Goal: Task Accomplishment & Management: Manage account settings

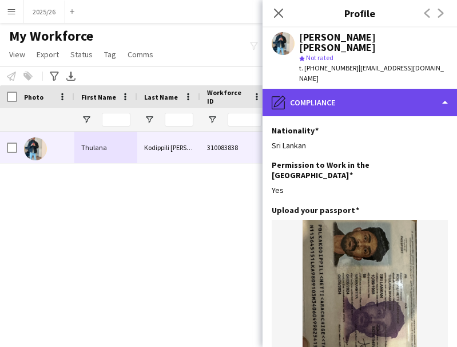
click at [357, 89] on div "pencil4 Compliance" at bounding box center [359, 102] width 194 height 27
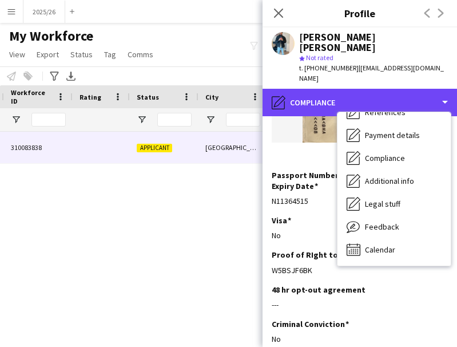
scroll to position [0, 566]
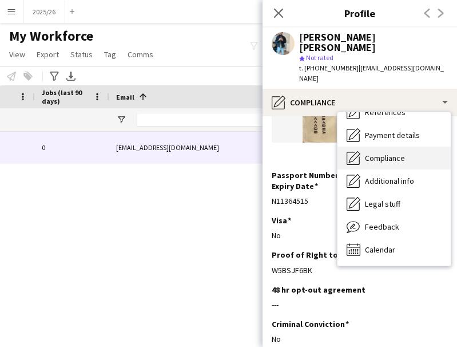
click at [391, 146] on div "Compliance Compliance" at bounding box center [393, 157] width 113 height 23
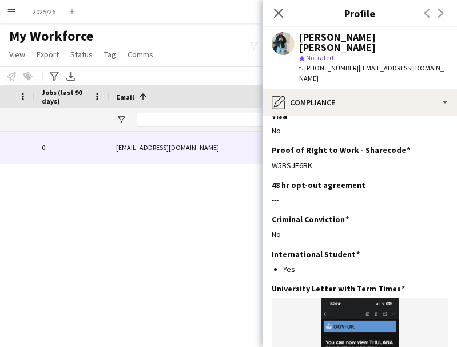
scroll to position [358, 0]
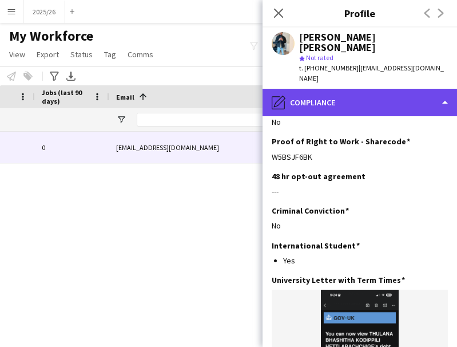
click at [375, 100] on div "pencil4 Compliance" at bounding box center [359, 102] width 194 height 27
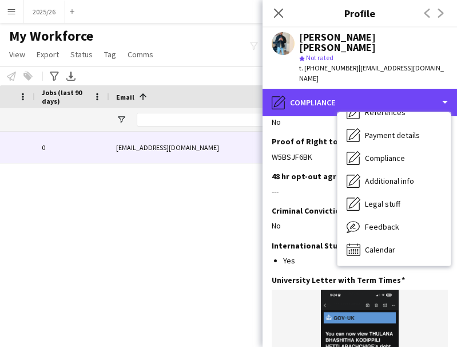
scroll to position [0, 0]
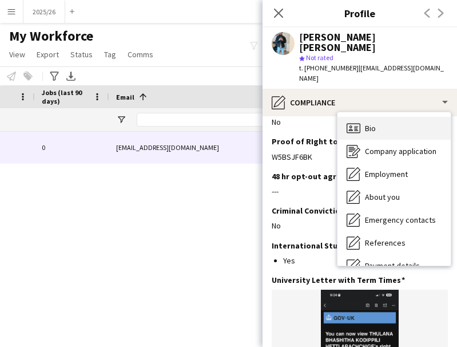
click at [390, 117] on div "Bio Bio" at bounding box center [393, 128] width 113 height 23
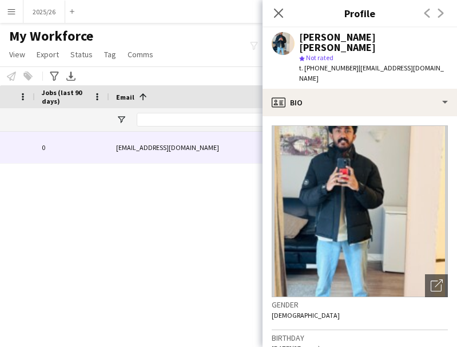
scroll to position [344, 0]
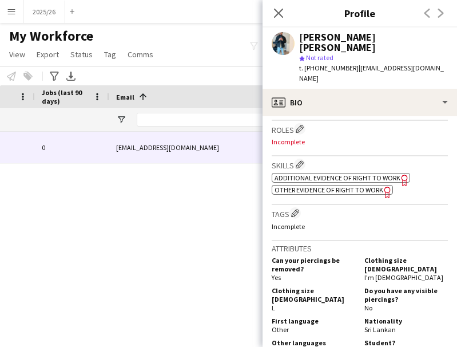
click at [345, 185] on app-spec-pill "ok-circled2 background Layer 1 cross-circle-red background Layer 1 Other eviden…" at bounding box center [332, 190] width 121 height 10
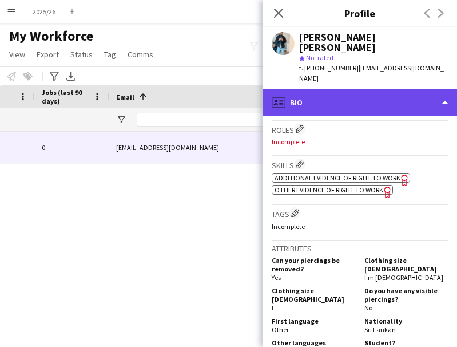
click at [340, 94] on div "profile Bio" at bounding box center [359, 102] width 194 height 27
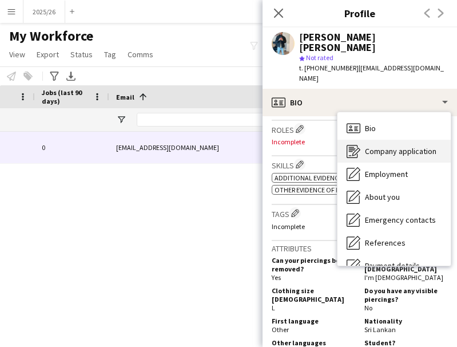
click at [403, 149] on div "Company application Company application" at bounding box center [393, 151] width 113 height 23
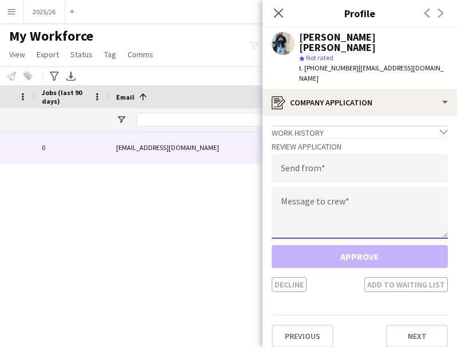
click at [352, 187] on textarea at bounding box center [360, 212] width 176 height 51
paste textarea "**********"
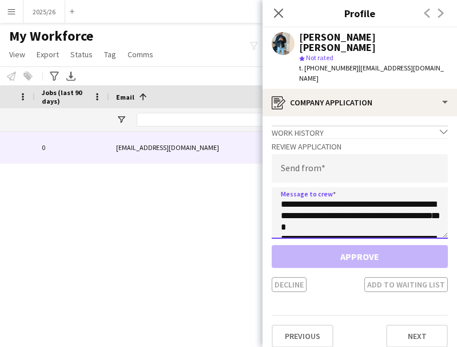
scroll to position [213, 0]
type textarea "**********"
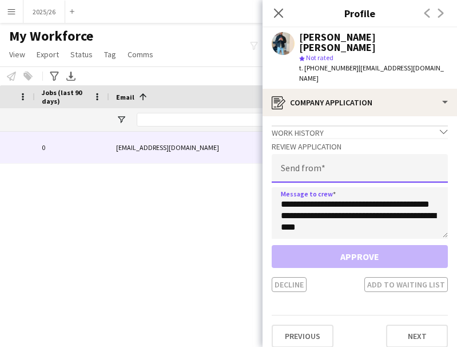
click at [315, 166] on input "email" at bounding box center [360, 168] width 176 height 29
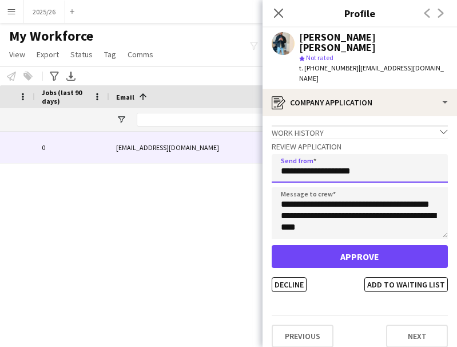
type input "**********"
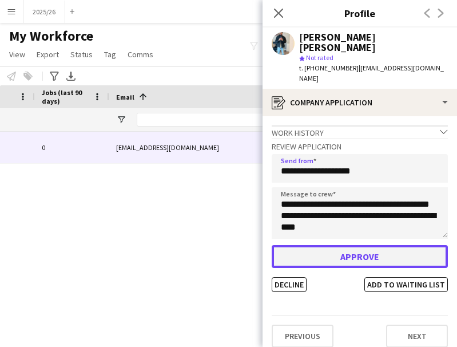
click at [317, 245] on button "Approve" at bounding box center [360, 256] width 176 height 23
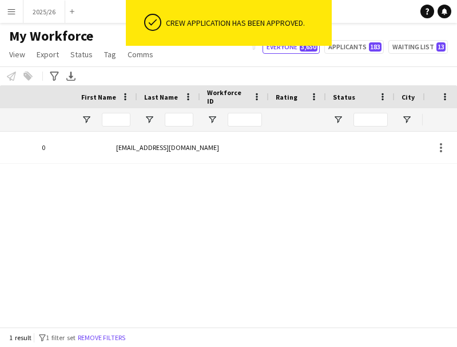
scroll to position [0, 0]
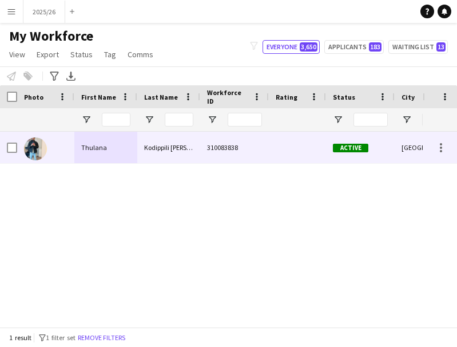
click at [124, 132] on div "Thulana" at bounding box center [105, 147] width 63 height 31
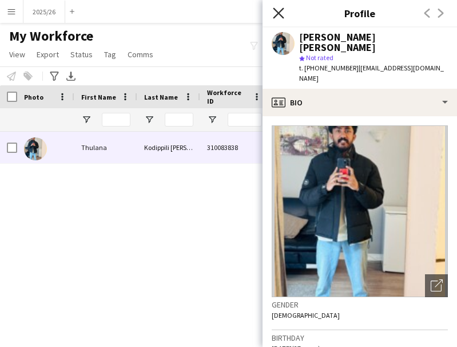
click at [277, 10] on icon "Close pop-in" at bounding box center [278, 12] width 11 height 11
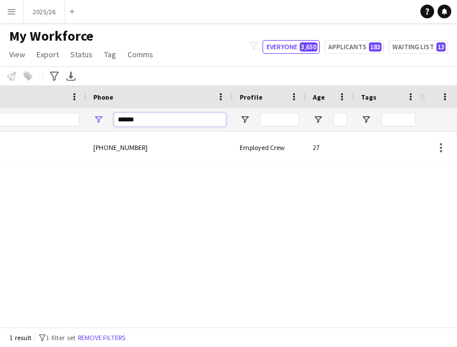
click at [164, 120] on input "******" at bounding box center [170, 120] width 112 height 14
type input "******"
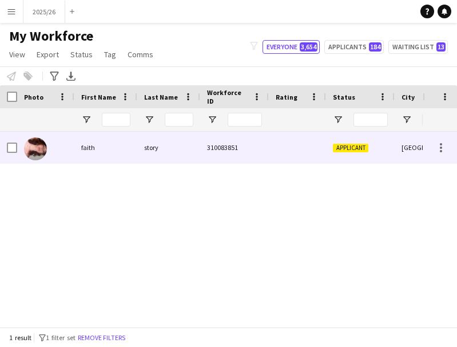
click at [112, 150] on div "faith" at bounding box center [105, 147] width 63 height 31
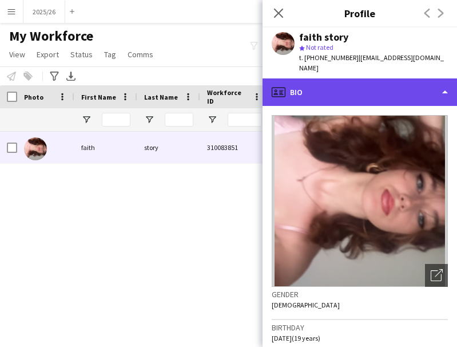
click at [383, 89] on div "profile Bio" at bounding box center [359, 91] width 194 height 27
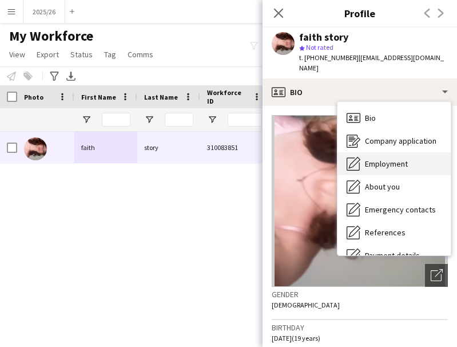
click at [386, 152] on div "Employment Employment" at bounding box center [393, 163] width 113 height 23
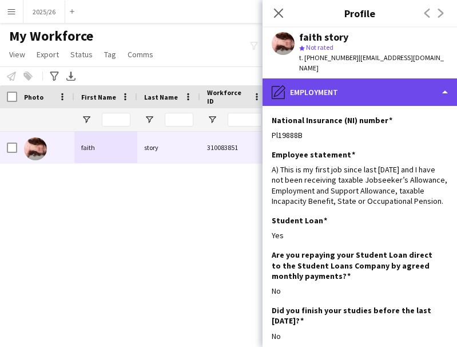
click at [413, 78] on div "pencil4 Employment" at bounding box center [359, 91] width 194 height 27
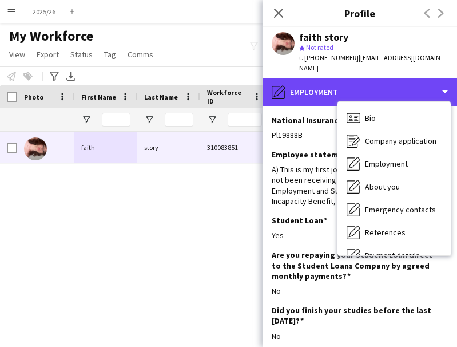
scroll to position [130, 0]
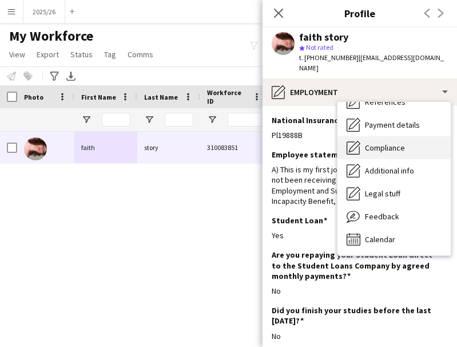
click at [398, 142] on span "Compliance" at bounding box center [385, 147] width 40 height 10
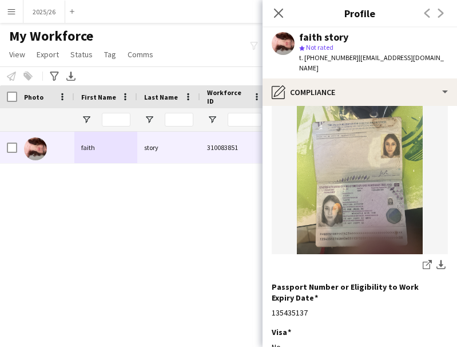
scroll to position [122, 0]
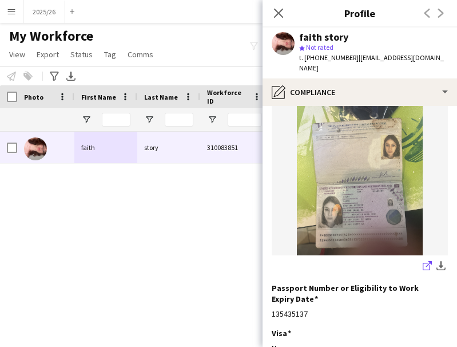
click at [423, 261] on app-icon "share-external-link-1" at bounding box center [427, 266] width 9 height 11
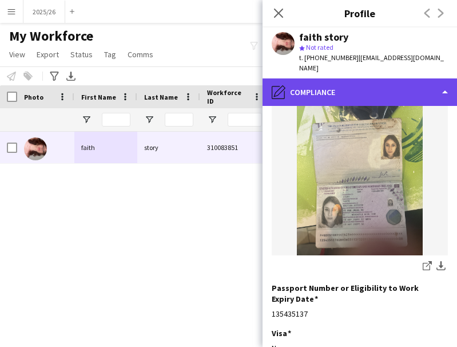
click at [343, 79] on div "pencil4 Compliance" at bounding box center [359, 91] width 194 height 27
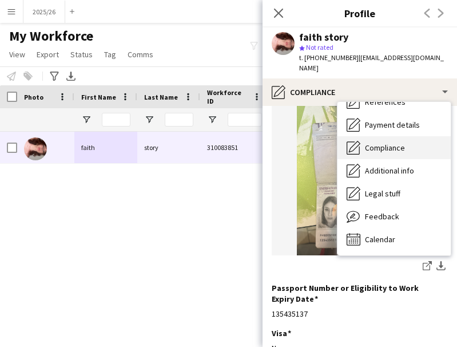
click at [415, 136] on div "Compliance Compliance" at bounding box center [393, 147] width 113 height 23
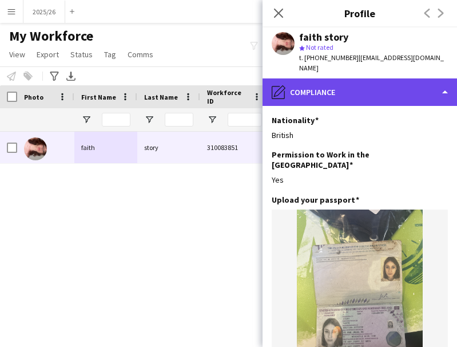
click at [412, 78] on div "pencil4 Compliance" at bounding box center [359, 91] width 194 height 27
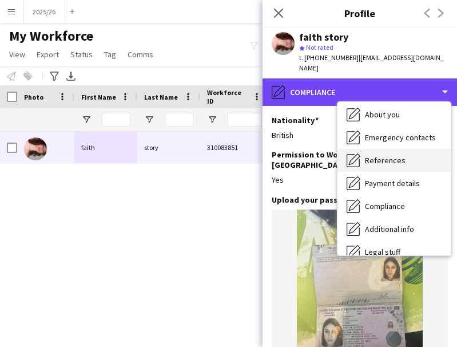
scroll to position [69, 0]
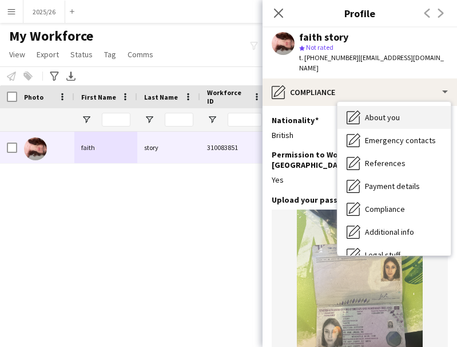
click at [377, 112] on span "About you" at bounding box center [382, 117] width 35 height 10
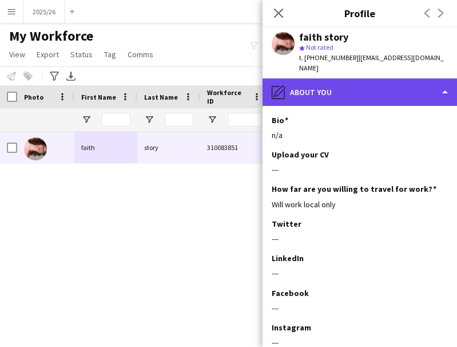
click at [402, 78] on div "pencil4 About you" at bounding box center [359, 91] width 194 height 27
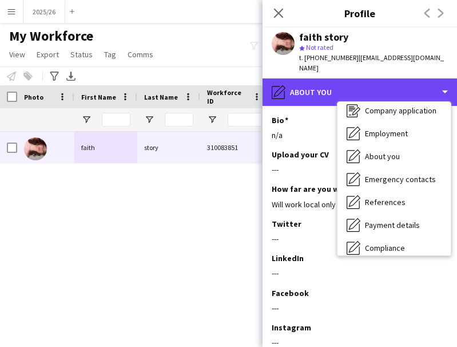
scroll to position [0, 0]
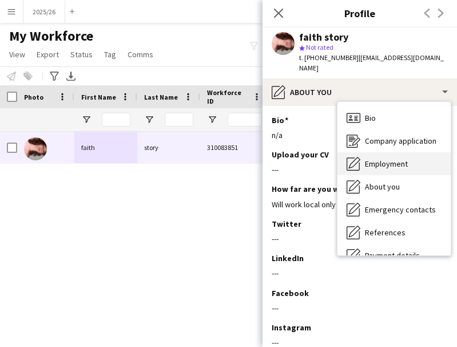
drag, startPoint x: 393, startPoint y: 136, endPoint x: 394, endPoint y: 142, distance: 6.9
click at [394, 142] on div "Bio Bio Company application Company application Employment Employment About you…" at bounding box center [393, 178] width 113 height 153
click at [395, 152] on div "Employment Employment" at bounding box center [393, 163] width 113 height 23
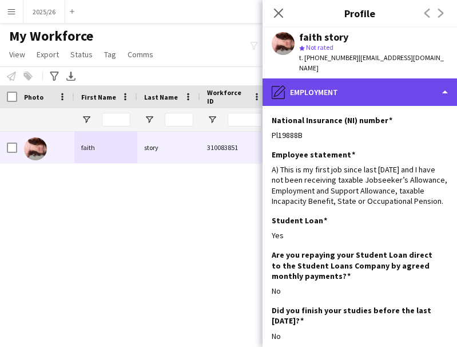
click at [354, 88] on div "pencil4 Employment" at bounding box center [359, 91] width 194 height 27
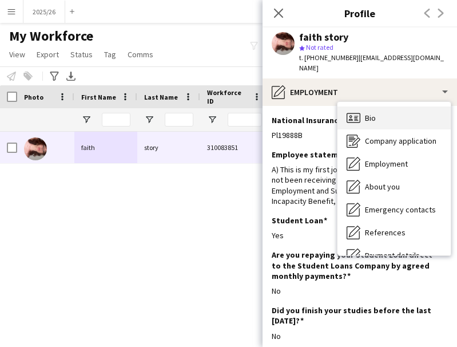
click at [407, 112] on div "Bio Bio" at bounding box center [393, 117] width 113 height 23
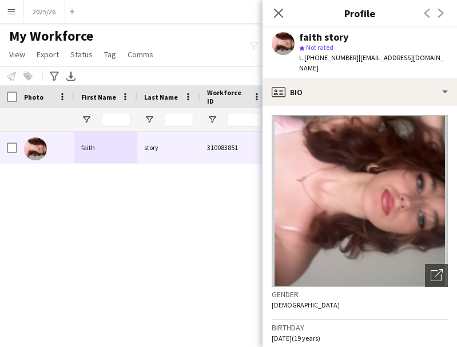
click at [383, 106] on app-crew-profile-bio "Open photos pop-in Gender Female Birthday 11-03-2006 (19 years) Location Bridge…" at bounding box center [359, 226] width 194 height 241
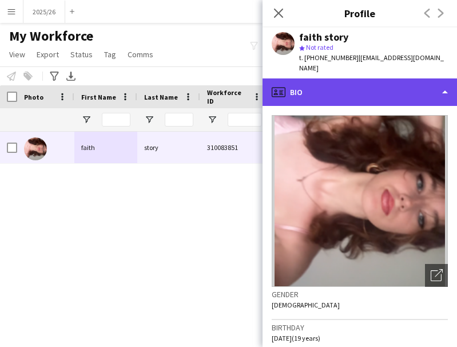
click at [380, 89] on div "profile Bio" at bounding box center [359, 91] width 194 height 27
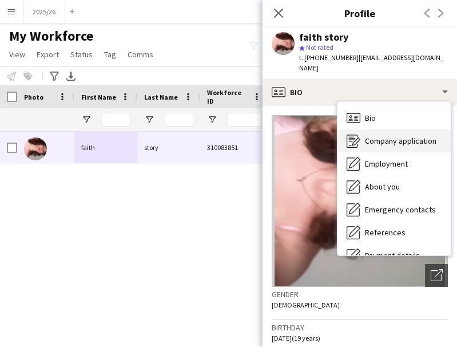
click at [406, 136] on span "Company application" at bounding box center [400, 141] width 71 height 10
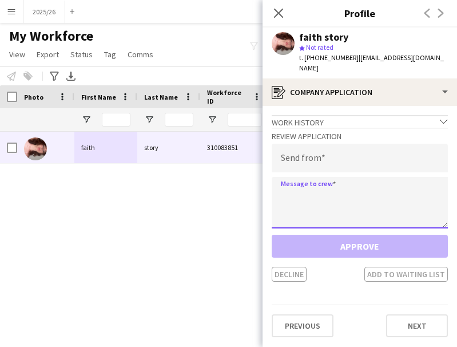
click at [360, 182] on textarea at bounding box center [360, 202] width 176 height 51
paste textarea "**********"
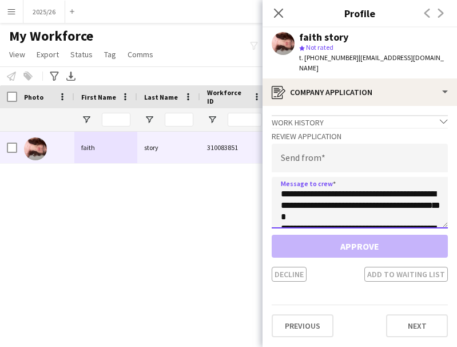
scroll to position [213, 0]
type textarea "**********"
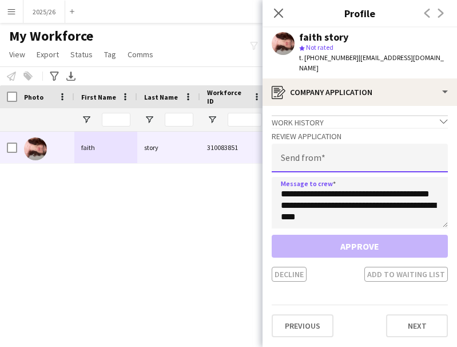
click at [331, 148] on input "email" at bounding box center [360, 158] width 176 height 29
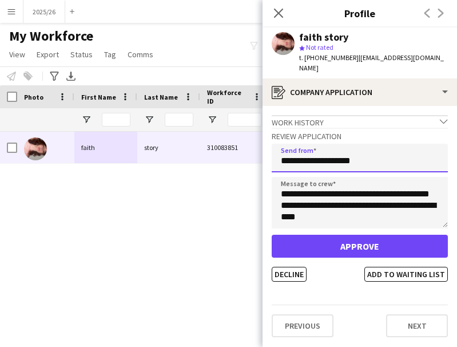
type input "**********"
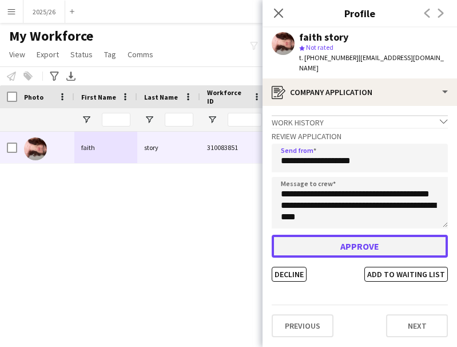
click at [316, 234] on button "Approve" at bounding box center [360, 245] width 176 height 23
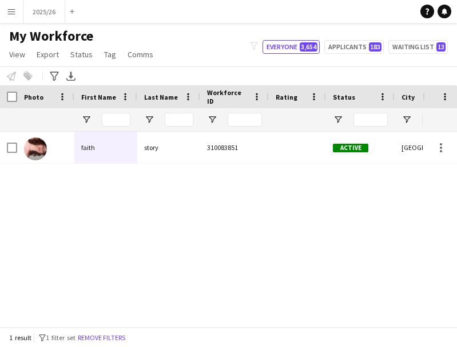
click at [158, 154] on div "story" at bounding box center [168, 147] width 63 height 31
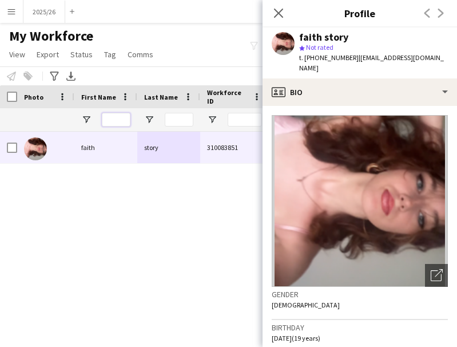
click at [106, 114] on input "First Name Filter Input" at bounding box center [116, 120] width 29 height 14
click at [177, 122] on input "Last Name Filter Input" at bounding box center [179, 120] width 29 height 14
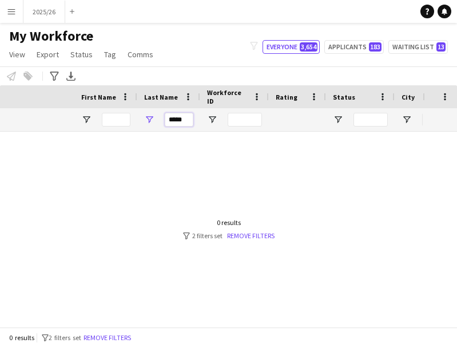
scroll to position [0, 565]
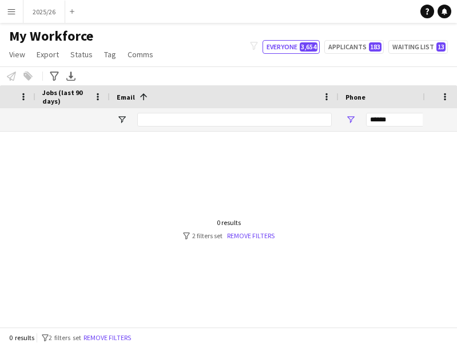
type input "*****"
click at [404, 126] on input "******" at bounding box center [422, 120] width 112 height 14
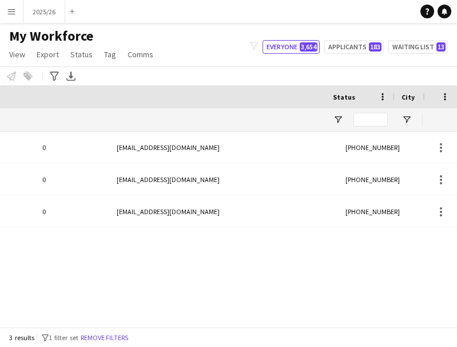
scroll to position [0, 0]
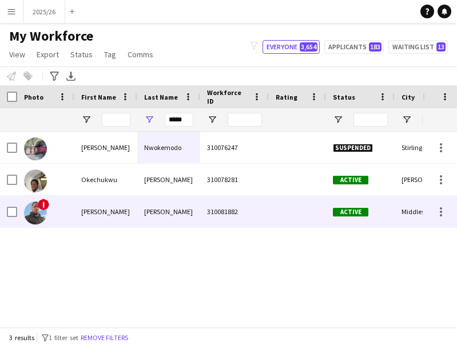
click at [112, 210] on div "Henry" at bounding box center [105, 211] width 63 height 31
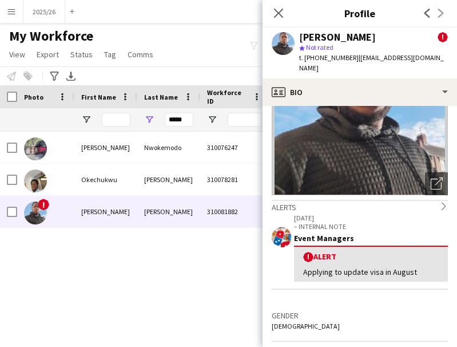
scroll to position [126, 0]
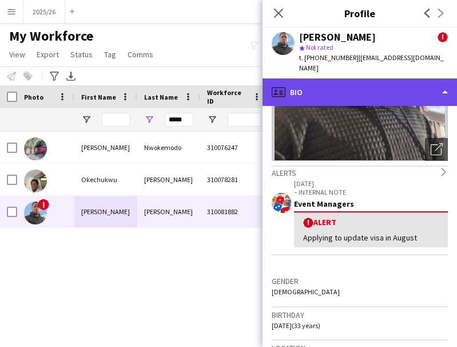
click at [385, 90] on div "profile Bio" at bounding box center [359, 91] width 194 height 27
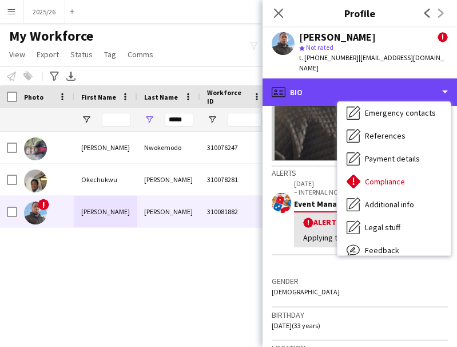
scroll to position [130, 0]
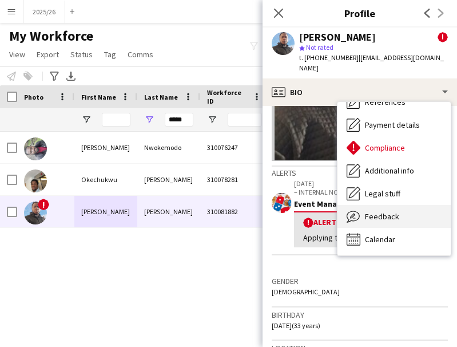
click at [397, 211] on span "Feedback" at bounding box center [382, 216] width 34 height 10
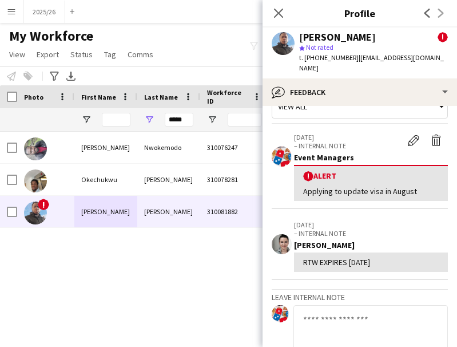
scroll to position [33, 0]
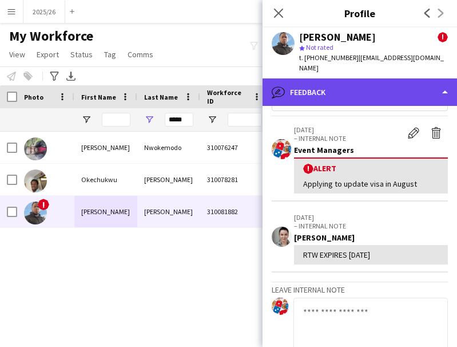
click at [356, 78] on div "bubble-pencil Feedback" at bounding box center [359, 91] width 194 height 27
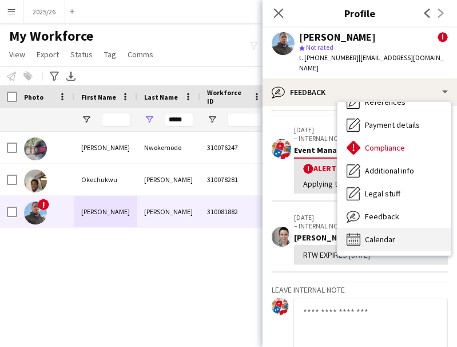
click at [413, 232] on div "Calendar Calendar" at bounding box center [393, 239] width 113 height 23
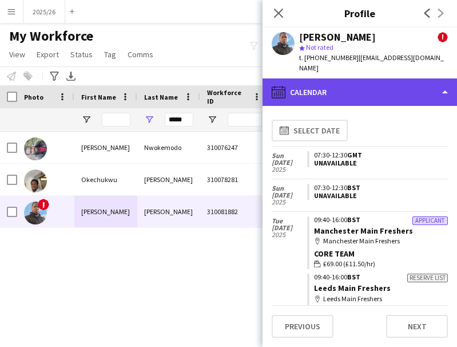
click at [322, 81] on div "calendar-full Calendar" at bounding box center [359, 91] width 194 height 27
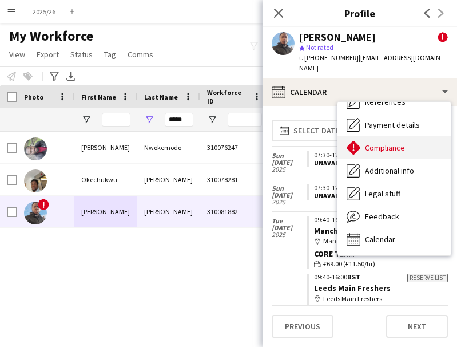
click at [397, 142] on span "Compliance" at bounding box center [385, 147] width 40 height 10
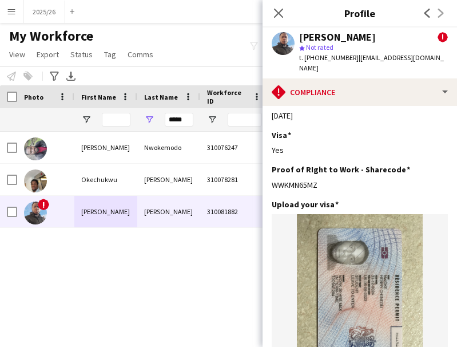
scroll to position [330, 0]
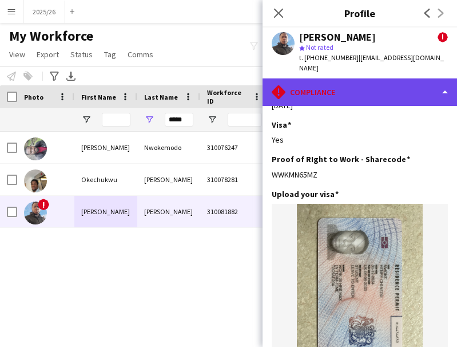
click at [356, 93] on div "rhombus-alert Compliance" at bounding box center [359, 91] width 194 height 27
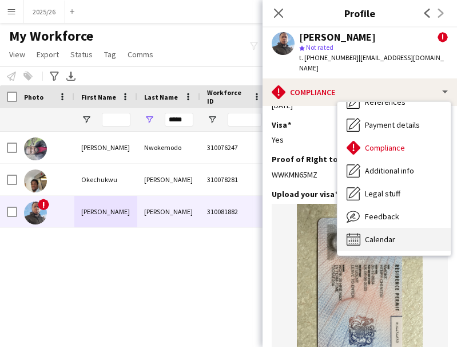
click at [406, 228] on div "Calendar Calendar" at bounding box center [393, 239] width 113 height 23
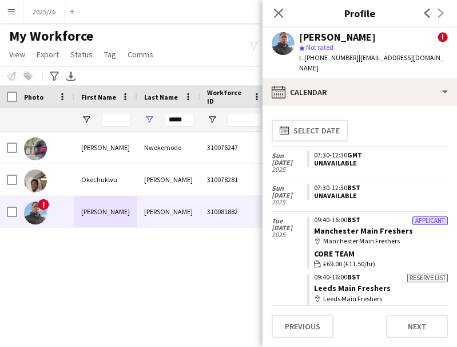
click at [456, 164] on app-calendar-tab "calendar-full Select date Sun 9 Nov 2025 07:30-12:30 GMT Unavailable Sun 28 Sep…" at bounding box center [359, 226] width 194 height 241
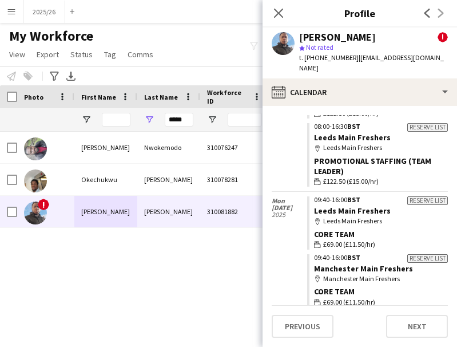
scroll to position [295, 0]
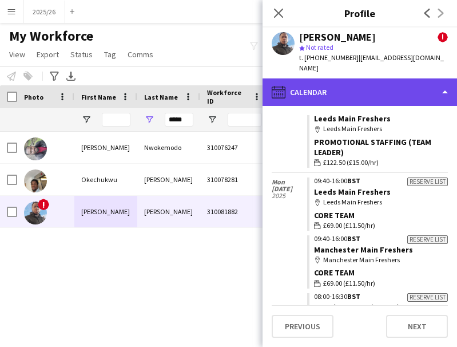
click at [368, 93] on div "calendar-full Calendar" at bounding box center [359, 91] width 194 height 27
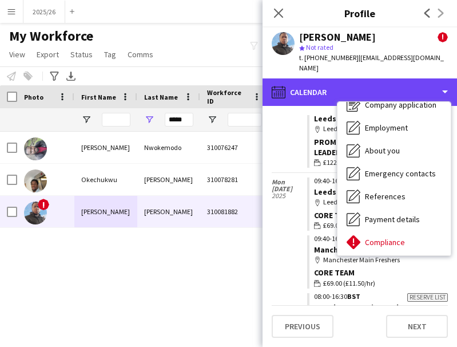
scroll to position [0, 0]
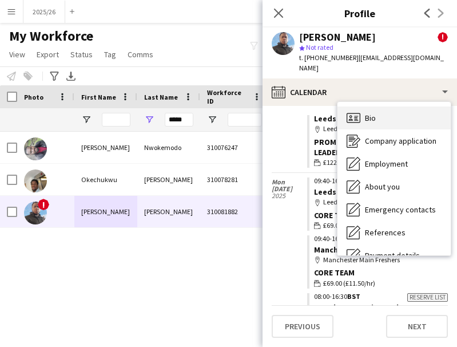
click at [407, 108] on div "Bio Bio" at bounding box center [393, 117] width 113 height 23
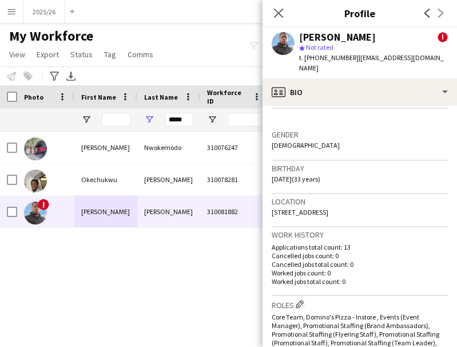
scroll to position [280, 0]
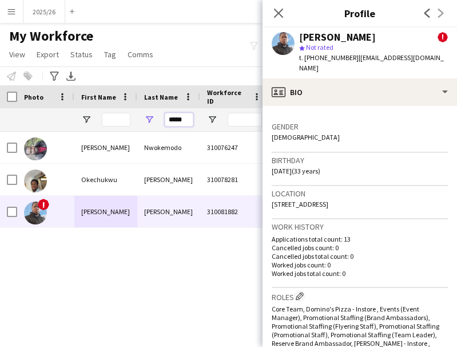
click at [180, 117] on input "*****" at bounding box center [179, 120] width 29 height 14
type input "********"
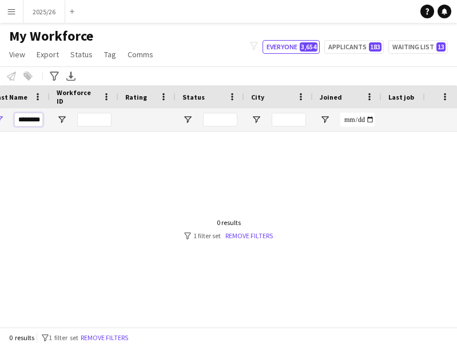
scroll to position [0, 0]
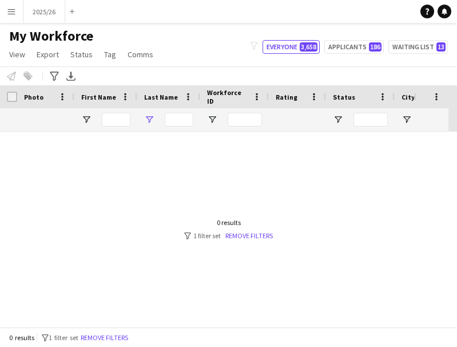
type input "********"
click at [181, 119] on input "********" at bounding box center [179, 120] width 29 height 14
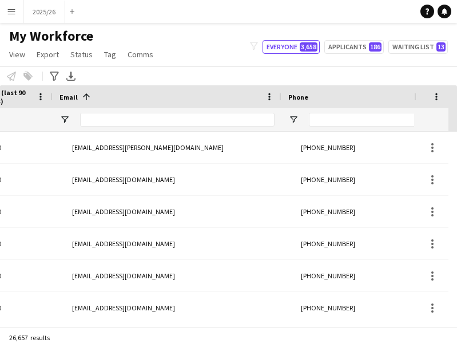
scroll to position [0, 622]
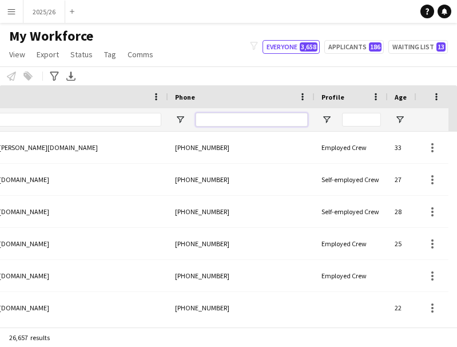
click at [249, 114] on input "Phone Filter Input" at bounding box center [252, 120] width 112 height 14
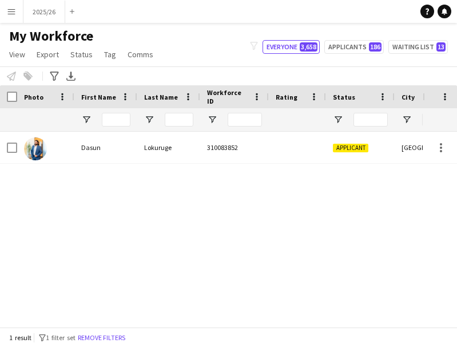
type input "******"
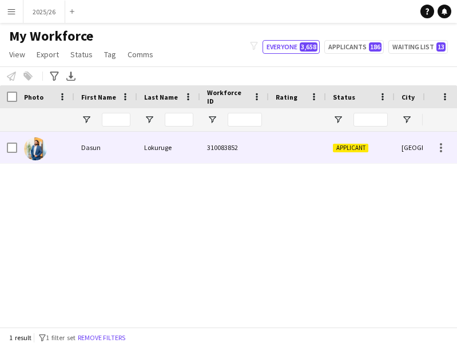
click at [128, 160] on div "Dasun" at bounding box center [105, 147] width 63 height 31
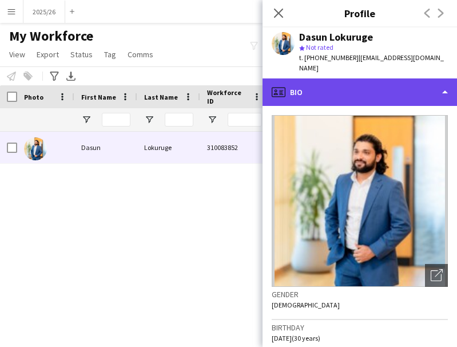
click at [345, 79] on div "profile Bio" at bounding box center [359, 91] width 194 height 27
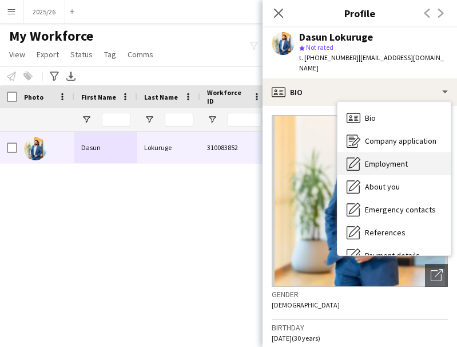
click at [391, 158] on span "Employment" at bounding box center [386, 163] width 43 height 10
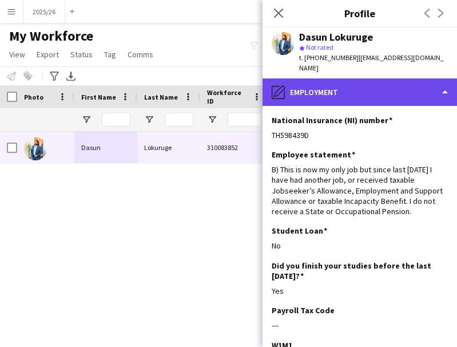
click at [361, 83] on div "pencil4 Employment" at bounding box center [359, 91] width 194 height 27
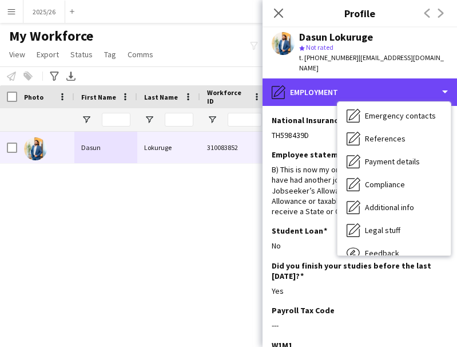
scroll to position [130, 0]
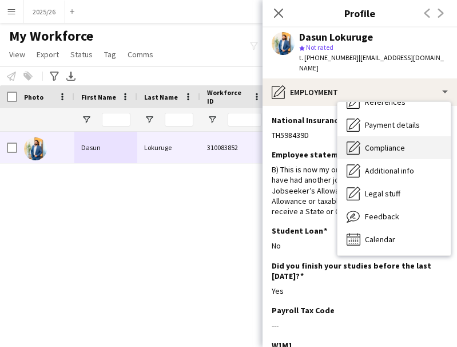
click at [395, 142] on div "Compliance Compliance" at bounding box center [393, 147] width 113 height 23
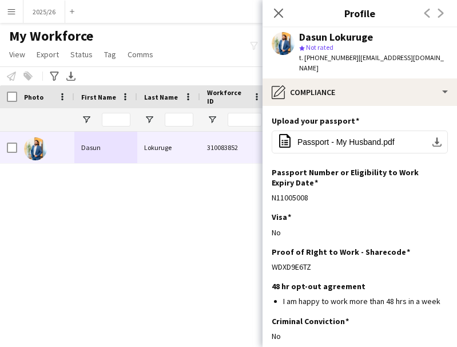
scroll to position [101, 0]
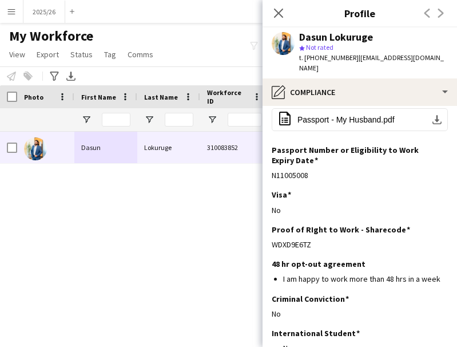
drag, startPoint x: 326, startPoint y: 220, endPoint x: 270, endPoint y: 225, distance: 56.3
click at [270, 225] on app-section-data-types "Nationality Edit this field Sri Lankan Permission to Work in the UK Edit this f…" at bounding box center [359, 226] width 194 height 241
copy div "WDXD9E6TZ"
click at [352, 108] on button "office-file-sheet Passport - My Husband.pdf download-bottom" at bounding box center [360, 119] width 176 height 23
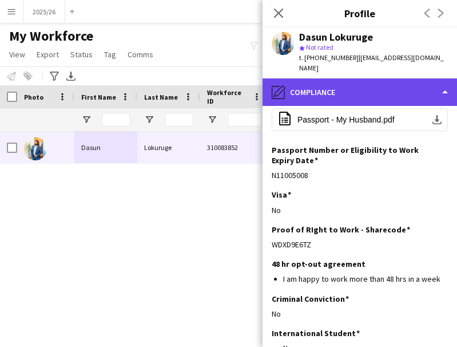
click at [371, 81] on div "pencil4 Compliance" at bounding box center [359, 91] width 194 height 27
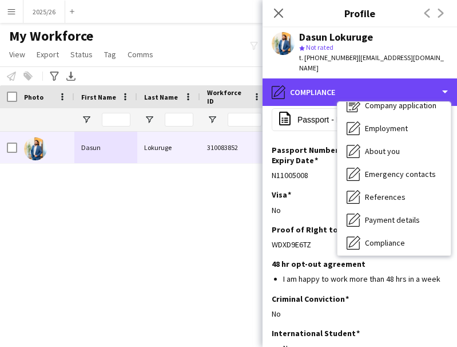
scroll to position [0, 0]
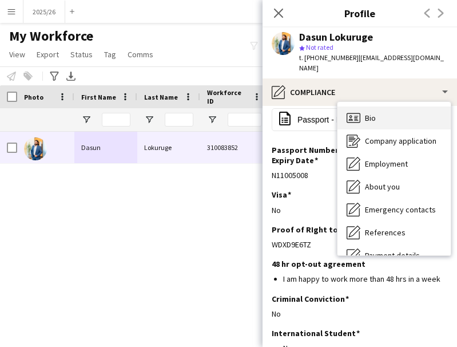
click at [406, 112] on div "Bio Bio" at bounding box center [393, 117] width 113 height 23
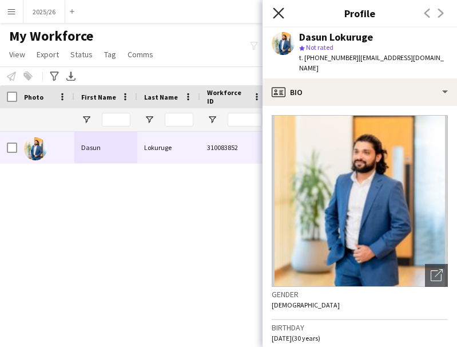
click at [284, 11] on icon "Close pop-in" at bounding box center [278, 12] width 11 height 11
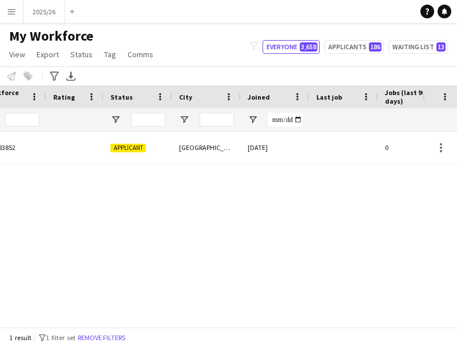
scroll to position [0, 318]
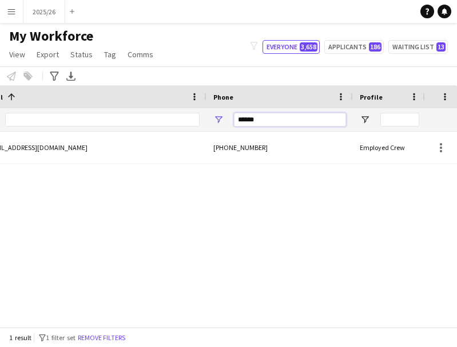
drag, startPoint x: 262, startPoint y: 120, endPoint x: 198, endPoint y: 112, distance: 64.0
type input "******"
drag, startPoint x: 256, startPoint y: 316, endPoint x: 232, endPoint y: 314, distance: 24.1
click at [232, 314] on div "0 nemiokpeva@gmail.com +447443160807 Employed Crew 37" at bounding box center [211, 225] width 423 height 186
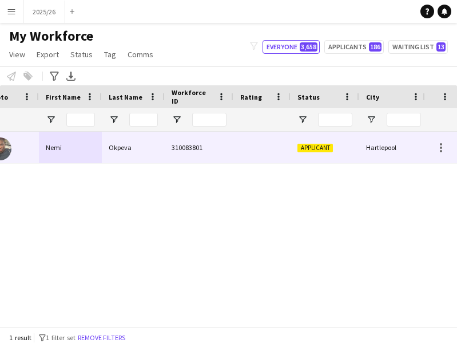
click at [93, 145] on div "Nemi" at bounding box center [70, 147] width 63 height 31
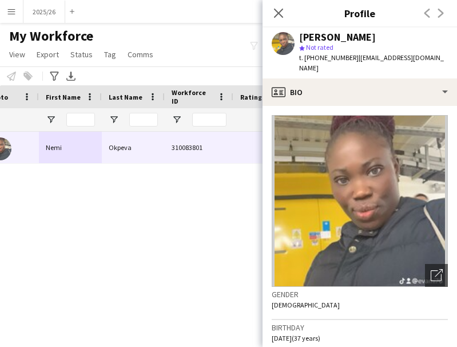
click at [360, 67] on div "Nemi Okpeva star Not rated t. +447443160807 | nemiokpeva@gmail.com" at bounding box center [359, 52] width 194 height 51
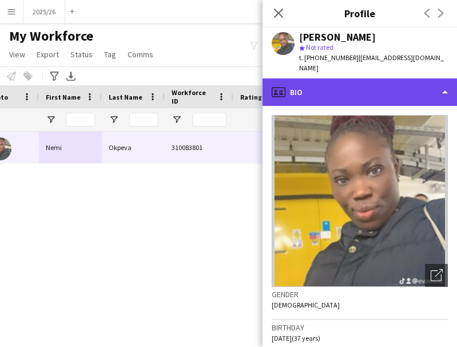
click at [373, 85] on div "profile Bio" at bounding box center [359, 91] width 194 height 27
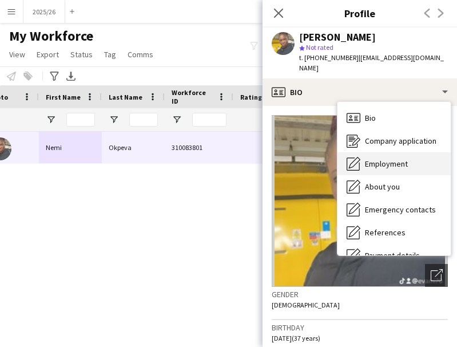
click at [386, 158] on span "Employment" at bounding box center [386, 163] width 43 height 10
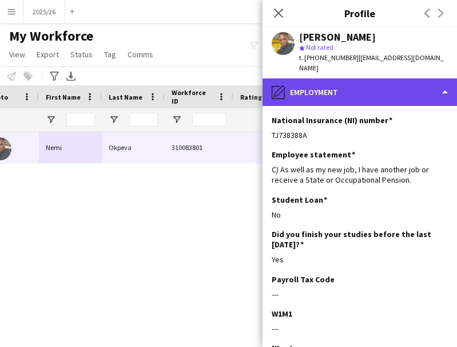
click at [378, 83] on div "pencil4 Employment" at bounding box center [359, 91] width 194 height 27
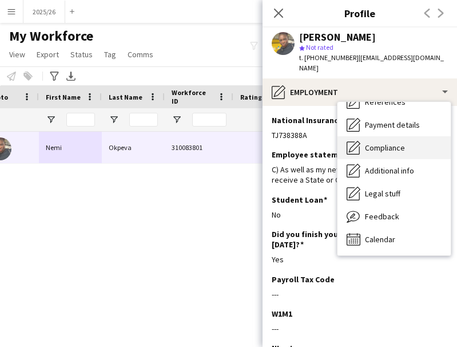
click at [393, 145] on div "Compliance Compliance" at bounding box center [393, 147] width 113 height 23
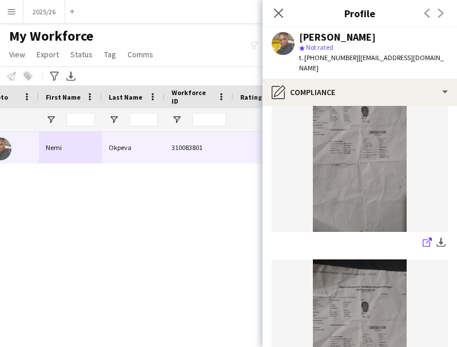
click at [423, 237] on app-icon "share-external-link-1" at bounding box center [427, 242] width 9 height 11
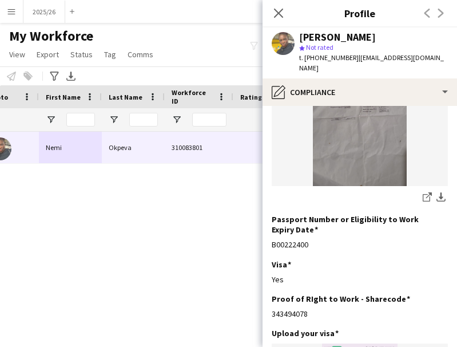
scroll to position [388, 0]
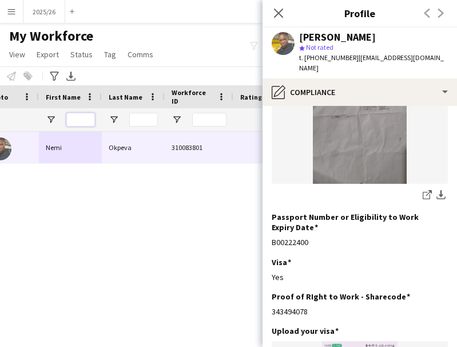
click at [83, 115] on input "First Name Filter Input" at bounding box center [80, 120] width 29 height 14
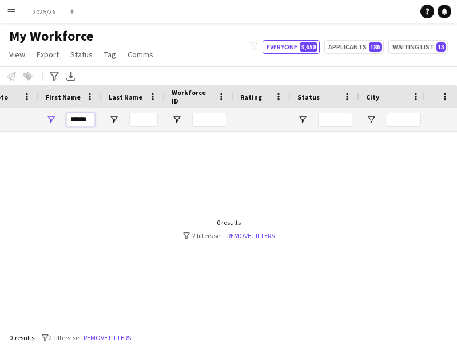
type input "******"
drag, startPoint x: 133, startPoint y: 316, endPoint x: 142, endPoint y: 313, distance: 9.6
click at [142, 313] on div at bounding box center [211, 225] width 423 height 186
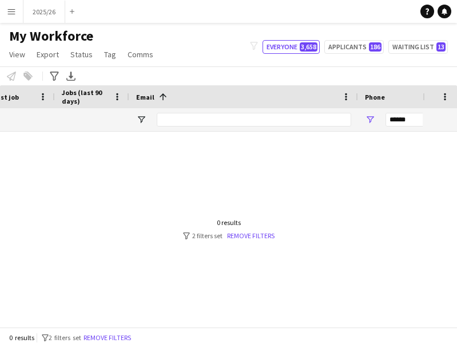
scroll to position [0, 595]
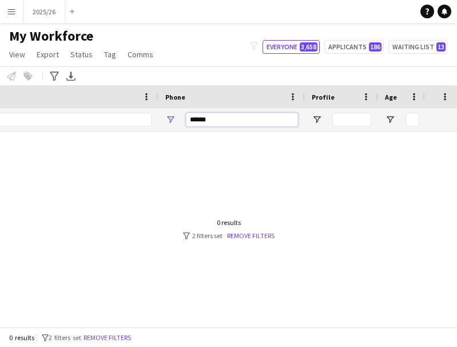
click at [282, 120] on input "******" at bounding box center [242, 120] width 112 height 14
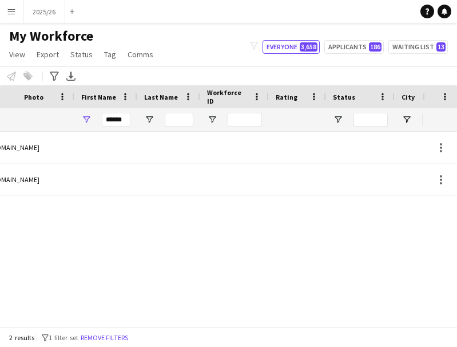
scroll to position [0, 0]
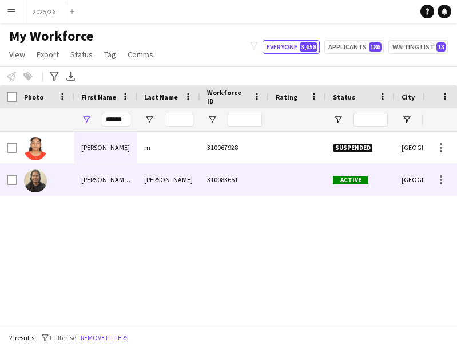
click at [175, 184] on div "Senthil kumar" at bounding box center [168, 179] width 63 height 31
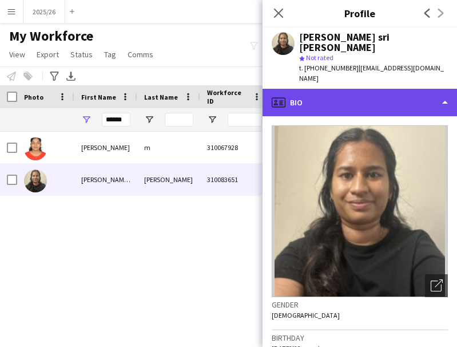
click at [380, 89] on div "profile Bio" at bounding box center [359, 102] width 194 height 27
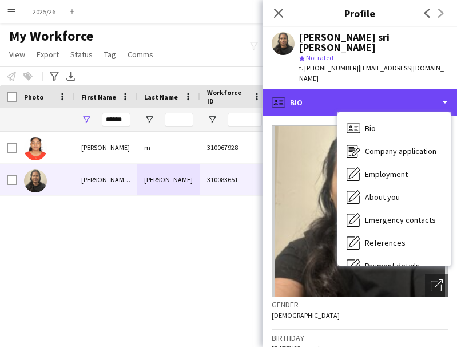
scroll to position [130, 0]
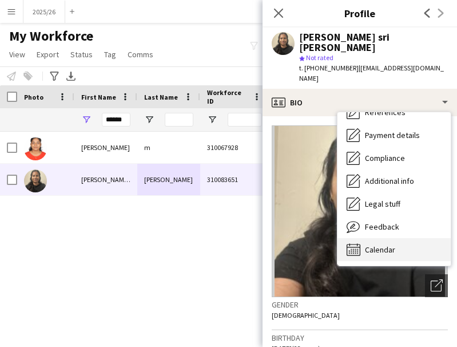
click at [372, 244] on span "Calendar" at bounding box center [380, 249] width 30 height 10
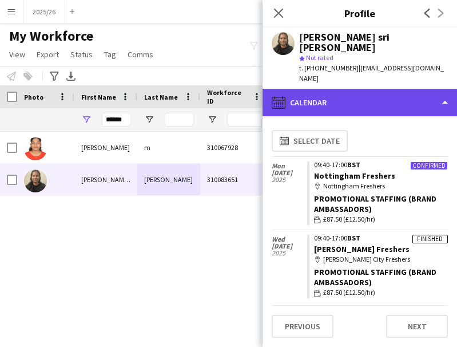
click at [388, 89] on div "calendar-full Calendar" at bounding box center [359, 102] width 194 height 27
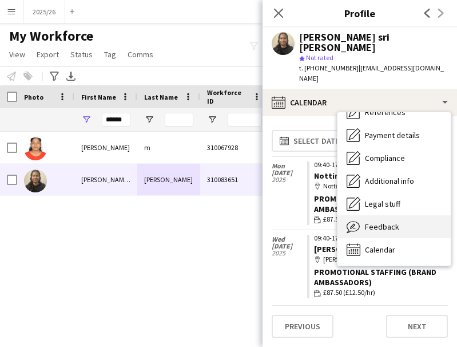
click at [407, 215] on div "Feedback Feedback" at bounding box center [393, 226] width 113 height 23
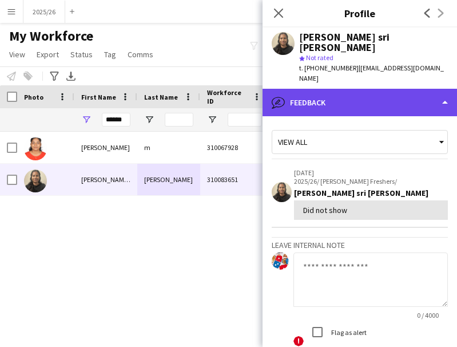
click at [364, 92] on div "bubble-pencil Feedback" at bounding box center [359, 102] width 194 height 27
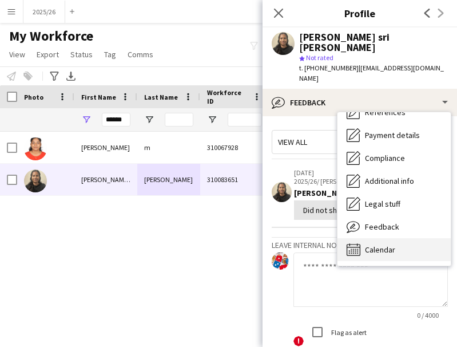
click at [409, 238] on div "Calendar Calendar" at bounding box center [393, 249] width 113 height 23
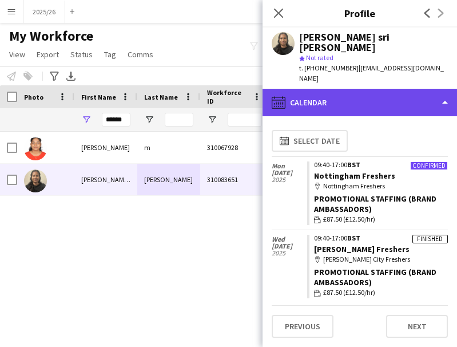
click at [386, 89] on div "calendar-full Calendar" at bounding box center [359, 102] width 194 height 27
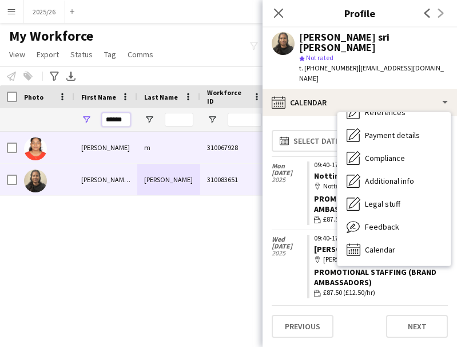
drag, startPoint x: 128, startPoint y: 118, endPoint x: 57, endPoint y: 132, distance: 71.7
click at [51, 133] on div "Workforce Details Last job City Joined m" at bounding box center [228, 205] width 457 height 241
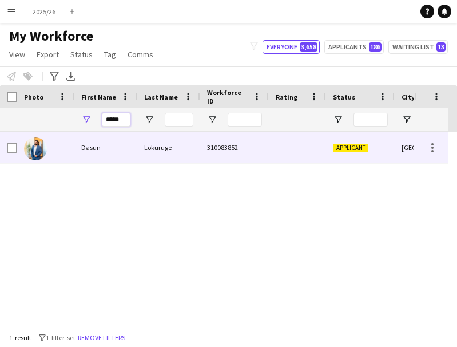
type input "*****"
click at [183, 150] on div "Lokuruge" at bounding box center [168, 147] width 63 height 31
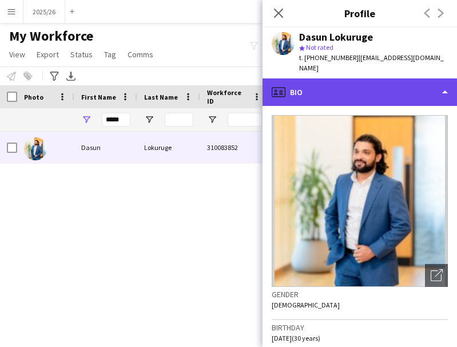
click at [347, 79] on div "profile Bio" at bounding box center [359, 91] width 194 height 27
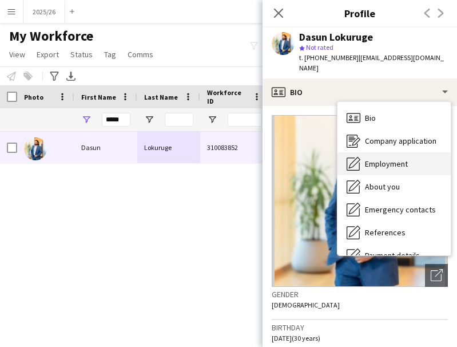
click at [392, 158] on span "Employment" at bounding box center [386, 163] width 43 height 10
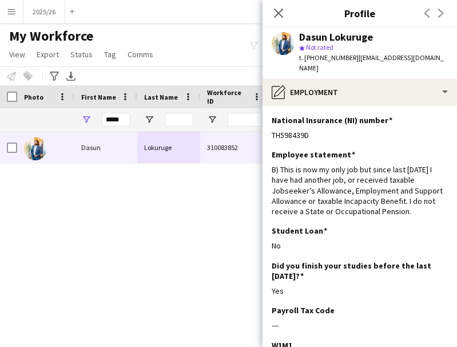
click at [366, 54] on span "| dasunkl1995@gmail.com" at bounding box center [371, 62] width 145 height 19
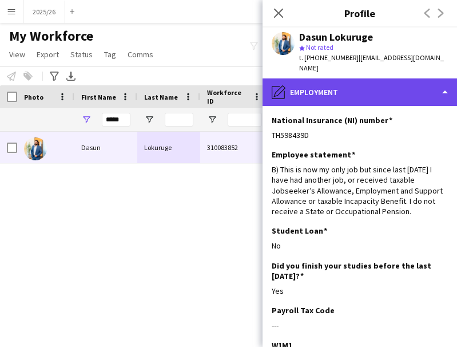
click at [377, 92] on div "pencil4 Employment" at bounding box center [359, 91] width 194 height 27
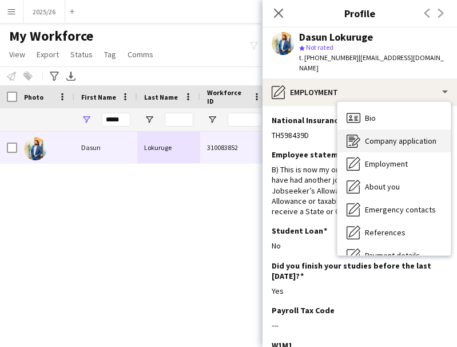
click at [395, 136] on span "Company application" at bounding box center [400, 141] width 71 height 10
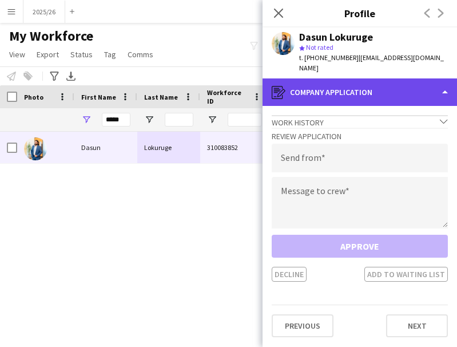
click at [370, 93] on div "register Company application" at bounding box center [359, 91] width 194 height 27
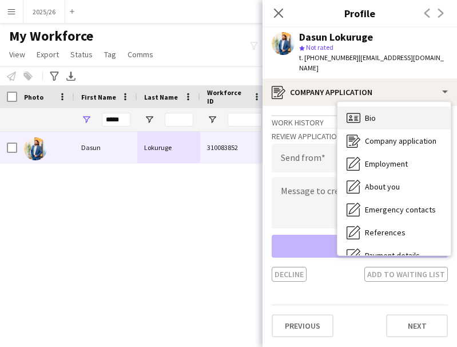
click at [410, 106] on div "Bio Bio" at bounding box center [393, 117] width 113 height 23
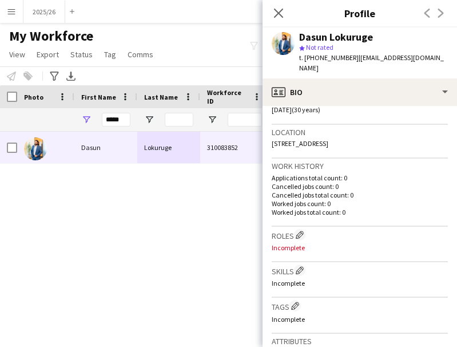
scroll to position [237, 0]
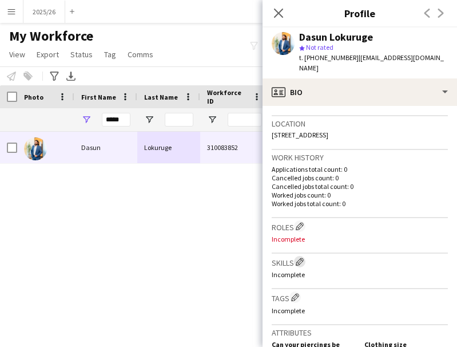
click at [298, 257] on app-icon "Edit crew company skills" at bounding box center [300, 261] width 8 height 8
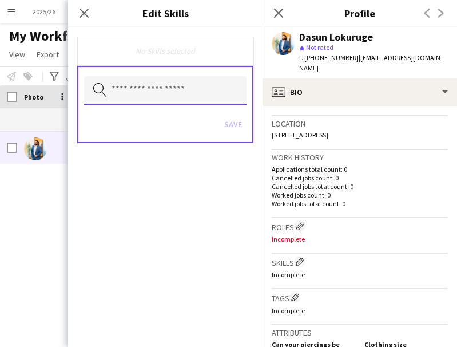
click at [186, 104] on input "text" at bounding box center [165, 90] width 162 height 29
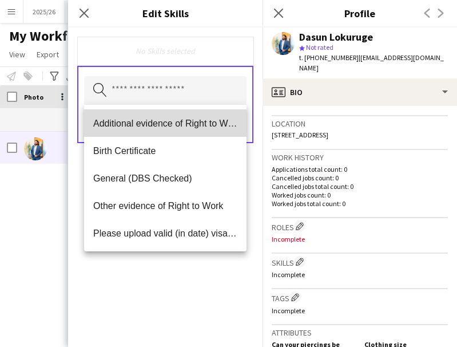
click at [149, 118] on span "Additional evidence of Right to Work" at bounding box center [165, 123] width 144 height 11
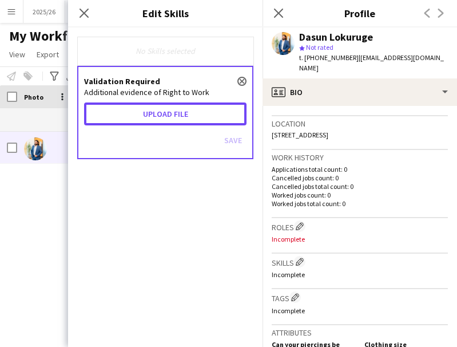
click at [149, 118] on button "Upload file" at bounding box center [165, 113] width 162 height 23
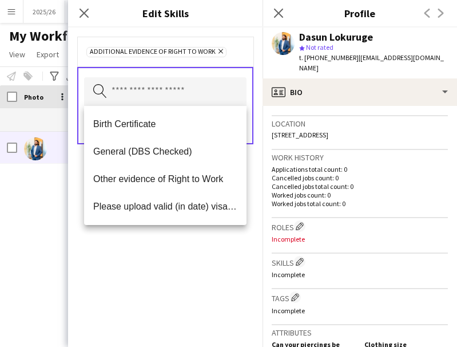
click at [194, 271] on div "Additional evidence of Right to Work Remove Search by skill name Save" at bounding box center [165, 186] width 194 height 319
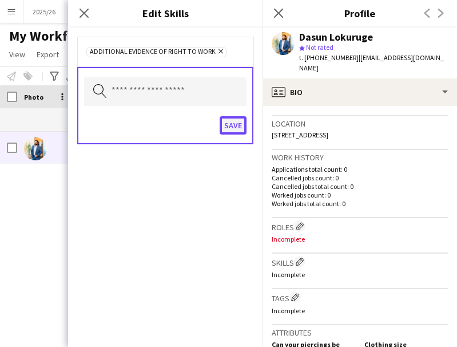
click at [228, 130] on button "Save" at bounding box center [233, 125] width 27 height 18
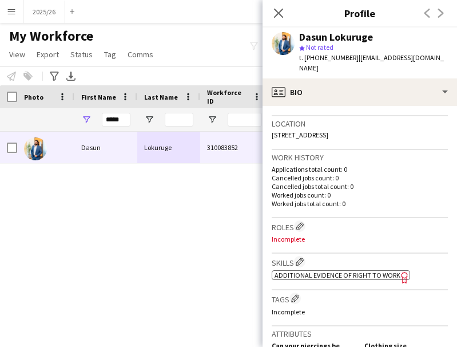
click at [321, 270] on app-spec-pill "ok-circled2 background Layer 1 cross-circle-red background Layer 1 Additional e…" at bounding box center [341, 275] width 138 height 10
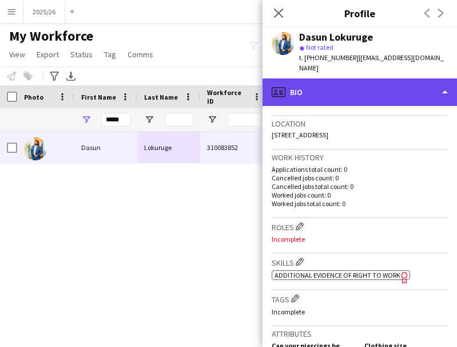
click at [347, 79] on div "profile Bio" at bounding box center [359, 91] width 194 height 27
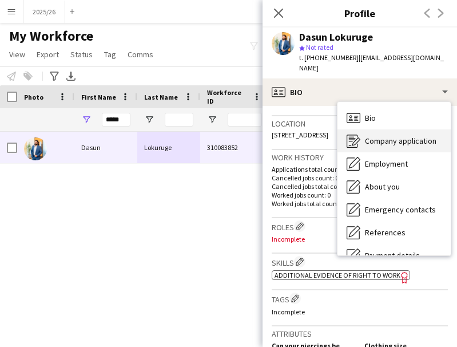
click at [415, 136] on span "Company application" at bounding box center [400, 141] width 71 height 10
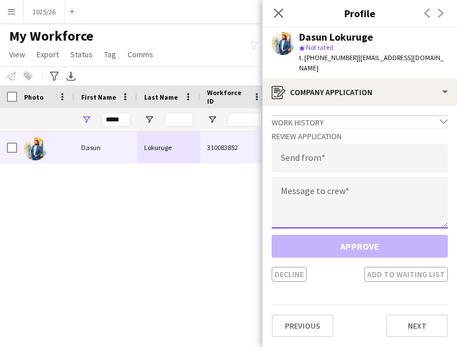
click at [359, 203] on textarea at bounding box center [360, 202] width 176 height 51
paste textarea "**********"
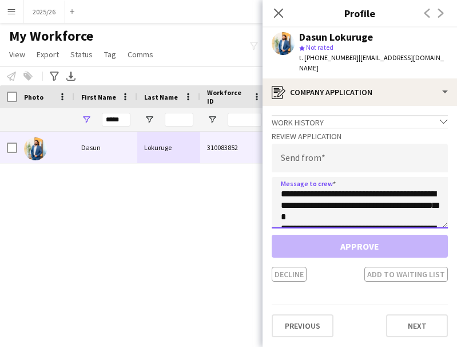
scroll to position [213, 0]
type textarea "**********"
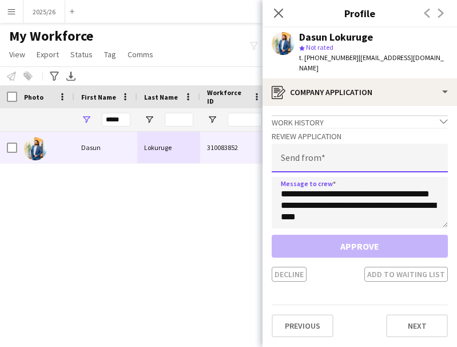
click at [298, 146] on input "email" at bounding box center [360, 158] width 176 height 29
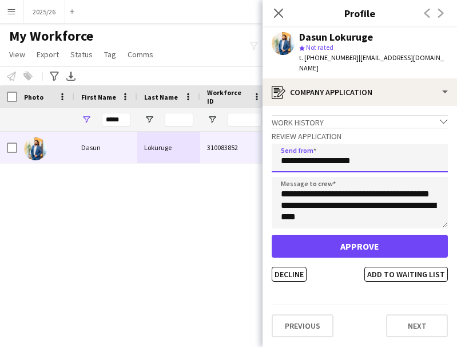
type input "**********"
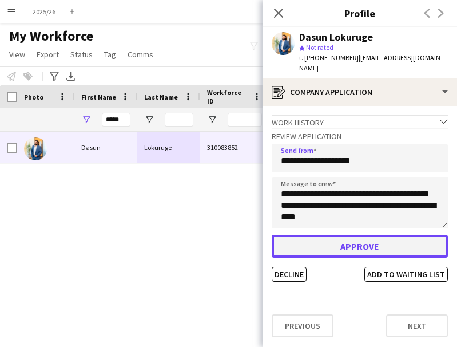
click at [324, 234] on button "Approve" at bounding box center [360, 245] width 176 height 23
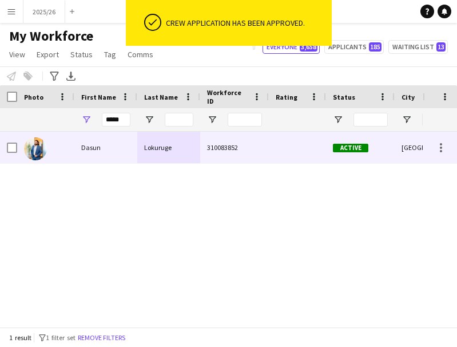
click at [244, 149] on div "310083852" at bounding box center [234, 147] width 69 height 31
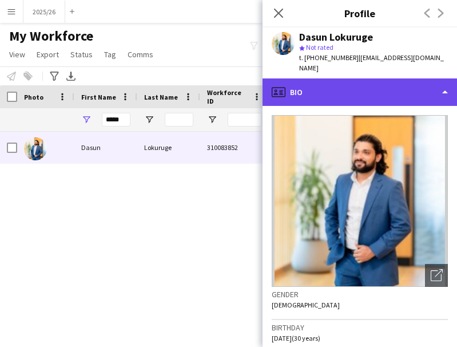
click at [431, 79] on div "profile Bio" at bounding box center [359, 91] width 194 height 27
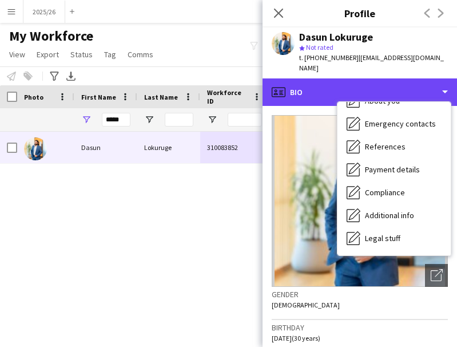
scroll to position [130, 0]
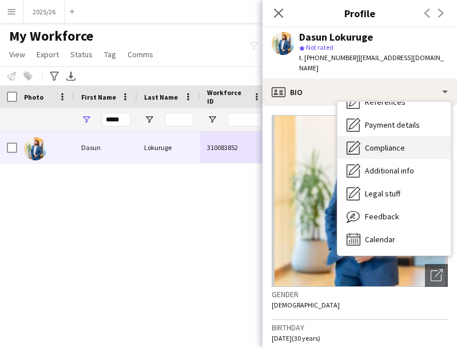
click at [397, 142] on span "Compliance" at bounding box center [385, 147] width 40 height 10
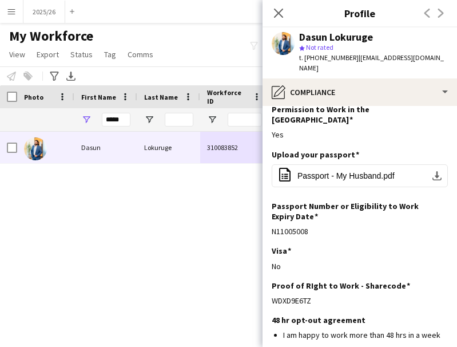
scroll to position [48, 0]
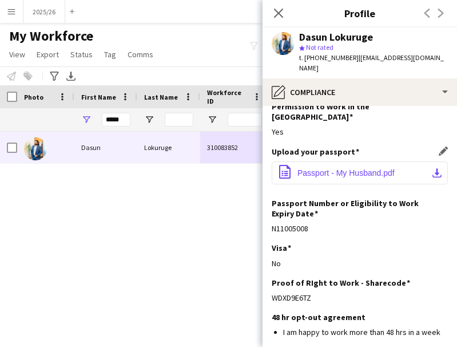
click at [377, 161] on button "office-file-sheet Passport - My Husband.pdf download-bottom" at bounding box center [360, 172] width 176 height 23
drag, startPoint x: 435, startPoint y: 194, endPoint x: 440, endPoint y: 217, distance: 24.1
click at [440, 217] on app-section-data-types "Nationality Edit this field Sri Lankan Permission to Work in the UK Edit this f…" at bounding box center [359, 226] width 194 height 241
click at [419, 223] on div "N11005008" at bounding box center [360, 228] width 176 height 10
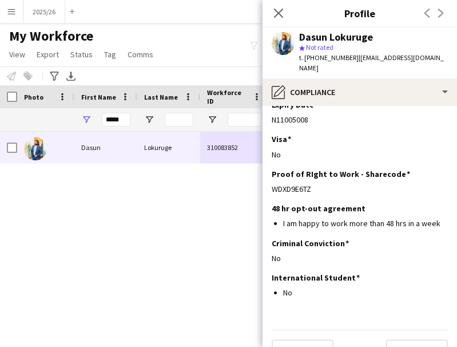
scroll to position [0, 0]
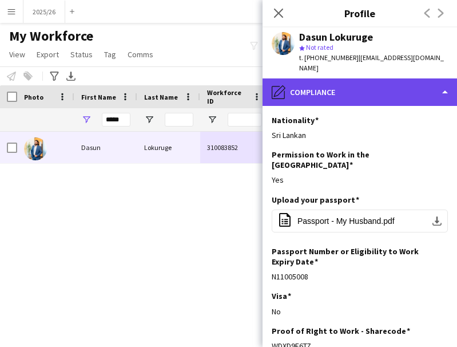
click at [383, 79] on div "pencil4 Compliance" at bounding box center [359, 91] width 194 height 27
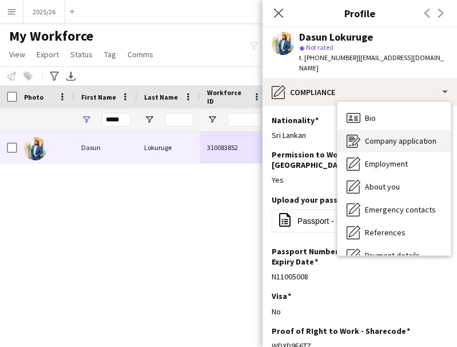
click at [398, 136] on span "Company application" at bounding box center [400, 141] width 71 height 10
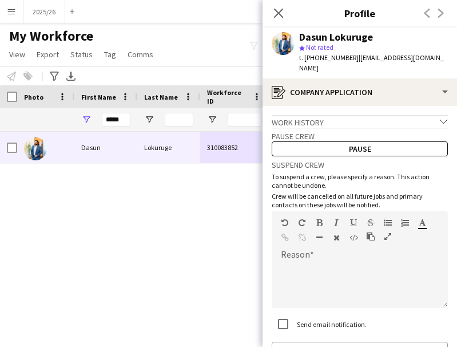
click at [220, 213] on div "Dasun Lokuruge 310083852 Active Derby 22-09-2025" at bounding box center [211, 225] width 423 height 186
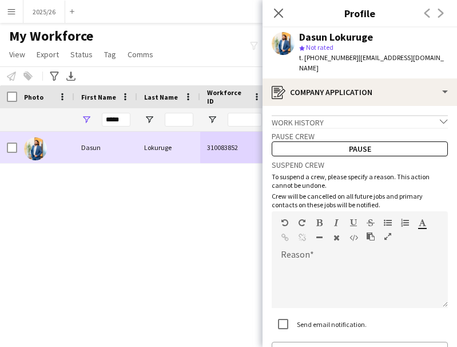
click at [117, 150] on div "Dasun" at bounding box center [105, 147] width 63 height 31
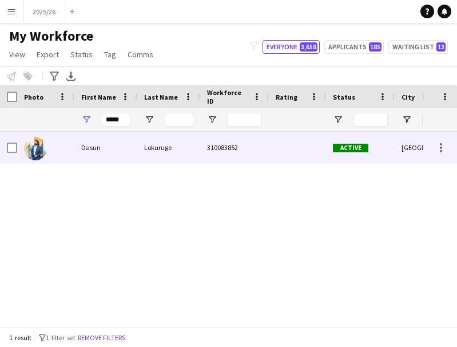
click at [335, 151] on span "Active" at bounding box center [350, 148] width 35 height 9
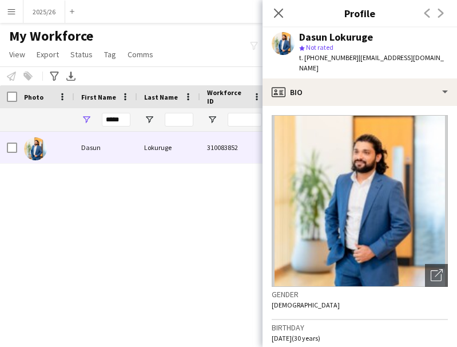
scroll to position [176, 0]
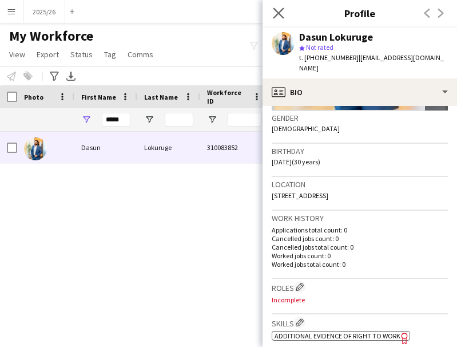
click at [277, 6] on app-icon "Close pop-in" at bounding box center [278, 13] width 17 height 17
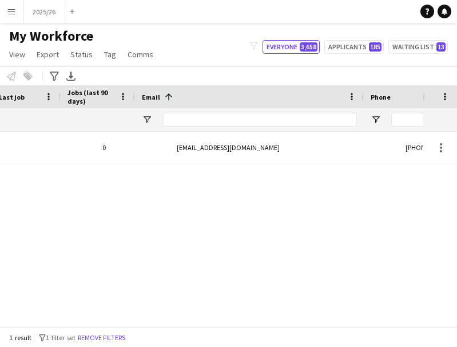
scroll to position [0, 540]
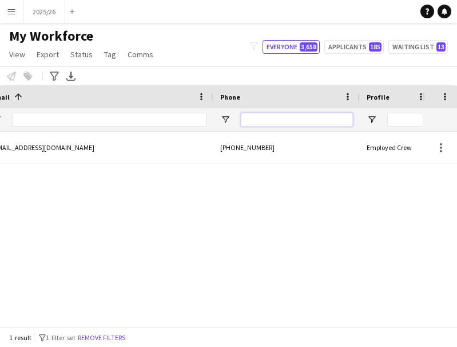
click at [276, 118] on input "Phone Filter Input" at bounding box center [297, 120] width 112 height 14
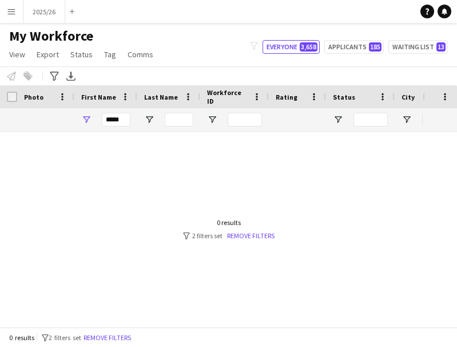
type input "******"
drag, startPoint x: 125, startPoint y: 121, endPoint x: 4, endPoint y: 90, distance: 124.7
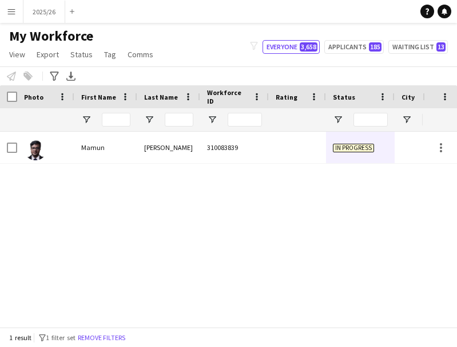
click at [277, 148] on div at bounding box center [297, 147] width 57 height 31
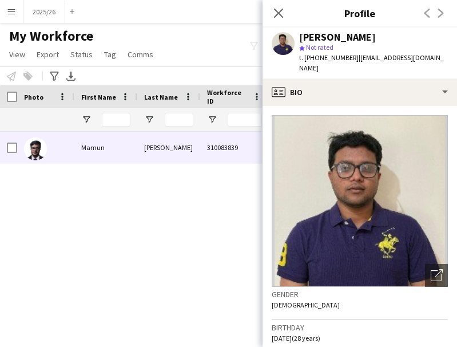
click at [371, 66] on div "Mamun Rashid star Not rated t. +447884426662 | mamun.bba.22@gmail.com" at bounding box center [359, 52] width 194 height 51
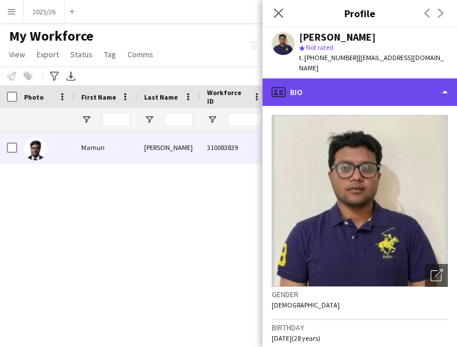
click at [389, 86] on div "profile Bio" at bounding box center [359, 91] width 194 height 27
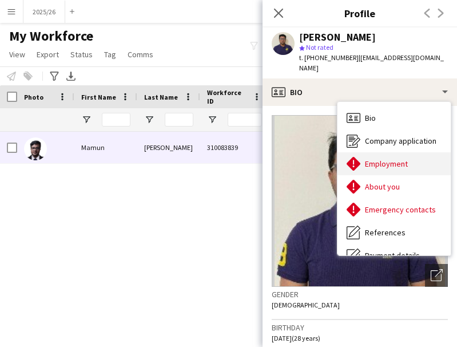
click at [423, 154] on div "Employment Employment" at bounding box center [393, 163] width 113 height 23
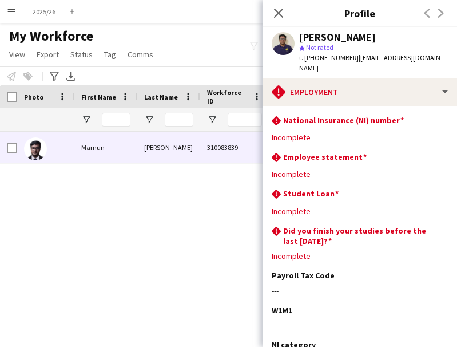
click at [372, 52] on div "star Not rated" at bounding box center [373, 47] width 149 height 10
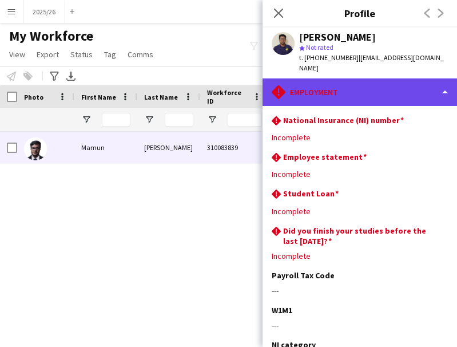
click at [384, 78] on div "rhombus-alert Employment" at bounding box center [359, 91] width 194 height 27
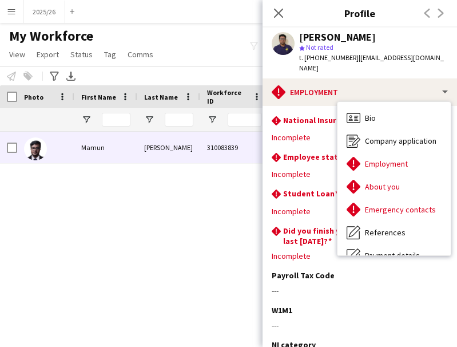
drag, startPoint x: 444, startPoint y: 185, endPoint x: 451, endPoint y: 197, distance: 14.1
click at [451, 197] on div "Bio Bio Company application Company application Employment Employment About you…" at bounding box center [393, 178] width 113 height 153
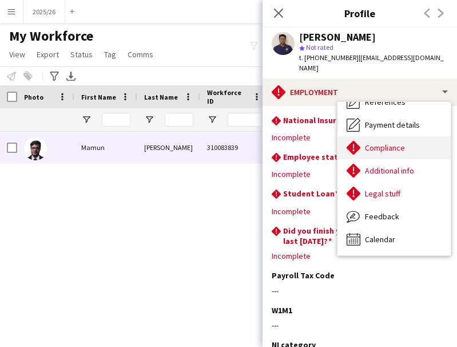
click at [404, 136] on div "Compliance Compliance" at bounding box center [393, 147] width 113 height 23
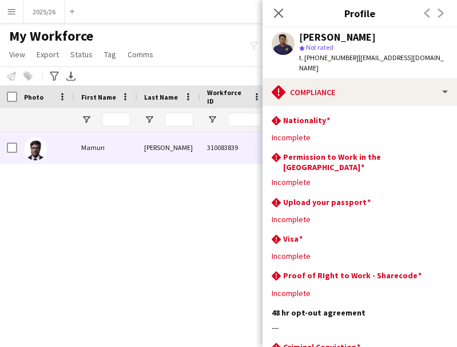
click at [286, 18] on div "Close pop-in" at bounding box center [278, 13] width 32 height 26
click at [277, 16] on icon "Close pop-in" at bounding box center [278, 12] width 11 height 11
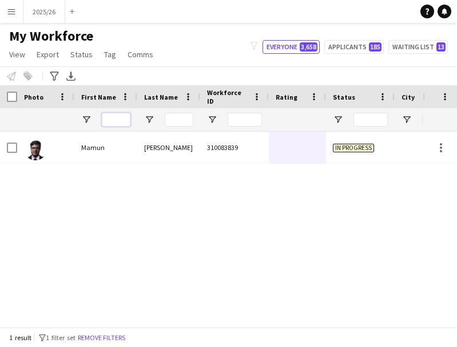
click at [118, 121] on input "First Name Filter Input" at bounding box center [116, 120] width 29 height 14
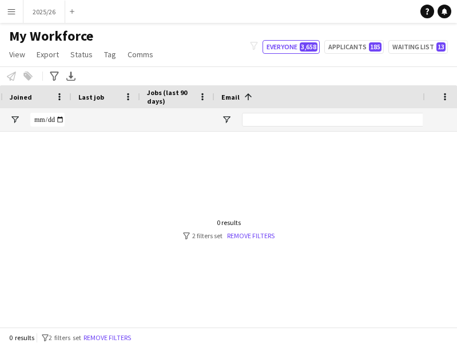
scroll to position [0, 460]
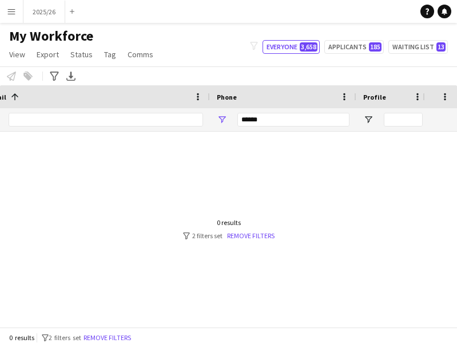
type input "*****"
click at [270, 122] on input "******" at bounding box center [293, 120] width 112 height 14
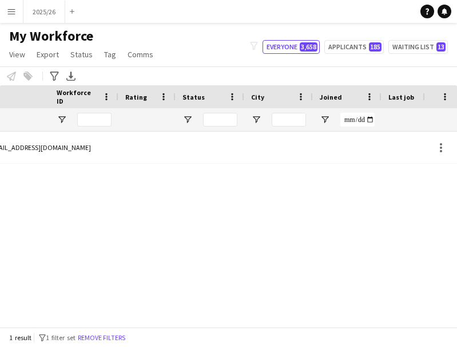
scroll to position [0, 133]
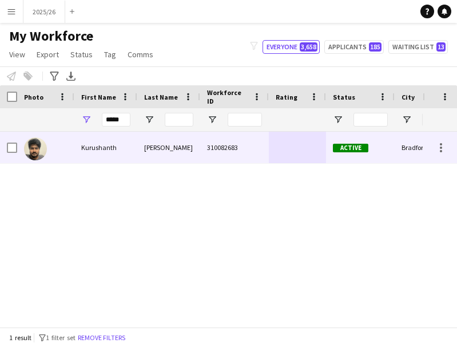
click at [110, 140] on div "Kurushanth" at bounding box center [105, 147] width 63 height 31
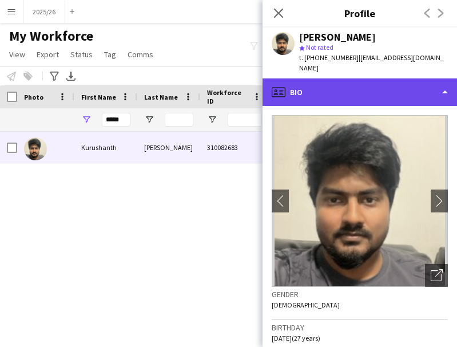
click at [372, 81] on div "profile Bio" at bounding box center [359, 91] width 194 height 27
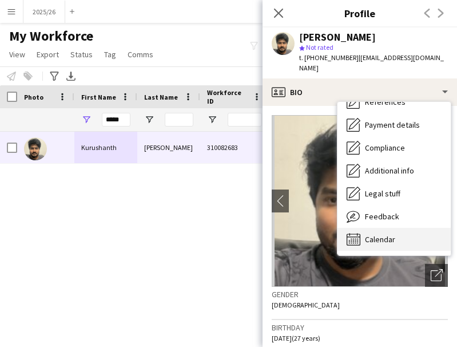
click at [386, 234] on span "Calendar" at bounding box center [380, 239] width 30 height 10
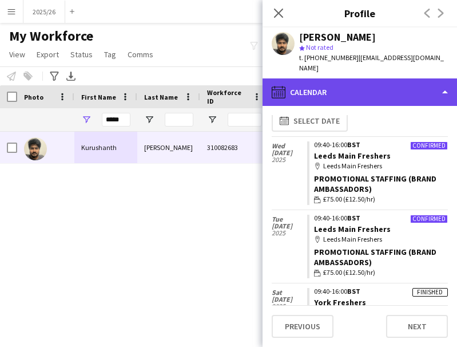
click at [374, 84] on div "calendar-full Calendar" at bounding box center [359, 91] width 194 height 27
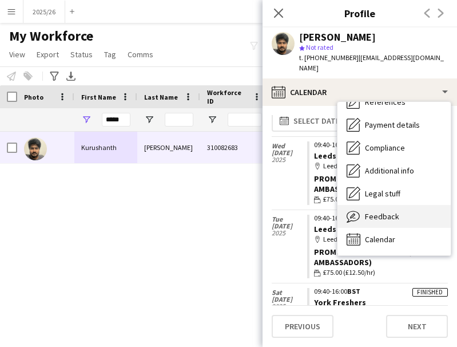
click at [404, 214] on div "Feedback Feedback" at bounding box center [393, 216] width 113 height 23
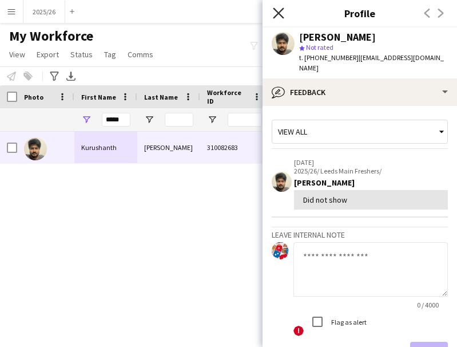
click at [280, 18] on icon "Close pop-in" at bounding box center [278, 12] width 11 height 11
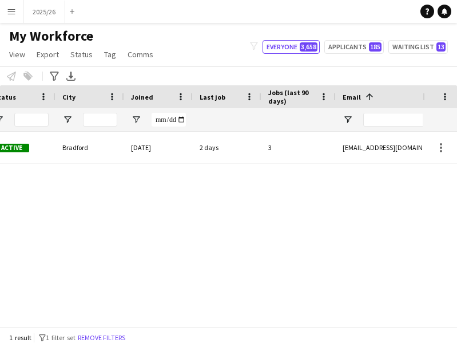
scroll to position [0, 422]
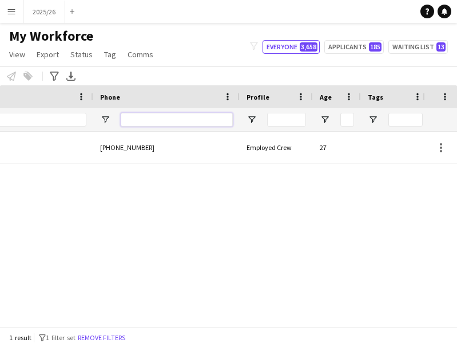
click at [194, 122] on input "Phone Filter Input" at bounding box center [177, 120] width 112 height 14
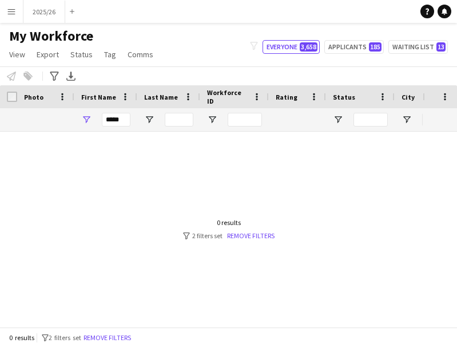
type input "******"
drag, startPoint x: 129, startPoint y: 118, endPoint x: 41, endPoint y: 139, distance: 91.0
click at [41, 139] on div "Workforce Details Photo First Name" at bounding box center [228, 205] width 457 height 241
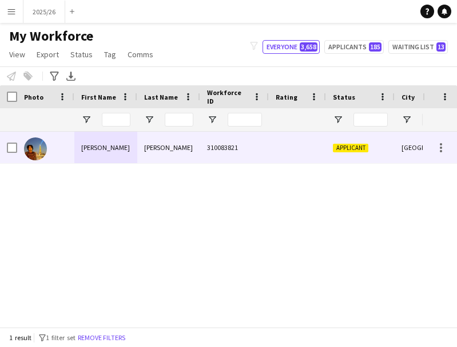
click at [116, 150] on div "Rao Ali" at bounding box center [105, 147] width 63 height 31
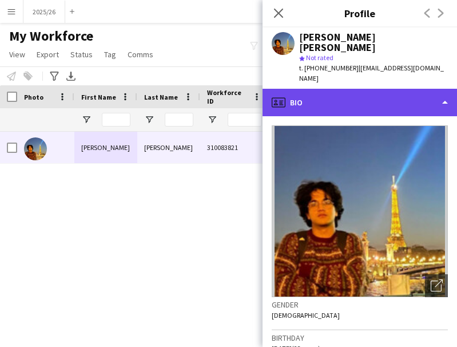
click at [343, 89] on div "profile Bio" at bounding box center [359, 102] width 194 height 27
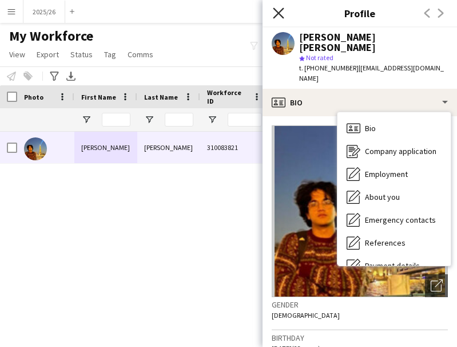
click at [277, 9] on icon "Close pop-in" at bounding box center [278, 12] width 11 height 11
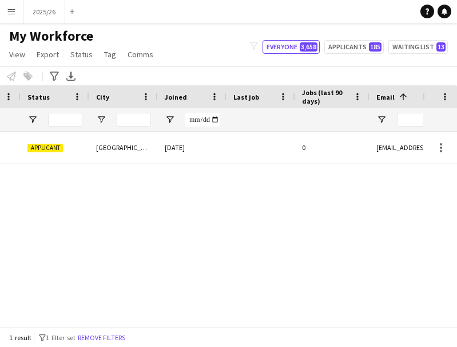
scroll to position [0, 395]
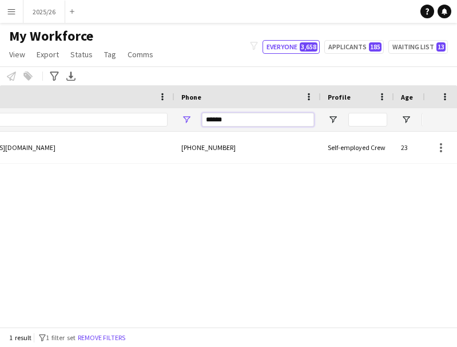
click at [254, 113] on input "******" at bounding box center [258, 120] width 112 height 14
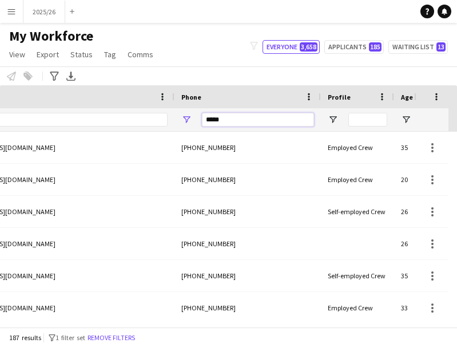
type input "******"
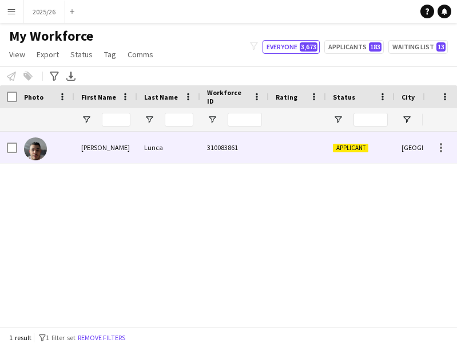
click at [135, 156] on div "[PERSON_NAME]" at bounding box center [105, 147] width 63 height 31
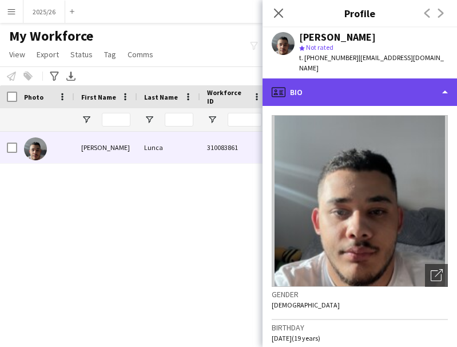
click at [351, 87] on div "profile Bio" at bounding box center [359, 91] width 194 height 27
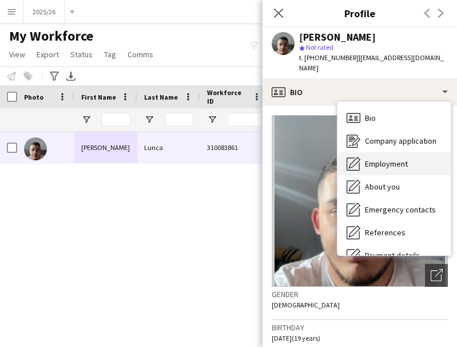
click at [387, 158] on span "Employment" at bounding box center [386, 163] width 43 height 10
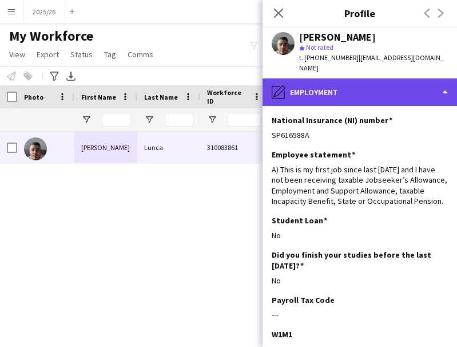
click at [373, 88] on div "pencil4 Employment" at bounding box center [359, 91] width 194 height 27
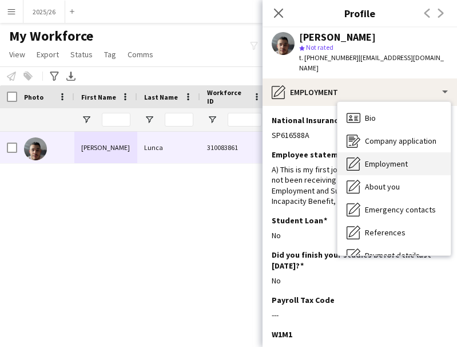
click at [393, 158] on span "Employment" at bounding box center [386, 163] width 43 height 10
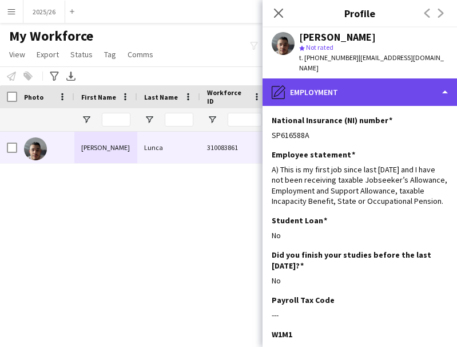
click at [386, 87] on div "pencil4 Employment" at bounding box center [359, 91] width 194 height 27
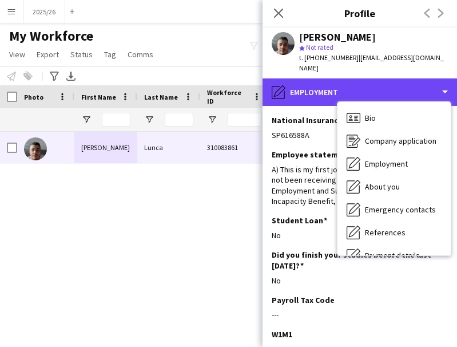
scroll to position [130, 0]
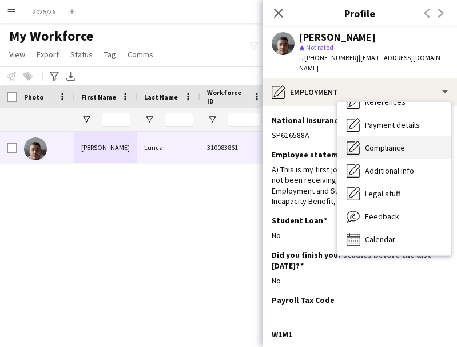
click at [401, 142] on span "Compliance" at bounding box center [385, 147] width 40 height 10
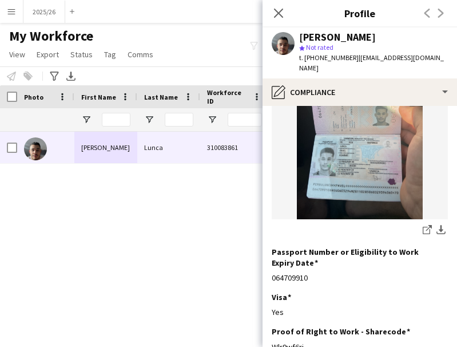
scroll to position [156, 0]
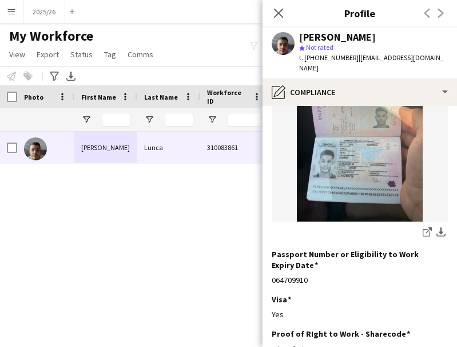
click at [444, 184] on app-section-data-types "Nationality Edit this field Romanian Permission to Work in the [GEOGRAPHIC_DATA…" at bounding box center [359, 226] width 194 height 241
click at [426, 227] on icon at bounding box center [429, 230] width 6 height 6
drag, startPoint x: 338, startPoint y: 325, endPoint x: 269, endPoint y: 324, distance: 69.2
click at [269, 323] on app-section-data-types "Nationality Edit this field Romanian Permission to Work in the [GEOGRAPHIC_DATA…" at bounding box center [359, 226] width 194 height 241
copy div "Wlr9wf6rj"
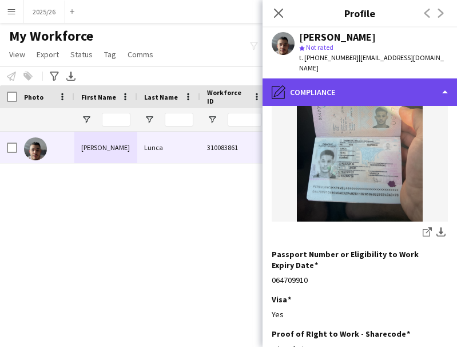
click at [344, 89] on div "pencil4 Compliance" at bounding box center [359, 91] width 194 height 27
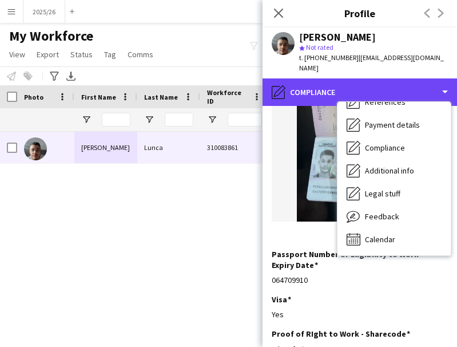
scroll to position [0, 0]
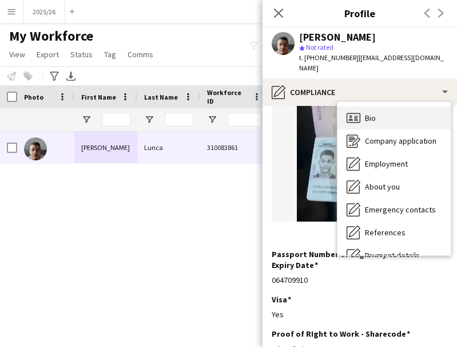
click at [407, 110] on div "Bio Bio" at bounding box center [393, 117] width 113 height 23
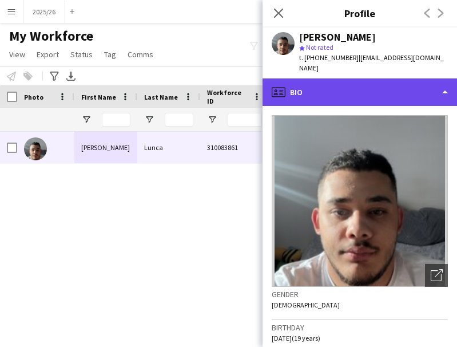
click at [357, 80] on div "profile Bio" at bounding box center [359, 91] width 194 height 27
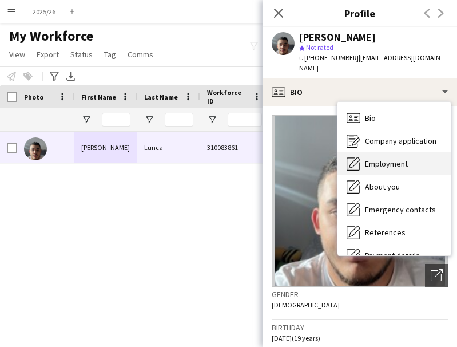
click at [389, 152] on div "Employment Employment" at bounding box center [393, 163] width 113 height 23
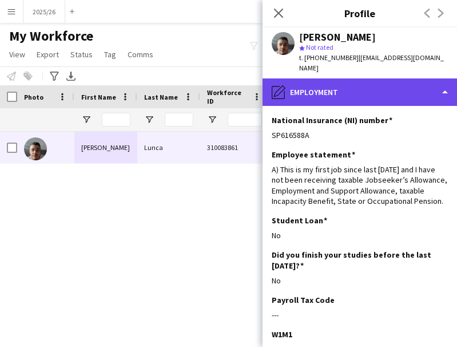
click at [388, 89] on div "pencil4 Employment" at bounding box center [359, 91] width 194 height 27
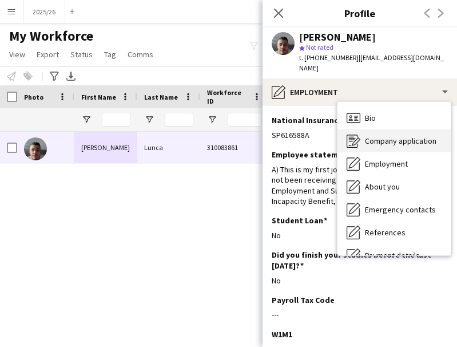
click at [431, 129] on div "Company application Company application" at bounding box center [393, 140] width 113 height 23
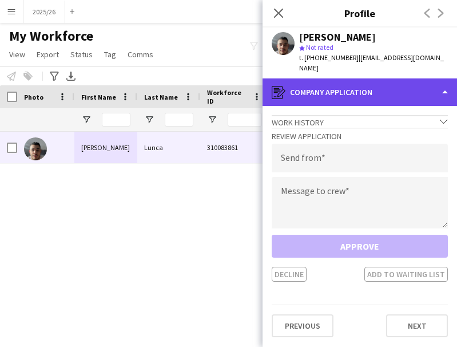
click at [385, 84] on div "register Company application" at bounding box center [359, 91] width 194 height 27
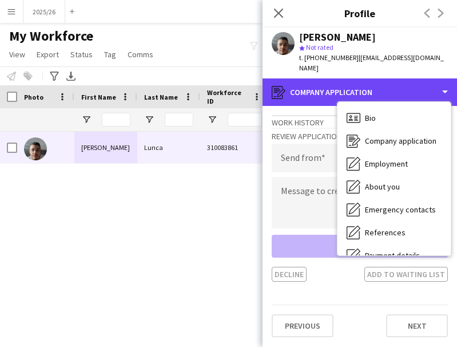
scroll to position [130, 0]
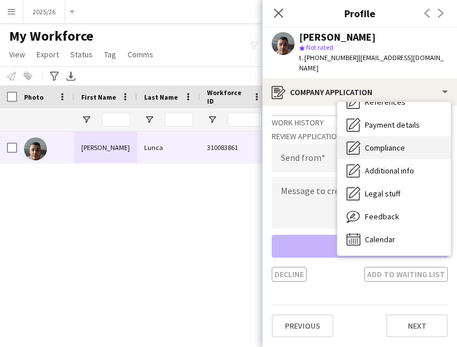
click at [385, 146] on div "Compliance Compliance" at bounding box center [393, 147] width 113 height 23
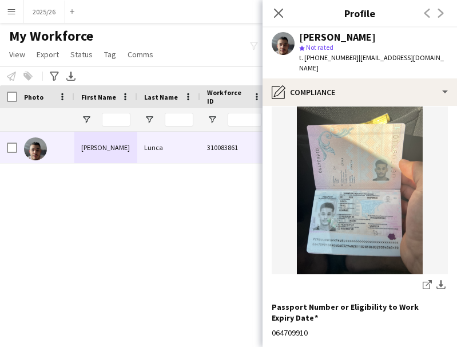
scroll to position [0, 0]
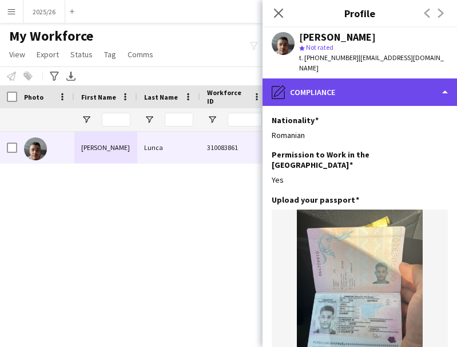
click at [401, 89] on div "pencil4 Compliance" at bounding box center [359, 91] width 194 height 27
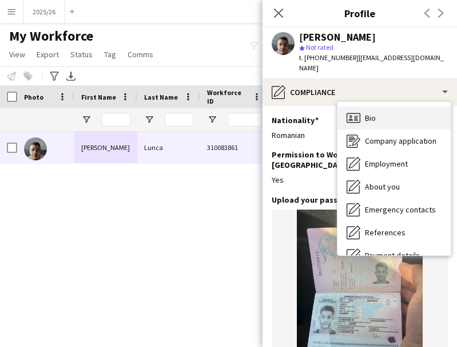
click at [413, 109] on div "Bio Bio" at bounding box center [393, 117] width 113 height 23
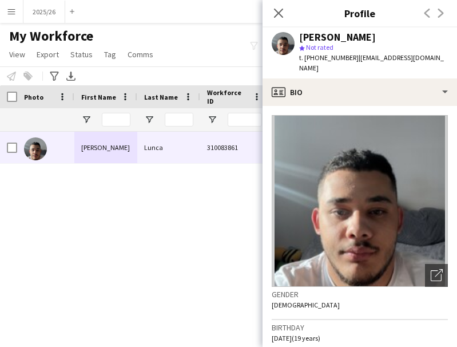
click at [447, 218] on app-crew-profile-bio "Open photos pop-in Gender Male Birthday 29-03-2006 (19 years) Location Wimbourn…" at bounding box center [359, 226] width 194 height 241
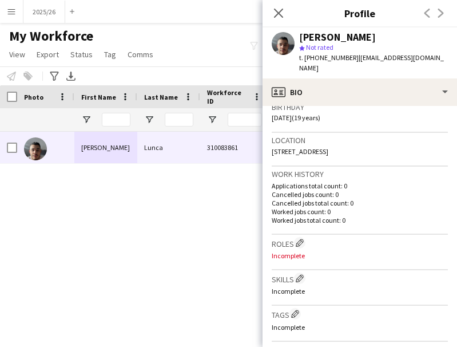
click at [309, 275] on h3 "Skills Edit crew company skills" at bounding box center [360, 278] width 176 height 12
click at [302, 276] on app-icon "Edit crew company skills" at bounding box center [300, 278] width 8 height 8
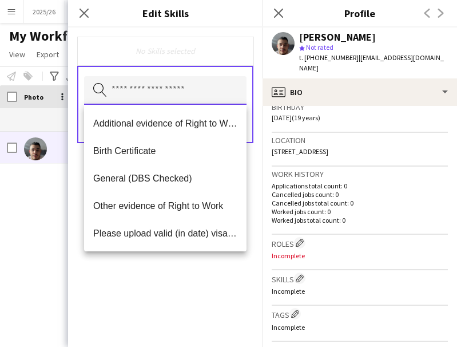
click at [138, 101] on input "text" at bounding box center [165, 90] width 162 height 29
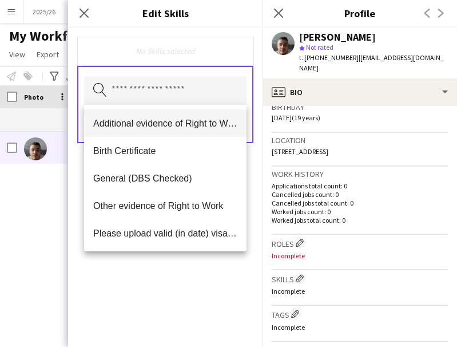
click at [154, 126] on span "Additional evidence of Right to Work" at bounding box center [165, 123] width 144 height 11
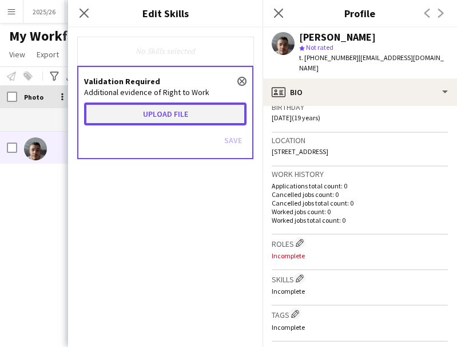
click at [184, 103] on button "Upload file" at bounding box center [165, 113] width 162 height 23
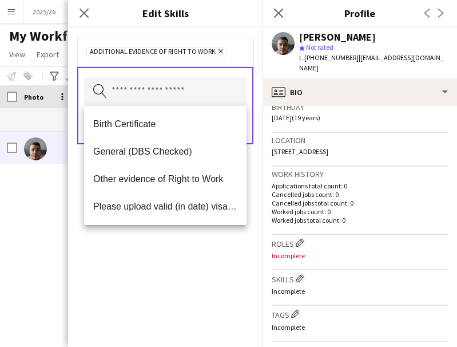
click at [227, 269] on div "Additional evidence of Right to Work Remove Search by skill name Save" at bounding box center [165, 186] width 194 height 319
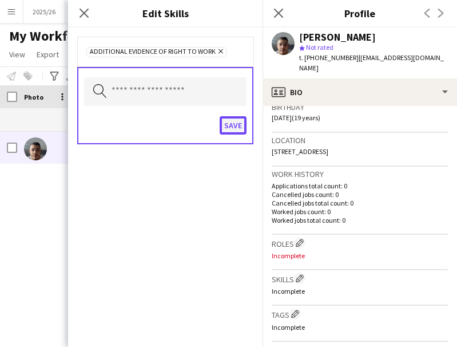
click at [235, 124] on button "Save" at bounding box center [233, 125] width 27 height 18
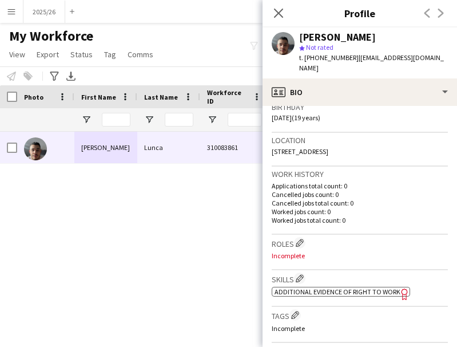
click at [329, 289] on span "Additional evidence of Right to Work" at bounding box center [337, 291] width 126 height 9
click at [345, 65] on div "Pavel Lunca star Not rated t. +447867251098 | pavellunca26@gmail.com" at bounding box center [359, 52] width 194 height 51
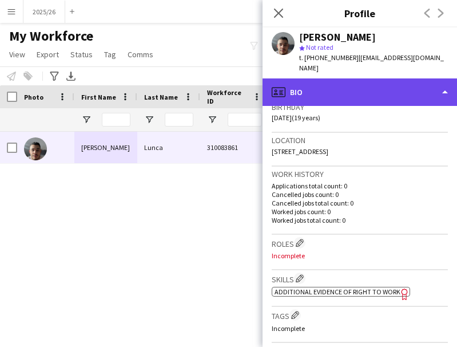
click at [355, 78] on div "profile Bio" at bounding box center [359, 91] width 194 height 27
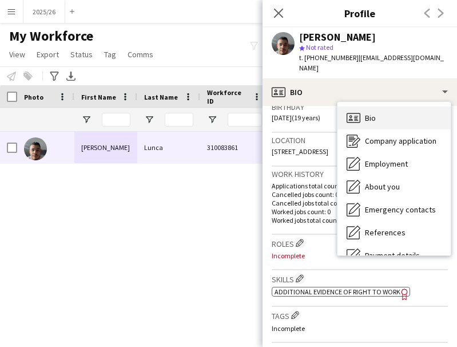
click at [408, 106] on div "Bio Bio" at bounding box center [393, 117] width 113 height 23
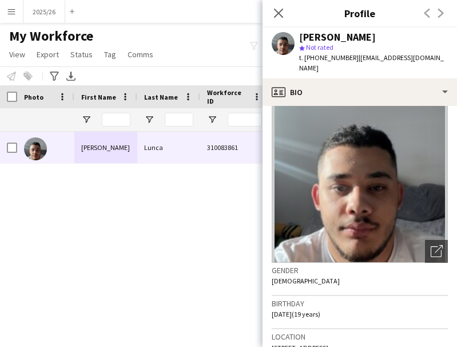
scroll to position [26, 0]
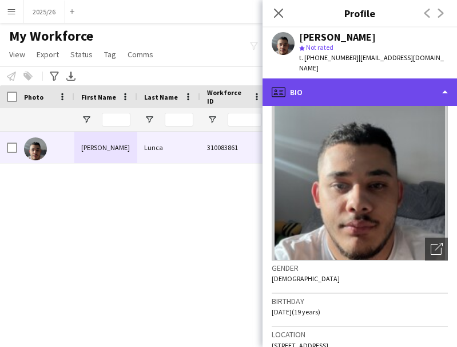
click at [406, 83] on div "profile Bio" at bounding box center [359, 91] width 194 height 27
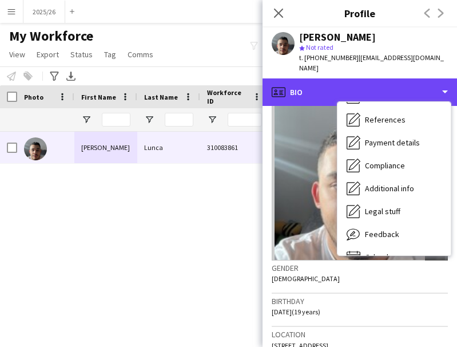
scroll to position [130, 0]
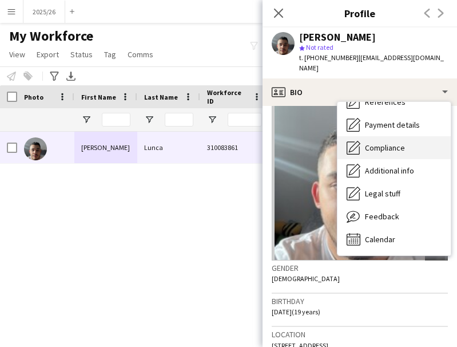
click at [399, 142] on span "Compliance" at bounding box center [385, 147] width 40 height 10
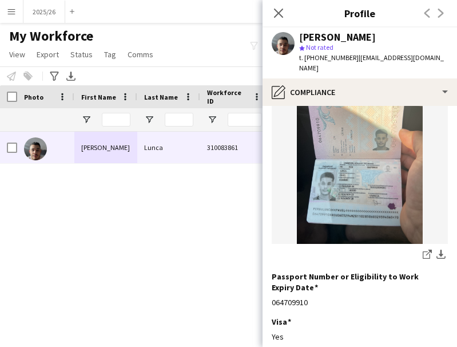
scroll to position [146, 0]
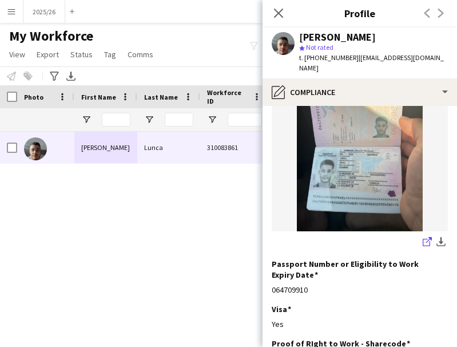
click at [423, 237] on icon "share-external-link-1" at bounding box center [427, 241] width 9 height 9
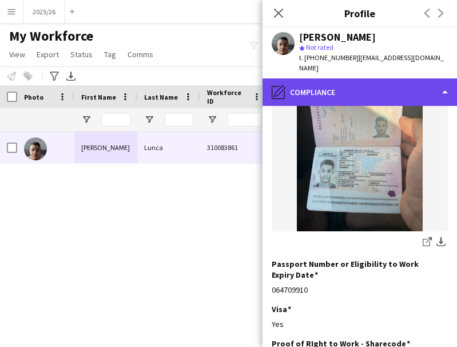
click at [377, 87] on div "pencil4 Compliance" at bounding box center [359, 91] width 194 height 27
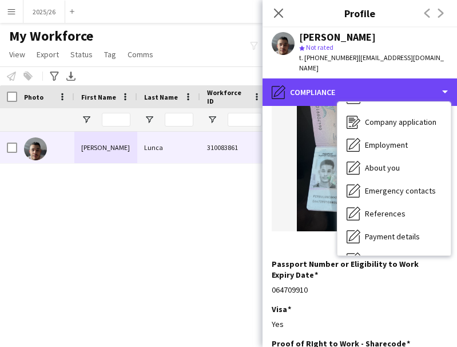
scroll to position [0, 0]
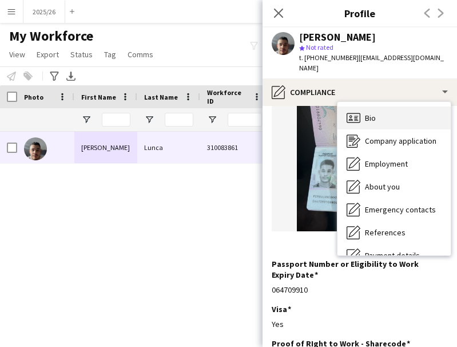
click at [410, 106] on div "Bio Bio" at bounding box center [393, 117] width 113 height 23
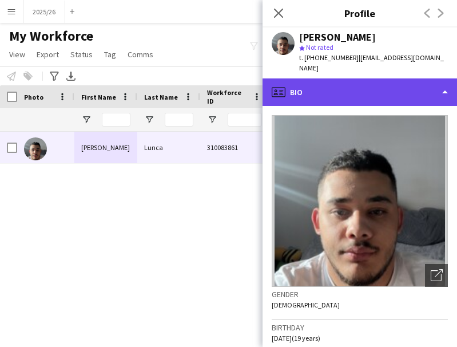
click at [368, 85] on div "profile Bio" at bounding box center [359, 91] width 194 height 27
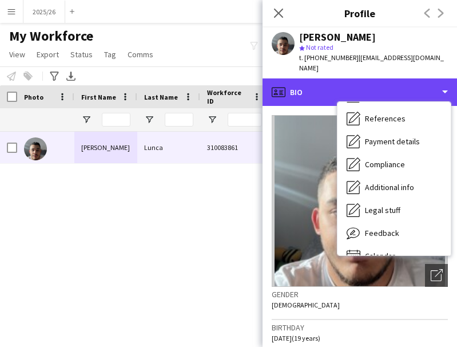
scroll to position [130, 0]
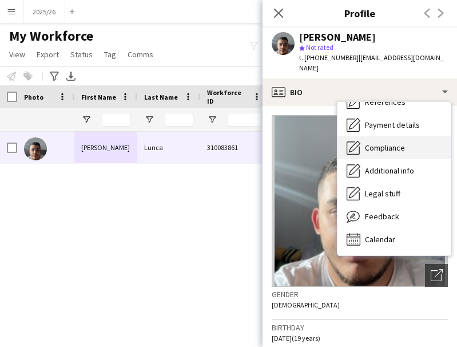
click at [383, 142] on span "Compliance" at bounding box center [385, 147] width 40 height 10
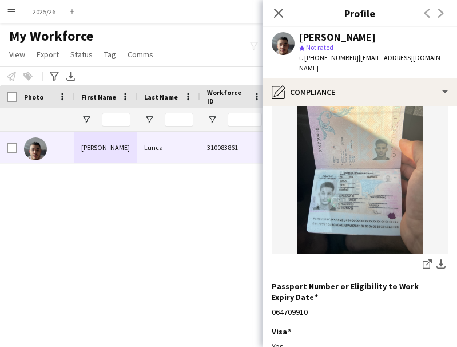
scroll to position [128, 0]
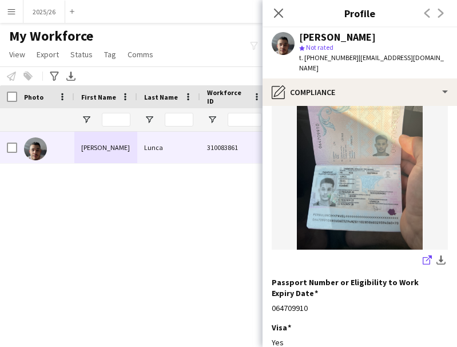
click at [426, 255] on icon at bounding box center [429, 258] width 6 height 6
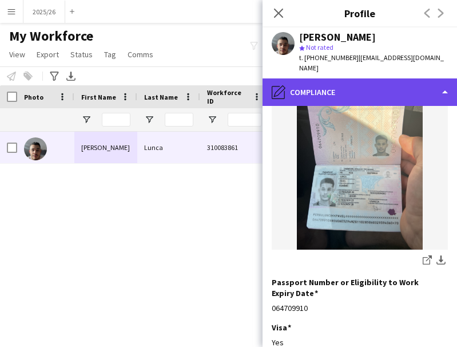
click at [361, 79] on div "pencil4 Compliance" at bounding box center [359, 91] width 194 height 27
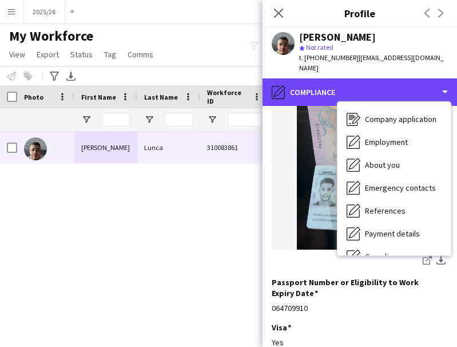
scroll to position [0, 0]
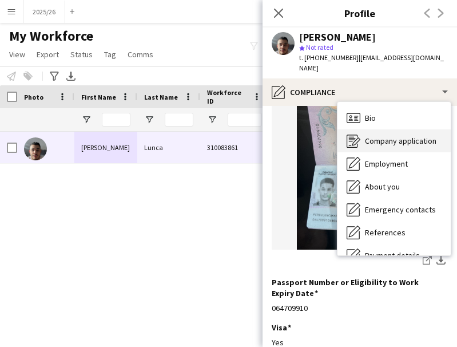
click at [409, 136] on span "Company application" at bounding box center [400, 141] width 71 height 10
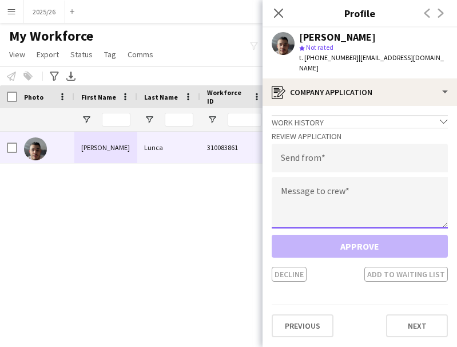
click at [307, 177] on textarea at bounding box center [360, 202] width 176 height 51
paste textarea "**********"
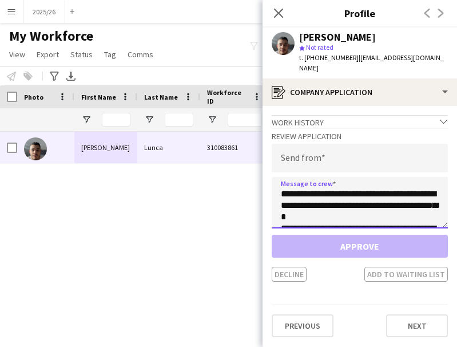
scroll to position [213, 0]
type textarea "**********"
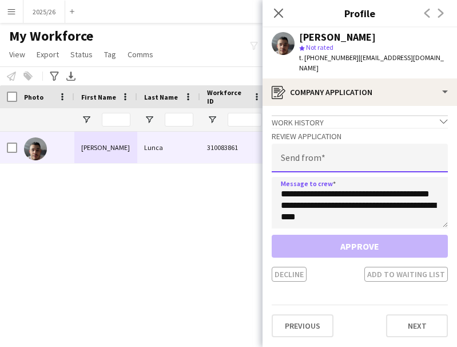
click at [320, 156] on input "email" at bounding box center [360, 158] width 176 height 29
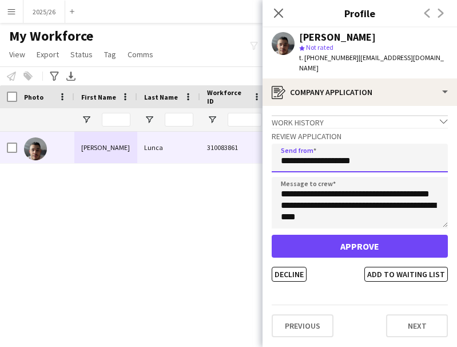
type input "**********"
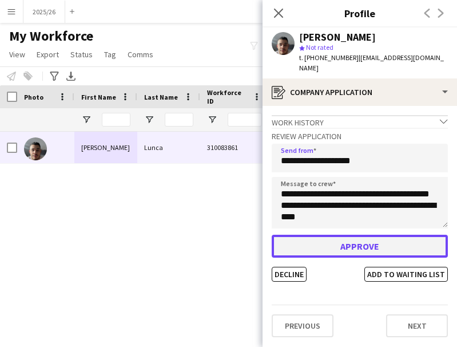
click at [329, 238] on button "Approve" at bounding box center [360, 245] width 176 height 23
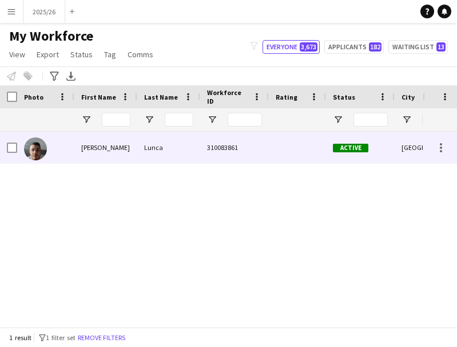
click at [169, 145] on div "Lunca" at bounding box center [168, 147] width 63 height 31
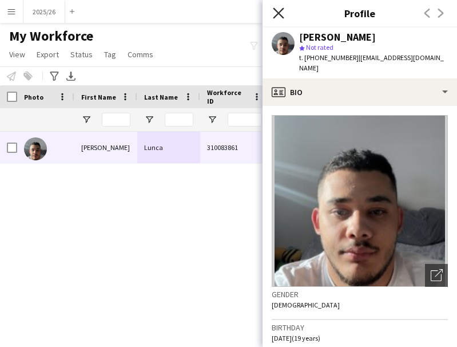
click at [275, 16] on icon at bounding box center [278, 12] width 11 height 11
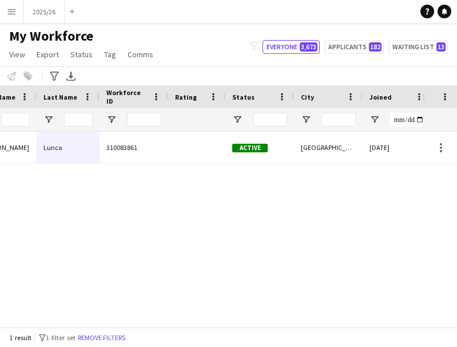
scroll to position [0, 0]
click at [343, 114] on input "City Filter Input" at bounding box center [338, 120] width 34 height 14
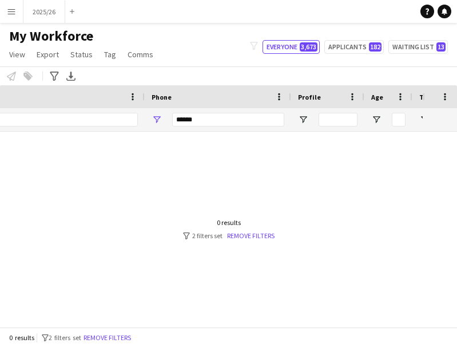
type input "*****"
drag, startPoint x: 214, startPoint y: 118, endPoint x: 184, endPoint y: 124, distance: 30.3
click at [184, 124] on input "******" at bounding box center [228, 120] width 112 height 14
type input "*"
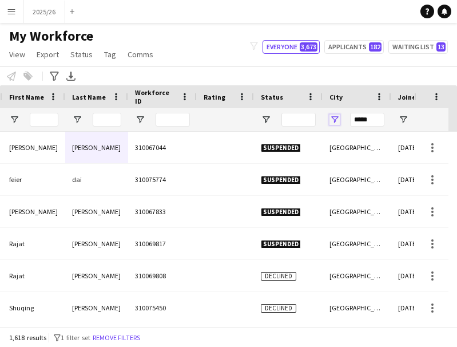
click at [335, 120] on span "Open Filter Menu" at bounding box center [334, 119] width 10 height 10
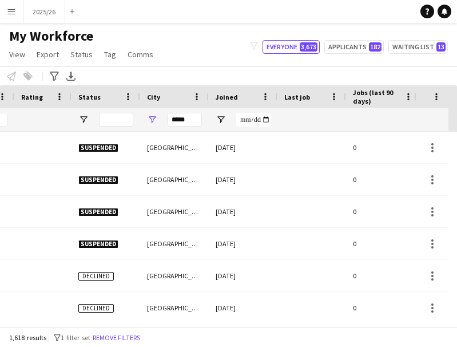
click at [162, 96] on div "City" at bounding box center [167, 96] width 41 height 17
click at [164, 96] on span at bounding box center [169, 96] width 10 height 10
click at [162, 96] on div "City" at bounding box center [167, 96] width 41 height 17
click at [165, 97] on span at bounding box center [169, 96] width 10 height 10
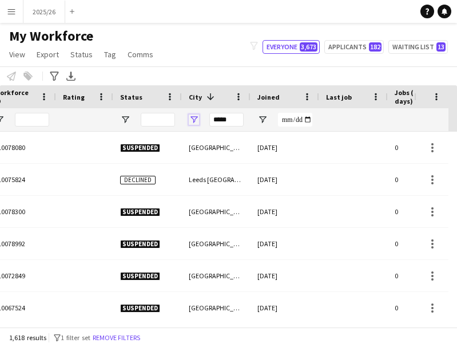
click at [191, 120] on span "Open Filter Menu" at bounding box center [194, 119] width 10 height 10
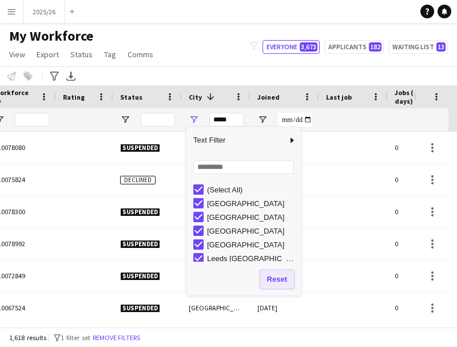
click at [276, 283] on button "Reset" at bounding box center [277, 279] width 34 height 18
click at [230, 112] on div "*****" at bounding box center [226, 119] width 34 height 23
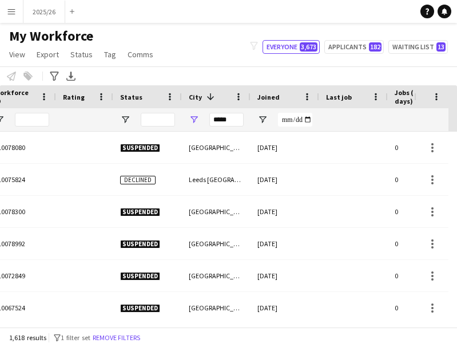
click at [267, 99] on span "Joined" at bounding box center [268, 97] width 22 height 9
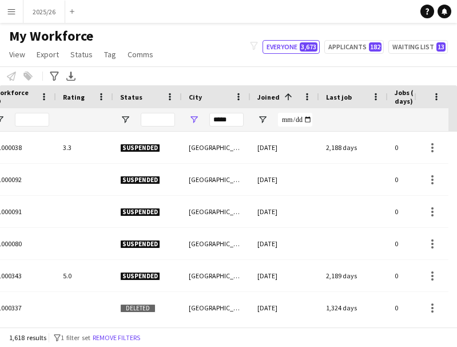
click at [273, 102] on div "Joined 1" at bounding box center [277, 96] width 41 height 17
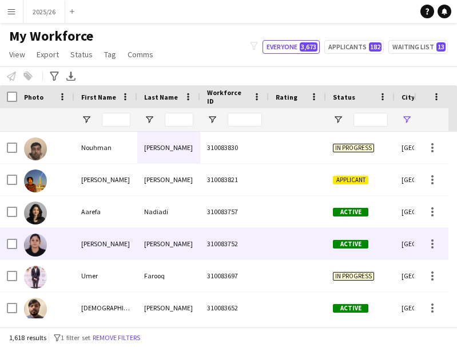
click at [188, 250] on div "Ingale" at bounding box center [168, 243] width 63 height 31
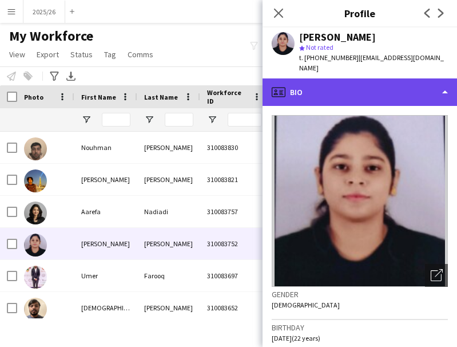
click at [375, 90] on div "profile Bio" at bounding box center [359, 91] width 194 height 27
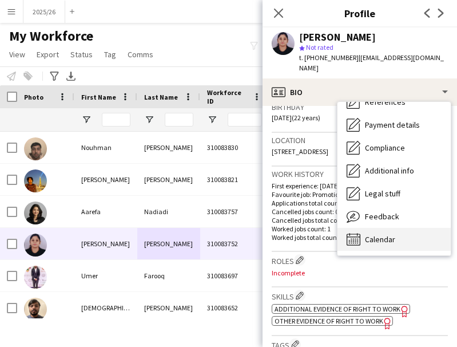
click at [401, 228] on div "Calendar Calendar" at bounding box center [393, 239] width 113 height 23
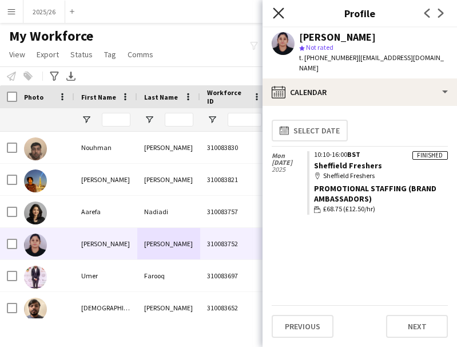
click at [277, 14] on icon "Close pop-in" at bounding box center [278, 12] width 11 height 11
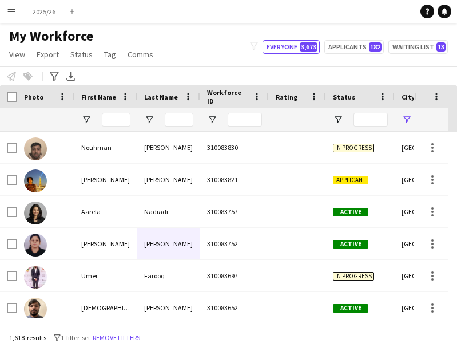
scroll to position [17, 0]
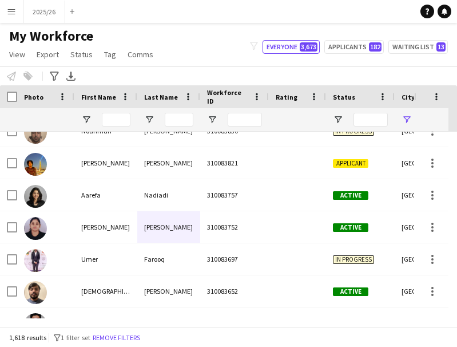
click at [445, 314] on div at bounding box center [431, 322] width 34 height 31
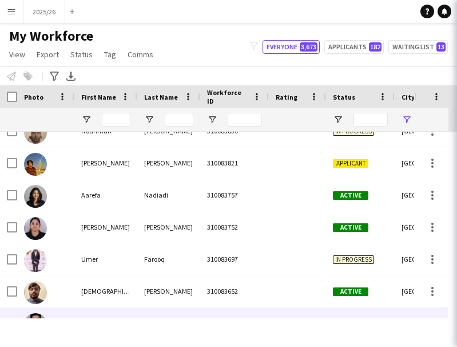
scroll to position [23, 0]
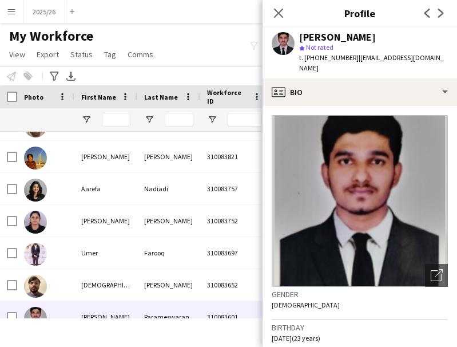
click at [280, 12] on icon at bounding box center [278, 13] width 9 height 9
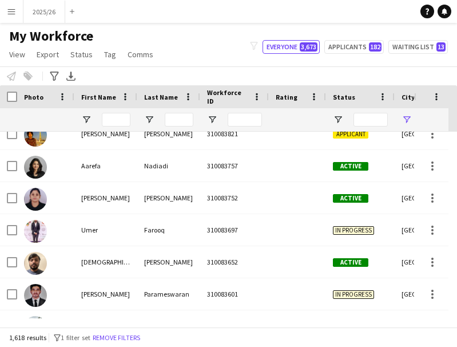
scroll to position [137, 0]
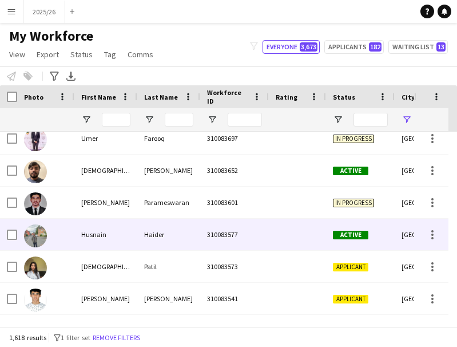
click at [316, 246] on div at bounding box center [297, 233] width 57 height 31
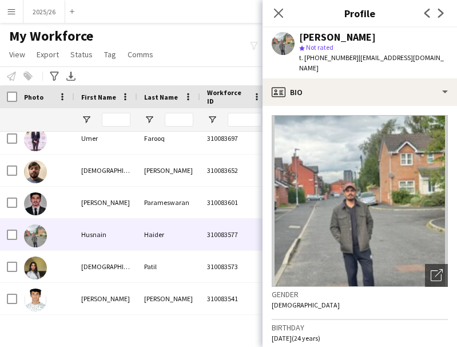
click at [327, 66] on div "Husnain Haider star Not rated t. +447405026460 | hasnainranjha0@gmail.com" at bounding box center [359, 52] width 194 height 51
drag, startPoint x: 342, startPoint y: 78, endPoint x: 327, endPoint y: 66, distance: 19.1
click at [327, 66] on div "Husnain Haider star Not rated t. +447405026460 | hasnainranjha0@gmail.com" at bounding box center [359, 52] width 194 height 51
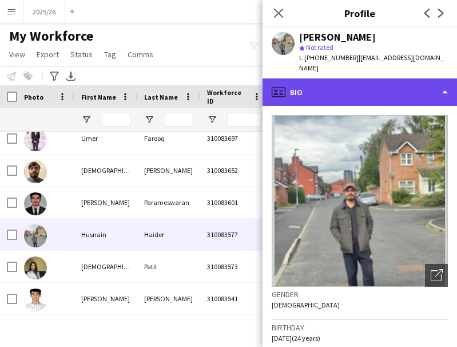
click at [386, 85] on div "profile Bio" at bounding box center [359, 91] width 194 height 27
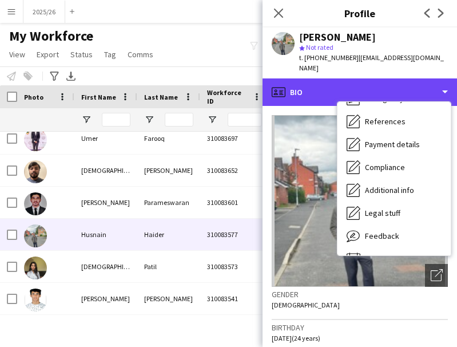
scroll to position [130, 0]
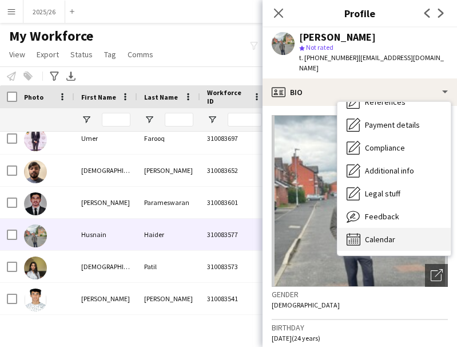
click at [396, 228] on div "Calendar Calendar" at bounding box center [393, 239] width 113 height 23
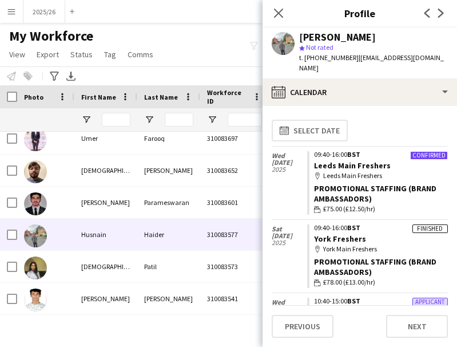
scroll to position [2, 0]
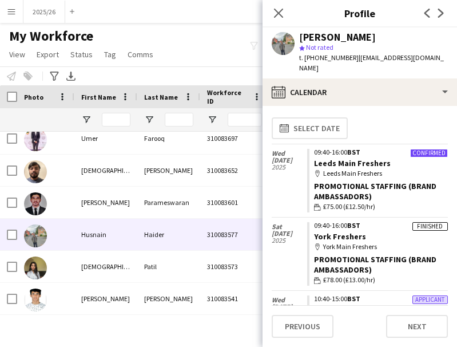
click at [281, 20] on div "Close pop-in" at bounding box center [278, 13] width 32 height 26
click at [282, 18] on icon "Close pop-in" at bounding box center [278, 12] width 11 height 11
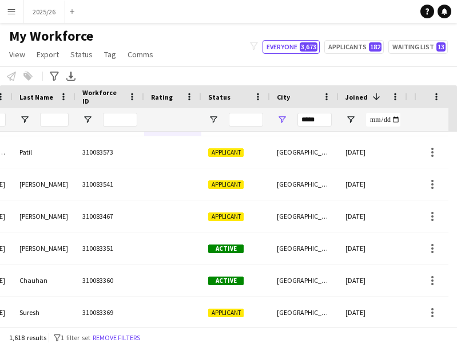
scroll to position [0, 209]
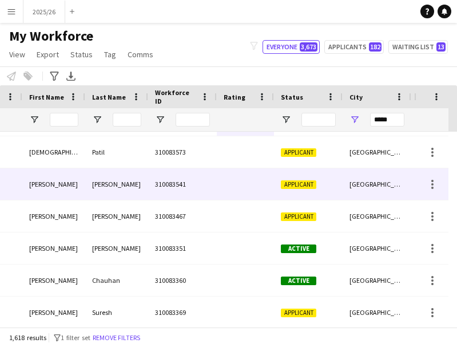
click at [152, 154] on div "310083573" at bounding box center [182, 151] width 69 height 31
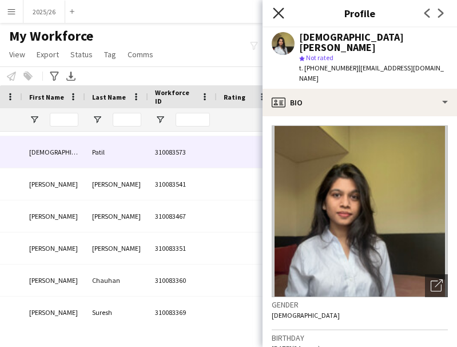
click at [273, 18] on icon "Close pop-in" at bounding box center [278, 12] width 11 height 11
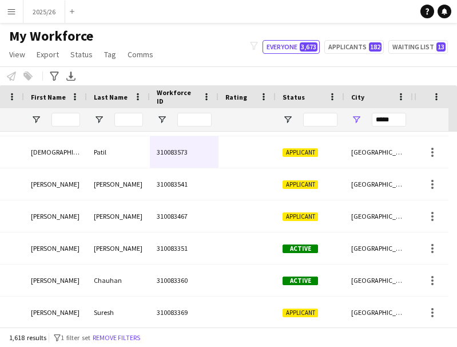
scroll to position [0, 34]
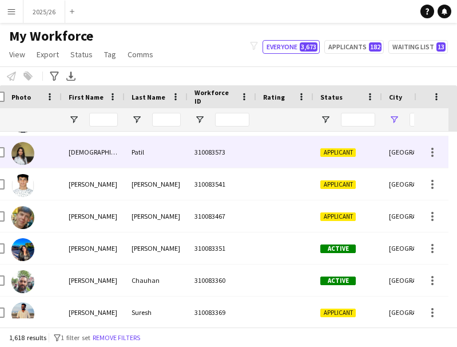
click at [134, 161] on div "Patil" at bounding box center [156, 151] width 63 height 31
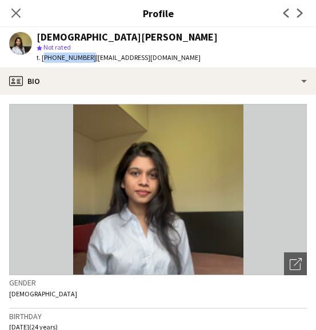
drag, startPoint x: 86, startPoint y: 54, endPoint x: 42, endPoint y: 61, distance: 44.5
click at [42, 61] on span "t. +447818999365" at bounding box center [66, 57] width 59 height 9
copy span "+447818999365"
click at [17, 11] on icon "Close pop-in" at bounding box center [15, 12] width 11 height 11
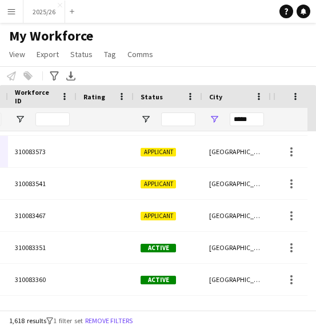
scroll to position [0, 268]
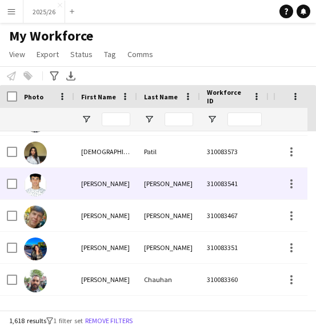
click at [102, 190] on div "Parth" at bounding box center [105, 183] width 63 height 31
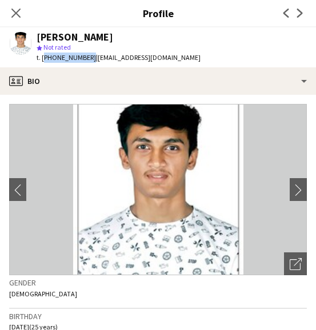
drag, startPoint x: 85, startPoint y: 56, endPoint x: 43, endPoint y: 63, distance: 42.3
click at [43, 63] on div "t. +447741857026 | parthc12359@gmail.com" at bounding box center [119, 58] width 164 height 10
copy span "+447741857026"
click at [21, 15] on icon "Close pop-in" at bounding box center [15, 12] width 11 height 11
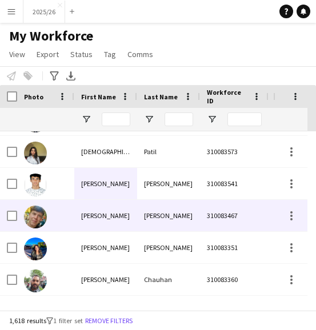
click at [103, 211] on div "Lewis" at bounding box center [105, 215] width 63 height 31
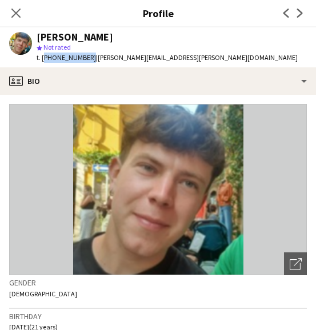
drag, startPoint x: 86, startPoint y: 59, endPoint x: 42, endPoint y: 61, distance: 43.5
click at [42, 61] on span "t. +447745799122" at bounding box center [66, 57] width 59 height 9
copy span "+447745799122"
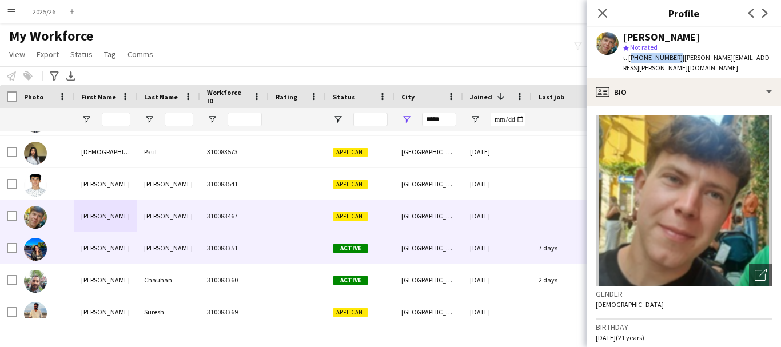
click at [427, 246] on div "[GEOGRAPHIC_DATA]" at bounding box center [429, 247] width 69 height 31
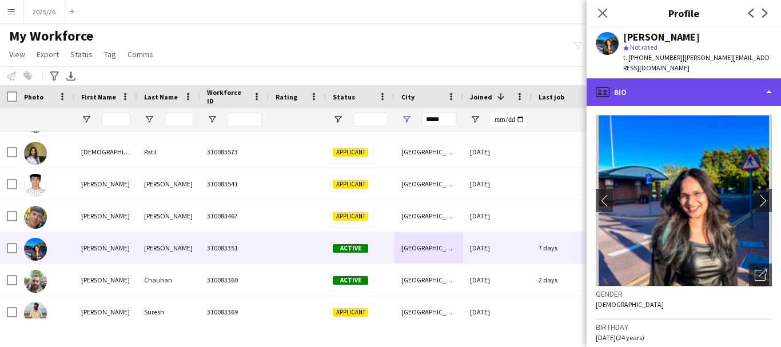
click at [456, 87] on div "profile Bio" at bounding box center [684, 91] width 194 height 27
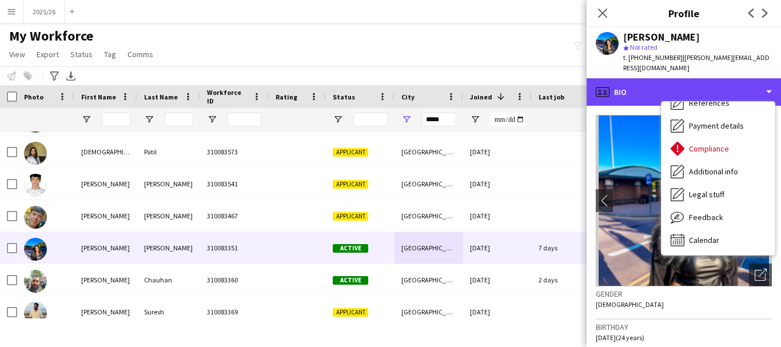
scroll to position [130, 0]
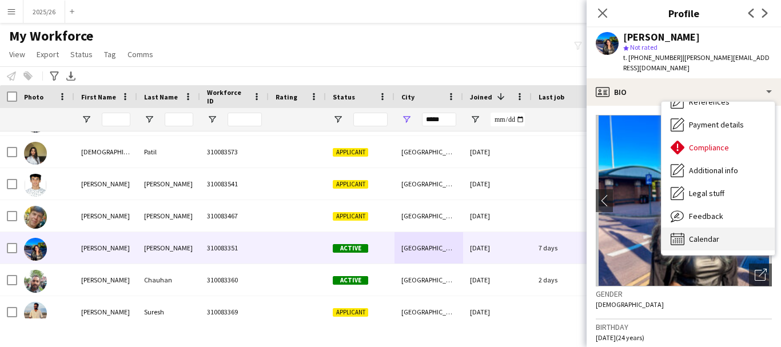
click at [456, 231] on div "Calendar Calendar" at bounding box center [718, 239] width 113 height 23
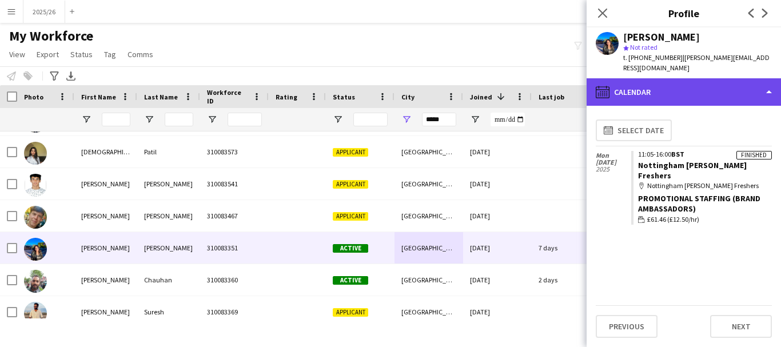
click at [456, 84] on div "calendar-full Calendar" at bounding box center [684, 91] width 194 height 27
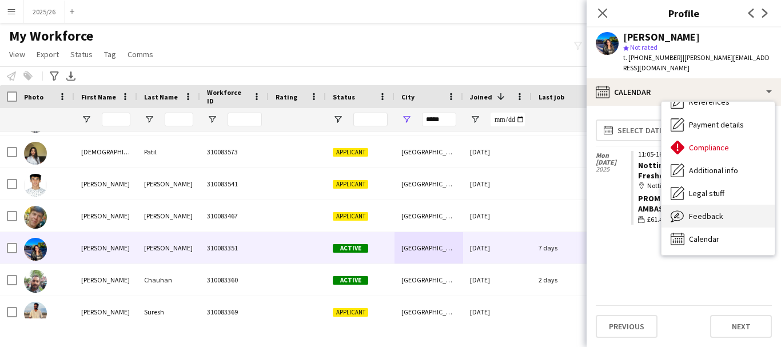
click at [456, 209] on div "Feedback Feedback" at bounding box center [718, 216] width 113 height 23
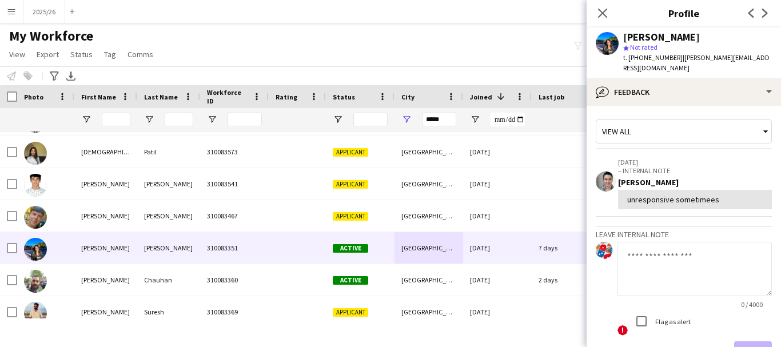
click at [225, 52] on div "My Workforce View Views Default view New view Update view Delete view Edit name…" at bounding box center [390, 46] width 781 height 39
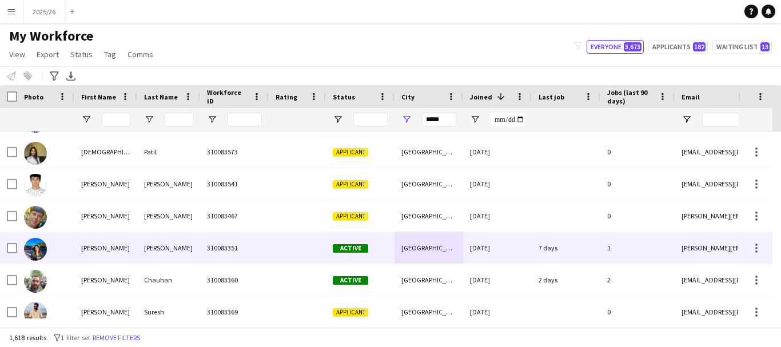
click at [274, 250] on div at bounding box center [297, 247] width 57 height 31
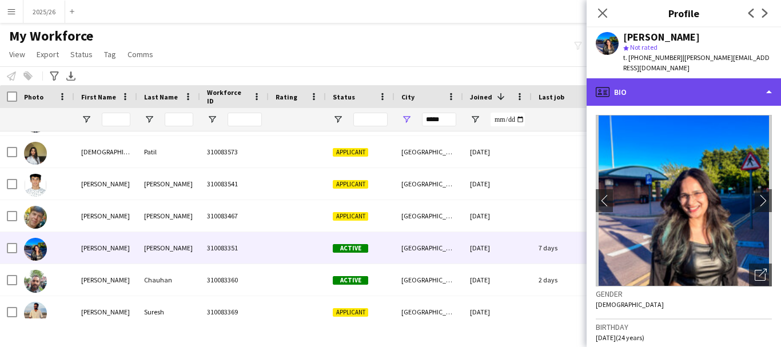
click at [456, 86] on div "profile Bio" at bounding box center [684, 91] width 194 height 27
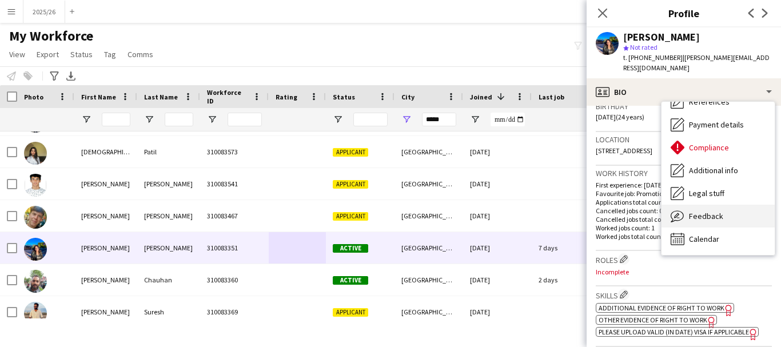
click at [456, 211] on div "Feedback Feedback" at bounding box center [718, 216] width 113 height 23
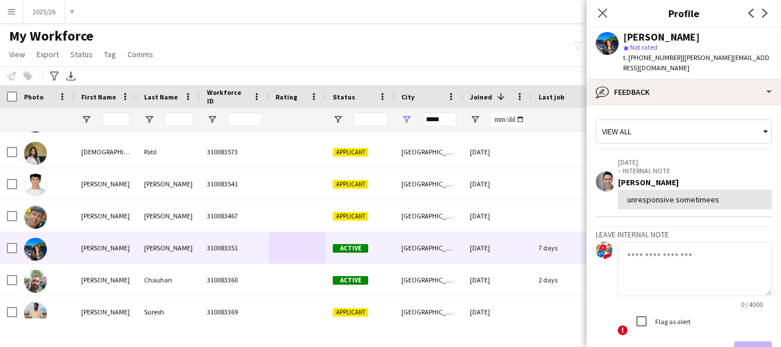
scroll to position [71, 0]
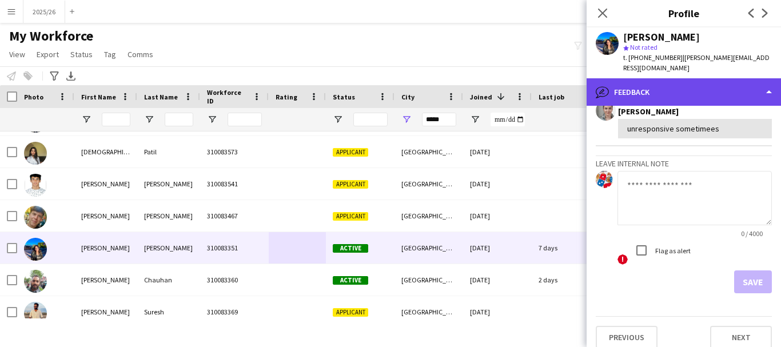
click at [456, 78] on div "bubble-pencil Feedback" at bounding box center [684, 91] width 194 height 27
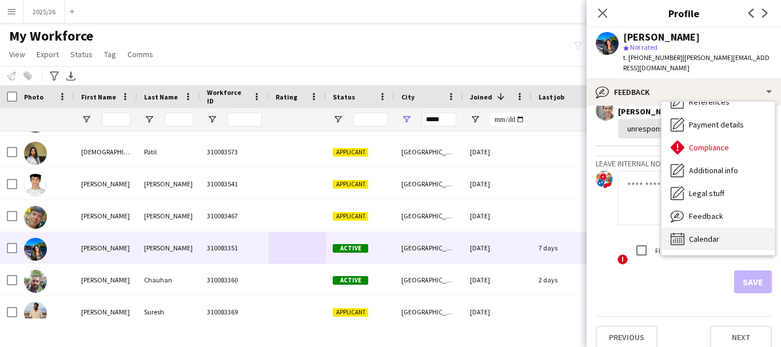
click at [456, 232] on div "Calendar Calendar" at bounding box center [718, 239] width 113 height 23
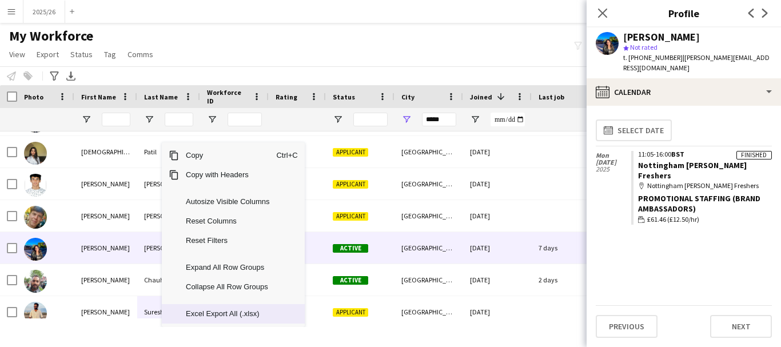
click at [249, 316] on span "Excel Export All (.xlsx)" at bounding box center [227, 313] width 97 height 19
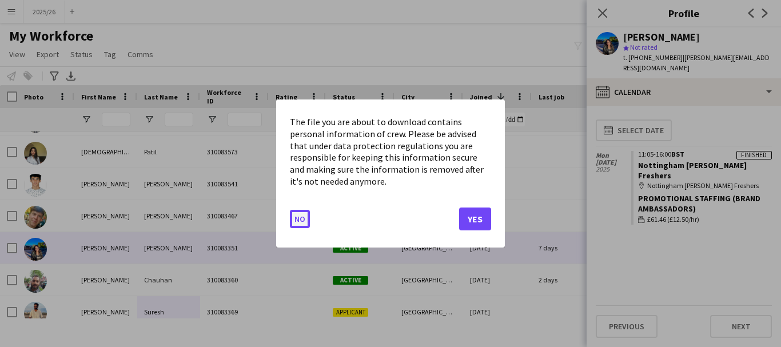
click at [301, 217] on button "No" at bounding box center [300, 219] width 20 height 18
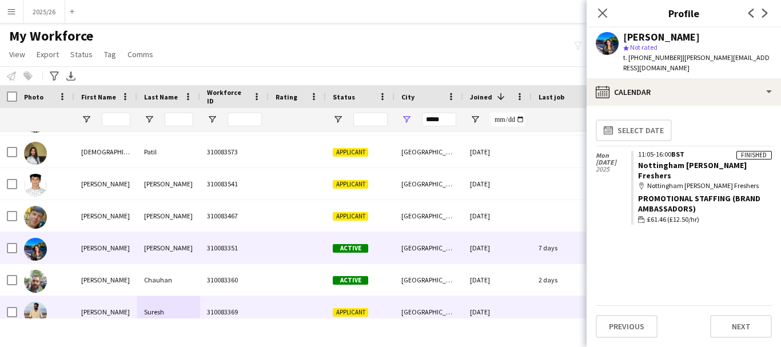
click at [348, 306] on div "Applicant" at bounding box center [360, 311] width 69 height 31
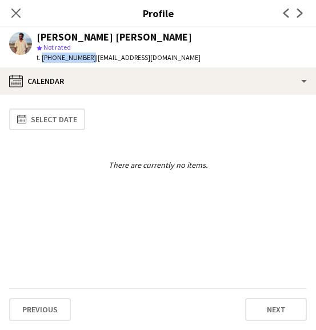
drag, startPoint x: 86, startPoint y: 58, endPoint x: 40, endPoint y: 65, distance: 46.7
click at [40, 65] on div "Keshav Kumar Suresh star Not rated t. +447379546333 | keshavsuresh1234@gmail.com" at bounding box center [105, 47] width 210 height 40
copy span "+447379546333"
click at [19, 15] on icon "Close pop-in" at bounding box center [15, 12] width 11 height 11
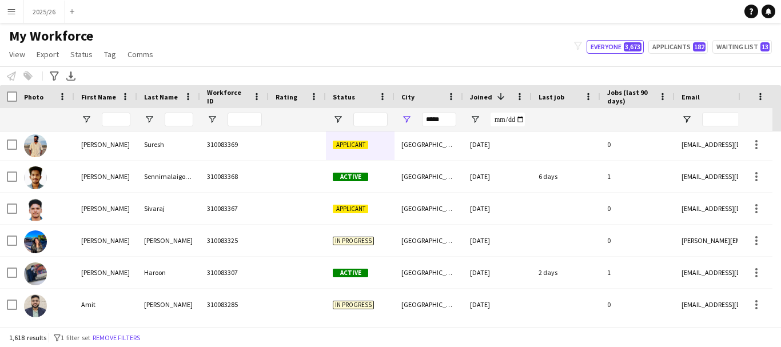
scroll to position [442, 0]
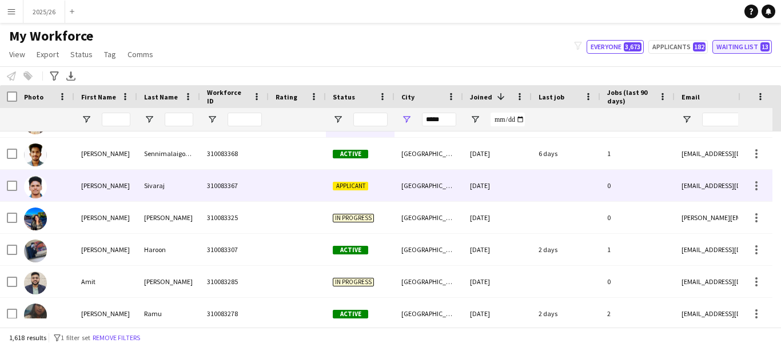
drag, startPoint x: 364, startPoint y: 200, endPoint x: 727, endPoint y: 48, distance: 393.4
click at [365, 201] on div "Applicant" at bounding box center [360, 185] width 69 height 31
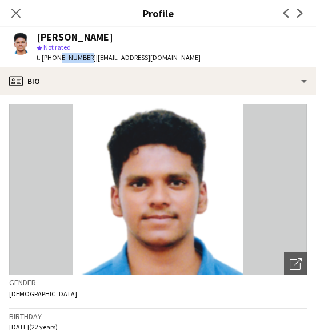
drag, startPoint x: 85, startPoint y: 59, endPoint x: 55, endPoint y: 58, distance: 30.3
click at [55, 58] on span "t. +447899125023" at bounding box center [66, 57] width 59 height 9
drag, startPoint x: 86, startPoint y: 56, endPoint x: 42, endPoint y: 64, distance: 44.2
click at [42, 64] on div "Ram Sanjay Sivaraj star Not rated t. +447899125023 | linceeee25@gmail.com" at bounding box center [105, 47] width 210 height 40
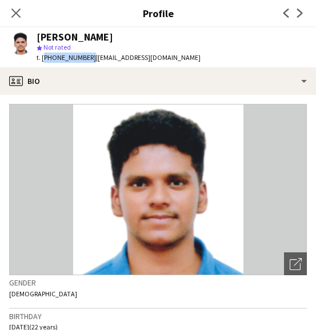
copy span "+447899125023"
click at [17, 14] on icon at bounding box center [15, 12] width 11 height 11
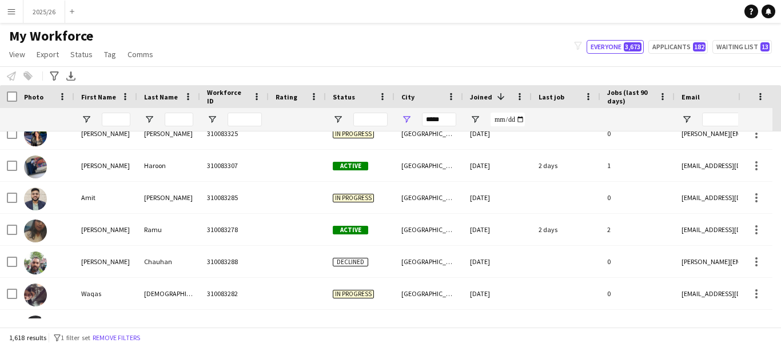
scroll to position [542, 0]
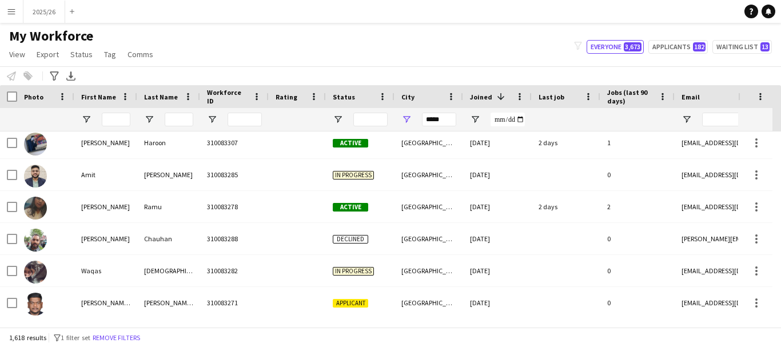
click at [446, 128] on div "*****" at bounding box center [439, 119] width 34 height 23
click at [440, 124] on input "*****" at bounding box center [439, 120] width 34 height 14
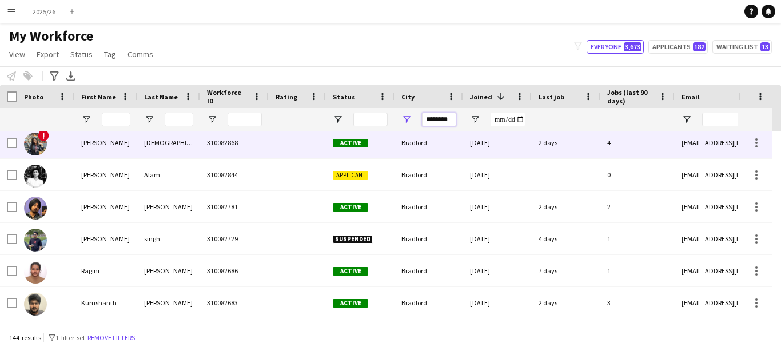
type input "********"
click at [253, 157] on div "310082868" at bounding box center [234, 142] width 69 height 31
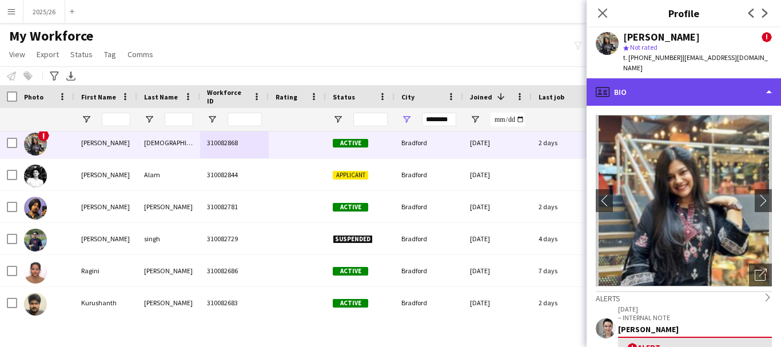
click at [456, 89] on div "profile Bio" at bounding box center [684, 91] width 194 height 27
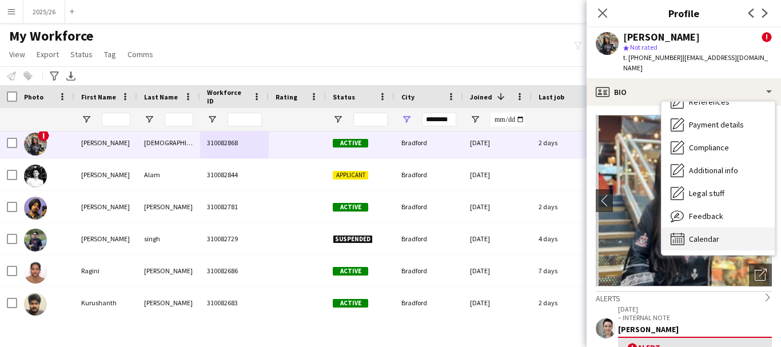
click at [456, 240] on div "Calendar Calendar" at bounding box center [718, 239] width 113 height 23
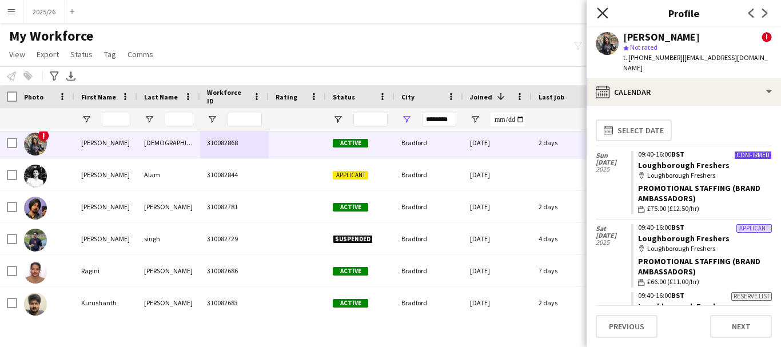
click at [456, 14] on icon "Close pop-in" at bounding box center [602, 12] width 11 height 11
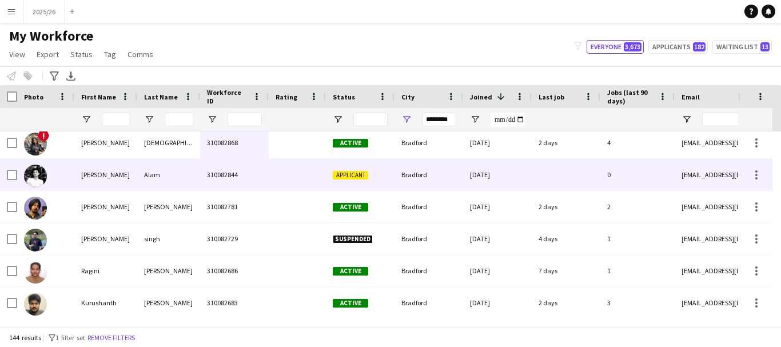
click at [364, 181] on div "Applicant" at bounding box center [360, 174] width 69 height 31
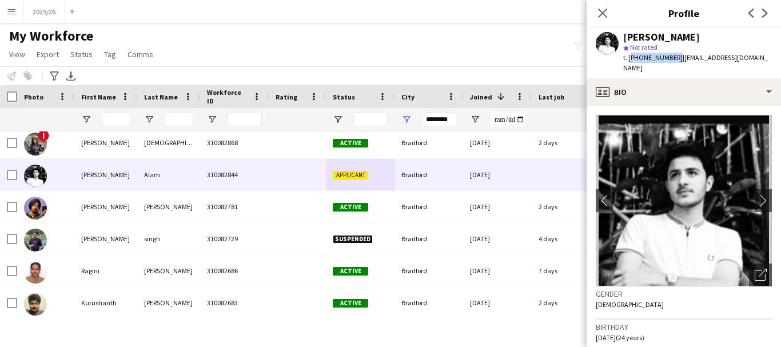
drag, startPoint x: 672, startPoint y: 57, endPoint x: 630, endPoint y: 59, distance: 42.9
click at [456, 59] on span "t. +447472352206" at bounding box center [652, 57] width 59 height 9
copy span "+447472352206"
click at [456, 59] on span "t. +447472352206" at bounding box center [652, 57] width 59 height 9
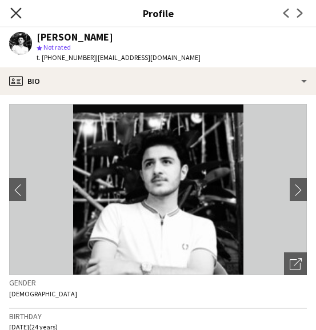
click at [19, 13] on icon "Close pop-in" at bounding box center [15, 12] width 11 height 11
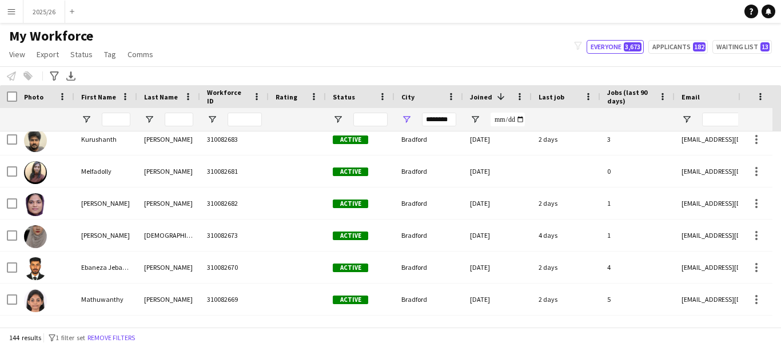
scroll to position [876, 0]
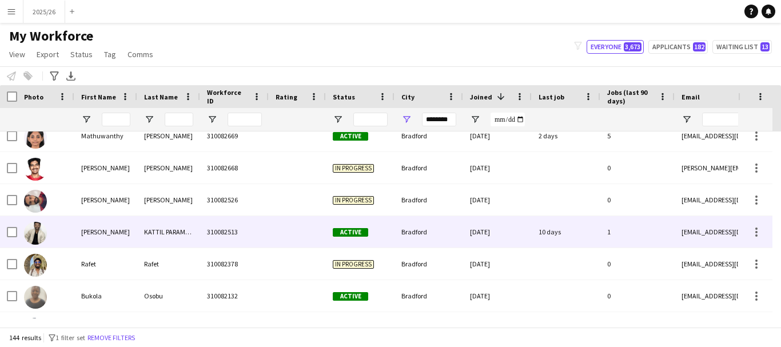
click at [397, 241] on div "Bradford" at bounding box center [429, 231] width 69 height 31
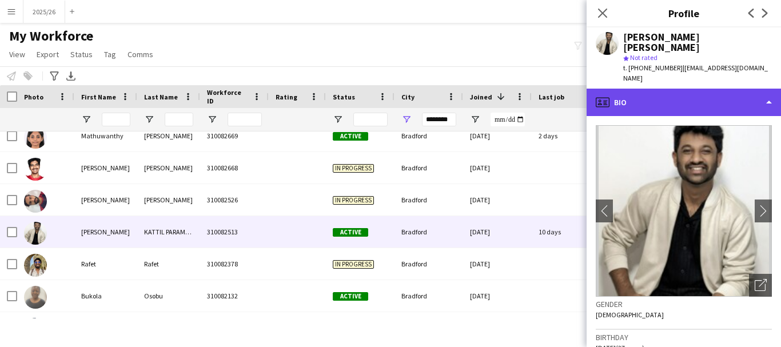
click at [456, 95] on div "profile Bio" at bounding box center [684, 102] width 194 height 27
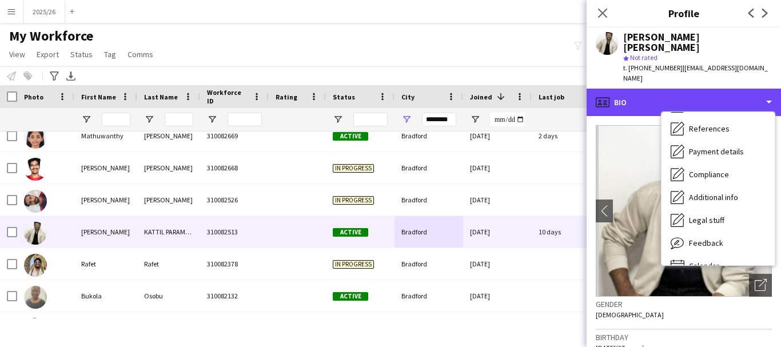
scroll to position [130, 0]
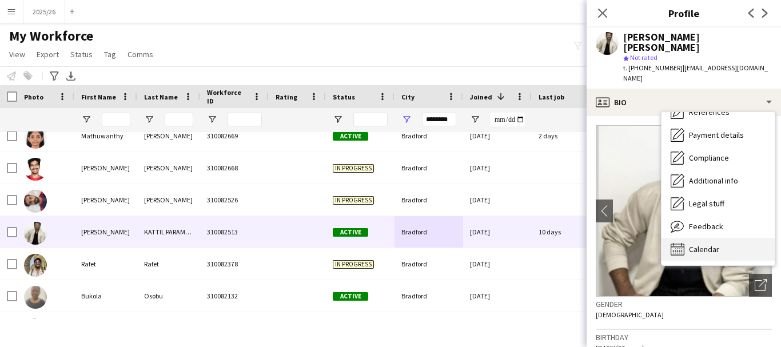
click at [456, 238] on div "Calendar Calendar" at bounding box center [718, 249] width 113 height 23
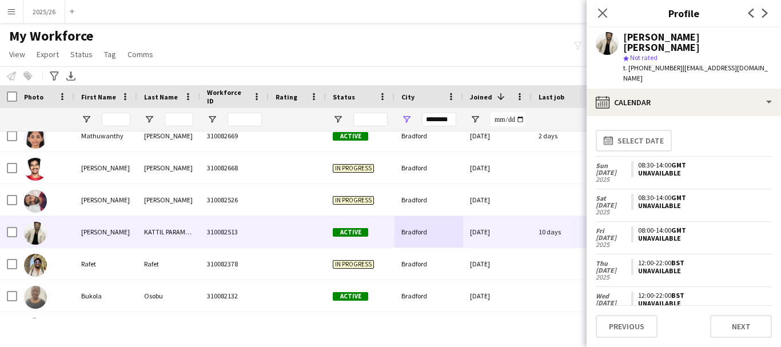
click at [456, 63] on span "t. +447887152629" at bounding box center [652, 67] width 59 height 9
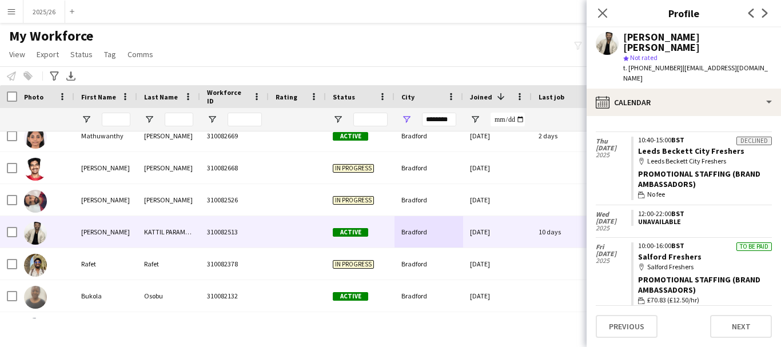
scroll to position [337, 0]
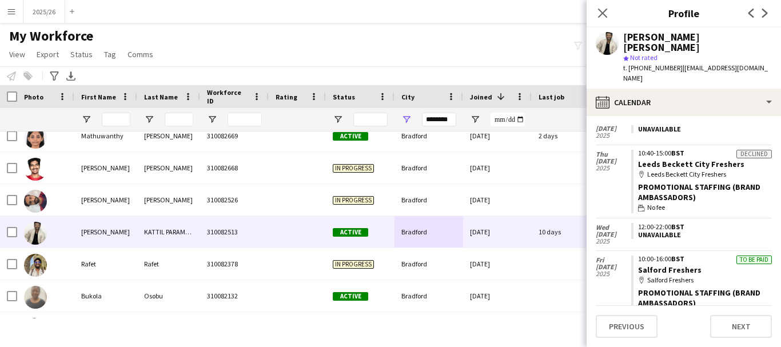
click at [106, 112] on div at bounding box center [116, 119] width 29 height 23
click at [112, 118] on input "First Name Filter Input" at bounding box center [116, 120] width 29 height 14
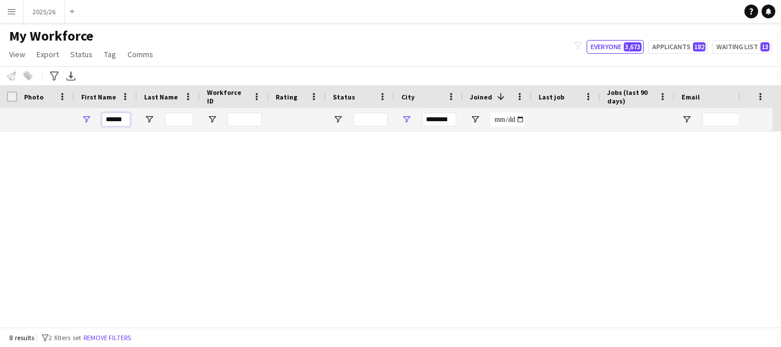
scroll to position [0, 0]
type input "******"
click at [428, 111] on div "********" at bounding box center [439, 119] width 34 height 23
click at [441, 120] on input "********" at bounding box center [439, 120] width 34 height 14
click at [118, 122] on input "******" at bounding box center [116, 120] width 29 height 14
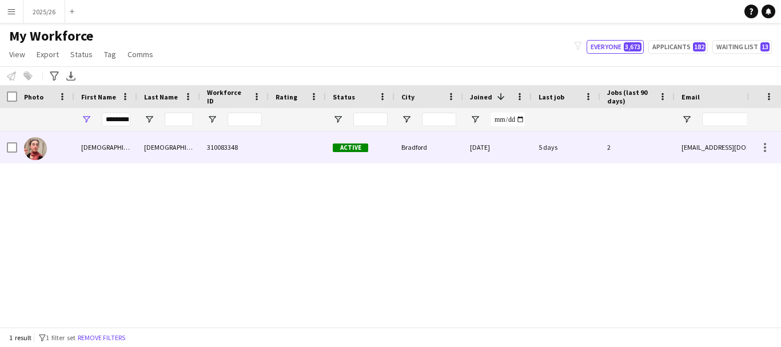
click at [218, 146] on div "310083348" at bounding box center [234, 147] width 69 height 31
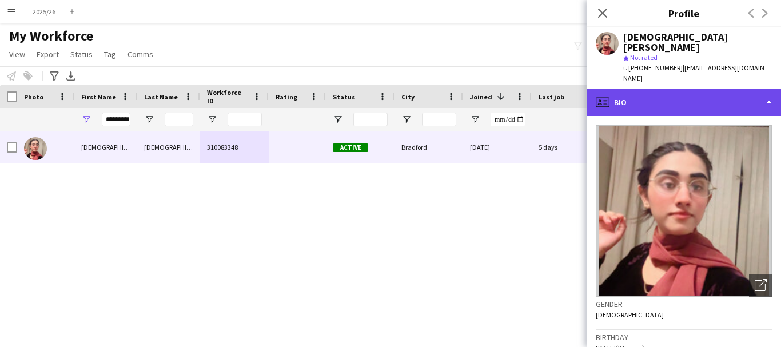
click at [456, 104] on div "profile Bio" at bounding box center [684, 102] width 194 height 27
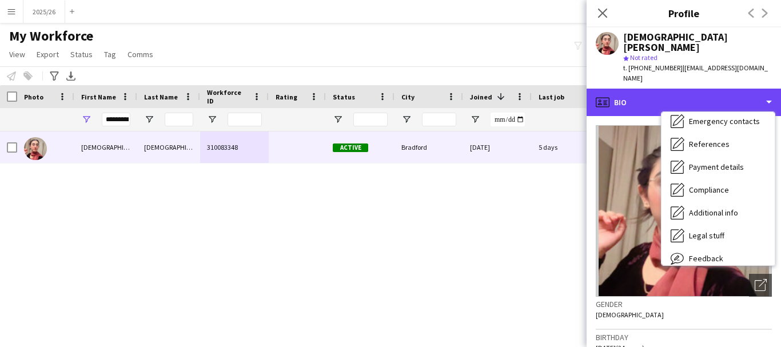
scroll to position [130, 0]
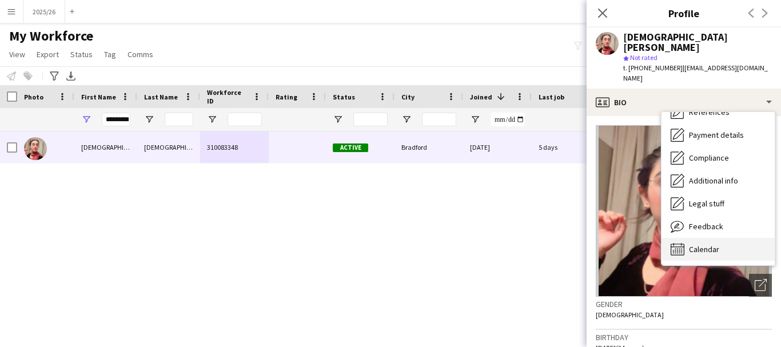
click at [456, 238] on div "Calendar Calendar" at bounding box center [718, 249] width 113 height 23
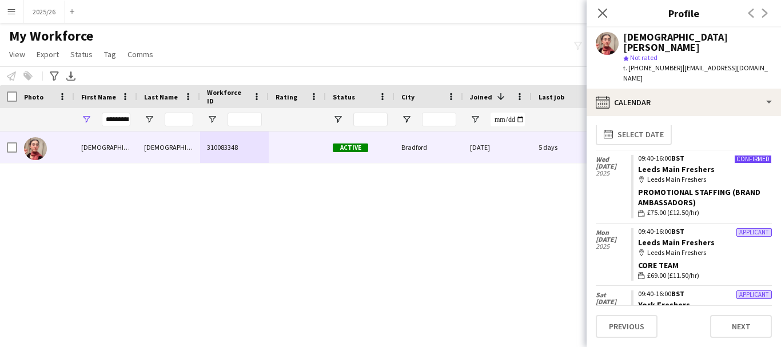
scroll to position [0, 0]
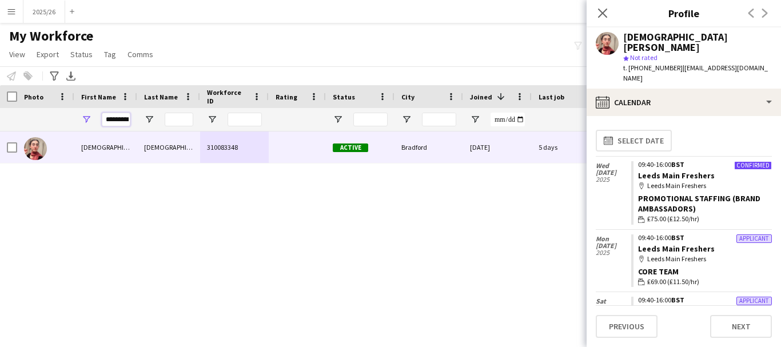
click at [126, 117] on input "*********" at bounding box center [116, 120] width 29 height 14
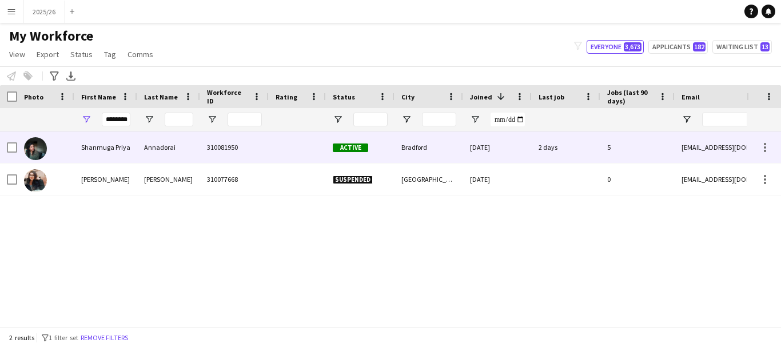
click at [201, 144] on div "310081950" at bounding box center [234, 147] width 69 height 31
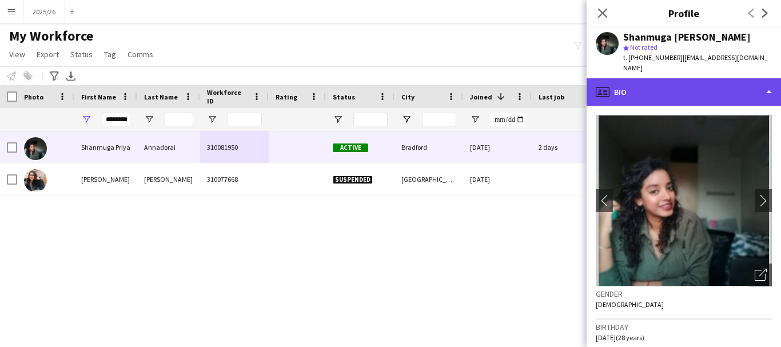
click at [456, 93] on div "profile Bio" at bounding box center [684, 91] width 194 height 27
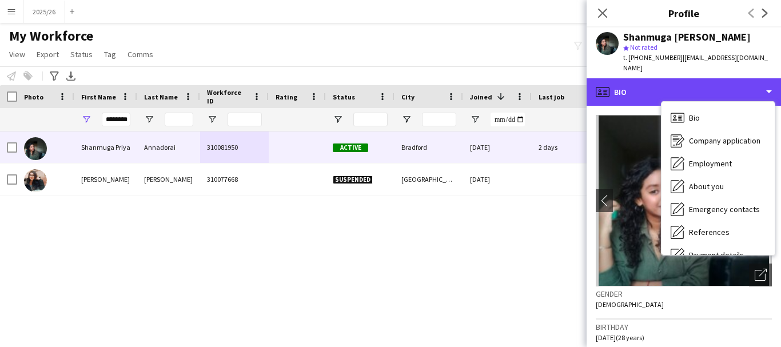
scroll to position [130, 0]
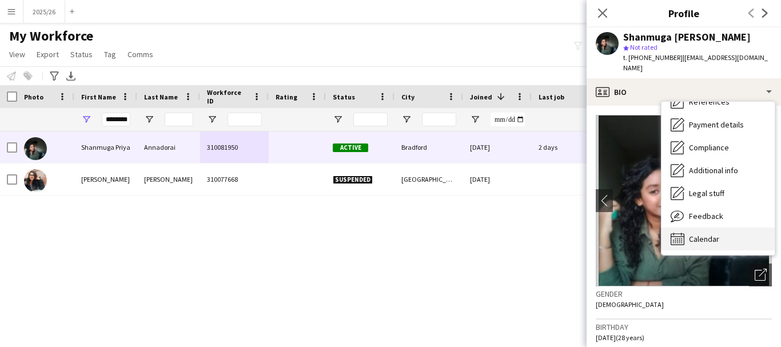
click at [456, 236] on div "Calendar Calendar" at bounding box center [718, 239] width 113 height 23
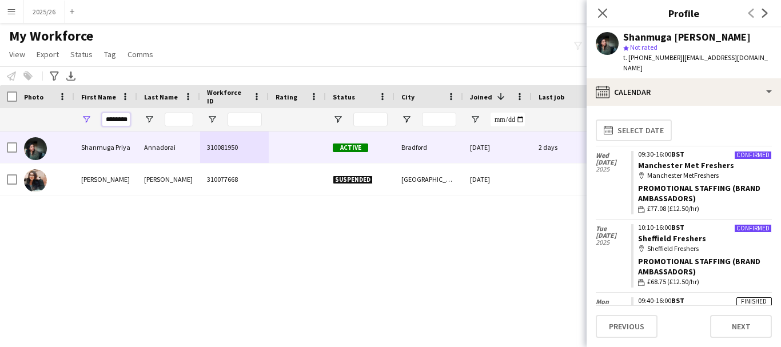
click at [120, 125] on input "********" at bounding box center [116, 120] width 29 height 14
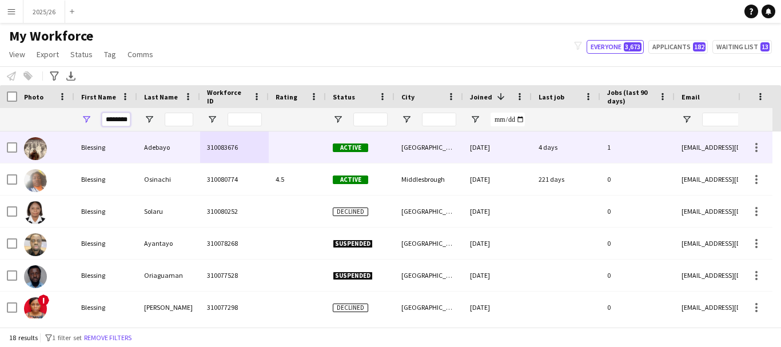
type input "********"
click at [198, 141] on div "Adebayo" at bounding box center [168, 147] width 63 height 31
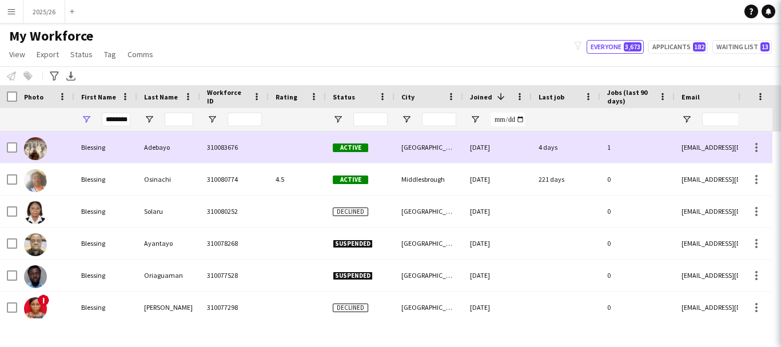
scroll to position [0, 0]
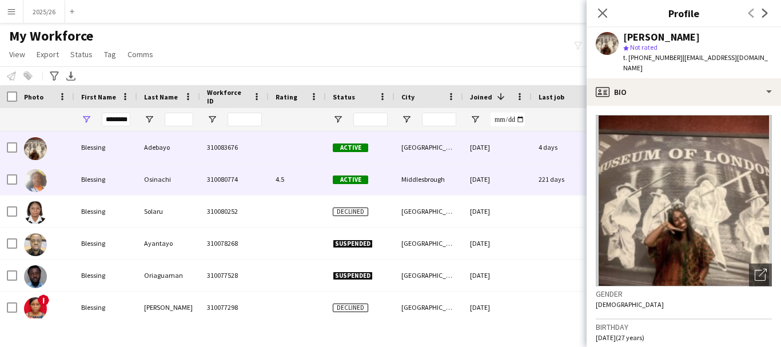
click at [194, 175] on div "Osinachi" at bounding box center [168, 179] width 63 height 31
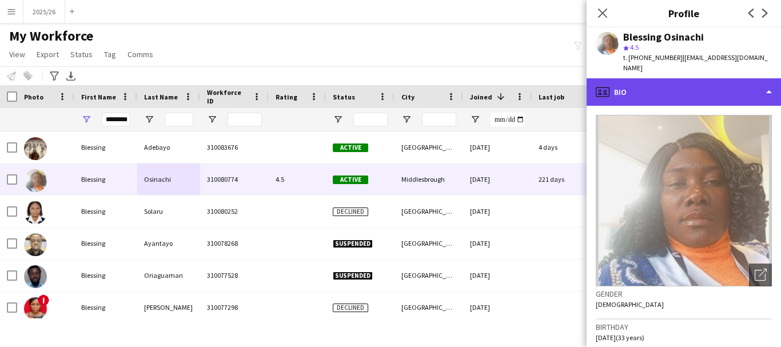
click at [456, 82] on div "profile Bio" at bounding box center [684, 91] width 194 height 27
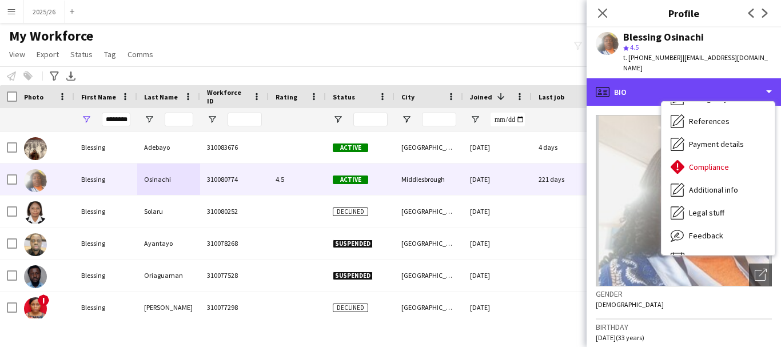
scroll to position [130, 0]
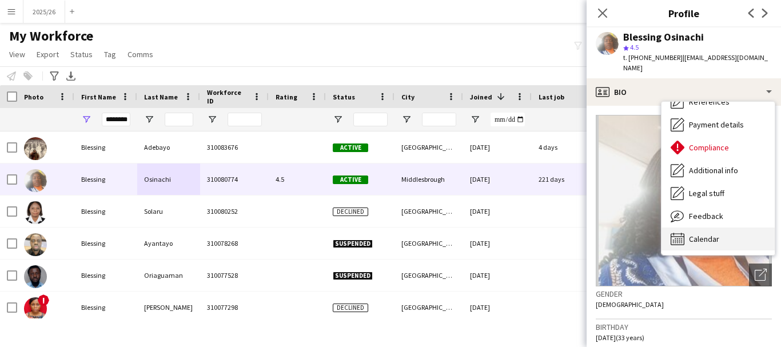
click at [456, 228] on div "Calendar Calendar" at bounding box center [718, 239] width 113 height 23
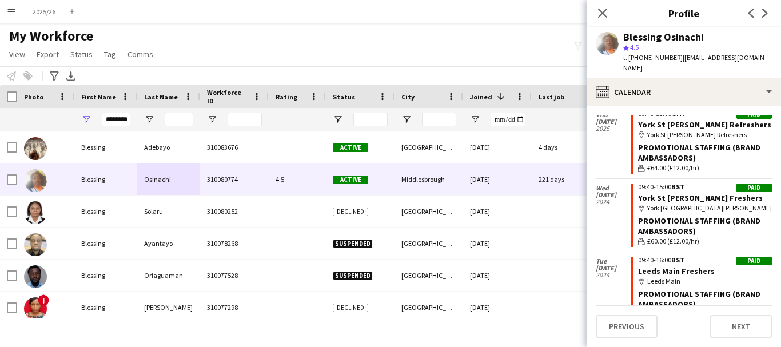
scroll to position [49, 0]
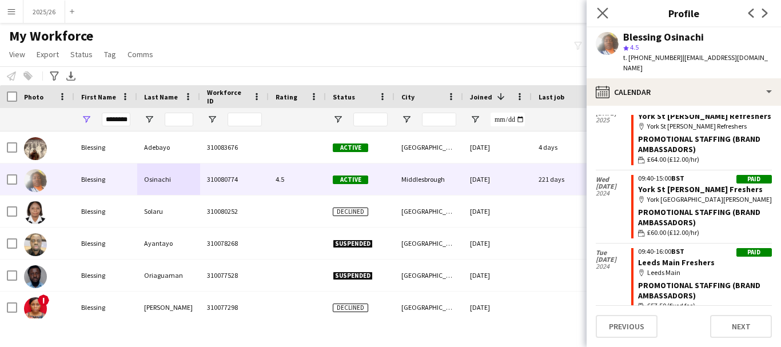
click at [456, 10] on app-icon "Close pop-in" at bounding box center [603, 13] width 17 height 17
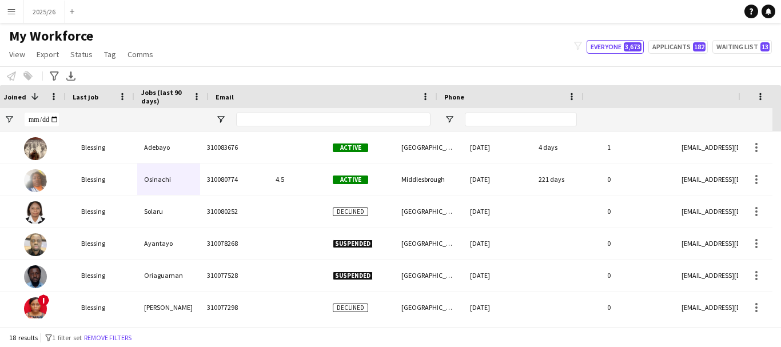
scroll to position [0, 471]
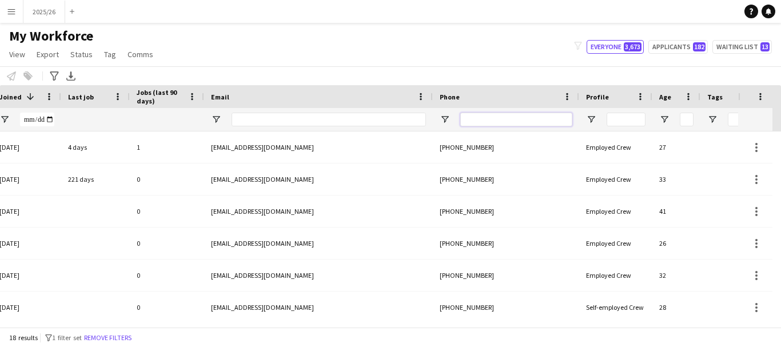
click at [456, 120] on input "Phone Filter Input" at bounding box center [516, 120] width 112 height 14
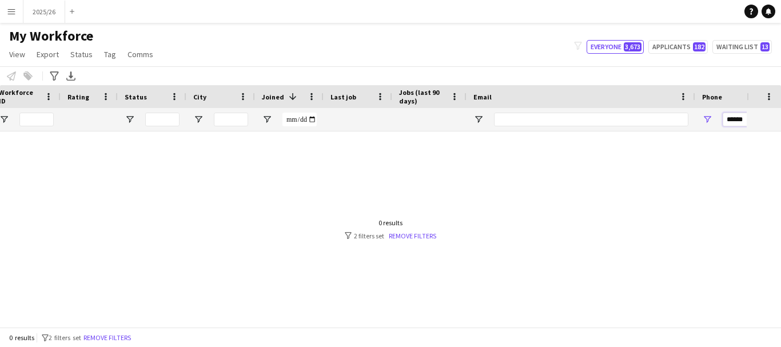
scroll to position [0, 170]
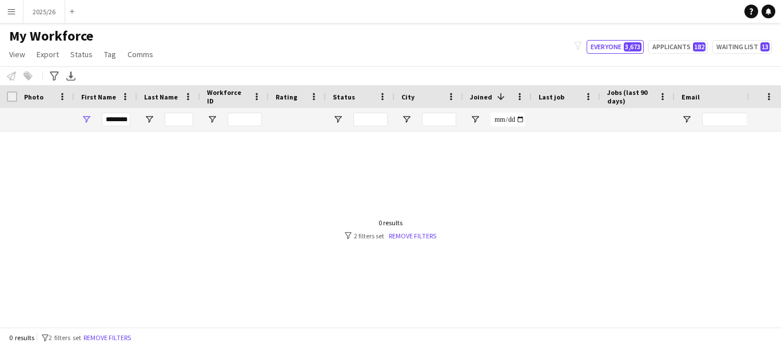
type input "******"
click at [121, 112] on div "********" at bounding box center [116, 119] width 29 height 23
click at [123, 117] on input "********" at bounding box center [116, 120] width 29 height 14
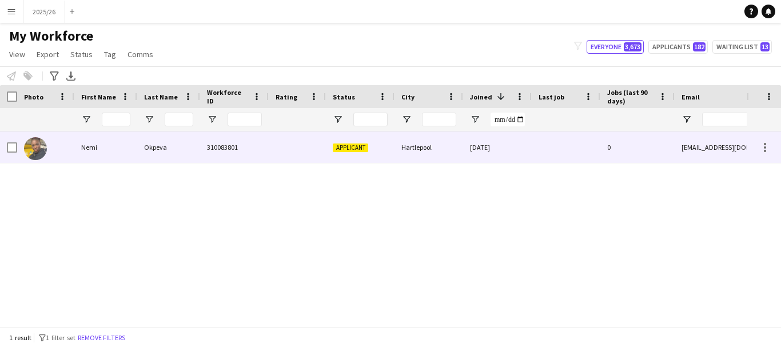
click at [189, 145] on div "Okpeva" at bounding box center [168, 147] width 63 height 31
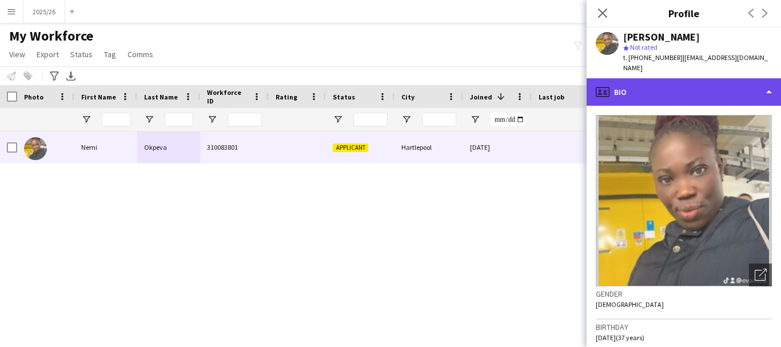
click at [456, 87] on div "profile Bio" at bounding box center [684, 91] width 194 height 27
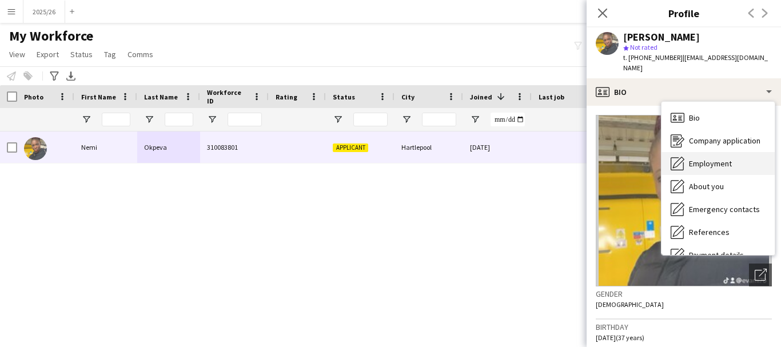
click at [456, 152] on div "Employment Employment" at bounding box center [718, 163] width 113 height 23
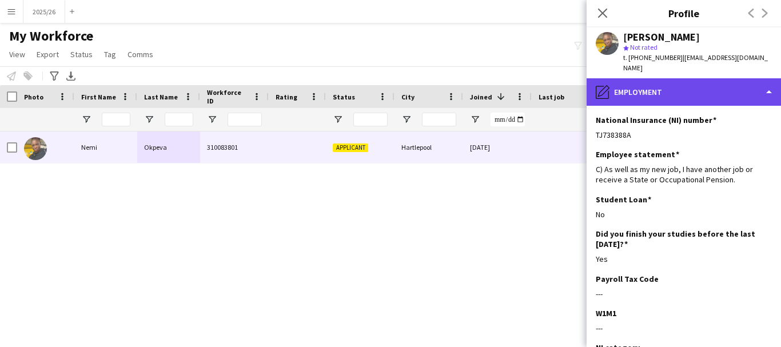
click at [456, 85] on div "pencil4 Employment" at bounding box center [684, 91] width 194 height 27
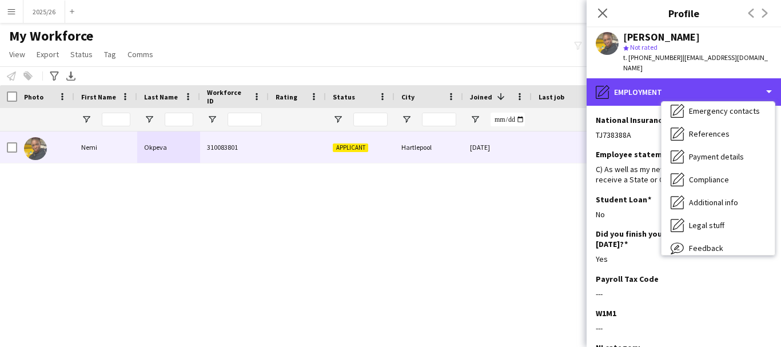
scroll to position [130, 0]
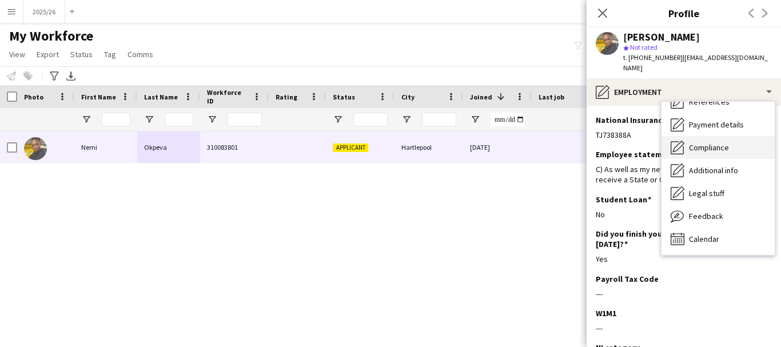
click at [456, 136] on div "Compliance Compliance" at bounding box center [718, 147] width 113 height 23
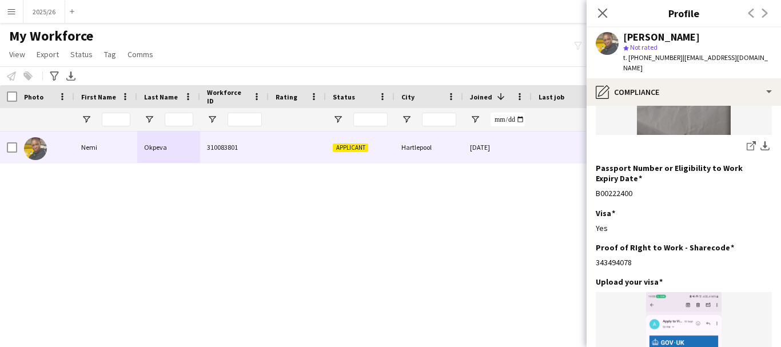
scroll to position [439, 0]
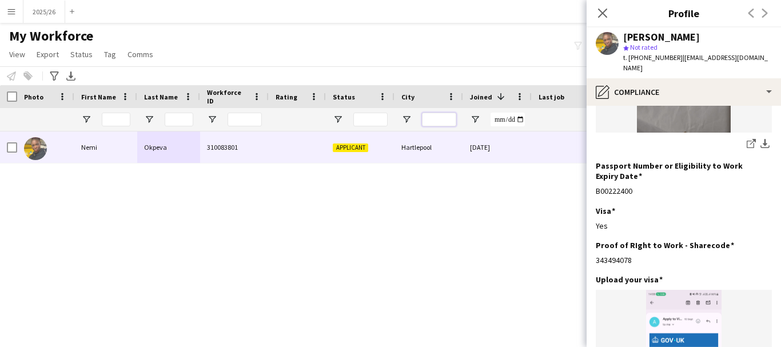
click at [449, 122] on input "City Filter Input" at bounding box center [439, 120] width 34 height 14
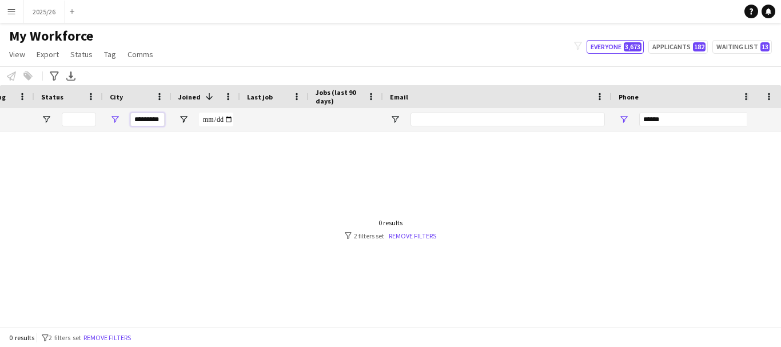
scroll to position [0, 292]
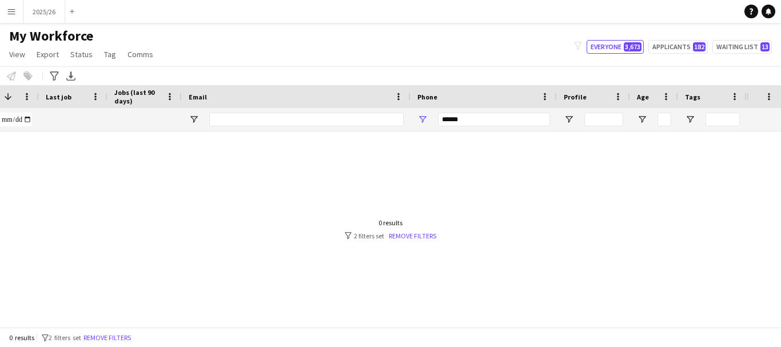
type input "*********"
click at [456, 123] on input "******" at bounding box center [494, 120] width 112 height 14
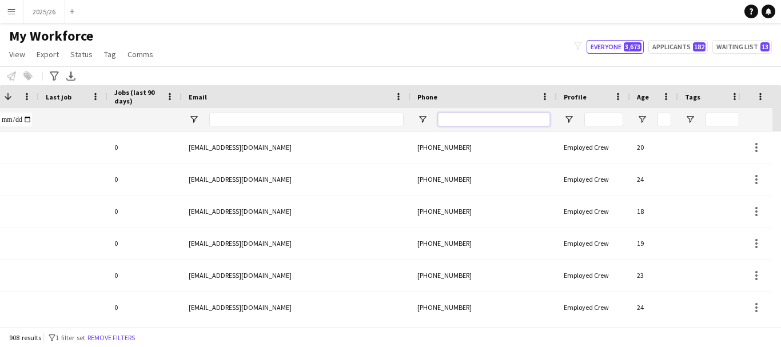
scroll to position [0, 309]
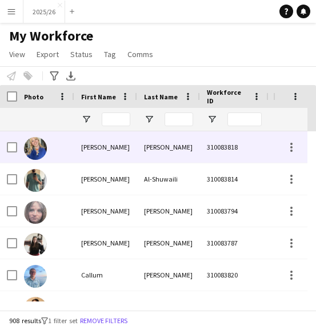
click at [146, 143] on div "Charles" at bounding box center [168, 147] width 63 height 31
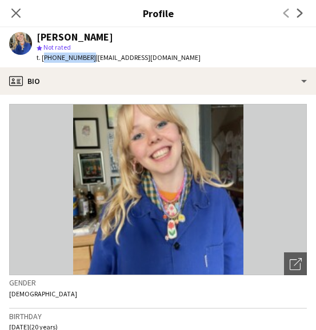
drag, startPoint x: 86, startPoint y: 56, endPoint x: 43, endPoint y: 61, distance: 43.8
click at [43, 61] on span "t. +447928077598" at bounding box center [66, 57] width 59 height 9
copy span "+447928077598"
click at [14, 10] on icon "Close pop-in" at bounding box center [15, 12] width 11 height 11
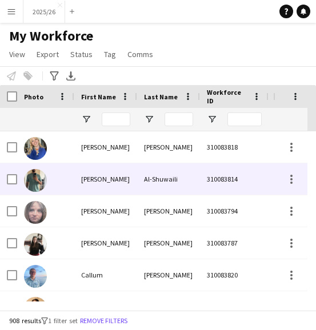
click at [136, 181] on div "Ali" at bounding box center [105, 179] width 63 height 31
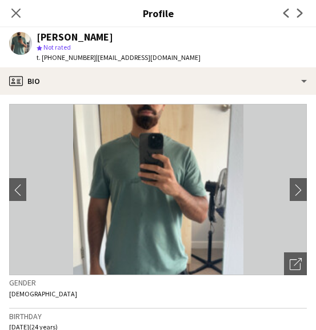
drag, startPoint x: 89, startPoint y: 57, endPoint x: 42, endPoint y: 59, distance: 47.5
click at [42, 59] on span "t. +4407774922894" at bounding box center [66, 57] width 59 height 9
copy span "+4407774922894"
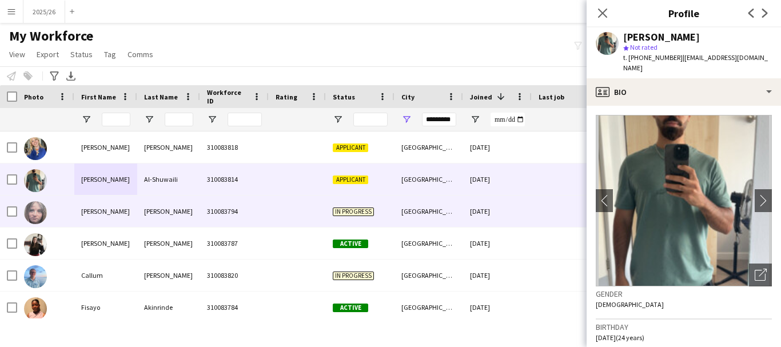
click at [313, 208] on div at bounding box center [297, 211] width 57 height 31
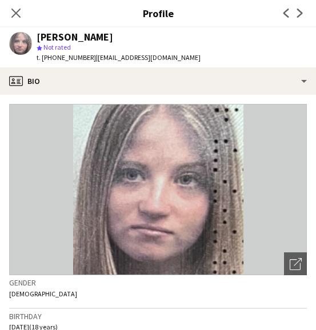
drag, startPoint x: 89, startPoint y: 55, endPoint x: 42, endPoint y: 63, distance: 47.6
click at [42, 63] on div "Amelia Allen star Not rated t. +4407513861867 | ameliaallen1207@gmail.com" at bounding box center [105, 47] width 210 height 40
copy span "+4407513861867"
click at [18, 10] on icon "Close pop-in" at bounding box center [15, 12] width 11 height 11
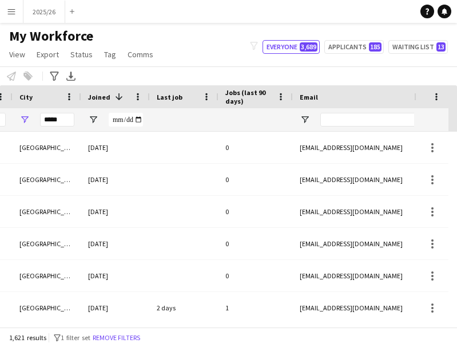
scroll to position [0, 380]
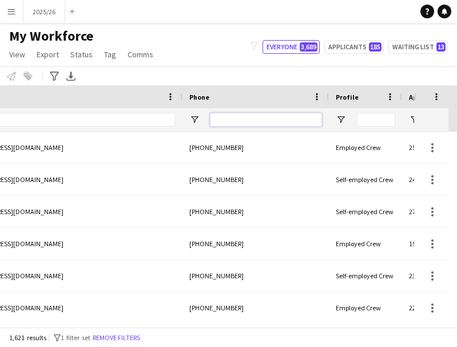
click at [233, 120] on input "Phone Filter Input" at bounding box center [266, 120] width 112 height 14
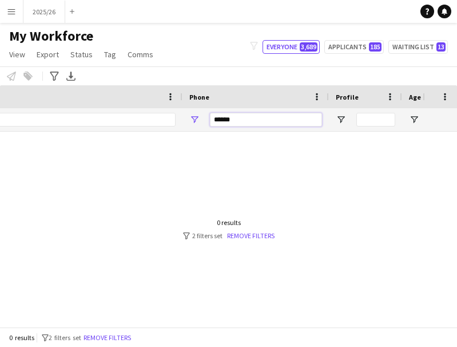
type input "******"
click at [261, 317] on div at bounding box center [211, 225] width 423 height 186
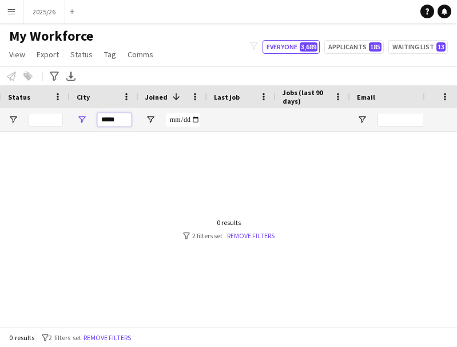
click at [117, 118] on input "*****" at bounding box center [114, 120] width 34 height 14
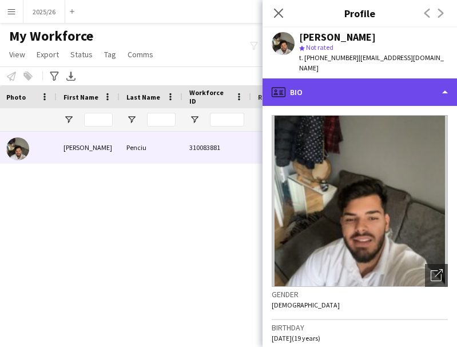
click at [329, 85] on div "profile Bio" at bounding box center [359, 91] width 194 height 27
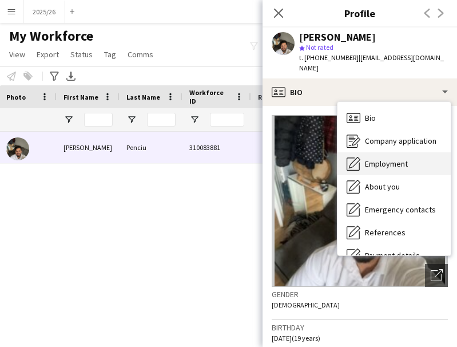
click at [388, 152] on div "Employment Employment" at bounding box center [393, 163] width 113 height 23
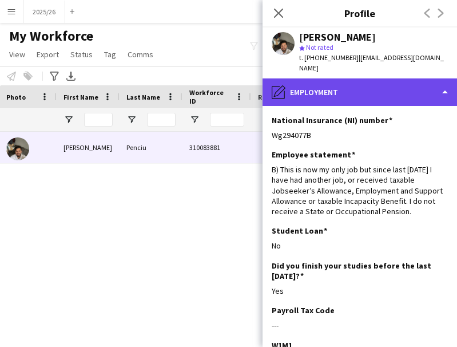
click at [373, 90] on div "pencil4 Employment" at bounding box center [359, 91] width 194 height 27
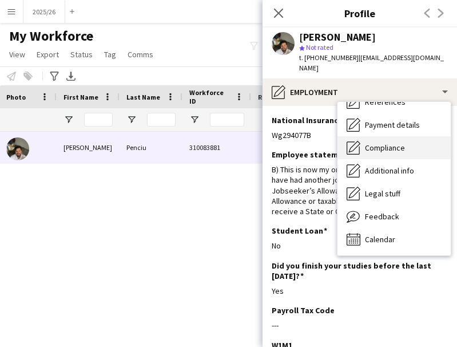
click at [370, 142] on span "Compliance" at bounding box center [385, 147] width 40 height 10
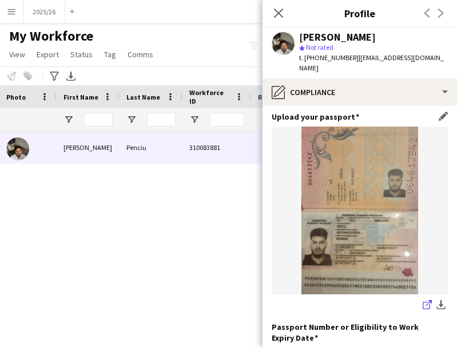
click at [423, 301] on icon at bounding box center [426, 304] width 7 height 7
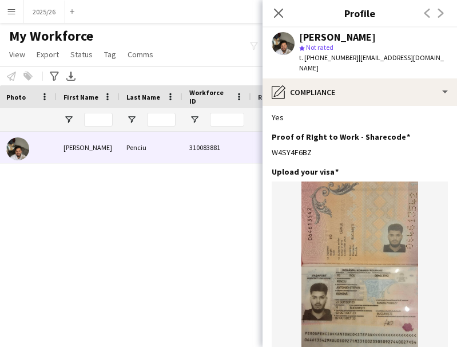
scroll to position [332, 0]
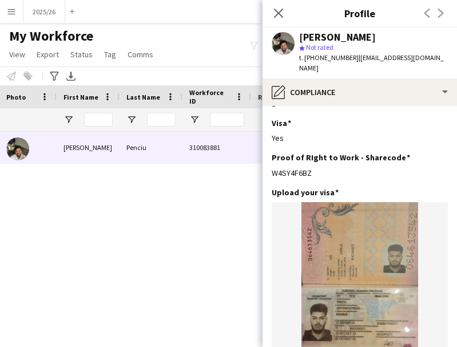
drag, startPoint x: 331, startPoint y: 154, endPoint x: 269, endPoint y: 158, distance: 61.9
click at [269, 158] on app-section-data-types "Nationality Edit this field Romanian Permission to Work in the [GEOGRAPHIC_DATA…" at bounding box center [359, 226] width 194 height 241
copy div "W4SY4F6BZ"
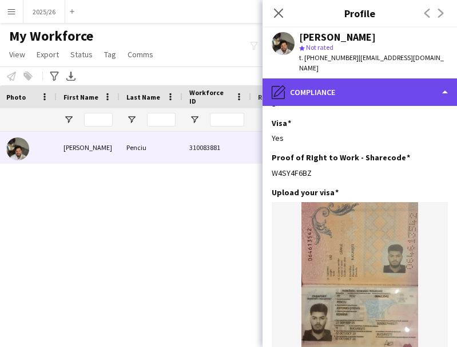
click at [321, 83] on div "pencil4 Compliance" at bounding box center [359, 91] width 194 height 27
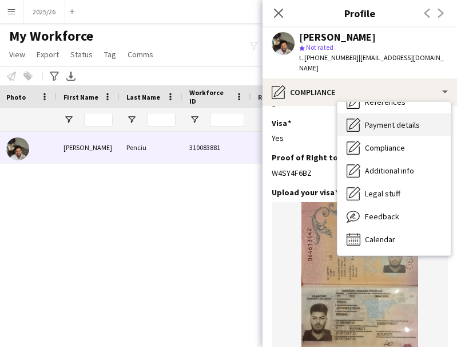
click at [445, 120] on div "Payment details Payment details" at bounding box center [393, 124] width 113 height 23
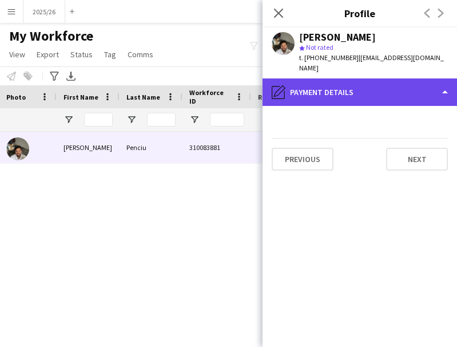
click at [424, 79] on div "pencil4 Payment details" at bounding box center [359, 91] width 194 height 27
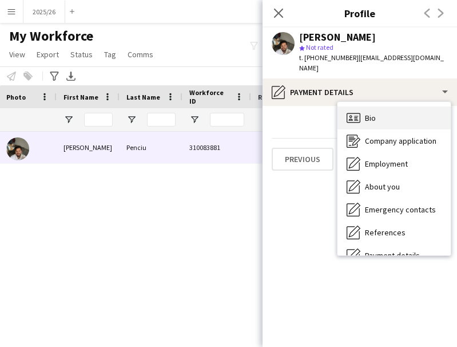
click at [401, 112] on div "Bio Bio" at bounding box center [393, 117] width 113 height 23
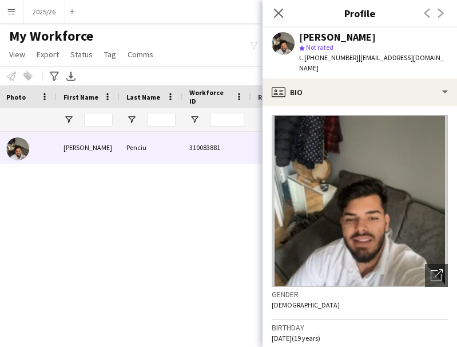
scroll to position [220, 0]
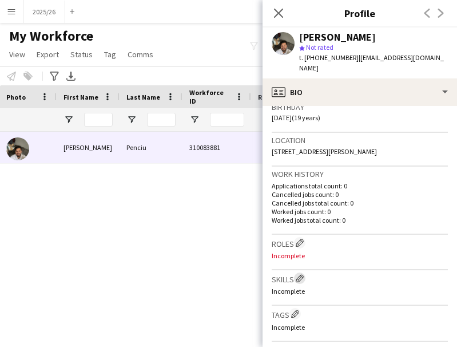
click at [302, 274] on app-icon "Edit crew company skills" at bounding box center [300, 278] width 8 height 8
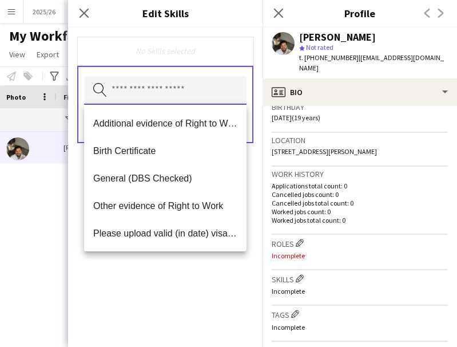
click at [171, 86] on input "text" at bounding box center [165, 90] width 162 height 29
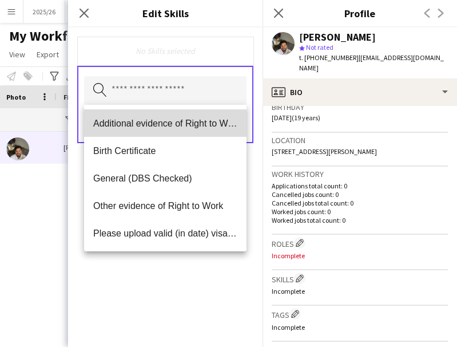
click at [125, 128] on span "Additional evidence of Right to Work" at bounding box center [165, 123] width 144 height 11
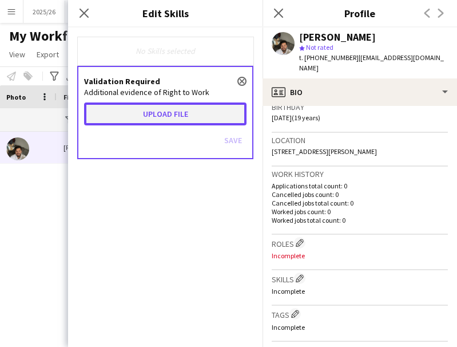
click at [144, 114] on button "Upload file" at bounding box center [165, 113] width 162 height 23
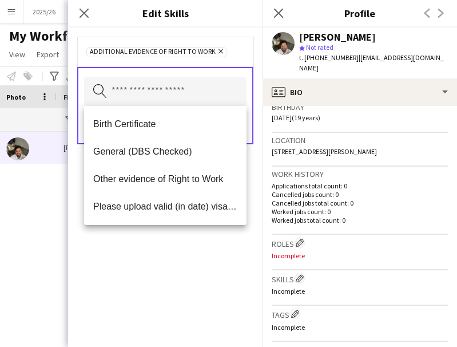
click at [176, 318] on div "Additional evidence of Right to Work Remove Search by skill name Save" at bounding box center [165, 186] width 194 height 319
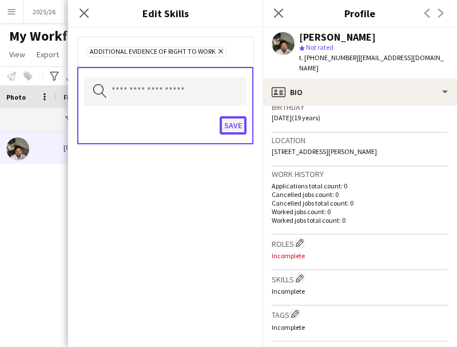
click at [235, 125] on button "Save" at bounding box center [233, 125] width 27 height 18
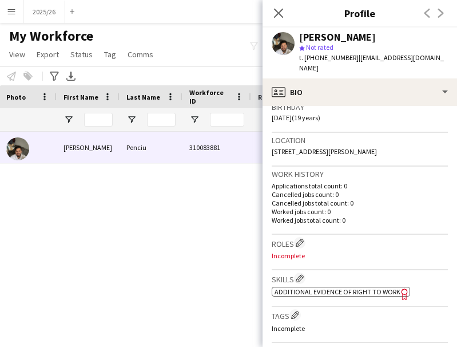
click at [329, 287] on span "Additional evidence of Right to Work" at bounding box center [337, 291] width 126 height 9
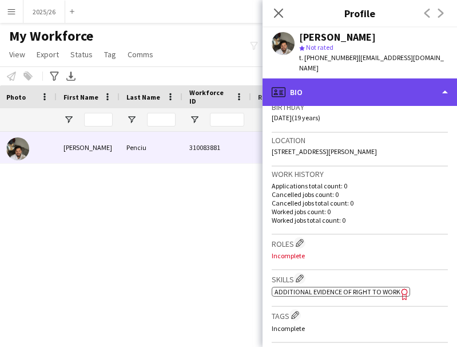
click at [412, 83] on div "profile Bio" at bounding box center [359, 91] width 194 height 27
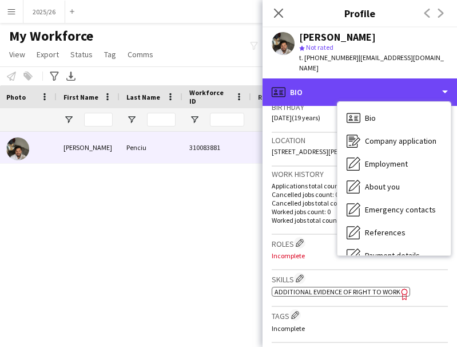
scroll to position [130, 0]
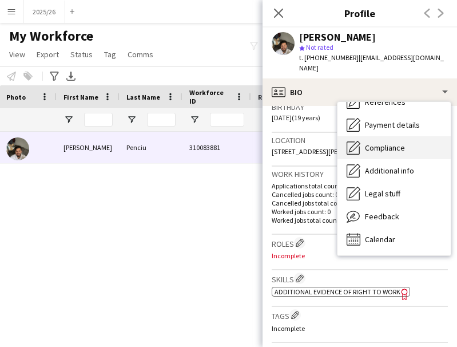
click at [408, 142] on div "Compliance Compliance" at bounding box center [393, 147] width 113 height 23
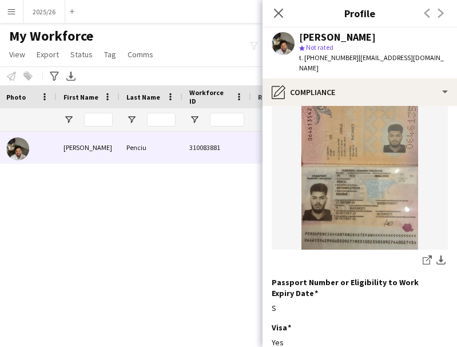
scroll to position [129, 0]
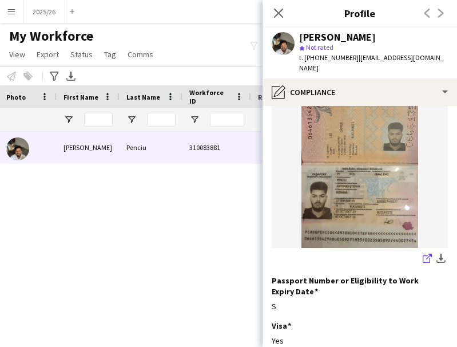
click at [423, 253] on icon "share-external-link-1" at bounding box center [427, 257] width 9 height 9
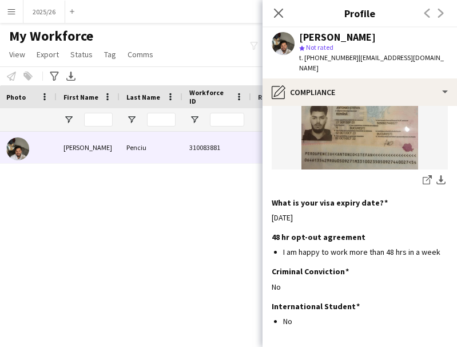
scroll to position [526, 0]
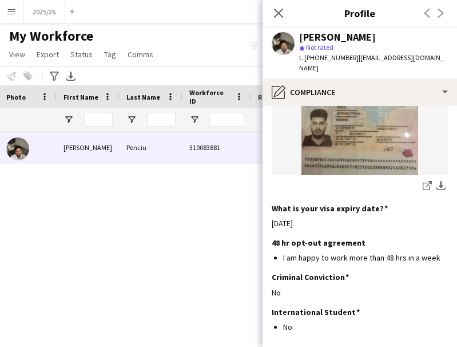
click at [349, 67] on div "Antonio Penciu star Not rated t. +4407939520469 | antoniopenciu1@gmail.com" at bounding box center [359, 52] width 194 height 51
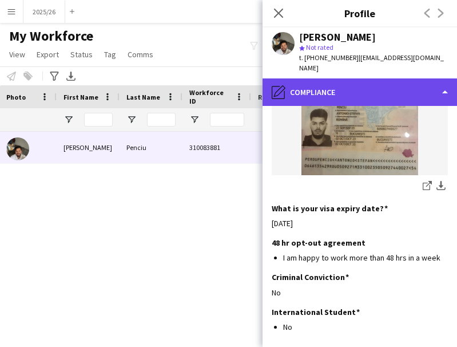
click at [357, 78] on div "pencil4 Compliance" at bounding box center [359, 91] width 194 height 27
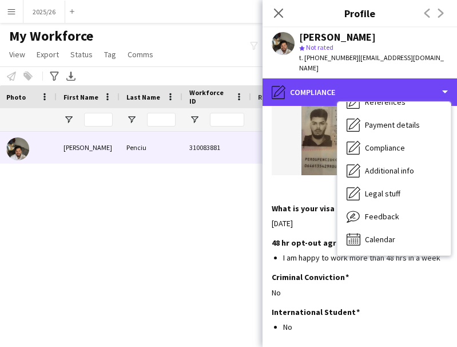
scroll to position [0, 0]
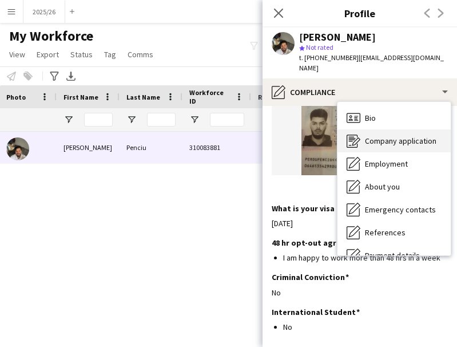
click at [425, 136] on span "Company application" at bounding box center [400, 141] width 71 height 10
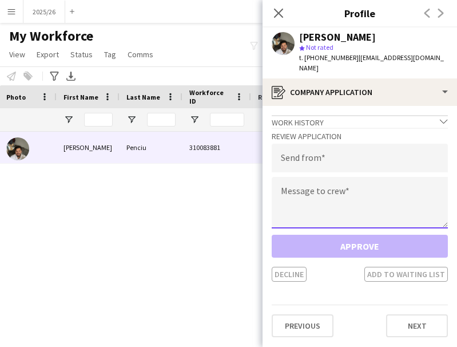
click at [336, 177] on textarea at bounding box center [360, 202] width 176 height 51
paste textarea "**********"
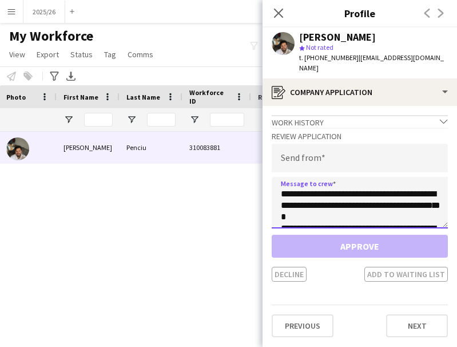
scroll to position [213, 0]
type textarea "**********"
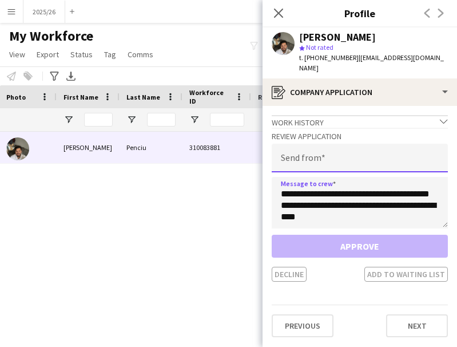
click at [344, 158] on input "email" at bounding box center [360, 158] width 176 height 29
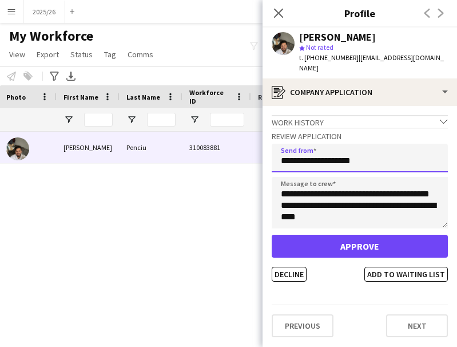
type input "**********"
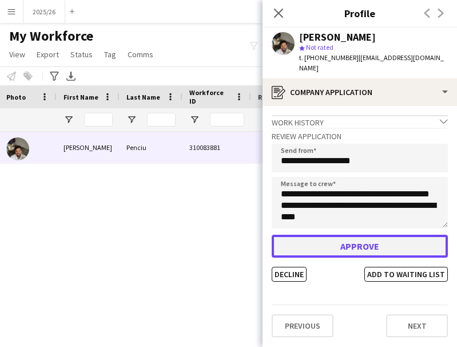
click at [321, 234] on button "Approve" at bounding box center [360, 245] width 176 height 23
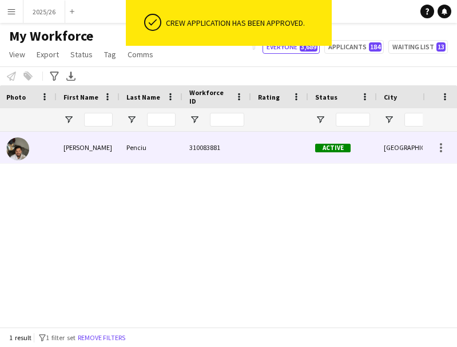
click at [140, 162] on div "Penciu" at bounding box center [151, 147] width 63 height 31
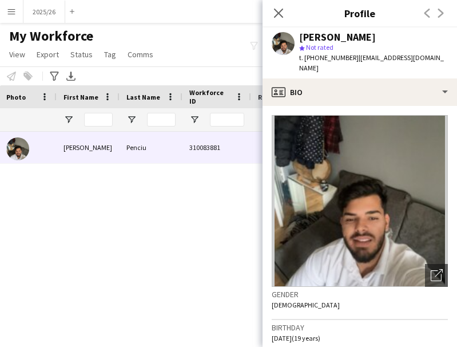
scroll to position [244, 0]
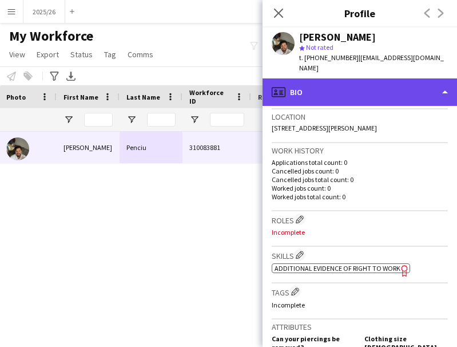
click at [368, 87] on div "profile Bio" at bounding box center [359, 91] width 194 height 27
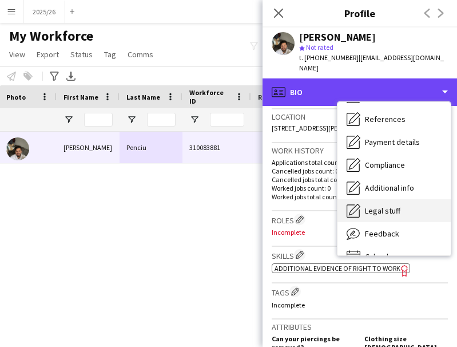
scroll to position [130, 0]
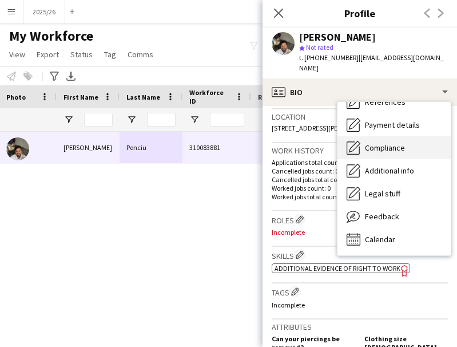
click at [365, 142] on span "Compliance" at bounding box center [385, 147] width 40 height 10
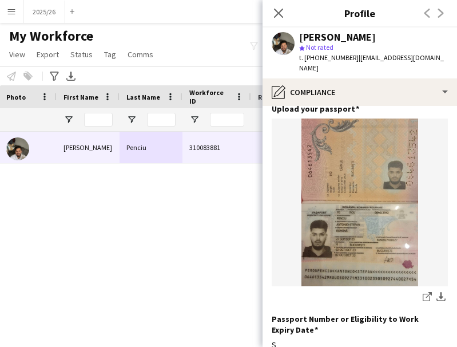
scroll to position [133, 0]
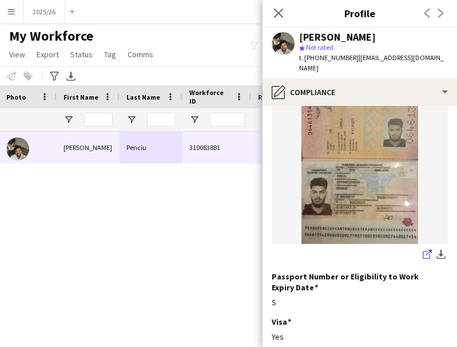
click at [423, 249] on app-icon "share-external-link-1" at bounding box center [427, 254] width 9 height 11
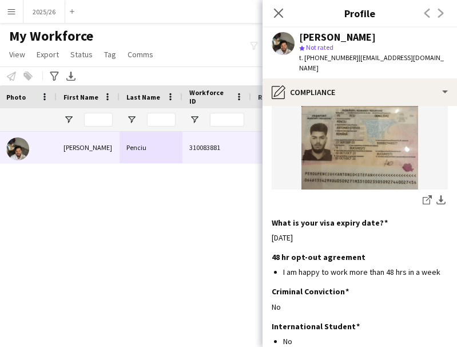
scroll to position [509, 0]
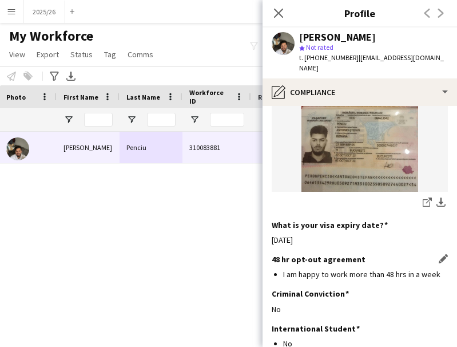
click at [434, 269] on li "I am happy to work more than 48 hrs in a week" at bounding box center [365, 274] width 165 height 10
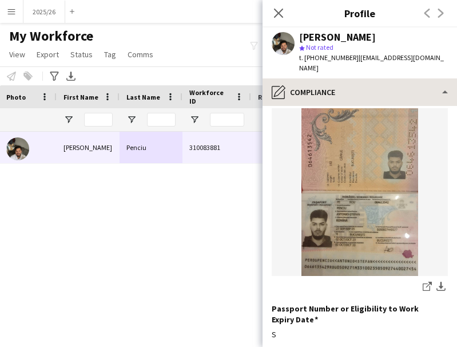
scroll to position [0, 0]
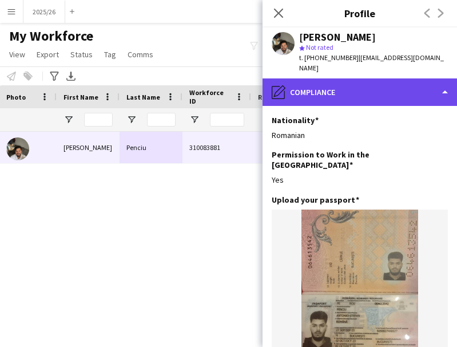
click at [411, 78] on div "pencil4 Compliance" at bounding box center [359, 91] width 194 height 27
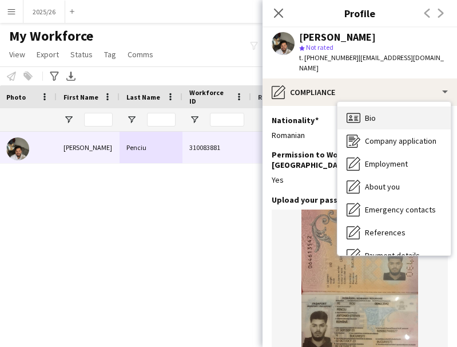
click at [391, 116] on div "Bio Bio" at bounding box center [393, 117] width 113 height 23
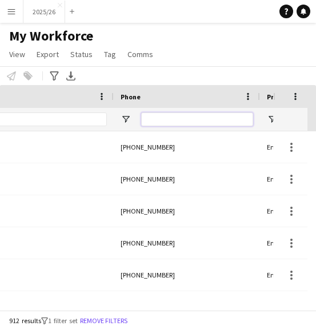
click at [178, 113] on input "Phone Filter Input" at bounding box center [197, 120] width 112 height 14
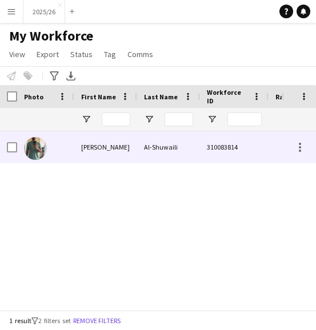
type input "******"
click at [142, 154] on div "Al-Shuwaili" at bounding box center [168, 147] width 63 height 31
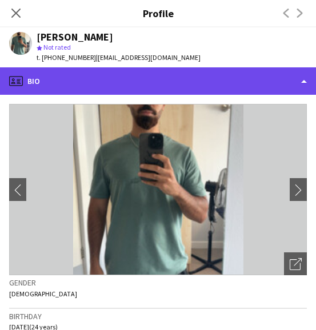
click at [186, 81] on div "profile Bio" at bounding box center [158, 80] width 316 height 27
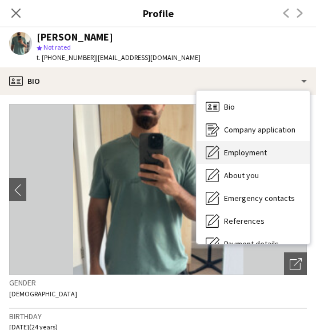
click at [257, 151] on span "Employment" at bounding box center [245, 153] width 43 height 10
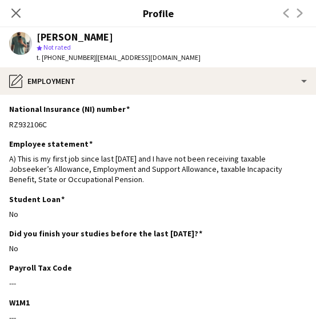
click at [249, 95] on app-section-data-types "National Insurance (NI) number Edit this field RZ932106C Employee statement Edi…" at bounding box center [158, 213] width 316 height 236
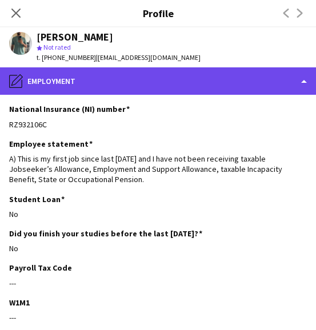
click at [254, 83] on div "pencil4 Employment" at bounding box center [158, 80] width 316 height 27
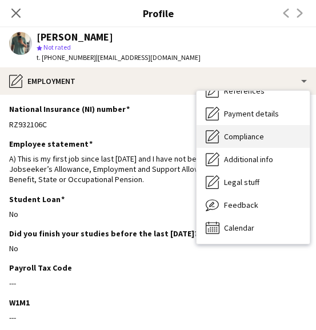
click at [288, 144] on div "Compliance Compliance" at bounding box center [253, 136] width 113 height 23
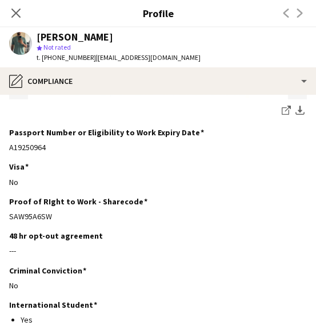
drag, startPoint x: 66, startPoint y: 218, endPoint x: 7, endPoint y: 213, distance: 59.6
click at [7, 213] on app-section-data-types "Nationality Edit this field Iraqi Permission to Work in the [GEOGRAPHIC_DATA] E…" at bounding box center [158, 213] width 316 height 236
copy div "SAW95A6SW"
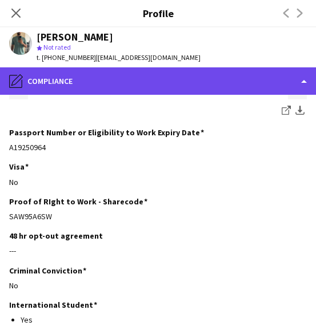
click at [213, 70] on div "pencil4 Compliance" at bounding box center [158, 80] width 316 height 27
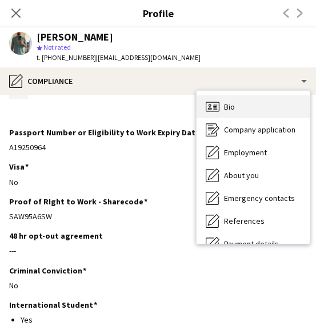
click at [263, 103] on div "Bio Bio" at bounding box center [253, 106] width 113 height 23
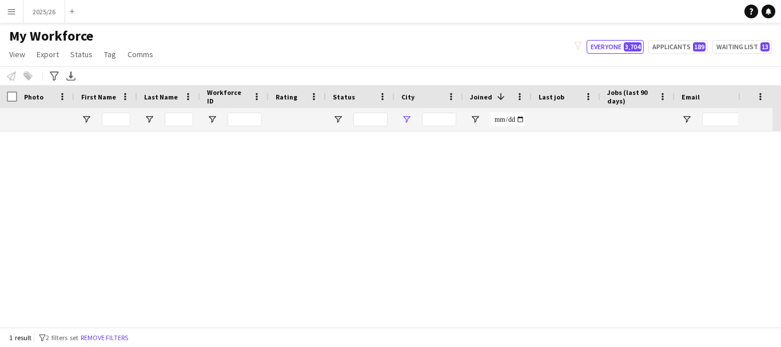
type input "*********"
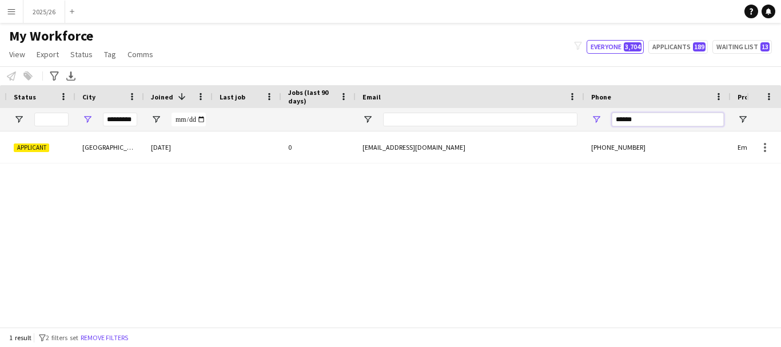
click at [656, 124] on input "******" at bounding box center [668, 120] width 112 height 14
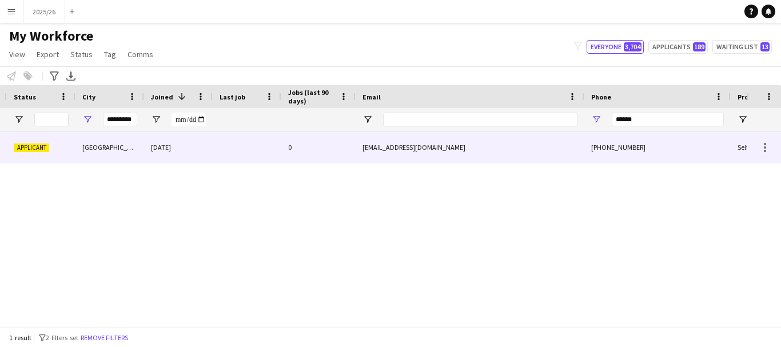
click at [491, 141] on div "[EMAIL_ADDRESS][DOMAIN_NAME]" at bounding box center [470, 147] width 229 height 31
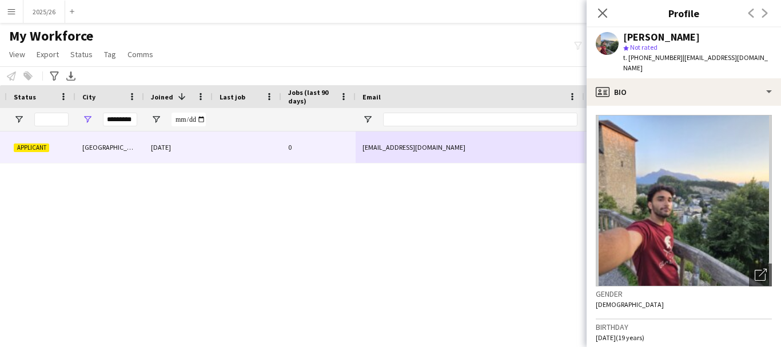
click at [265, 245] on div "310083793 Applicant [GEOGRAPHIC_DATA] [DATE] 0 [EMAIL_ADDRESS][DOMAIN_NAME] [PH…" at bounding box center [373, 225] width 747 height 187
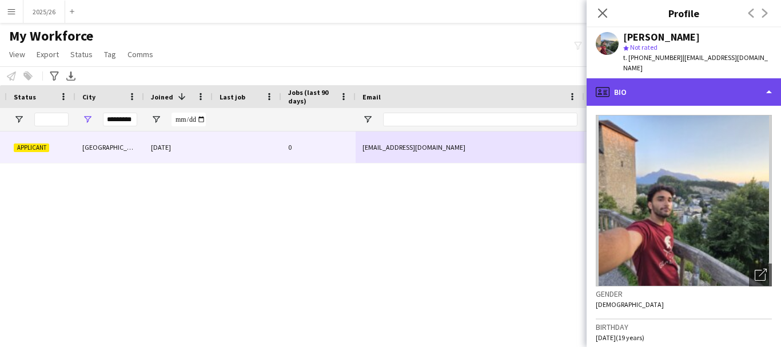
click at [740, 89] on div "profile Bio" at bounding box center [684, 91] width 194 height 27
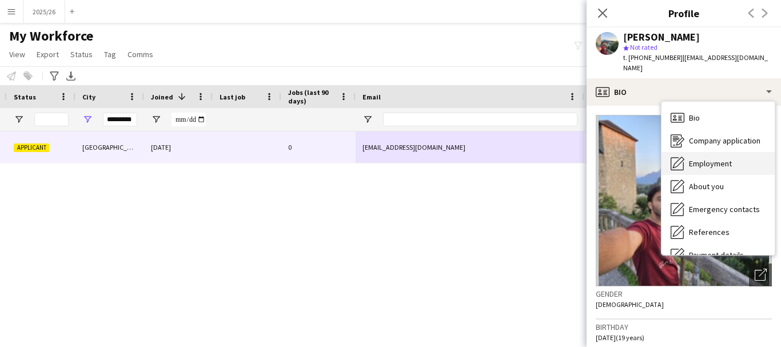
click at [727, 152] on div "Employment Employment" at bounding box center [718, 163] width 113 height 23
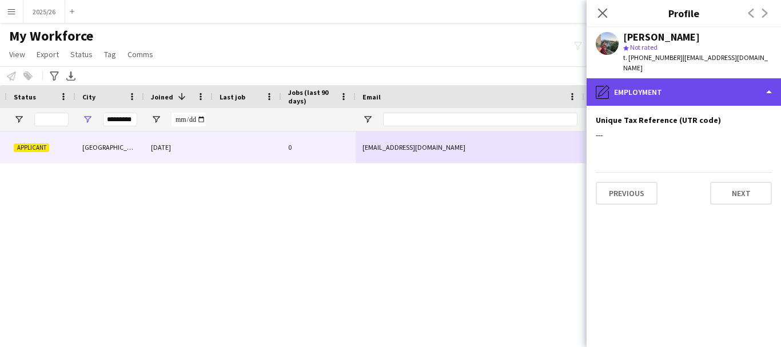
click at [711, 89] on div "pencil4 Employment" at bounding box center [684, 91] width 194 height 27
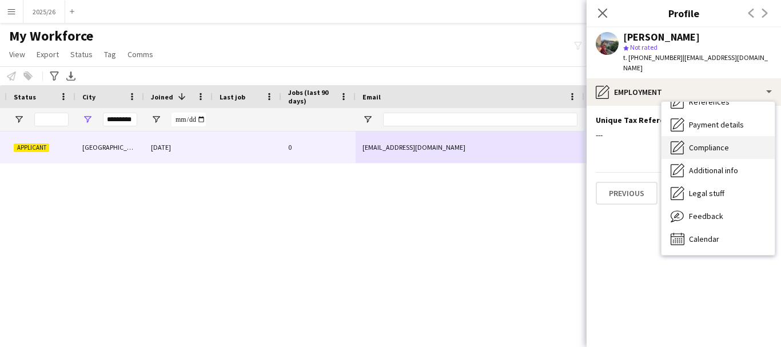
click at [734, 139] on div "Compliance Compliance" at bounding box center [718, 147] width 113 height 23
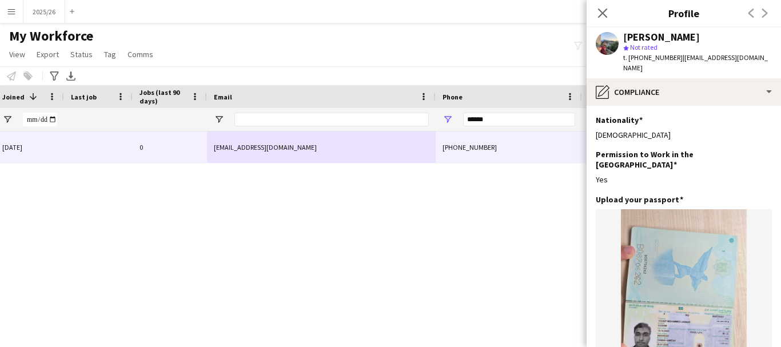
scroll to position [0, 493]
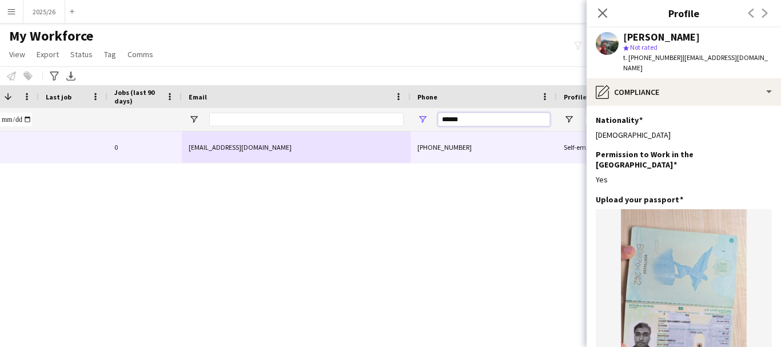
click at [467, 121] on input "******" at bounding box center [494, 120] width 112 height 14
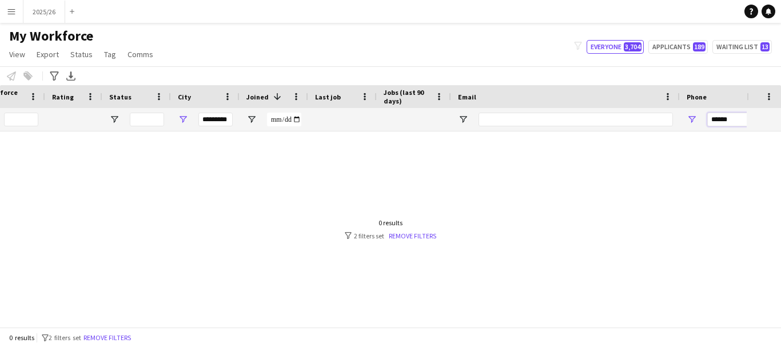
scroll to position [0, 224]
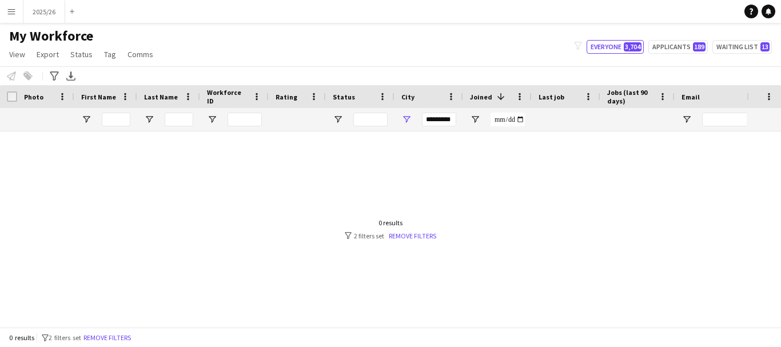
type input "******"
click at [433, 122] on input "*********" at bounding box center [439, 120] width 34 height 14
type input "**********"
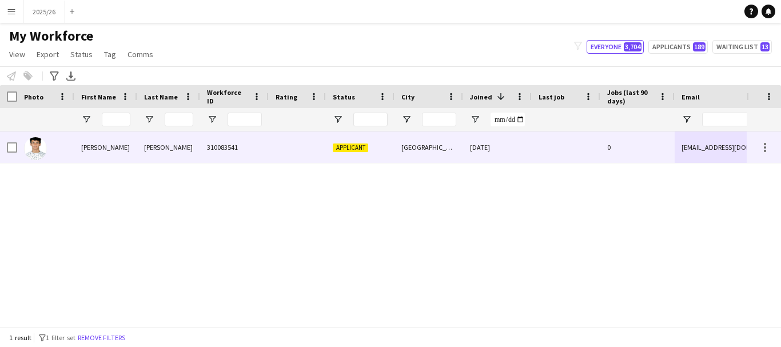
click at [266, 148] on div "310083541" at bounding box center [234, 147] width 69 height 31
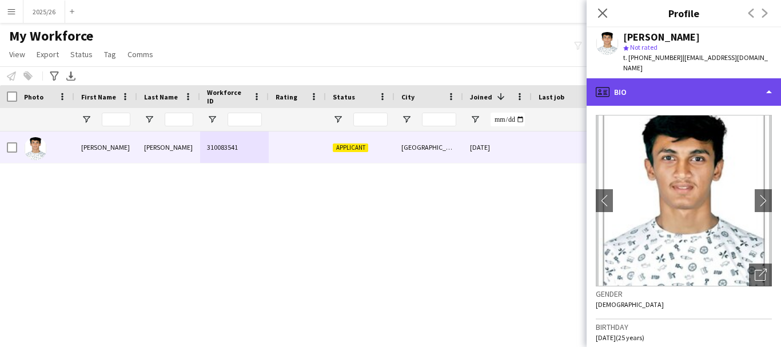
click at [698, 89] on div "profile Bio" at bounding box center [684, 91] width 194 height 27
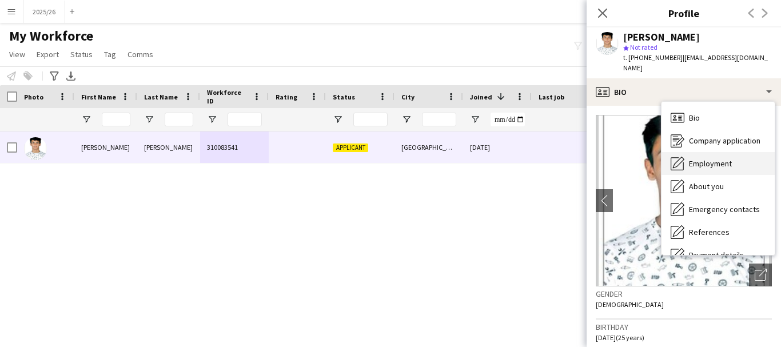
click at [722, 161] on div "Employment Employment" at bounding box center [718, 163] width 113 height 23
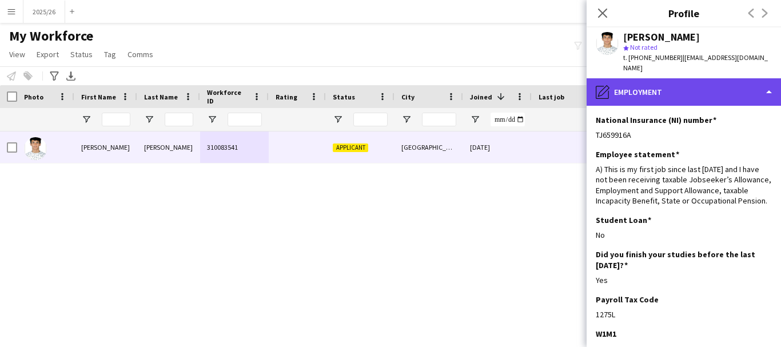
click at [732, 93] on div "pencil4 Employment" at bounding box center [684, 91] width 194 height 27
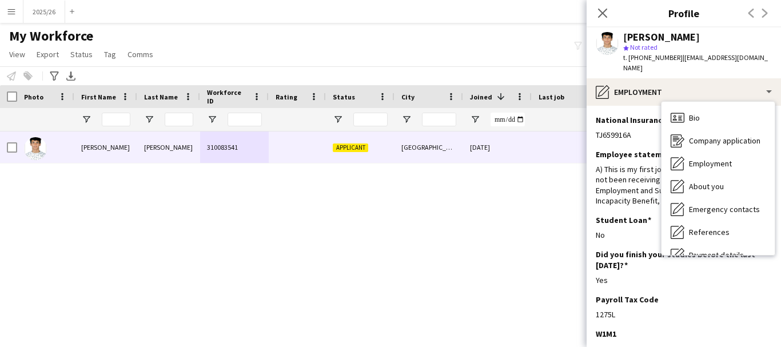
drag, startPoint x: 768, startPoint y: 181, endPoint x: 770, endPoint y: 187, distance: 5.8
click at [770, 187] on div "Bio Bio Company application Company application Employment Employment About you…" at bounding box center [718, 178] width 113 height 153
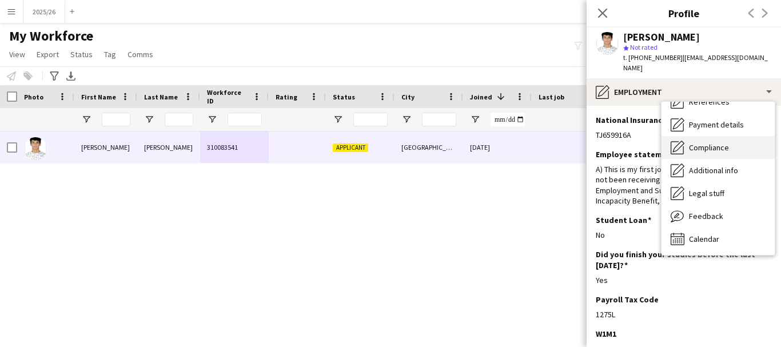
click at [728, 136] on div "Compliance Compliance" at bounding box center [718, 147] width 113 height 23
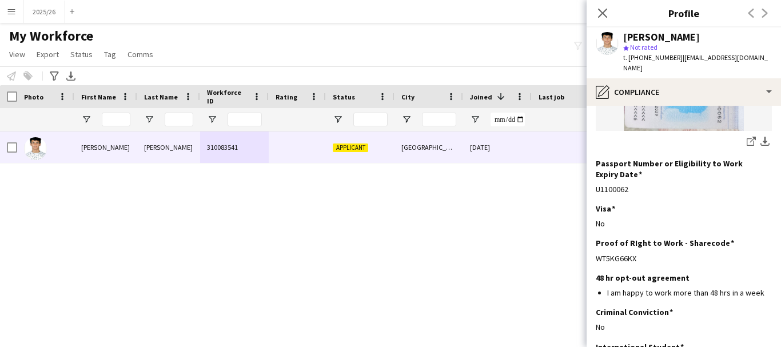
drag, startPoint x: 647, startPoint y: 242, endPoint x: 595, endPoint y: 237, distance: 51.8
click at [595, 237] on app-section-data-types "Nationality Edit this field Indian Permission to Work in the UK Edit this field…" at bounding box center [684, 226] width 194 height 241
copy div "WT5KG66KX"
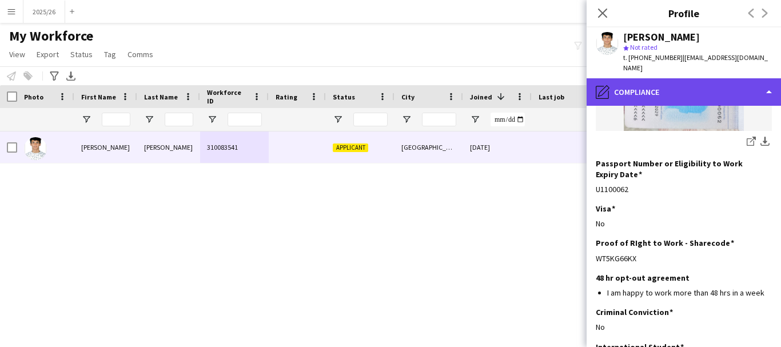
click at [684, 84] on div "pencil4 Compliance" at bounding box center [684, 91] width 194 height 27
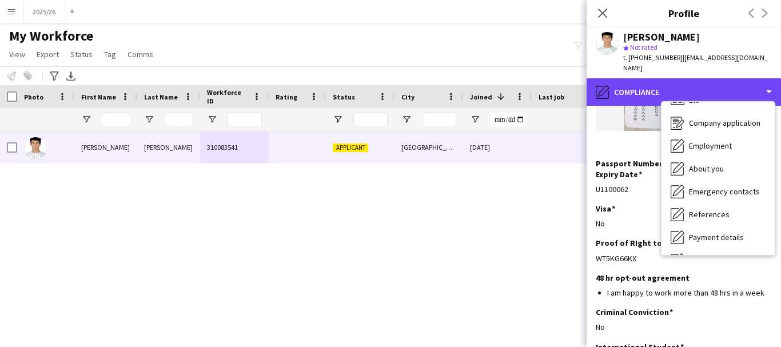
scroll to position [0, 0]
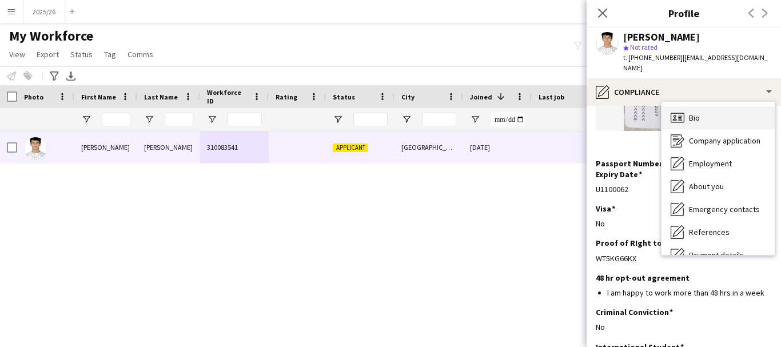
click at [732, 106] on div "Bio Bio" at bounding box center [718, 117] width 113 height 23
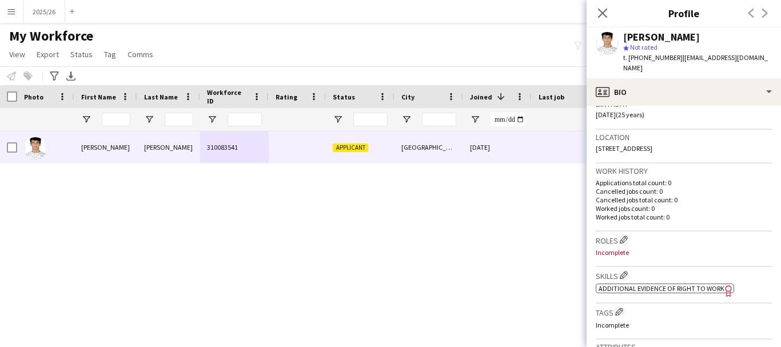
scroll to position [232, 0]
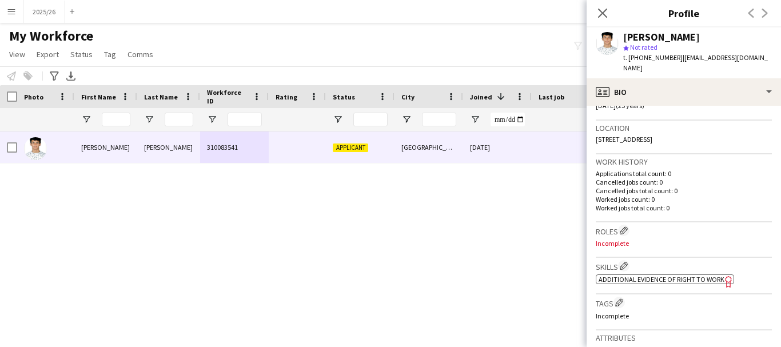
click at [628, 258] on div "Skills Edit crew company skills ok-circled2 background Layer 1 cross-circle-red…" at bounding box center [684, 276] width 176 height 37
click at [626, 262] on app-icon "Edit crew company skills" at bounding box center [624, 266] width 8 height 8
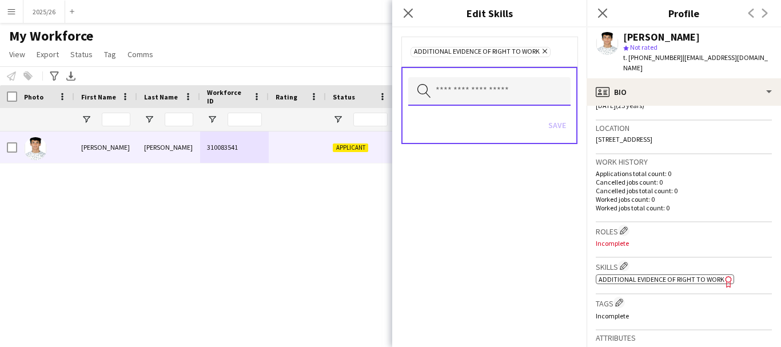
click at [485, 100] on input "text" at bounding box center [489, 91] width 162 height 29
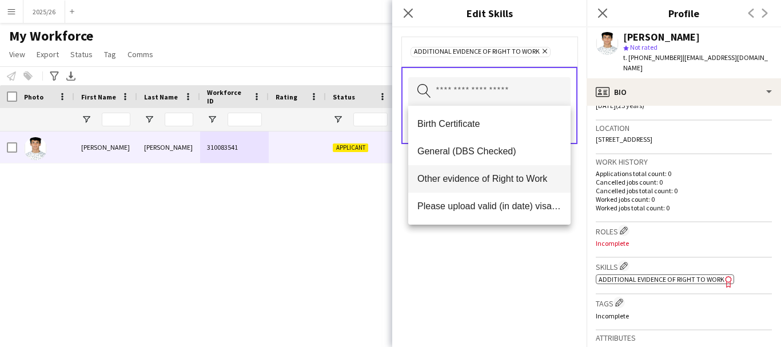
click at [524, 188] on mat-option "Other evidence of Right to Work" at bounding box center [489, 178] width 162 height 27
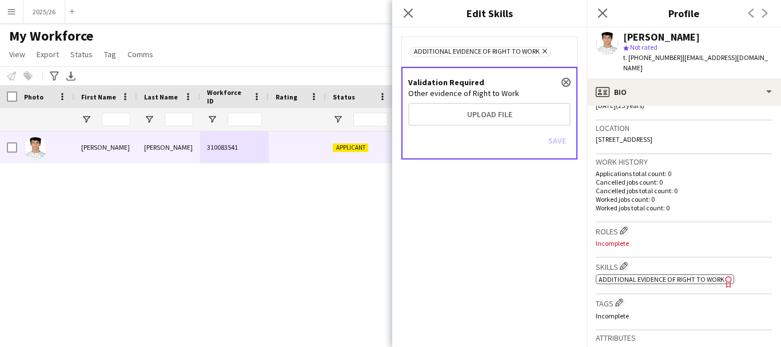
click at [479, 82] on h4 "Validation Required close" at bounding box center [489, 82] width 162 height 10
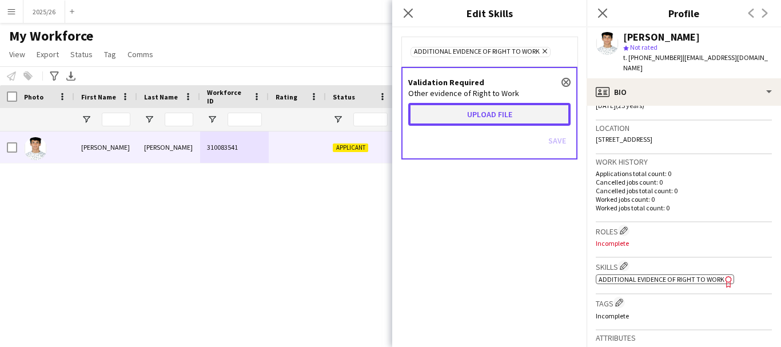
click at [504, 118] on button "Upload file" at bounding box center [489, 114] width 162 height 23
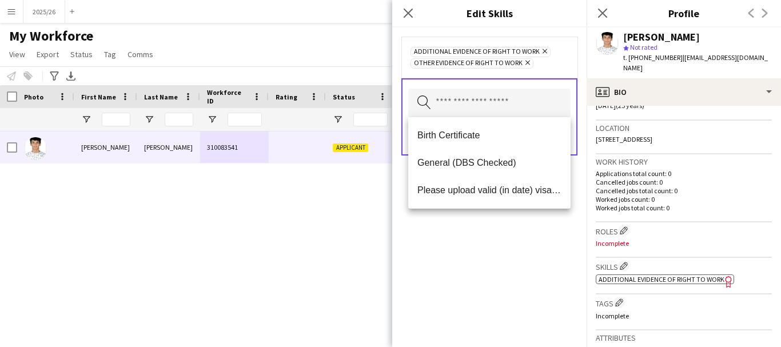
click at [525, 256] on div "Additional evidence of Right to Work Remove Other evidence of Right to Work Rem…" at bounding box center [489, 187] width 194 height 320
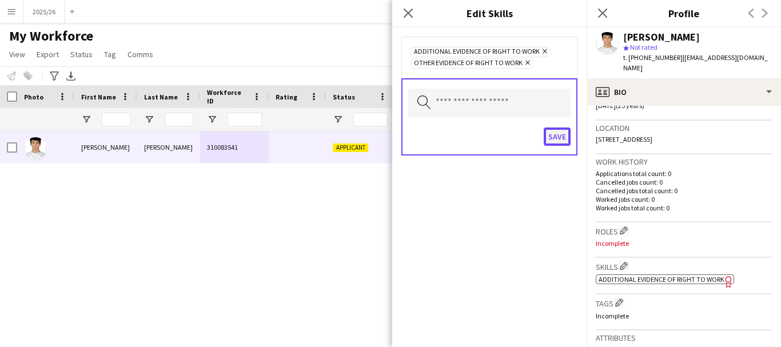
click at [562, 138] on button "Save" at bounding box center [557, 137] width 27 height 18
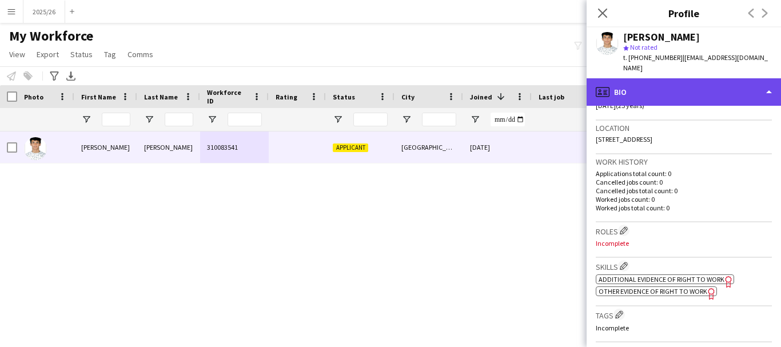
click at [694, 93] on div "profile Bio" at bounding box center [684, 91] width 194 height 27
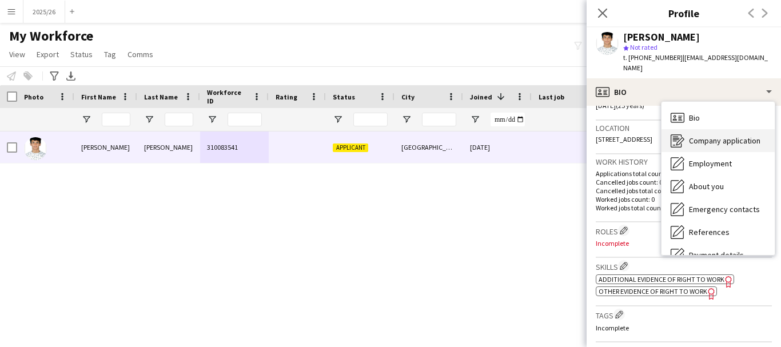
click at [744, 136] on span "Company application" at bounding box center [724, 141] width 71 height 10
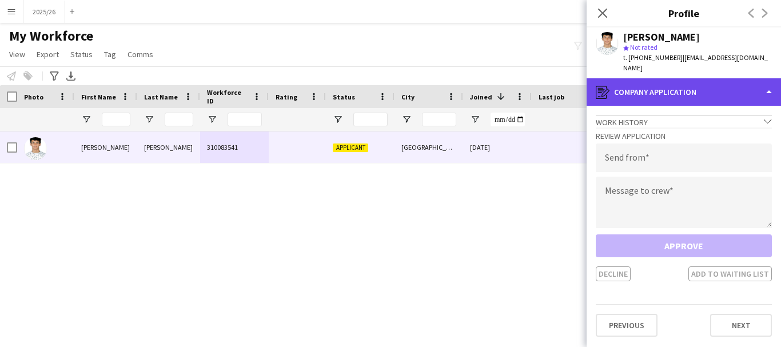
click at [661, 79] on div "register Company application" at bounding box center [684, 91] width 194 height 27
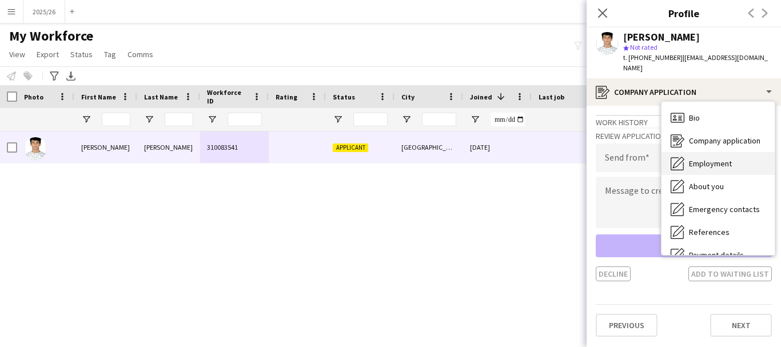
click at [719, 152] on div "Employment Employment" at bounding box center [718, 163] width 113 height 23
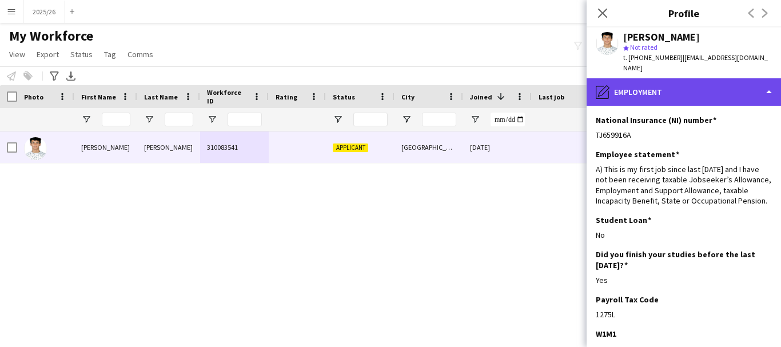
click at [667, 78] on div "pencil4 Employment" at bounding box center [684, 91] width 194 height 27
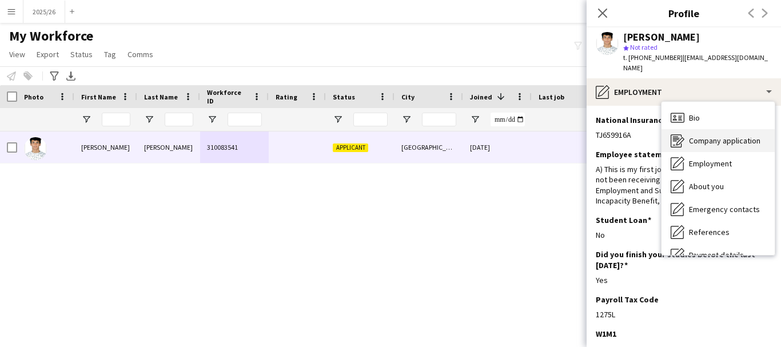
click at [728, 136] on span "Company application" at bounding box center [724, 141] width 71 height 10
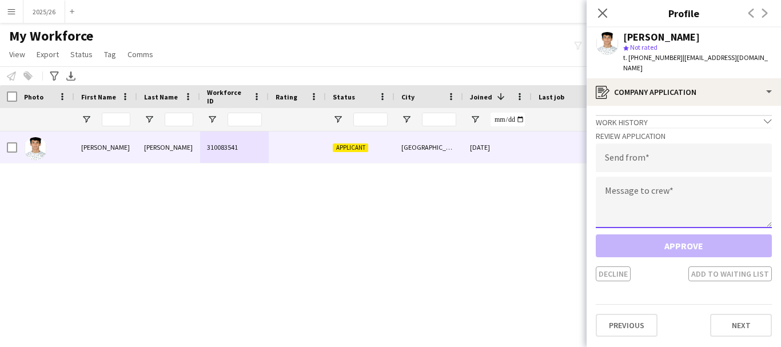
click at [655, 209] on textarea at bounding box center [684, 202] width 176 height 51
paste textarea "**********"
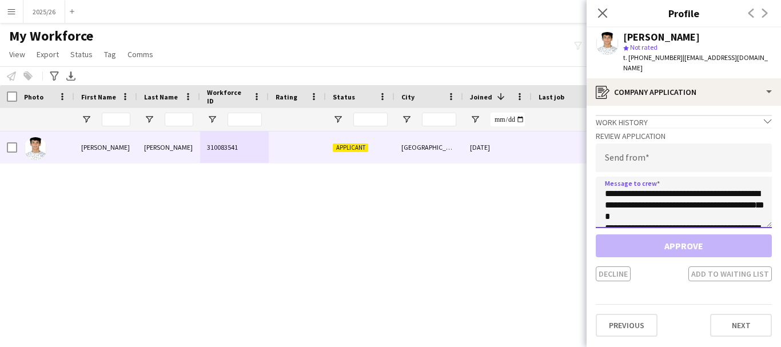
scroll to position [213, 0]
type textarea "**********"
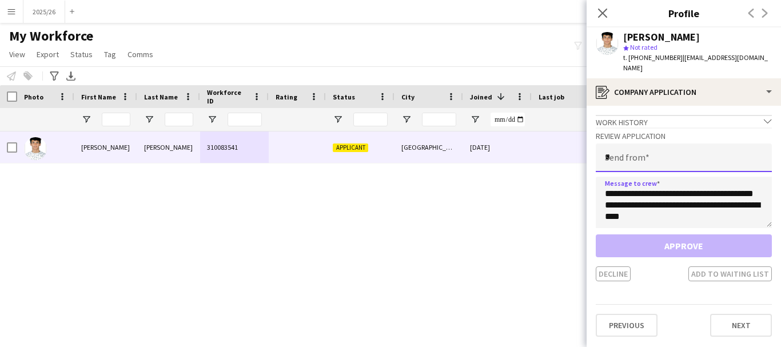
click at [636, 157] on input "*" at bounding box center [684, 158] width 176 height 29
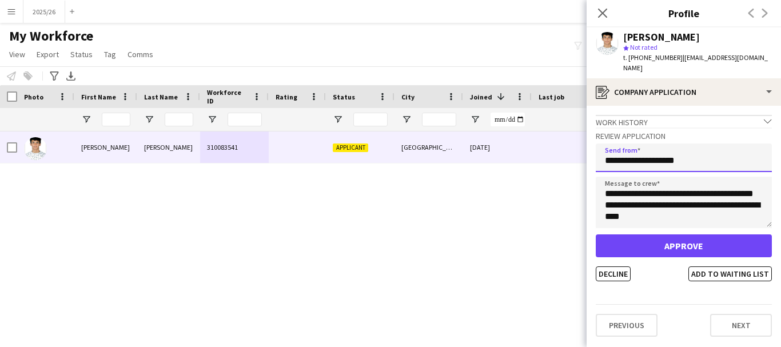
type input "**********"
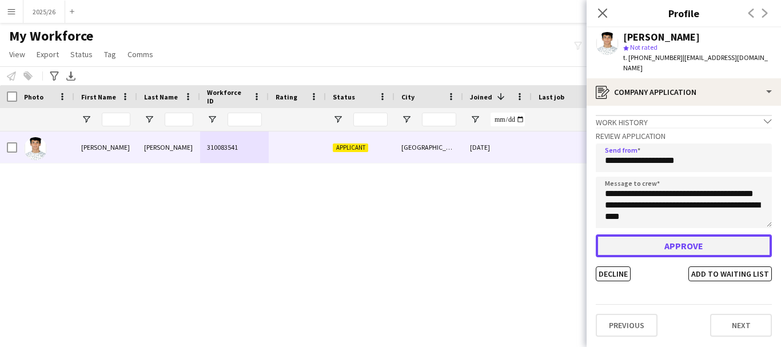
click at [656, 234] on button "Approve" at bounding box center [684, 245] width 176 height 23
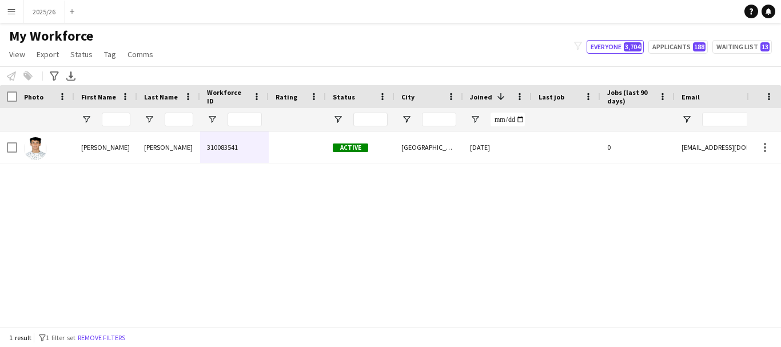
drag, startPoint x: 433, startPoint y: 317, endPoint x: 503, endPoint y: 330, distance: 71.4
click at [503, 327] on app-workforce-table "Press SPACE to select this row. Drag here to set row groups Photo Title Full Na…" at bounding box center [390, 206] width 781 height 242
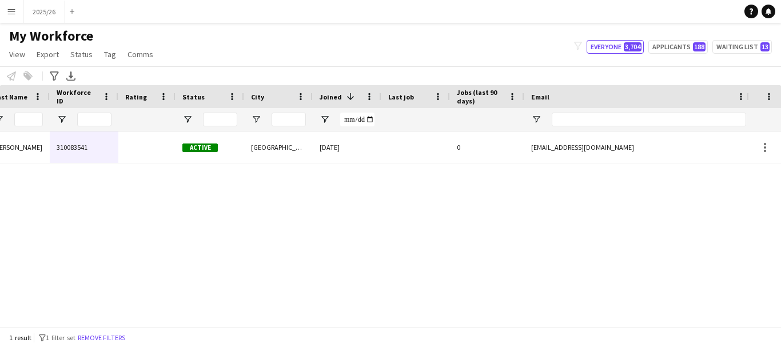
scroll to position [0, 237]
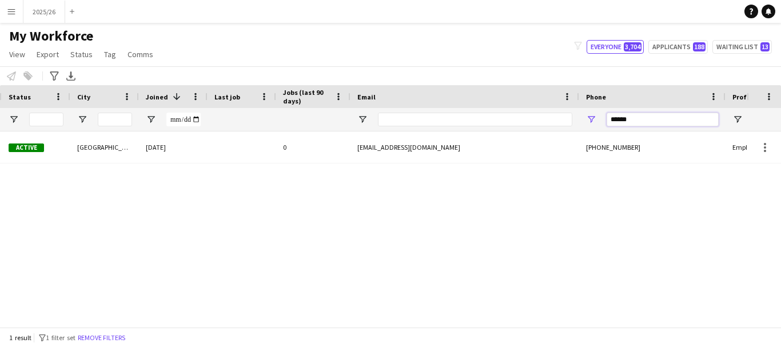
click at [638, 124] on input "******" at bounding box center [663, 120] width 112 height 14
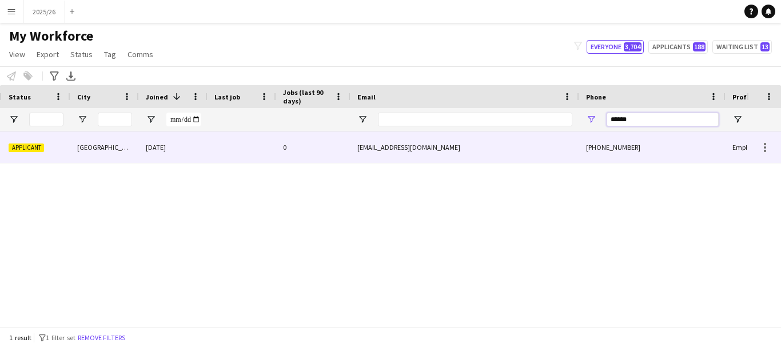
type input "******"
click at [242, 152] on div at bounding box center [242, 147] width 69 height 31
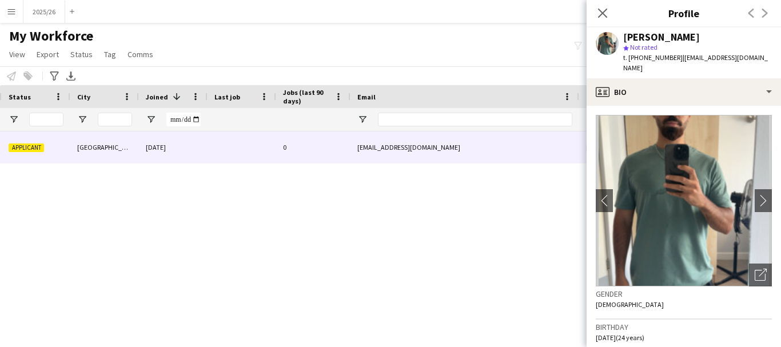
click at [728, 115] on img at bounding box center [684, 201] width 176 height 172
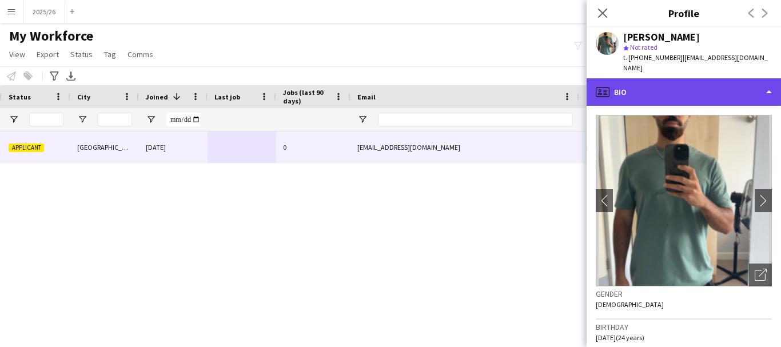
click at [728, 85] on div "profile Bio" at bounding box center [684, 91] width 194 height 27
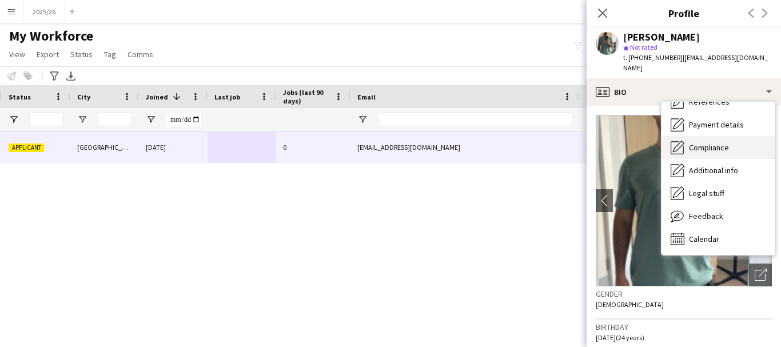
click at [739, 139] on div "Compliance Compliance" at bounding box center [718, 147] width 113 height 23
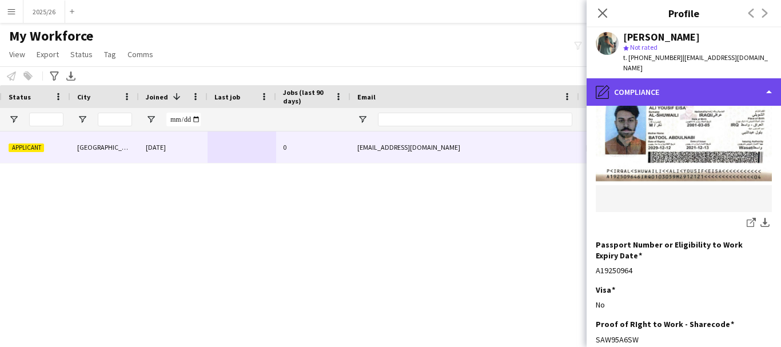
click at [715, 81] on div "pencil4 Compliance" at bounding box center [684, 91] width 194 height 27
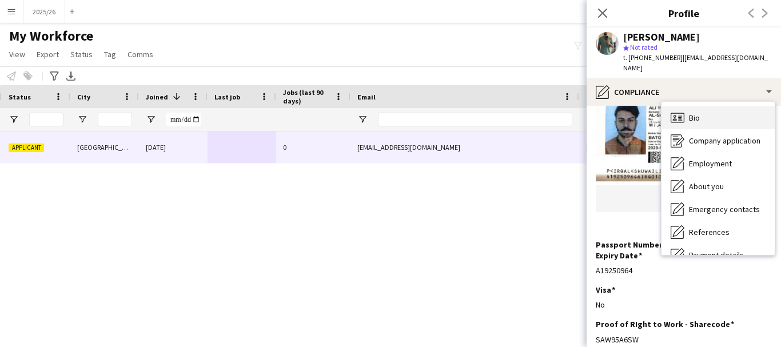
click at [739, 109] on div "Bio Bio" at bounding box center [718, 117] width 113 height 23
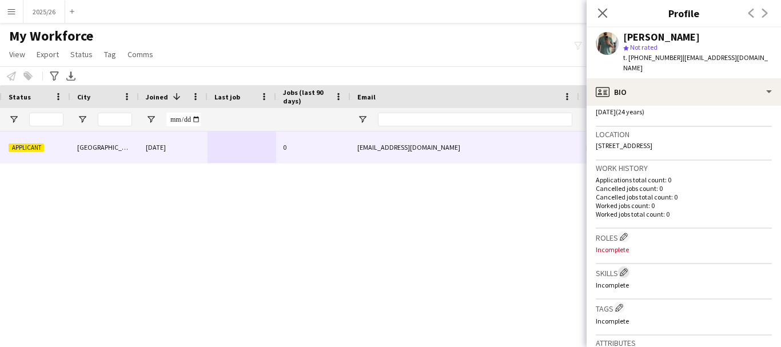
click at [624, 268] on app-icon "Edit crew company skills" at bounding box center [624, 272] width 8 height 8
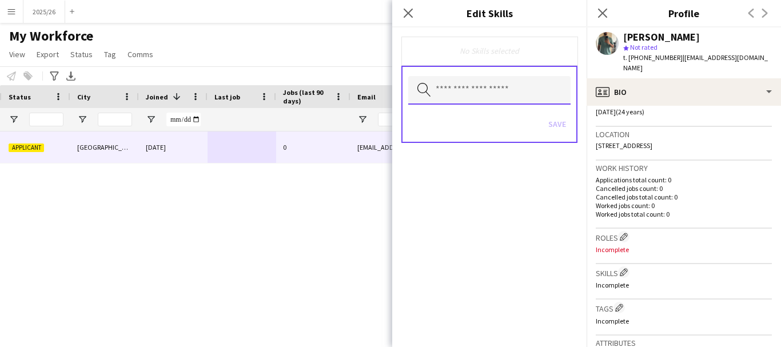
click at [504, 92] on input "text" at bounding box center [489, 90] width 162 height 29
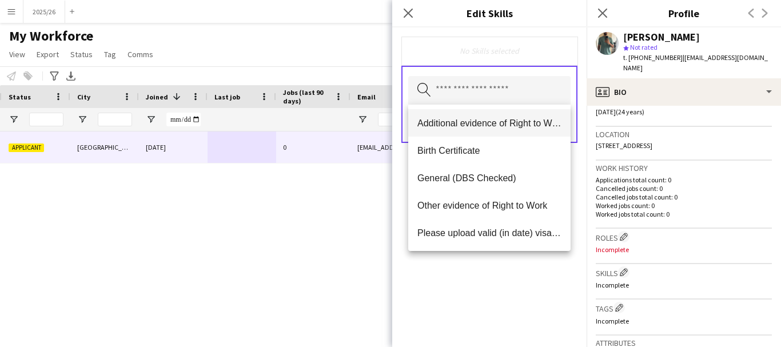
click at [481, 129] on mat-option "Additional evidence of Right to Work" at bounding box center [489, 122] width 162 height 27
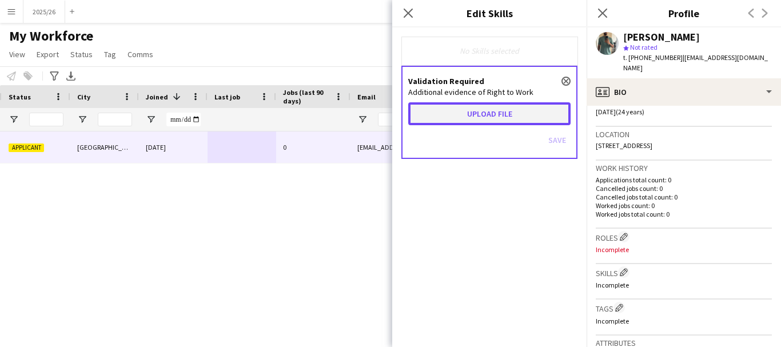
click at [471, 117] on button "Upload file" at bounding box center [489, 113] width 162 height 23
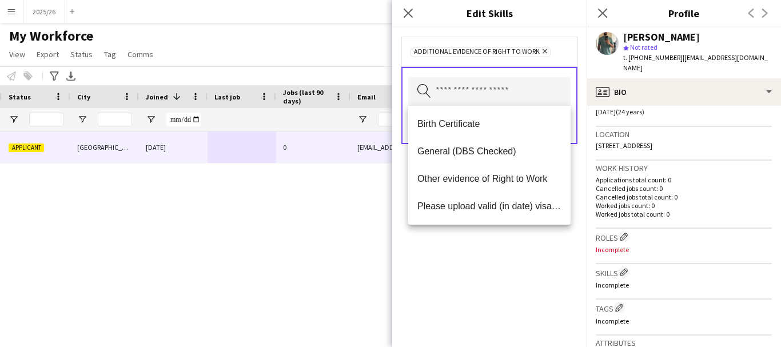
click at [488, 271] on div "Additional evidence of Right to Work Remove Search by skill name Save" at bounding box center [489, 187] width 194 height 320
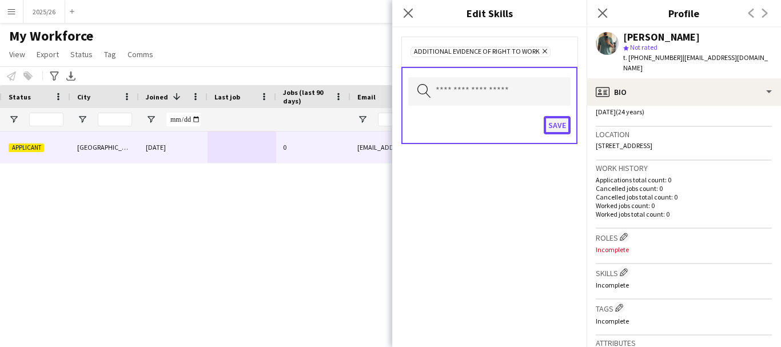
click at [560, 125] on button "Save" at bounding box center [557, 125] width 27 height 18
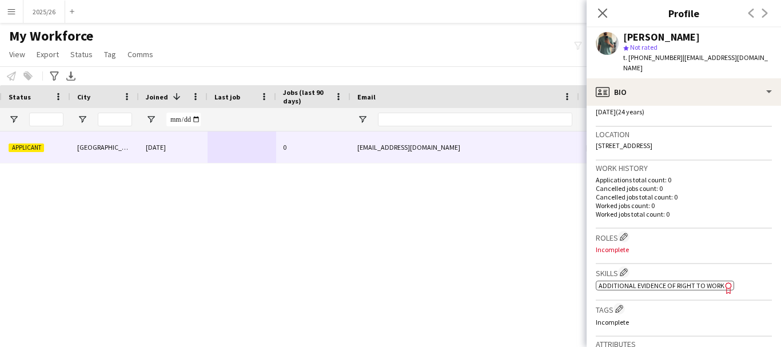
click at [685, 281] on span "Additional evidence of Right to Work" at bounding box center [662, 285] width 126 height 9
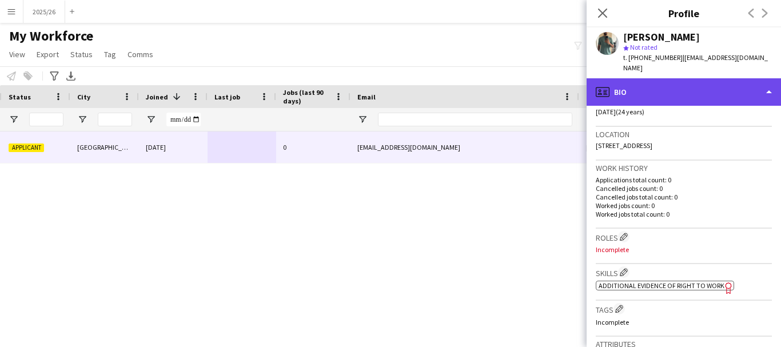
click at [678, 78] on div "profile Bio" at bounding box center [684, 91] width 194 height 27
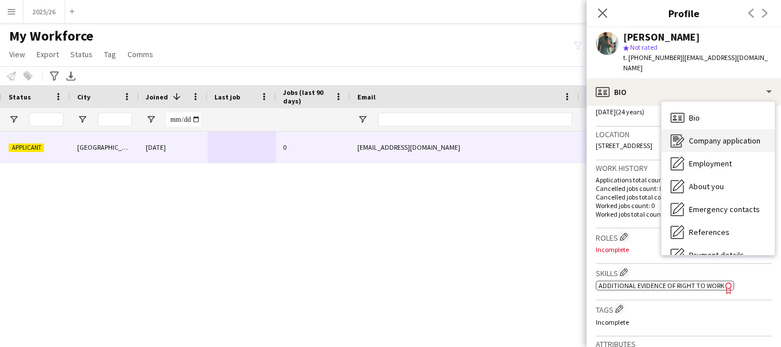
click at [742, 136] on span "Company application" at bounding box center [724, 141] width 71 height 10
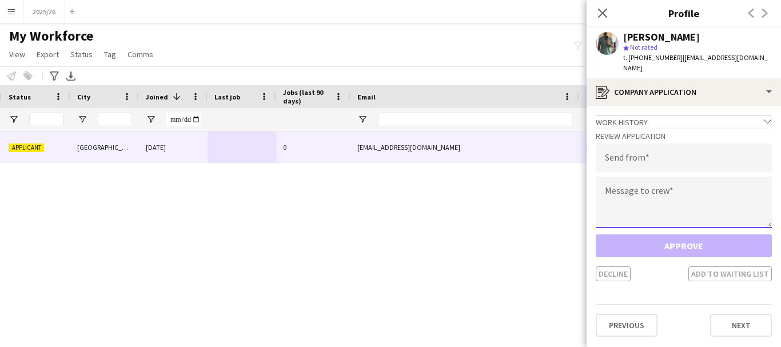
click at [677, 177] on textarea at bounding box center [684, 202] width 176 height 51
paste textarea "**********"
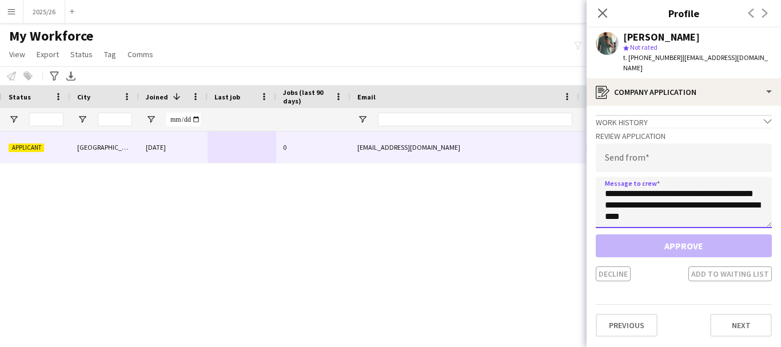
type textarea "**********"
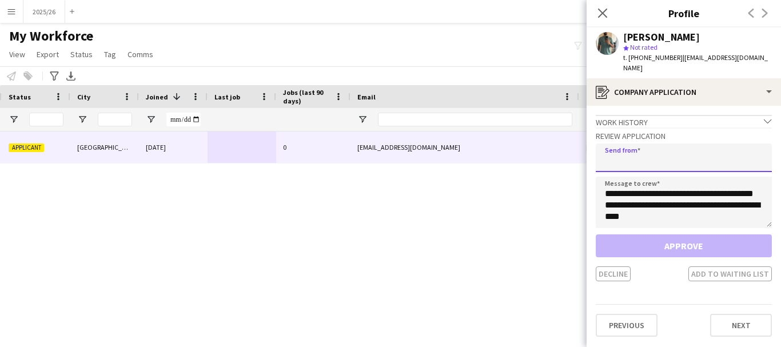
click at [666, 160] on input "email" at bounding box center [684, 158] width 176 height 29
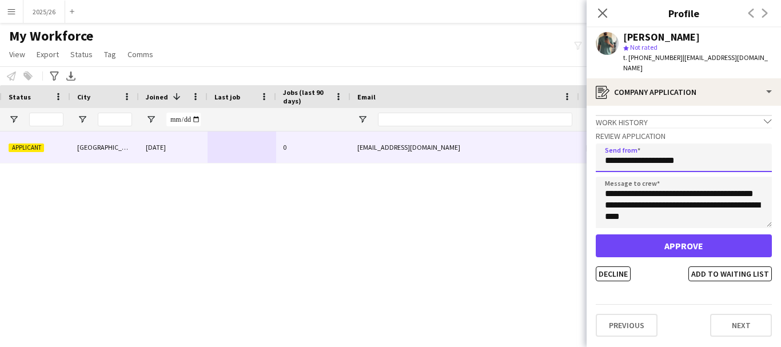
type input "**********"
click at [596, 234] on button "Approve" at bounding box center [684, 245] width 176 height 23
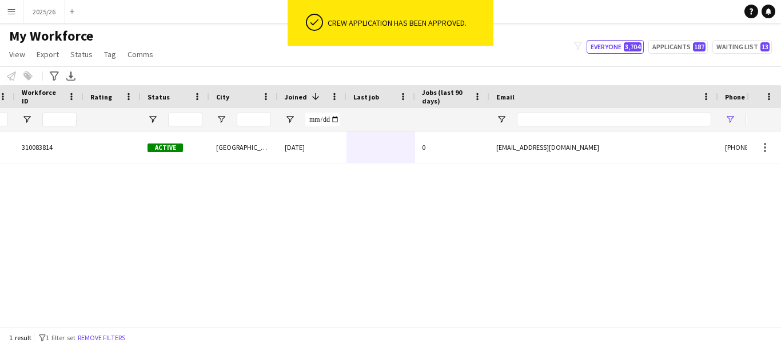
scroll to position [0, 118]
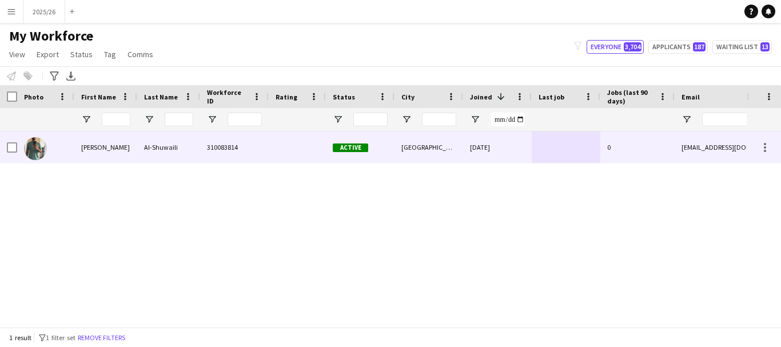
click at [283, 144] on div at bounding box center [297, 147] width 57 height 31
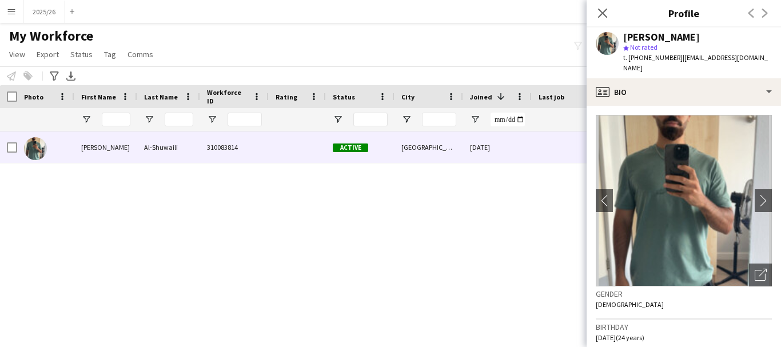
click at [589, 15] on div "Close pop-in" at bounding box center [603, 13] width 32 height 26
click at [606, 15] on icon at bounding box center [602, 12] width 11 height 11
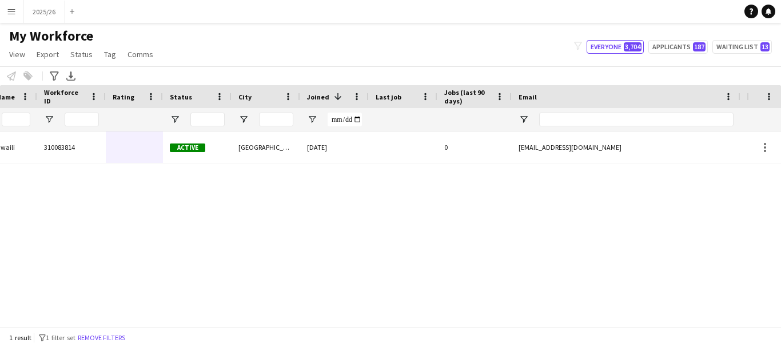
scroll to position [0, 283]
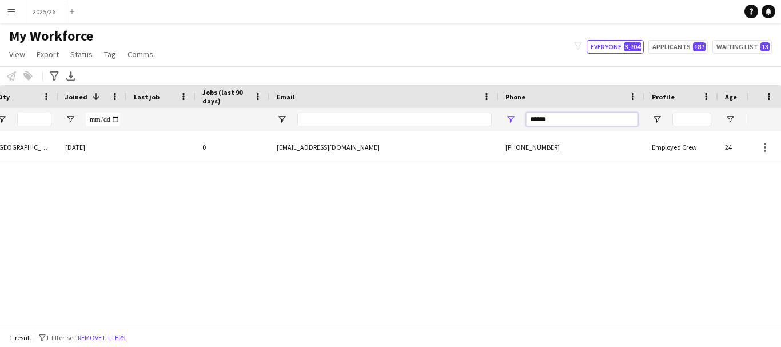
click at [566, 125] on input "******" at bounding box center [582, 120] width 112 height 14
type input "******"
drag, startPoint x: 423, startPoint y: 329, endPoint x: 260, endPoint y: 305, distance: 165.3
click at [260, 305] on app-workforce-table "Press SPACE to select this row. Drag here to set row groups Photo Title Full Na…" at bounding box center [390, 206] width 781 height 242
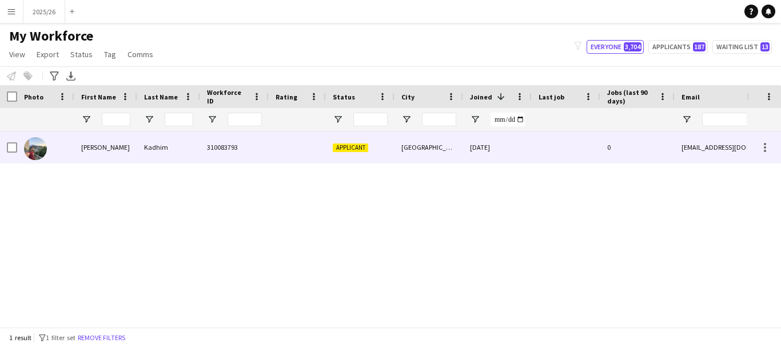
click at [220, 142] on div "310083793" at bounding box center [234, 147] width 69 height 31
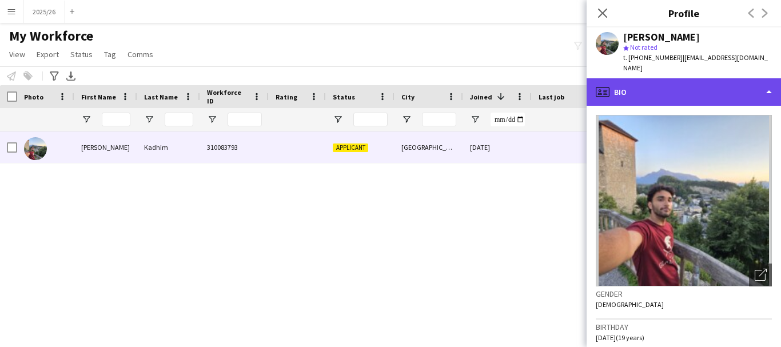
click at [672, 78] on div "profile Bio" at bounding box center [684, 91] width 194 height 27
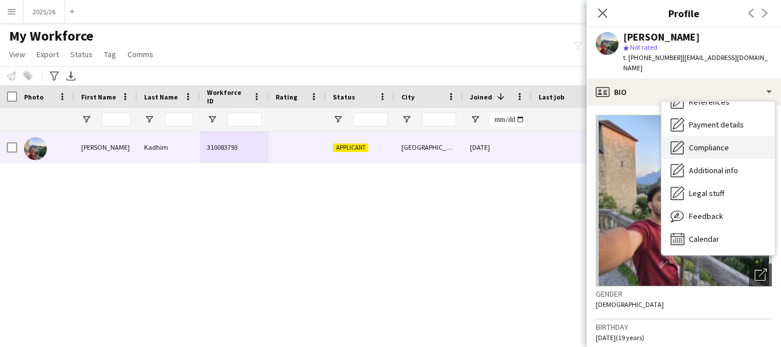
click at [713, 142] on span "Compliance" at bounding box center [709, 147] width 40 height 10
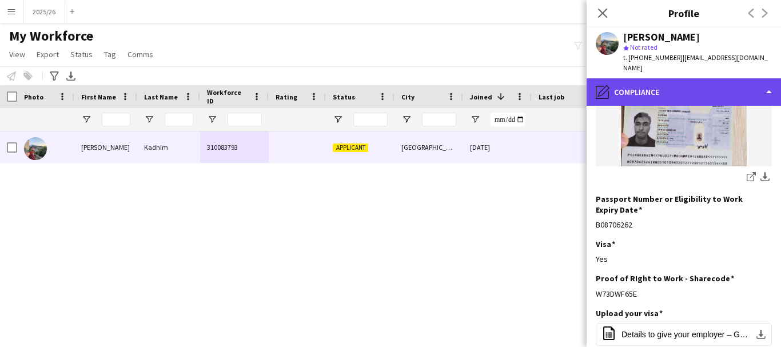
click at [718, 90] on div "pencil4 Compliance" at bounding box center [684, 91] width 194 height 27
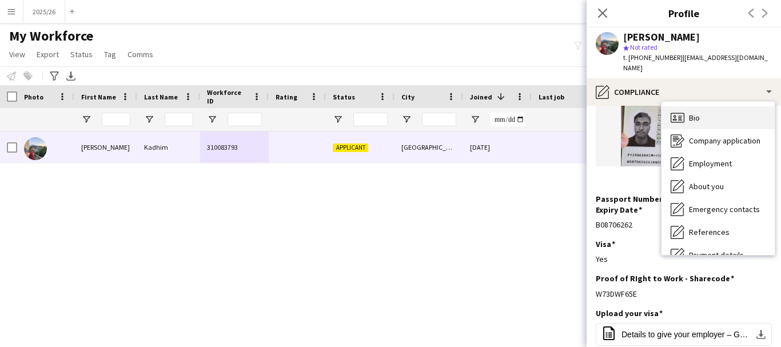
click at [727, 106] on div "Bio Bio" at bounding box center [718, 117] width 113 height 23
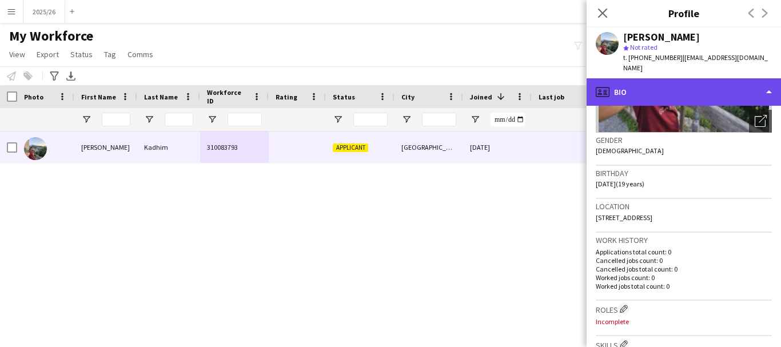
click at [722, 78] on div "profile Bio" at bounding box center [684, 91] width 194 height 27
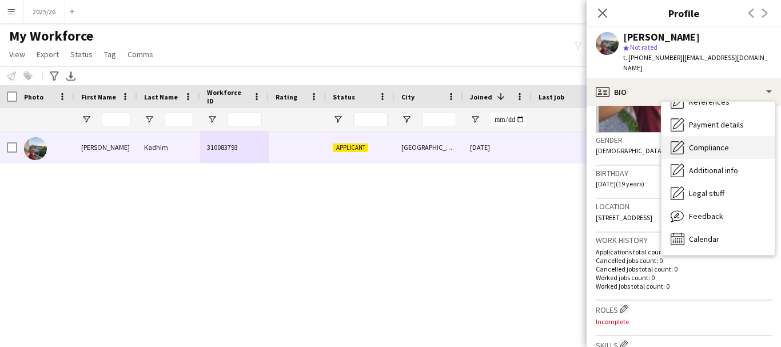
click at [732, 144] on div "Compliance Compliance" at bounding box center [718, 147] width 113 height 23
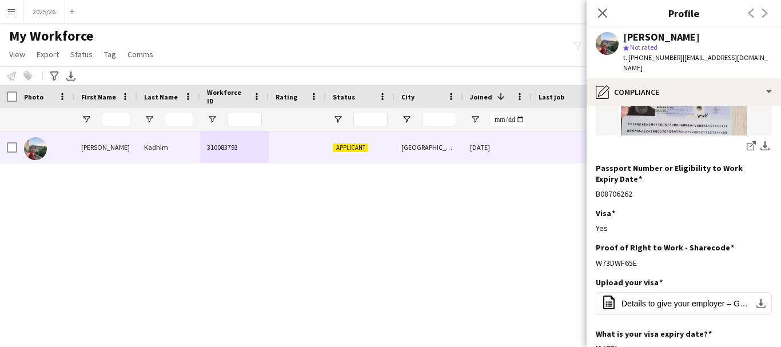
drag, startPoint x: 654, startPoint y: 236, endPoint x: 594, endPoint y: 245, distance: 60.7
click at [594, 245] on app-section-data-types "Nationality Edit this field Iraqi Permission to Work in the UK Edit this field …" at bounding box center [684, 226] width 194 height 241
copy div "W73DWF65E"
click at [710, 66] on div "Yousif Kadhim star Not rated t. +4407435236749 | iraqiyousef2005@gmail.com" at bounding box center [684, 52] width 194 height 51
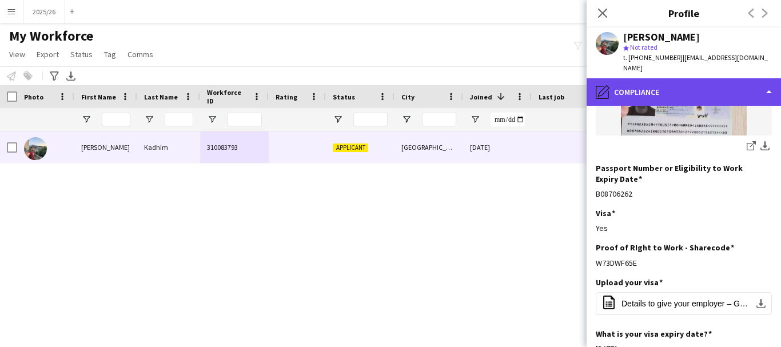
click at [714, 78] on div "pencil4 Compliance" at bounding box center [684, 91] width 194 height 27
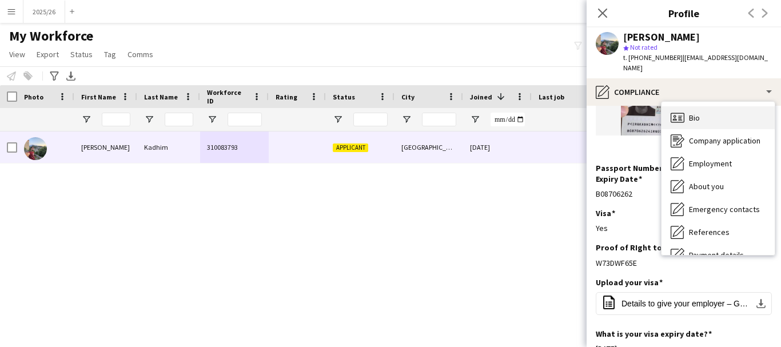
click at [752, 107] on div "Bio Bio" at bounding box center [718, 117] width 113 height 23
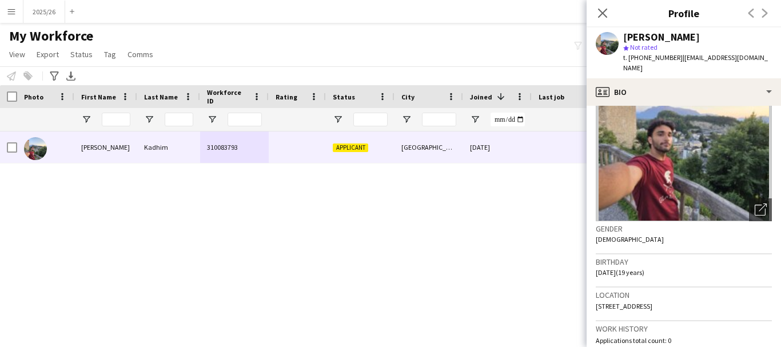
scroll to position [69, 0]
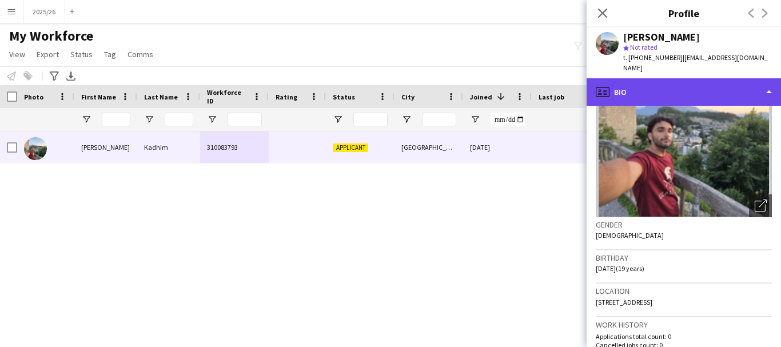
click at [708, 83] on div "profile Bio" at bounding box center [684, 91] width 194 height 27
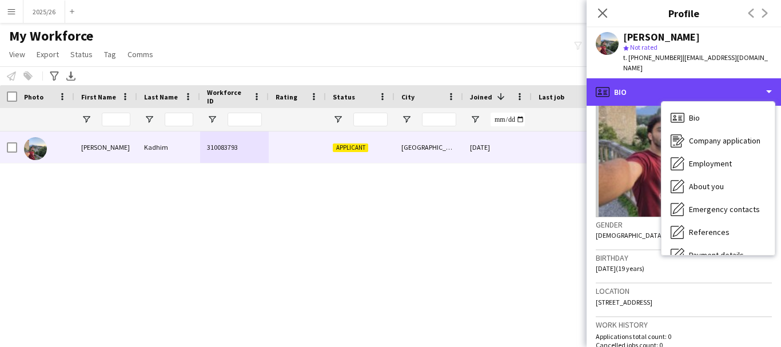
scroll to position [290, 0]
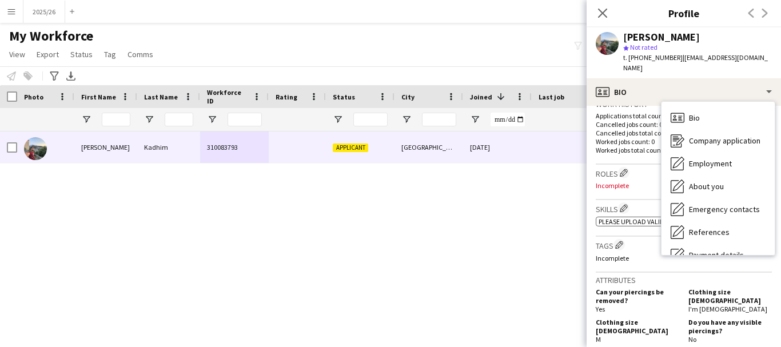
click at [644, 181] on p "Incomplete" at bounding box center [684, 185] width 176 height 9
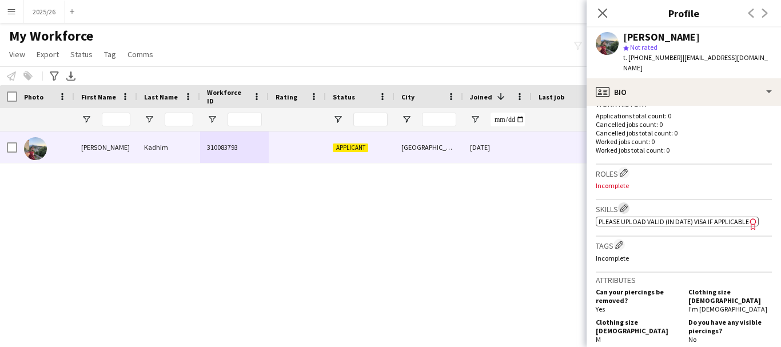
click at [625, 202] on button "Edit crew company skills" at bounding box center [623, 207] width 11 height 11
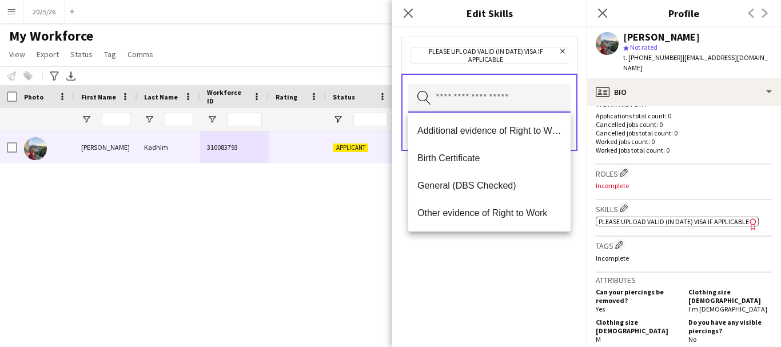
click at [452, 95] on input "text" at bounding box center [489, 98] width 162 height 29
click at [467, 138] on mat-option "Additional evidence of Right to Work" at bounding box center [489, 130] width 162 height 27
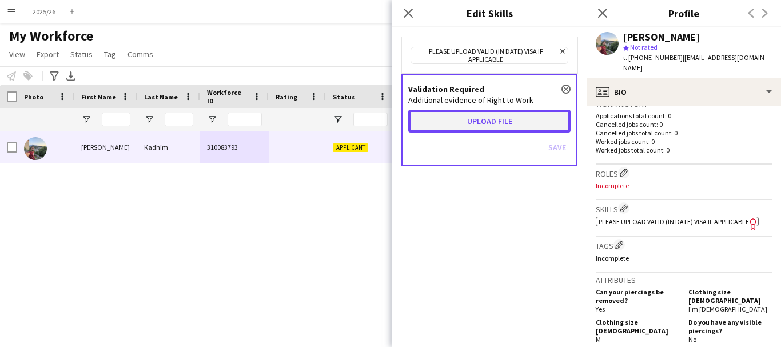
click at [505, 127] on button "Upload file" at bounding box center [489, 121] width 162 height 23
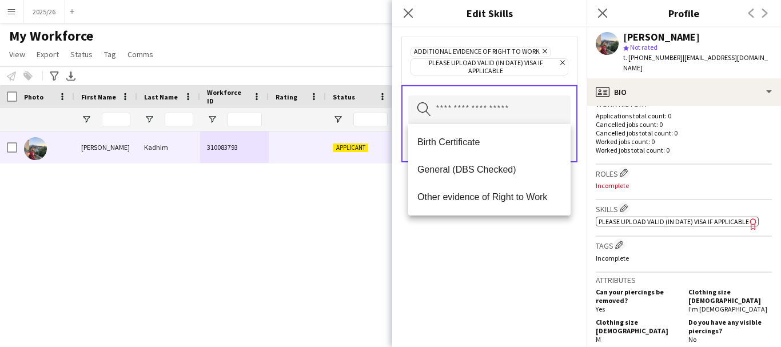
click at [540, 228] on div "Additional evidence of Right to Work Remove Please upload valid (in date) visa …" at bounding box center [489, 187] width 194 height 320
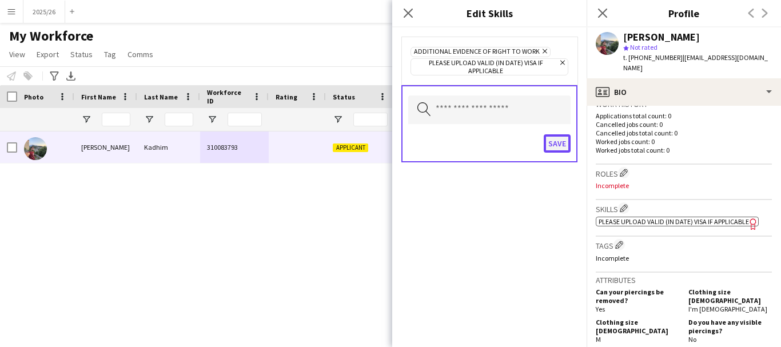
click at [559, 144] on button "Save" at bounding box center [557, 143] width 27 height 18
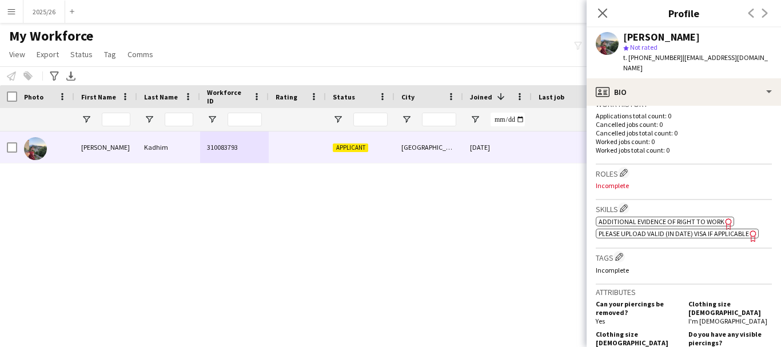
click at [710, 66] on div "Yousif Kadhim star Not rated t. +4407435236749 | iraqiyousef2005@gmail.com" at bounding box center [684, 52] width 194 height 51
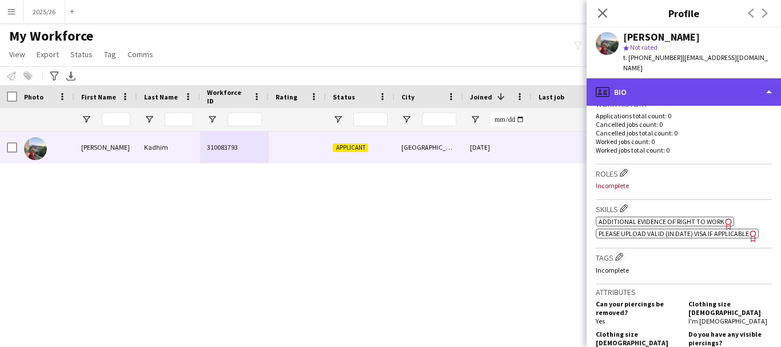
click at [702, 79] on div "profile Bio" at bounding box center [684, 91] width 194 height 27
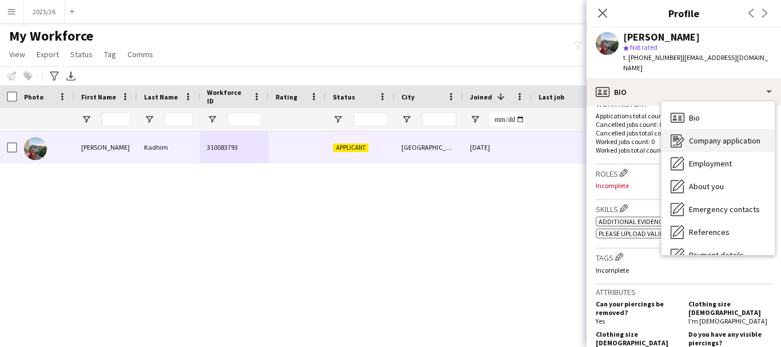
click at [709, 136] on span "Company application" at bounding box center [724, 141] width 71 height 10
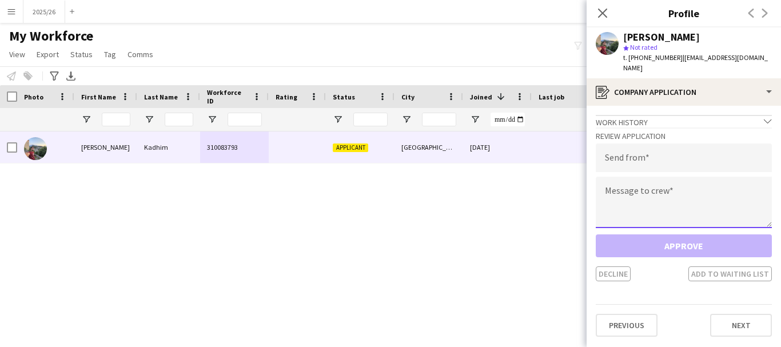
click at [691, 194] on textarea at bounding box center [684, 202] width 176 height 51
paste textarea "**********"
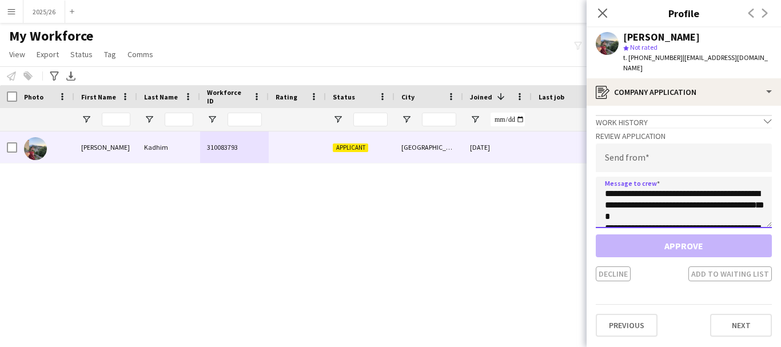
scroll to position [213, 0]
type textarea "**********"
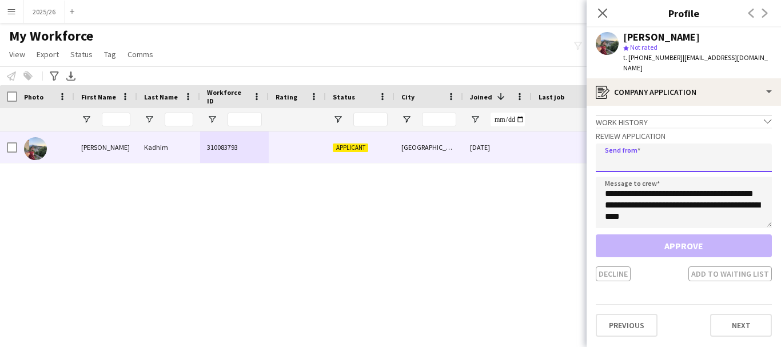
click at [658, 152] on input "email" at bounding box center [684, 158] width 176 height 29
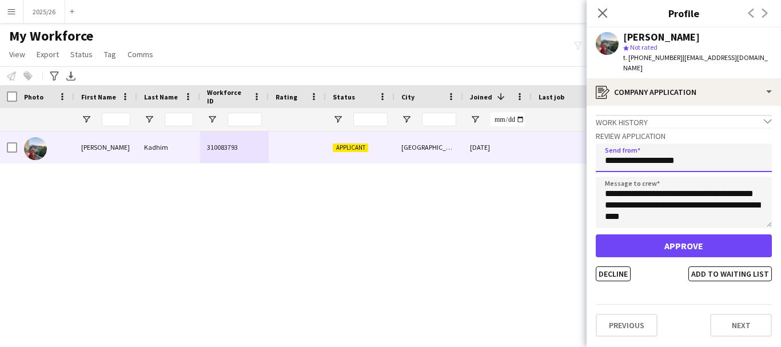
type input "**********"
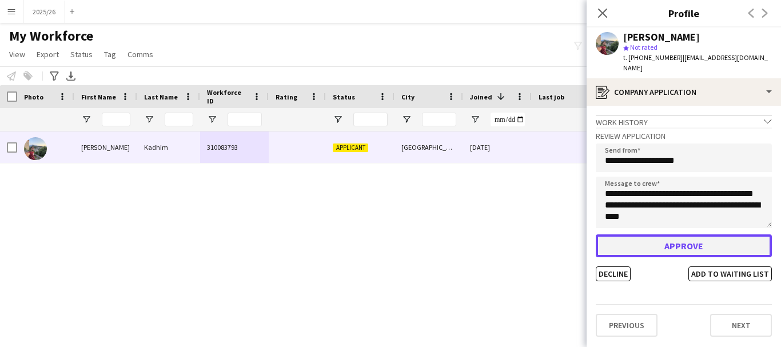
click at [688, 242] on button "Approve" at bounding box center [684, 245] width 176 height 23
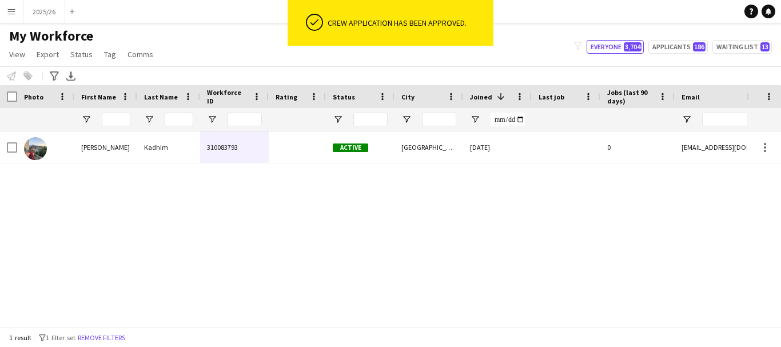
click at [515, 142] on div "21-09-2025" at bounding box center [497, 147] width 69 height 31
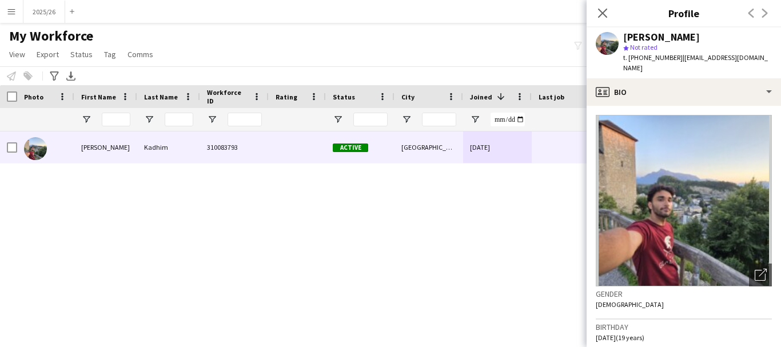
drag, startPoint x: 397, startPoint y: 315, endPoint x: 583, endPoint y: 300, distance: 187.0
click at [583, 300] on div "Active Sheffield 21-09-2025 0 iraqiyousef2005@gmail.com 310083793 Yousif Kadhim" at bounding box center [373, 225] width 747 height 187
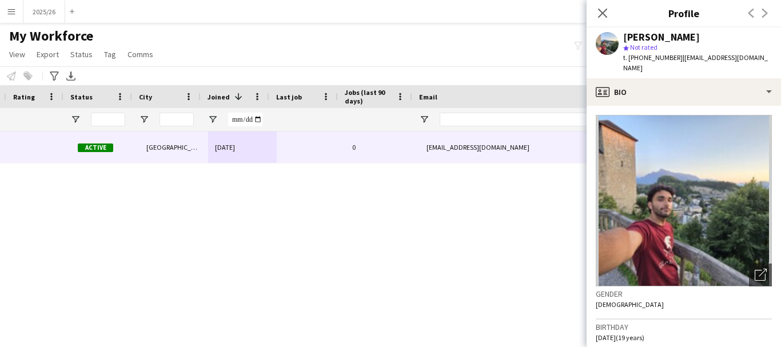
scroll to position [0, 262]
click at [605, 10] on icon at bounding box center [602, 12] width 11 height 11
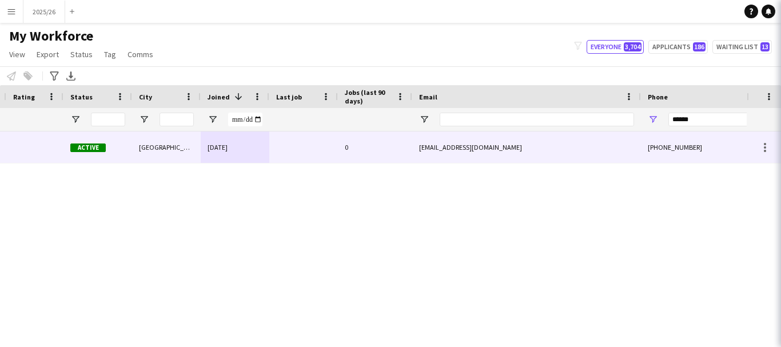
click at [539, 222] on div "Active Sheffield 21-09-2025 0 iraqiyousef2005@gmail.com 310083793 Kadhim +44074…" at bounding box center [373, 225] width 747 height 187
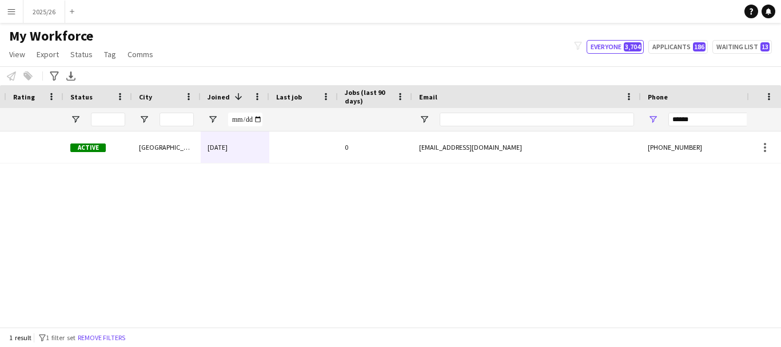
click at [704, 111] on div "******" at bounding box center [724, 119] width 112 height 23
click at [704, 115] on input "******" at bounding box center [724, 120] width 112 height 14
type input "******"
click at [237, 317] on div "HOSSEN 310083902 In progress Leeds 22-09-2025 0 mdafjaloffical123@gmail.com +44…" at bounding box center [373, 225] width 747 height 187
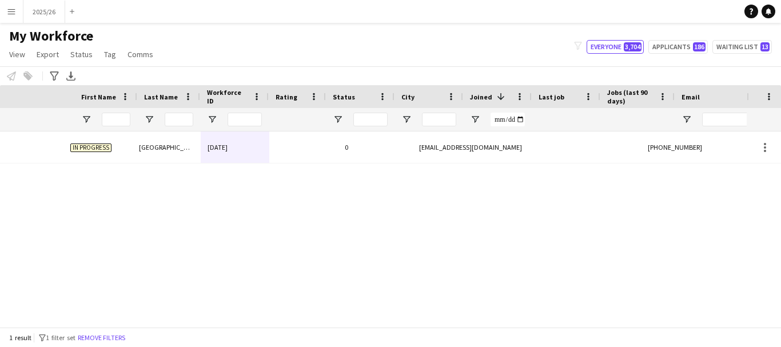
scroll to position [0, 0]
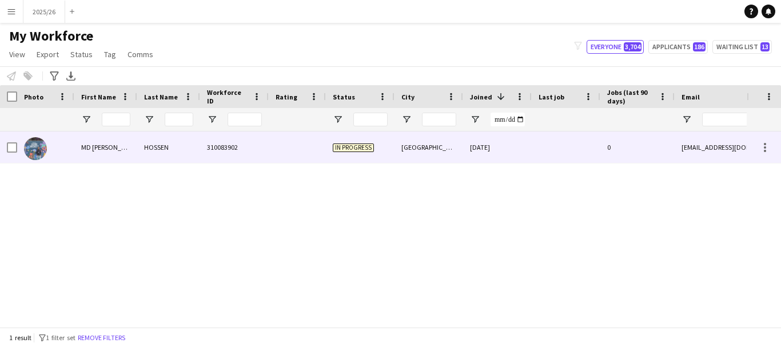
click at [188, 160] on div "HOSSEN" at bounding box center [168, 147] width 63 height 31
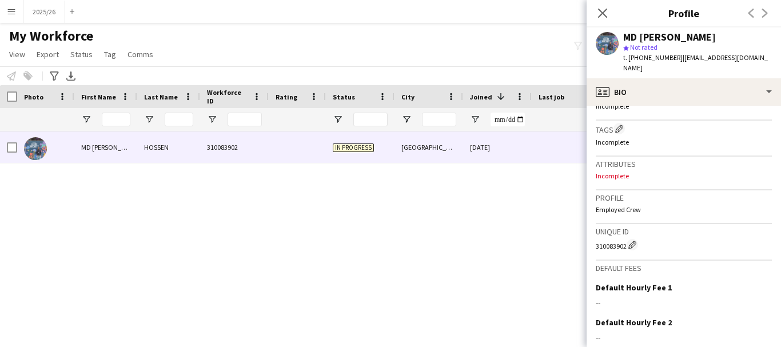
scroll to position [448, 0]
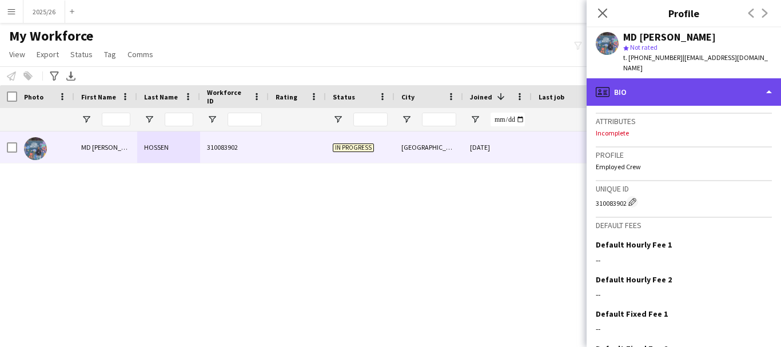
click at [743, 80] on div "profile Bio" at bounding box center [684, 91] width 194 height 27
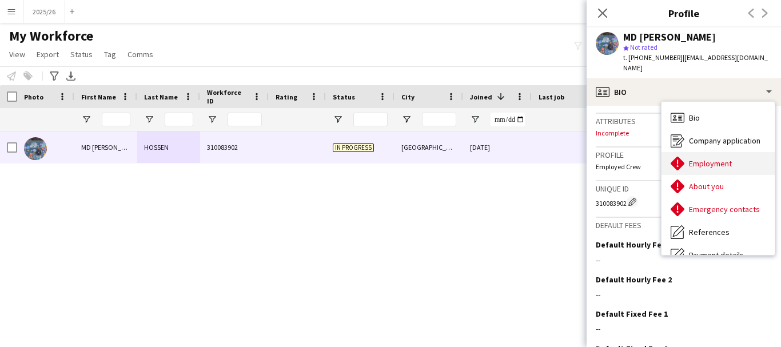
click at [715, 158] on span "Employment" at bounding box center [710, 163] width 43 height 10
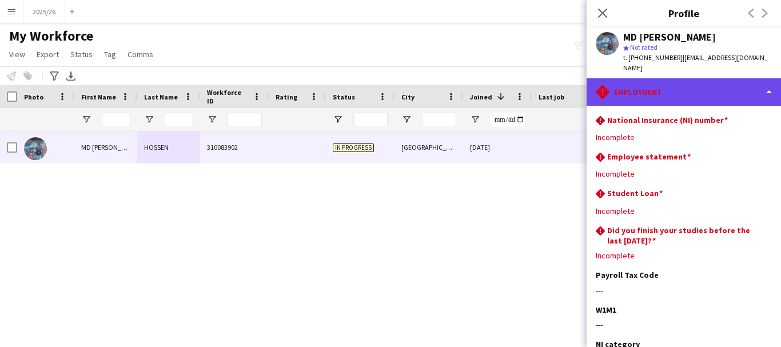
click at [725, 84] on div "rhombus-alert Employment" at bounding box center [684, 91] width 194 height 27
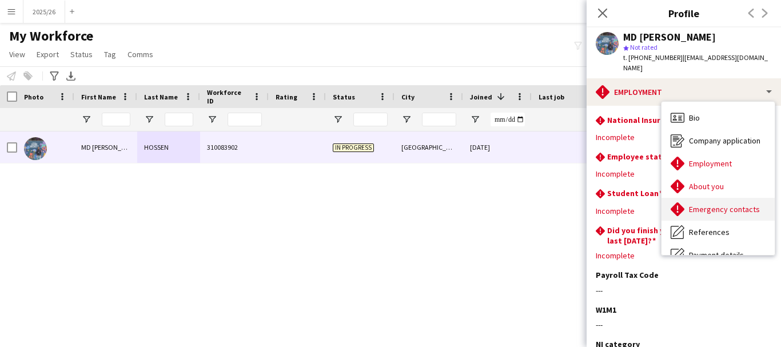
click at [712, 204] on span "Emergency contacts" at bounding box center [724, 209] width 71 height 10
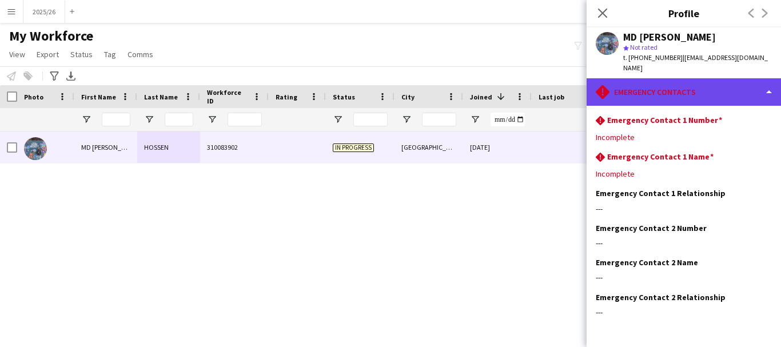
click at [736, 78] on div "rhombus-alert Emergency contacts" at bounding box center [684, 91] width 194 height 27
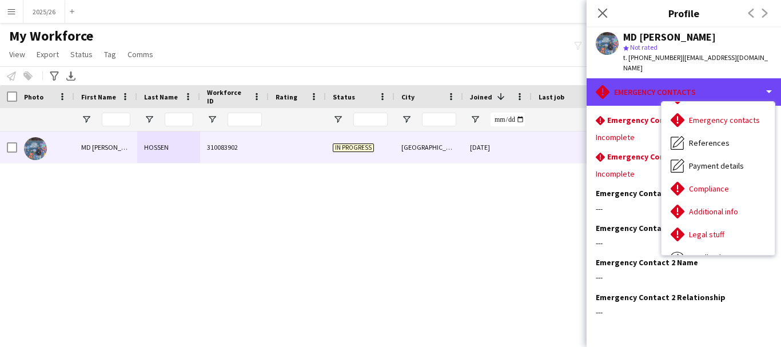
scroll to position [130, 0]
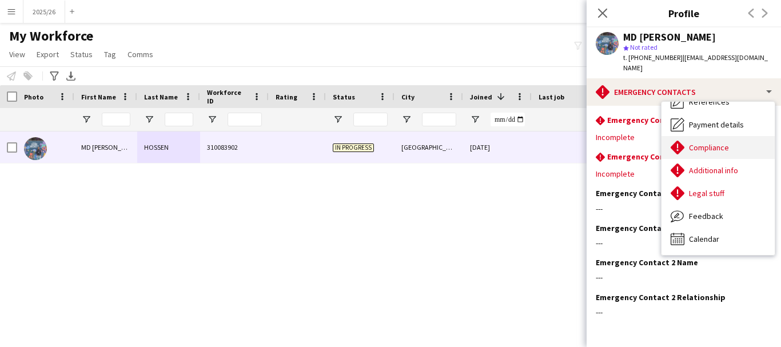
click at [714, 142] on span "Compliance" at bounding box center [709, 147] width 40 height 10
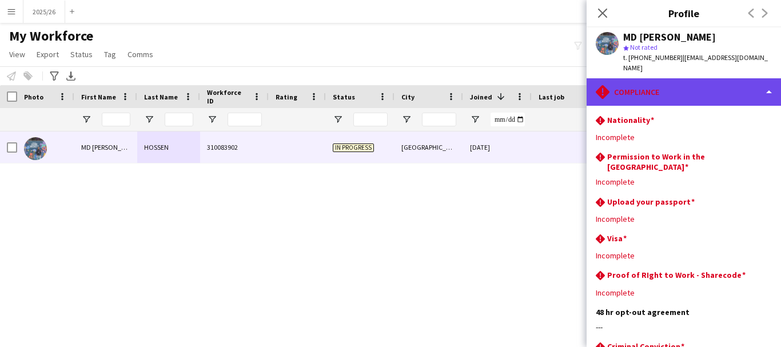
click at [676, 91] on div "rhombus-alert Compliance" at bounding box center [684, 91] width 194 height 27
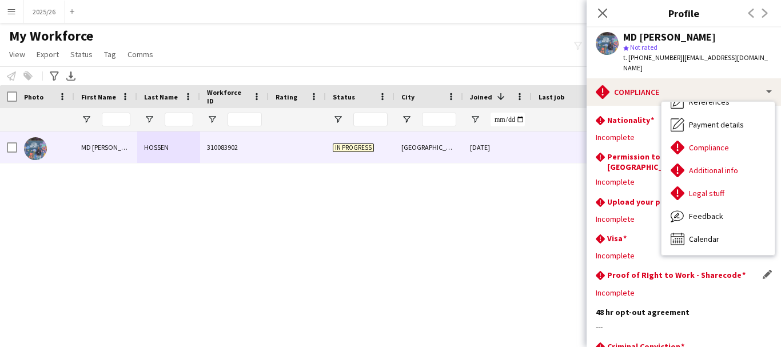
click at [701, 270] on h3 "Proof of RIght to Work - Sharecode" at bounding box center [676, 275] width 138 height 10
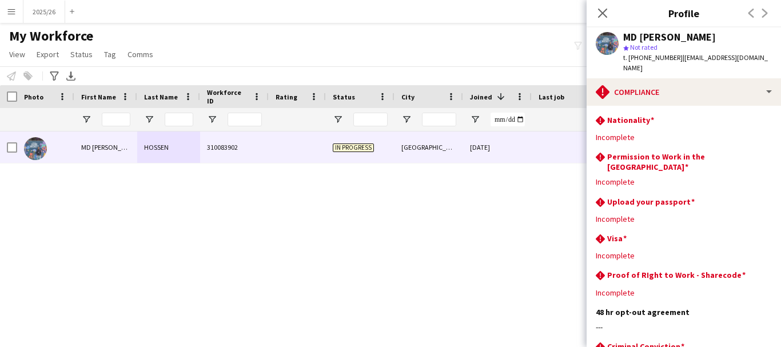
click at [766, 258] on app-section-data-types "rhombus-alert Nationality Edit this field Incomplete rhombus-alert Permission t…" at bounding box center [684, 226] width 194 height 241
click at [763, 270] on app-icon "Edit this field" at bounding box center [767, 274] width 9 height 9
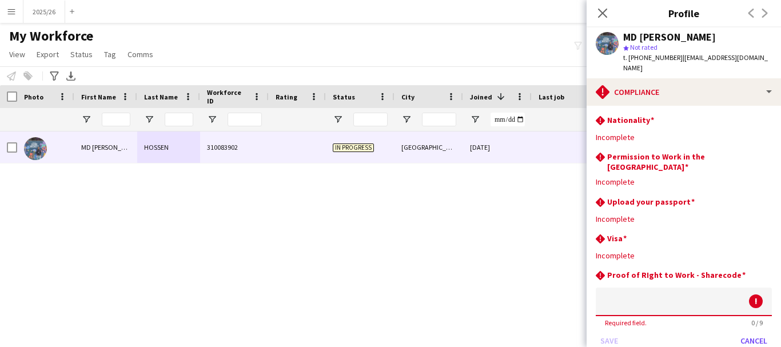
click at [679, 288] on input at bounding box center [684, 302] width 176 height 29
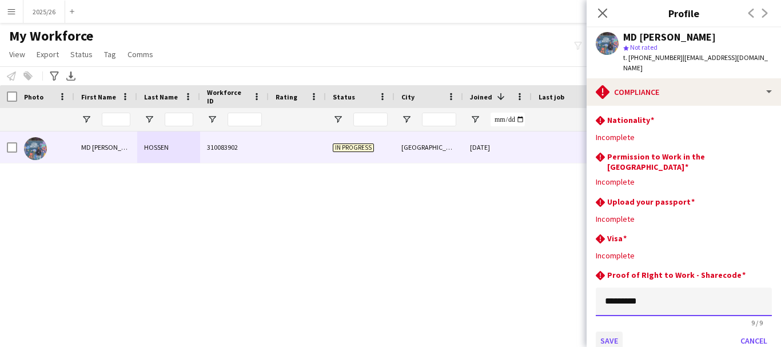
type input "*********"
click at [617, 332] on button "Save" at bounding box center [609, 341] width 27 height 18
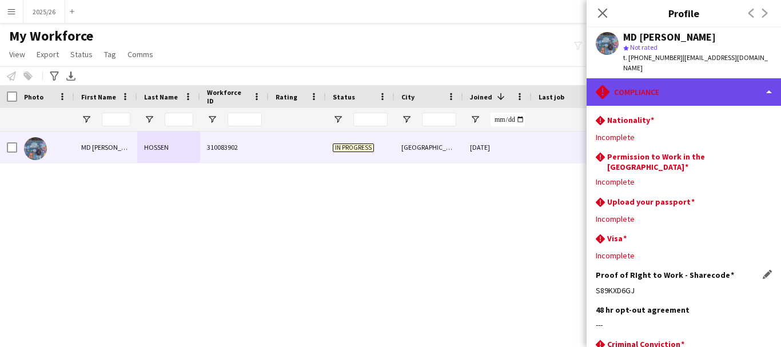
click at [717, 78] on div "rhombus-alert Compliance" at bounding box center [684, 91] width 194 height 27
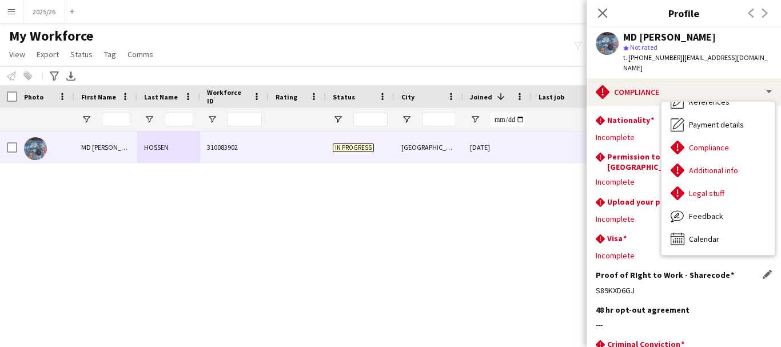
click at [733, 65] on div "MD AFJAL HOSSEN star Not rated t. +447466238619 | mdafjaloffical123@gmail.com" at bounding box center [684, 52] width 194 height 51
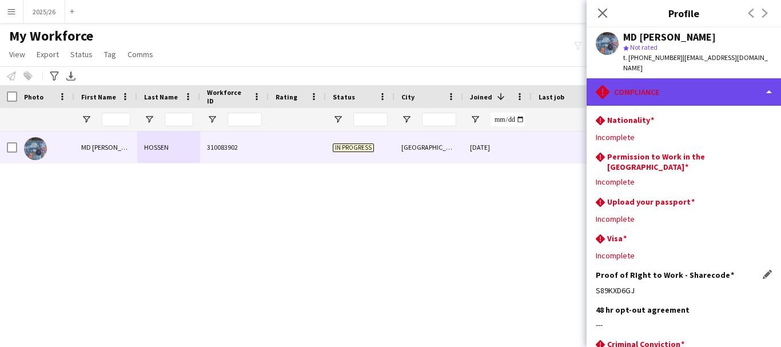
click at [725, 79] on div "rhombus-alert Compliance" at bounding box center [684, 91] width 194 height 27
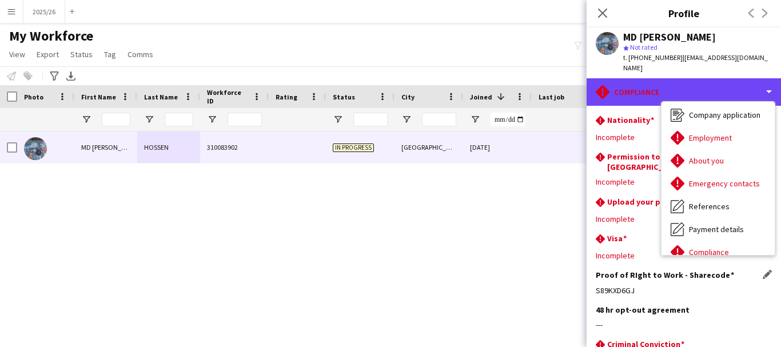
scroll to position [0, 0]
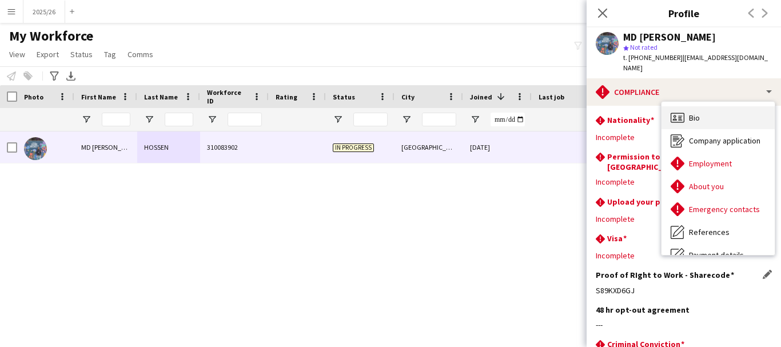
click at [756, 109] on div "Bio Bio" at bounding box center [718, 117] width 113 height 23
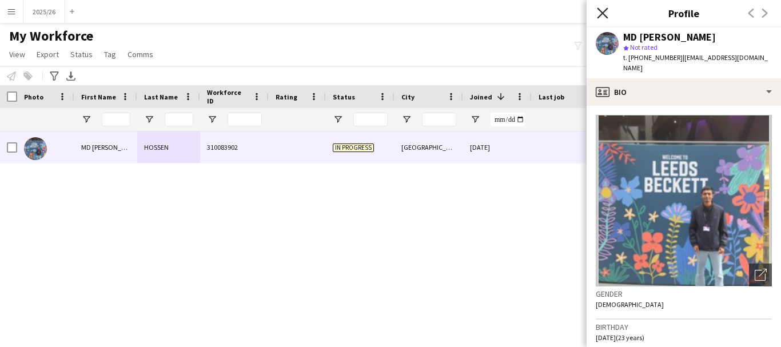
click at [598, 18] on icon at bounding box center [602, 12] width 11 height 11
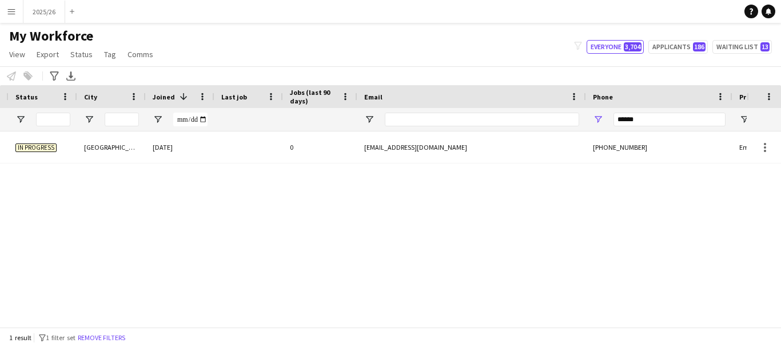
scroll to position [0, 435]
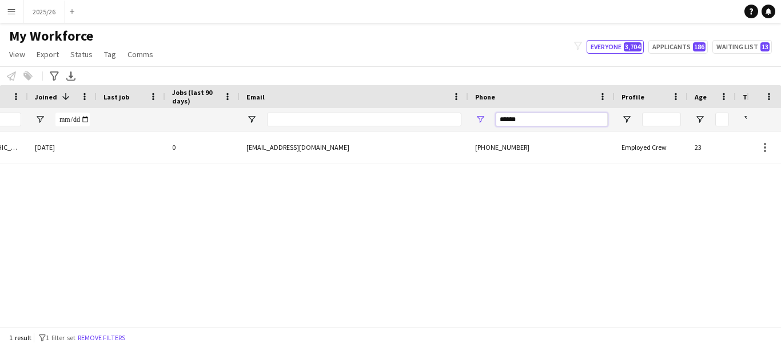
click at [521, 119] on input "******" at bounding box center [552, 120] width 112 height 14
click at [285, 332] on div "1 result filter-1 1 filter set Remove filters" at bounding box center [390, 337] width 781 height 19
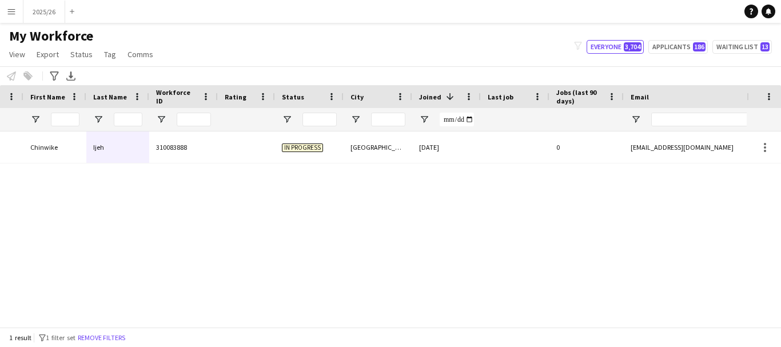
scroll to position [0, 44]
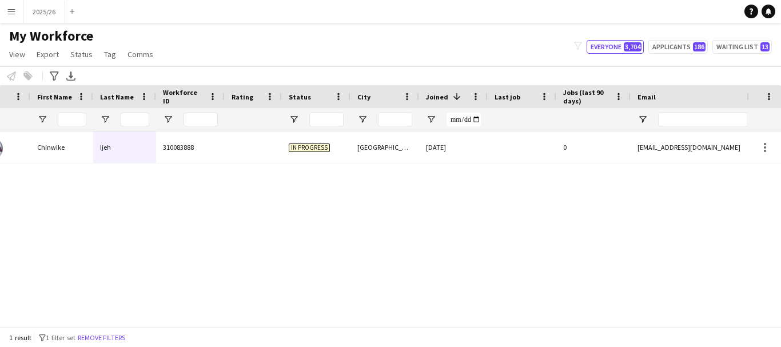
click at [148, 128] on div at bounding box center [135, 119] width 29 height 23
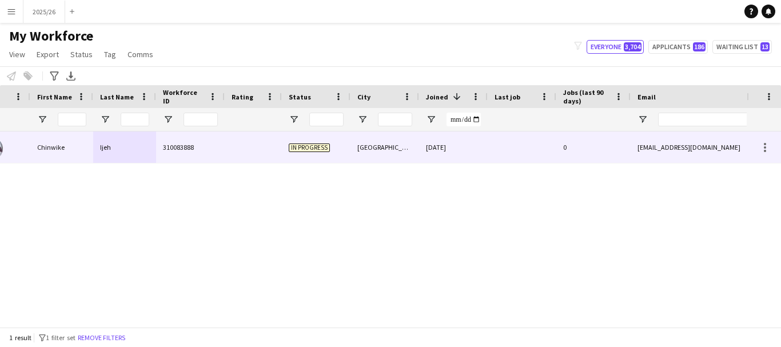
click at [168, 140] on div "310083888" at bounding box center [190, 147] width 69 height 31
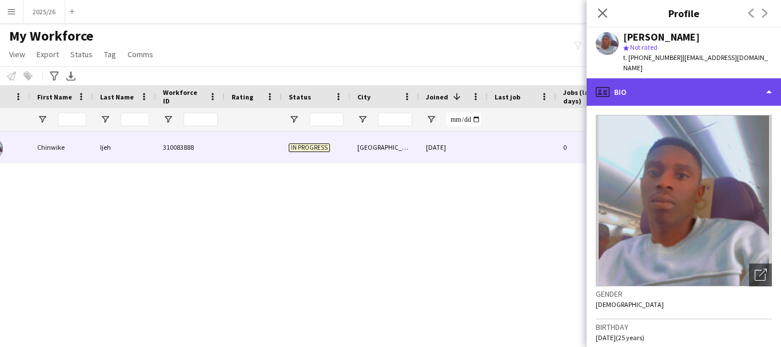
click at [694, 82] on div "profile Bio" at bounding box center [684, 91] width 194 height 27
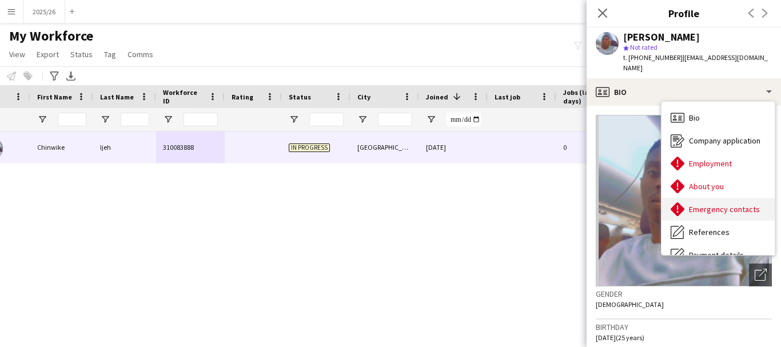
click at [720, 198] on div "Emergency contacts Emergency contacts" at bounding box center [718, 209] width 113 height 23
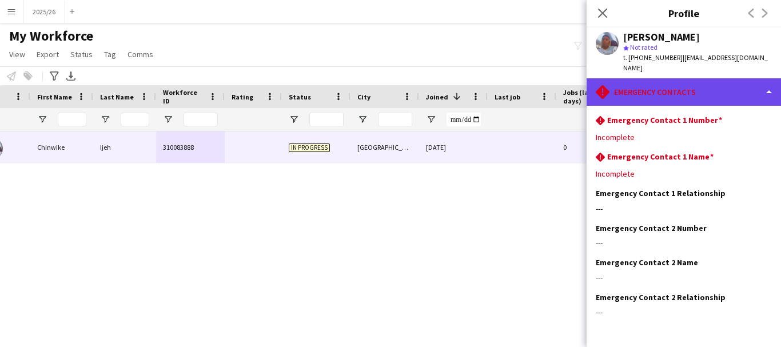
click at [715, 89] on div "rhombus-alert Emergency contacts" at bounding box center [684, 91] width 194 height 27
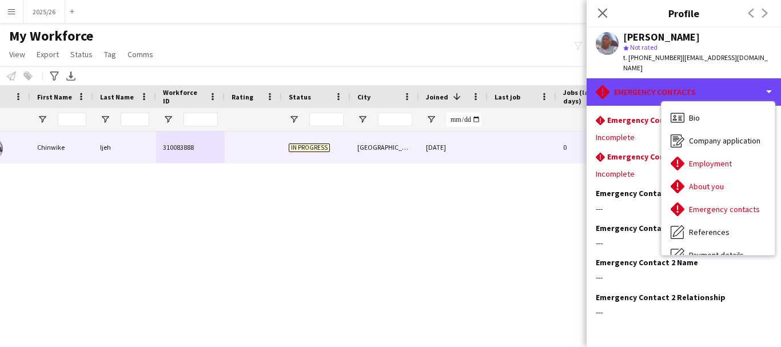
scroll to position [130, 0]
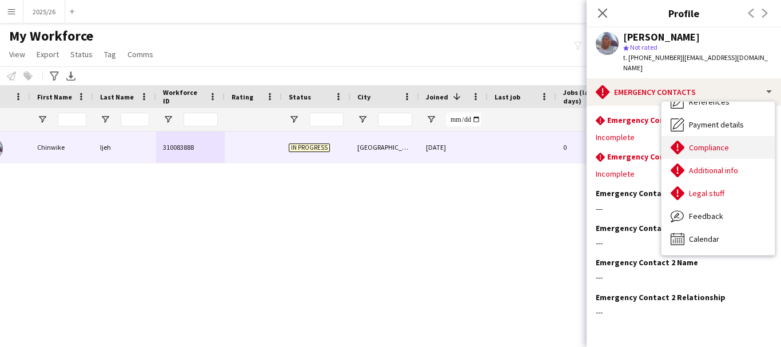
click at [723, 142] on span "Compliance" at bounding box center [709, 147] width 40 height 10
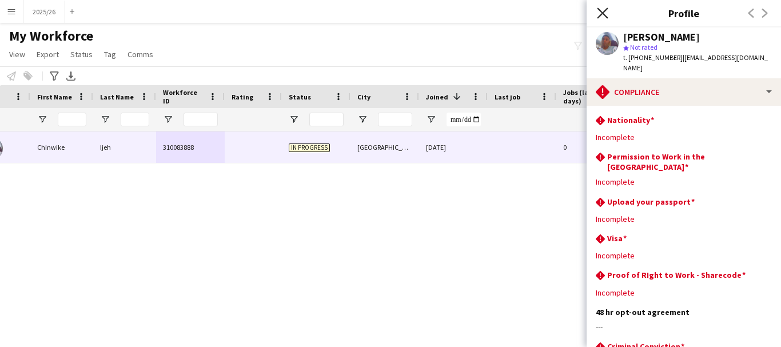
click at [602, 9] on icon "Close pop-in" at bounding box center [602, 12] width 11 height 11
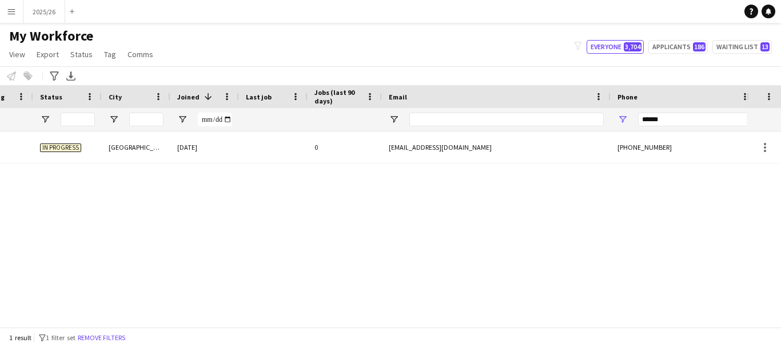
scroll to position [0, 395]
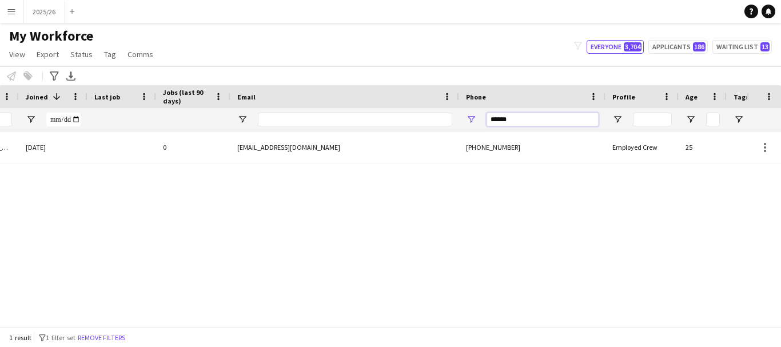
click at [519, 122] on input "******" at bounding box center [543, 120] width 112 height 14
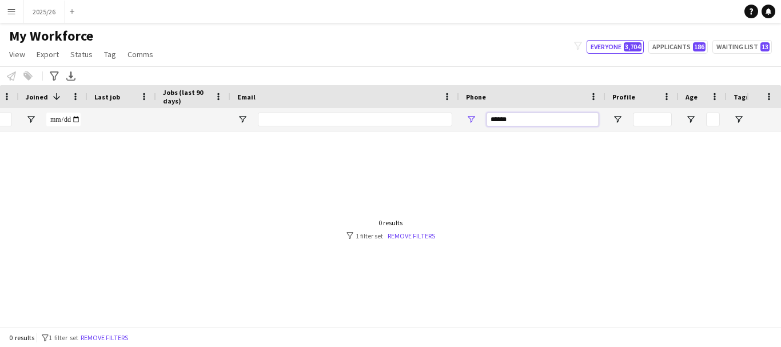
type input "******"
drag, startPoint x: 337, startPoint y: 327, endPoint x: 285, endPoint y: 326, distance: 52.0
click at [285, 326] on div at bounding box center [373, 322] width 747 height 9
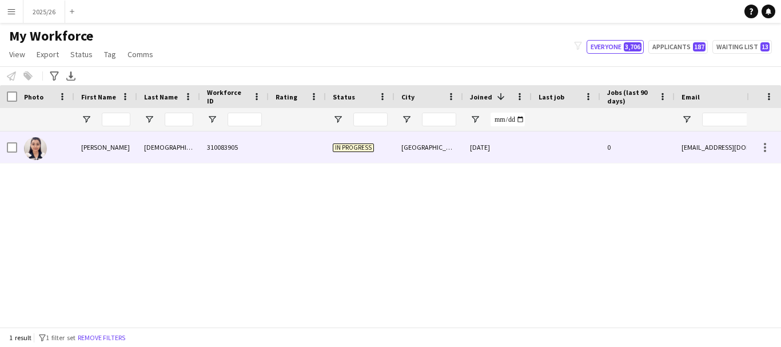
click at [262, 146] on div "310083905" at bounding box center [234, 147] width 69 height 31
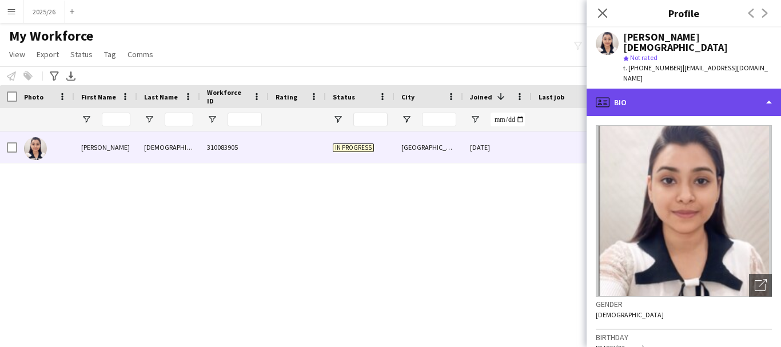
click at [716, 89] on div "profile Bio" at bounding box center [684, 102] width 194 height 27
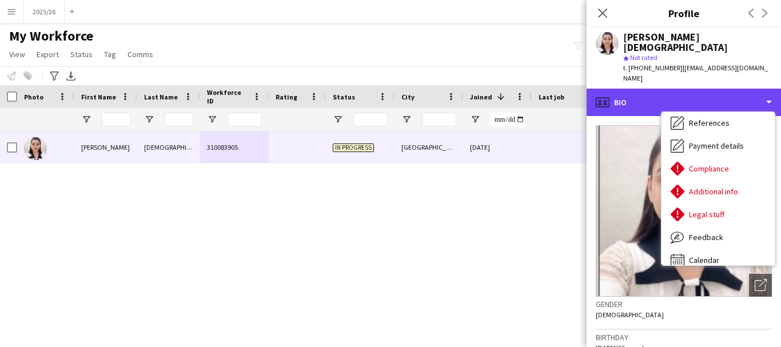
scroll to position [130, 0]
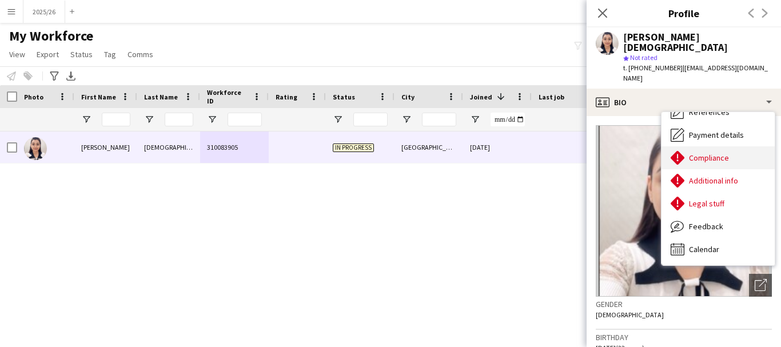
click at [713, 153] on span "Compliance" at bounding box center [709, 158] width 40 height 10
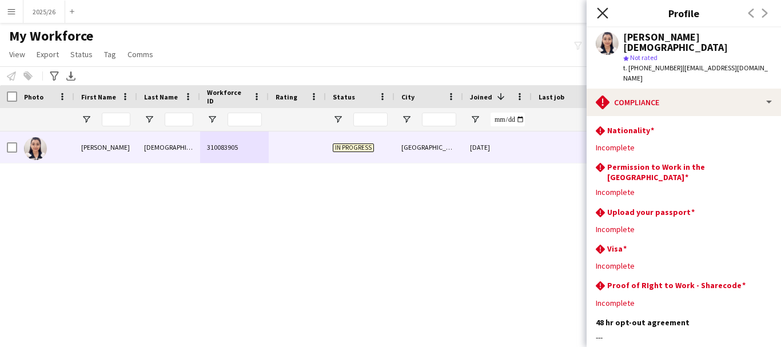
click at [603, 9] on icon "Close pop-in" at bounding box center [602, 12] width 11 height 11
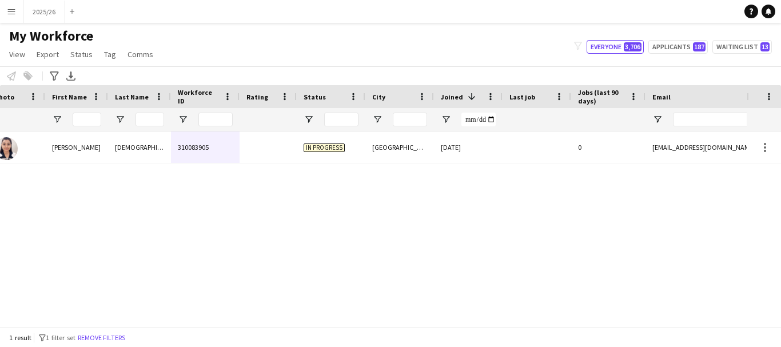
scroll to position [0, 0]
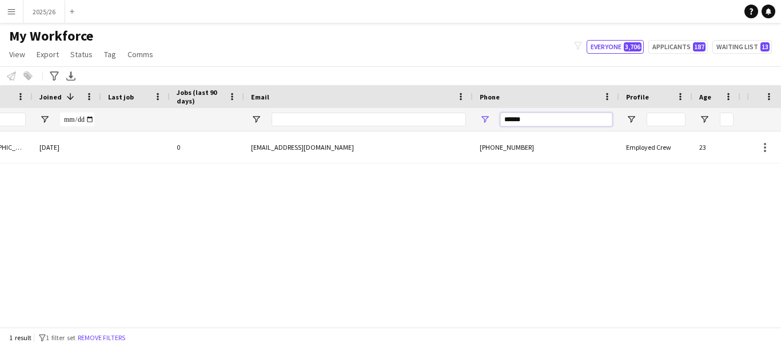
click at [544, 121] on input "******" at bounding box center [556, 120] width 112 height 14
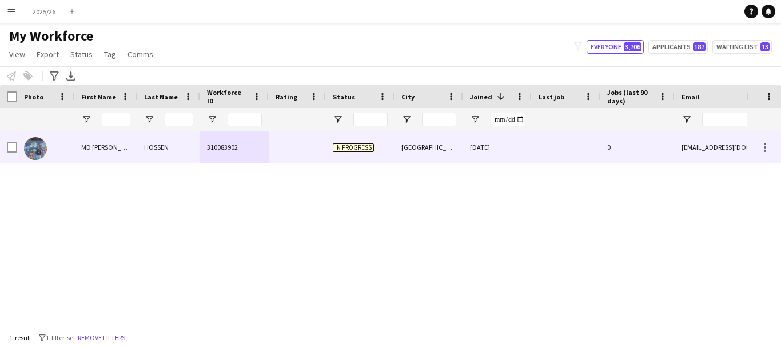
click at [208, 157] on div "310083902" at bounding box center [234, 147] width 69 height 31
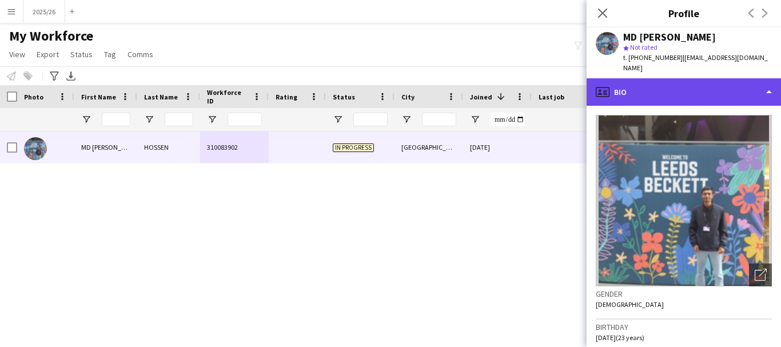
click at [725, 81] on div "profile Bio" at bounding box center [684, 91] width 194 height 27
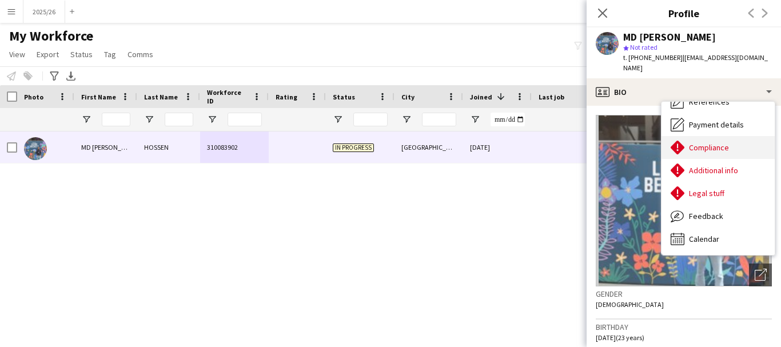
click at [730, 143] on div "Compliance Compliance" at bounding box center [718, 147] width 113 height 23
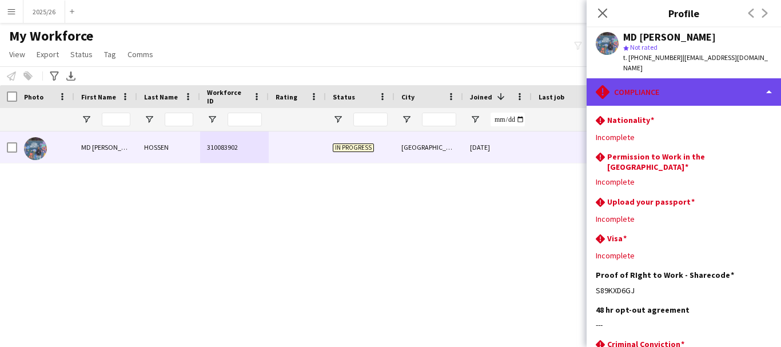
click at [666, 78] on div "rhombus-alert Compliance" at bounding box center [684, 91] width 194 height 27
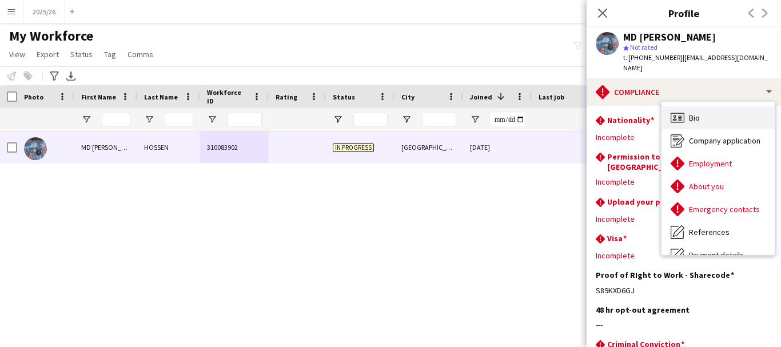
click at [739, 106] on div "Bio Bio" at bounding box center [718, 117] width 113 height 23
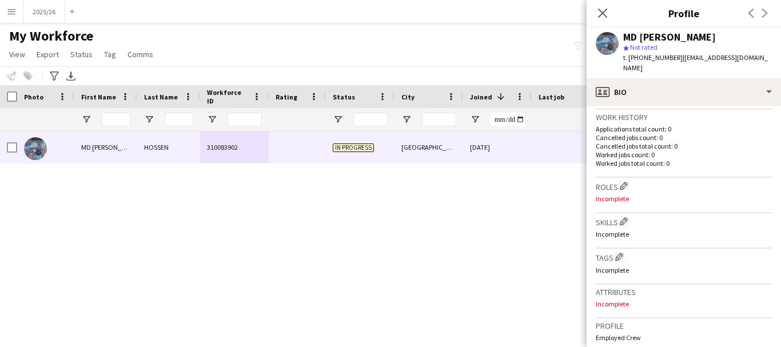
scroll to position [314, 0]
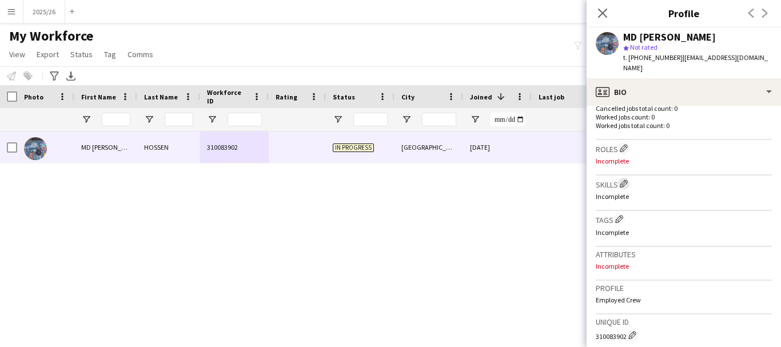
click at [628, 180] on app-icon "Edit crew company skills" at bounding box center [624, 184] width 8 height 8
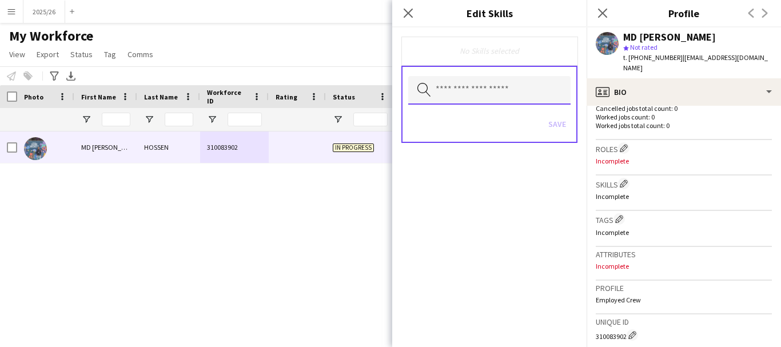
click at [501, 86] on input "text" at bounding box center [489, 90] width 162 height 29
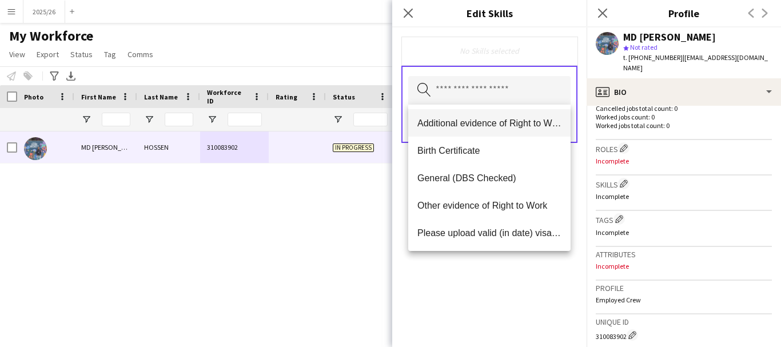
click at [449, 122] on span "Additional evidence of Right to Work" at bounding box center [489, 123] width 144 height 11
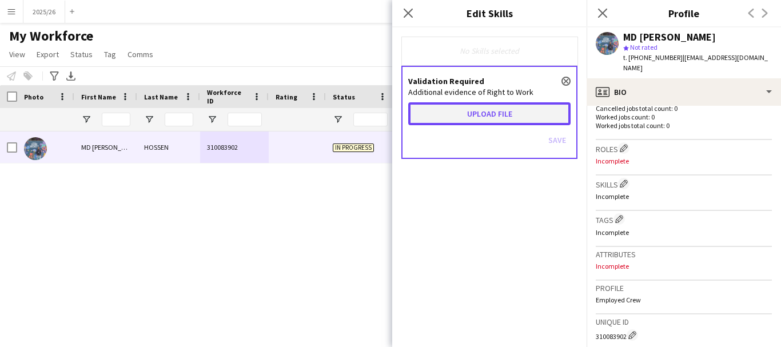
click at [454, 124] on button "Upload file" at bounding box center [489, 113] width 162 height 23
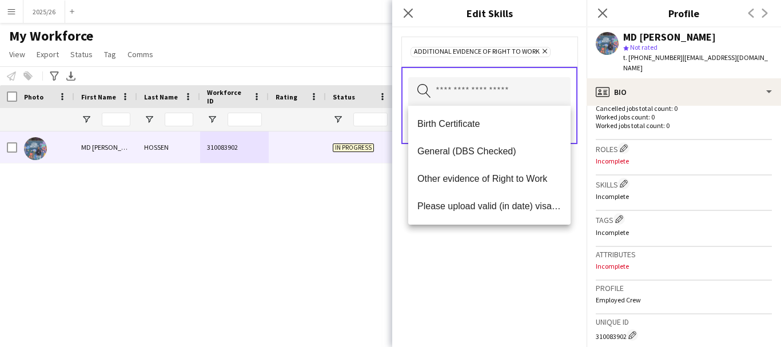
click at [539, 293] on div "Additional evidence of Right to Work Remove Search by skill name Save" at bounding box center [489, 187] width 194 height 320
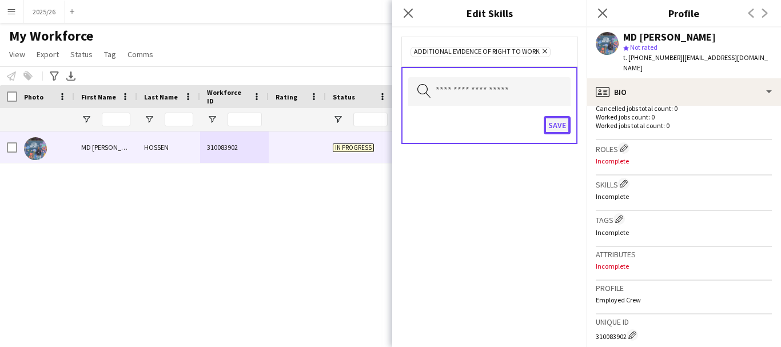
click at [561, 122] on button "Save" at bounding box center [557, 125] width 27 height 18
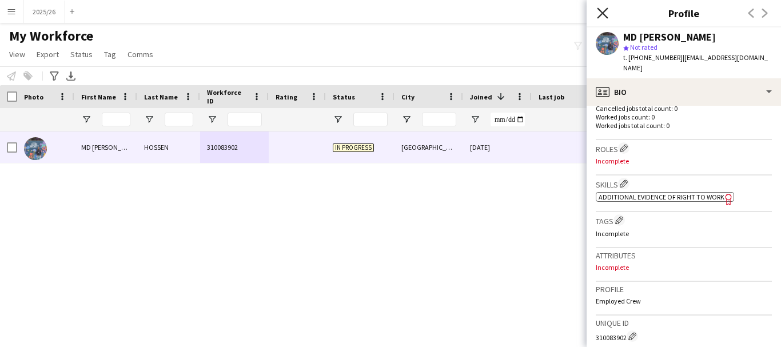
click at [603, 10] on icon "Close pop-in" at bounding box center [602, 12] width 11 height 11
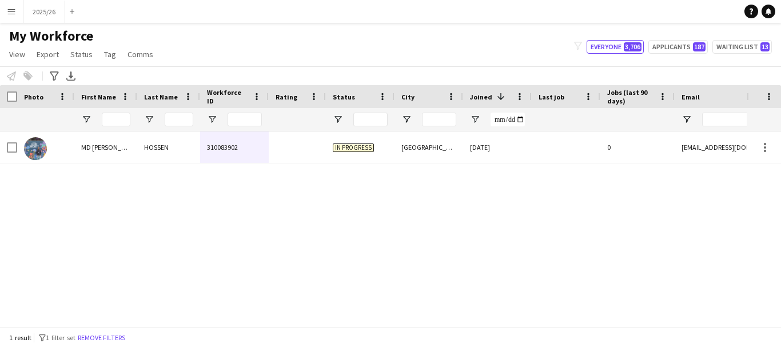
drag, startPoint x: 397, startPoint y: 316, endPoint x: 417, endPoint y: 317, distance: 20.6
click at [417, 317] on div "In progress [GEOGRAPHIC_DATA] [DATE] 0 [EMAIL_ADDRESS][DOMAIN_NAME] 310083902 H…" at bounding box center [373, 225] width 747 height 187
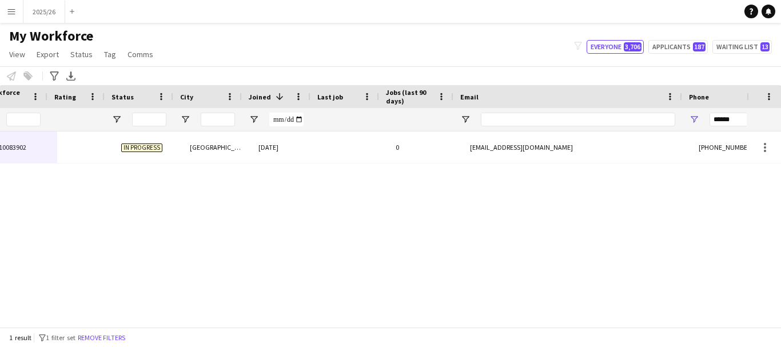
scroll to position [0, 222]
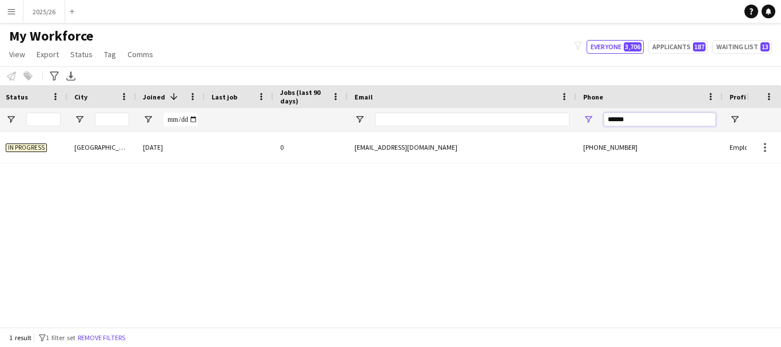
click at [638, 126] on input "******" at bounding box center [660, 120] width 112 height 14
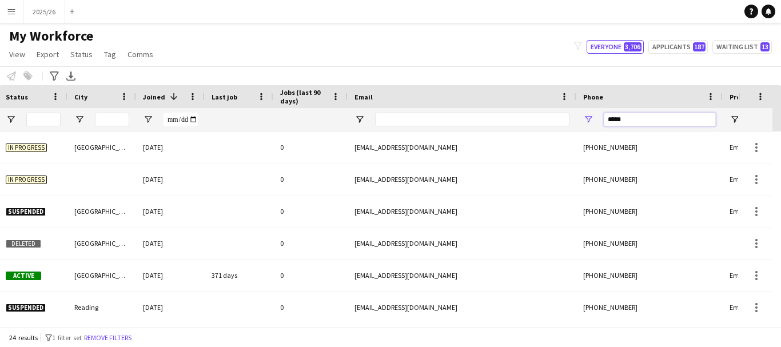
type input "******"
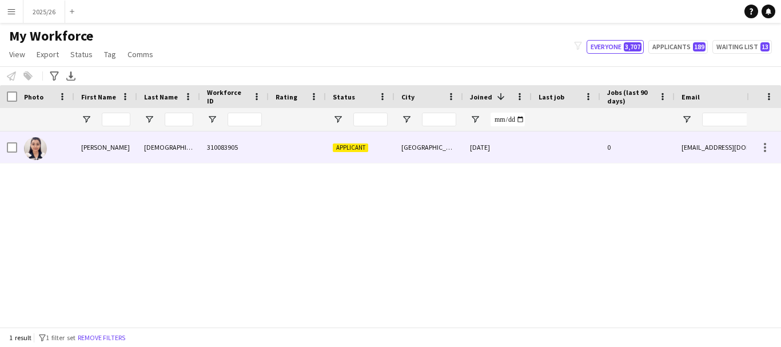
click at [194, 135] on div "[DEMOGRAPHIC_DATA]" at bounding box center [168, 147] width 63 height 31
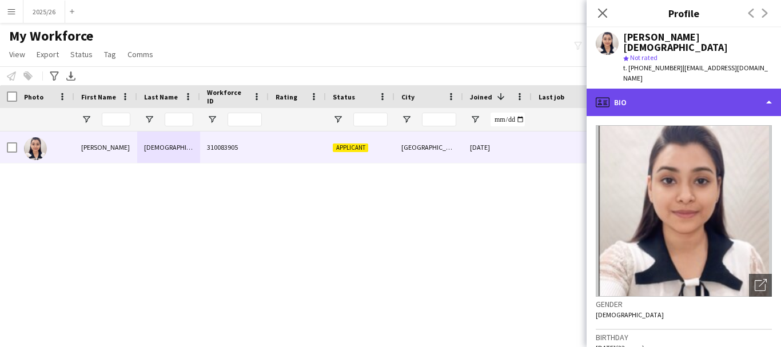
click at [706, 89] on div "profile Bio" at bounding box center [684, 102] width 194 height 27
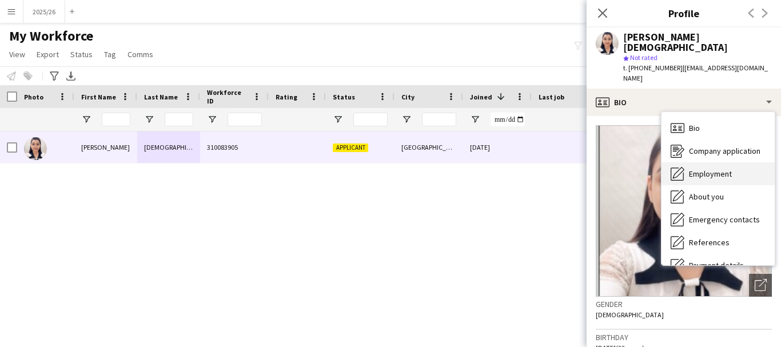
click at [730, 162] on div "Employment Employment" at bounding box center [718, 173] width 113 height 23
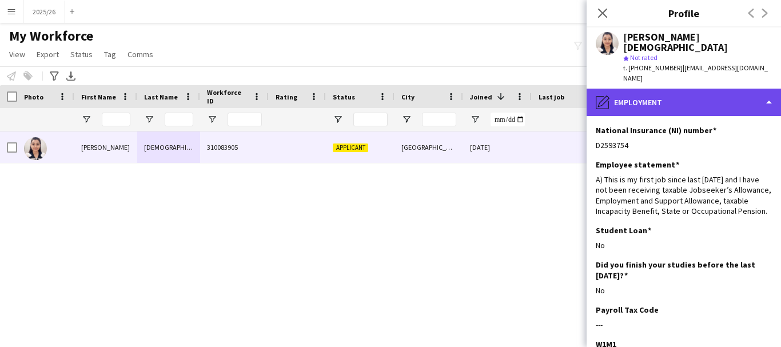
click at [713, 89] on div "pencil4 Employment" at bounding box center [684, 102] width 194 height 27
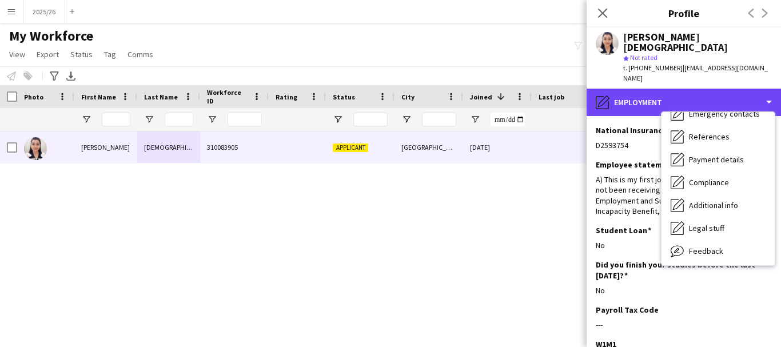
scroll to position [130, 0]
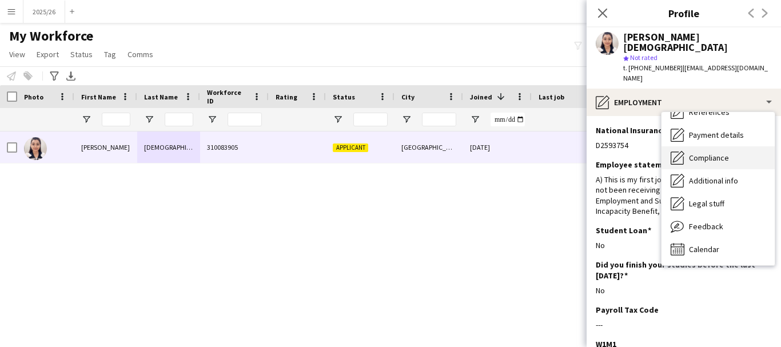
click at [717, 153] on span "Compliance" at bounding box center [709, 158] width 40 height 10
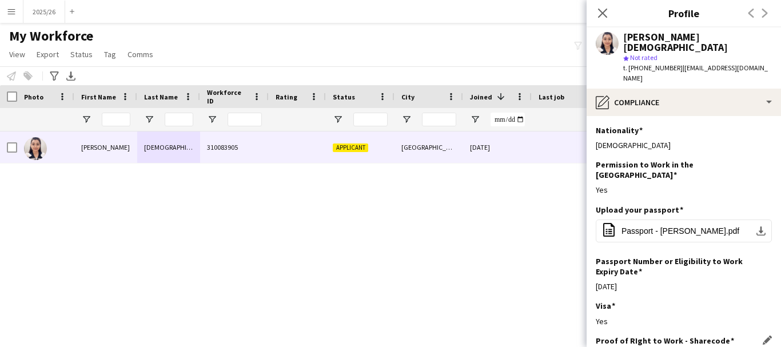
drag, startPoint x: 644, startPoint y: 320, endPoint x: 596, endPoint y: 328, distance: 48.1
copy div "WF2SWF6BR"
click at [676, 226] on span "Passport - [PERSON_NAME].pdf" at bounding box center [681, 230] width 118 height 9
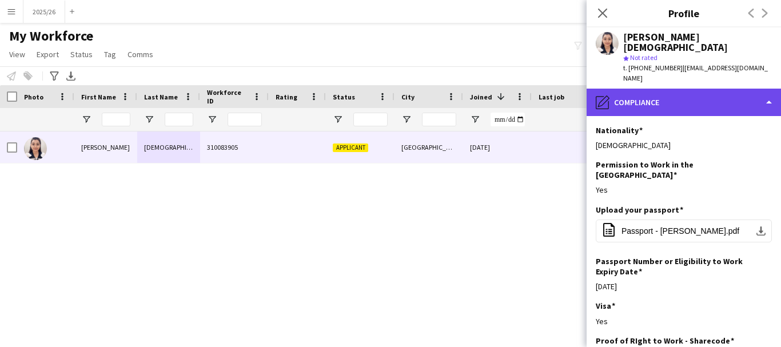
click at [693, 89] on div "pencil4 Compliance" at bounding box center [684, 102] width 194 height 27
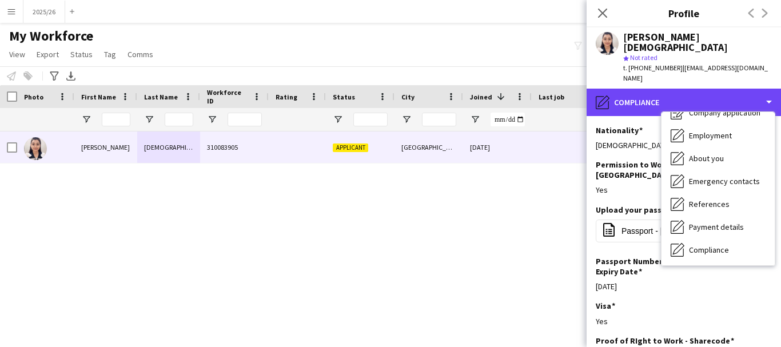
scroll to position [0, 0]
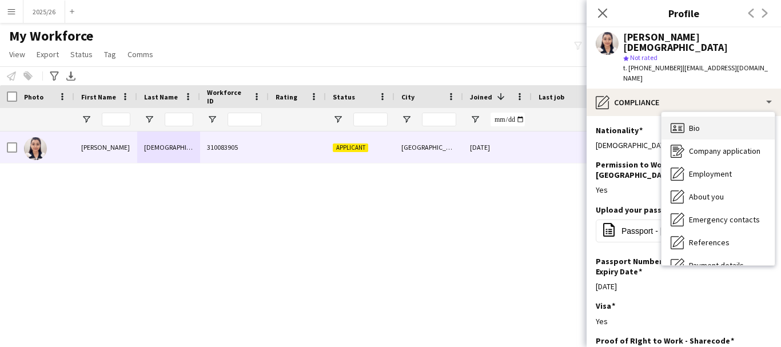
click at [714, 117] on div "Bio Bio" at bounding box center [718, 128] width 113 height 23
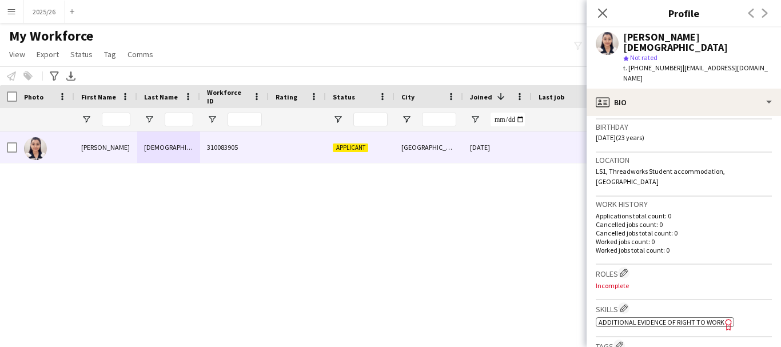
scroll to position [201, 0]
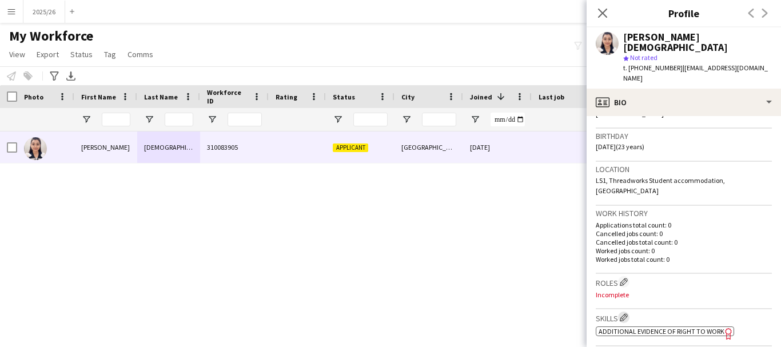
click at [628, 312] on button "Edit crew company skills" at bounding box center [623, 317] width 11 height 11
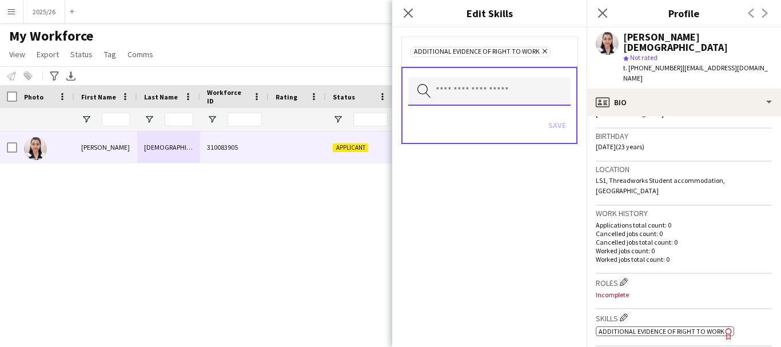
click at [468, 79] on input "text" at bounding box center [489, 91] width 162 height 29
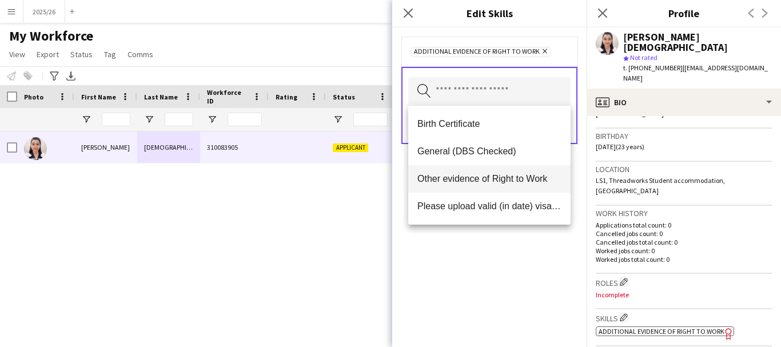
click at [502, 172] on mat-option "Other evidence of Right to Work" at bounding box center [489, 178] width 162 height 27
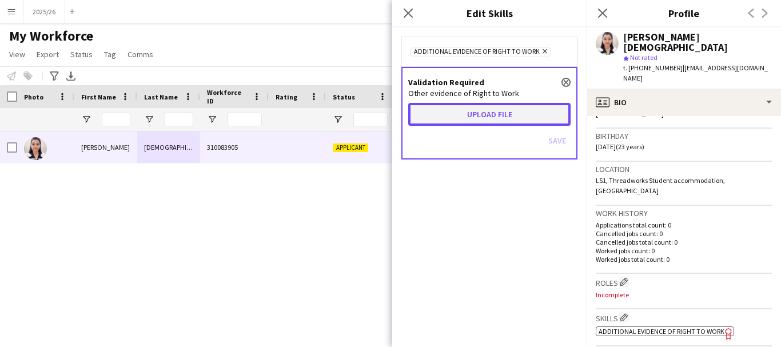
click at [493, 124] on button "Upload file" at bounding box center [489, 114] width 162 height 23
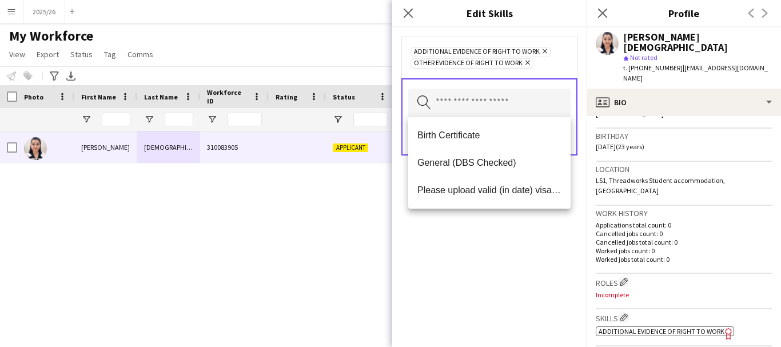
click at [560, 214] on div "Additional evidence of Right to Work Remove Other evidence of Right to Work Rem…" at bounding box center [489, 187] width 194 height 320
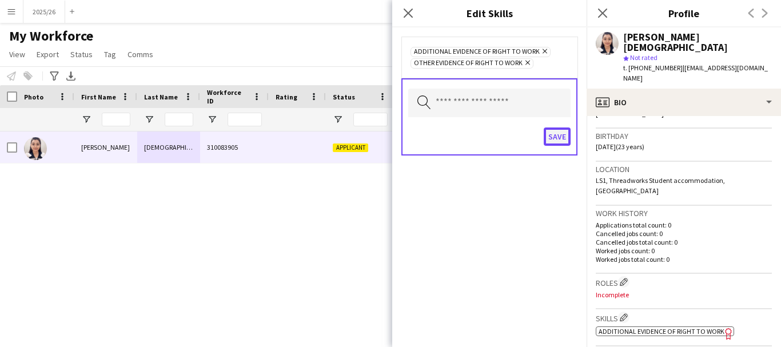
click at [564, 133] on button "Save" at bounding box center [557, 137] width 27 height 18
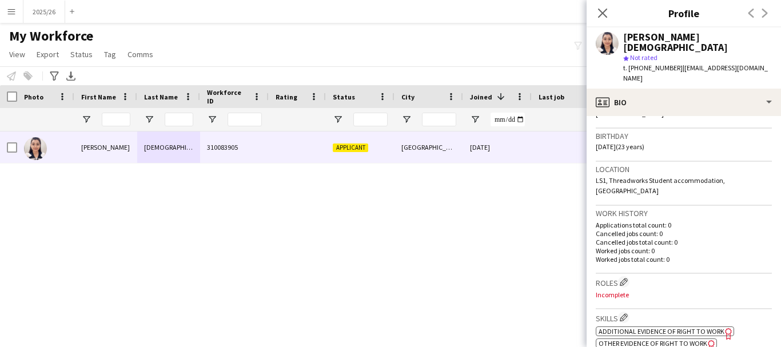
click at [696, 63] on span "| [EMAIL_ADDRESS][DOMAIN_NAME]" at bounding box center [695, 72] width 145 height 19
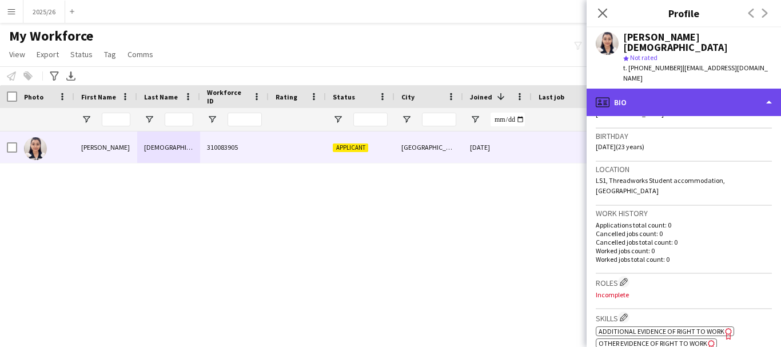
click at [708, 89] on div "profile Bio" at bounding box center [684, 102] width 194 height 27
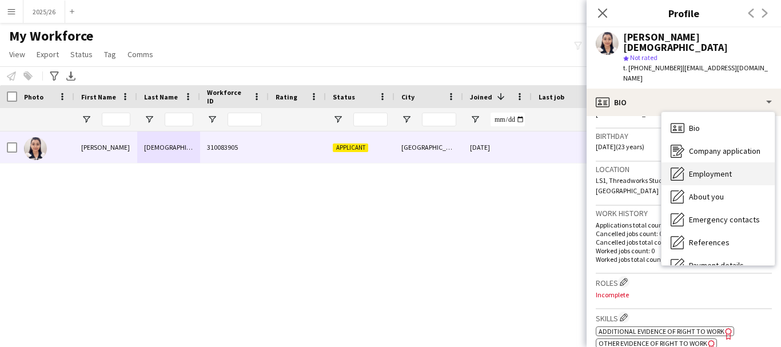
click at [725, 162] on div "Employment Employment" at bounding box center [718, 173] width 113 height 23
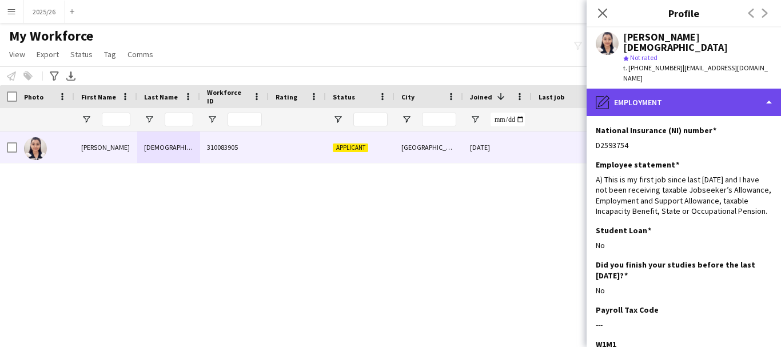
click at [704, 89] on div "pencil4 Employment" at bounding box center [684, 102] width 194 height 27
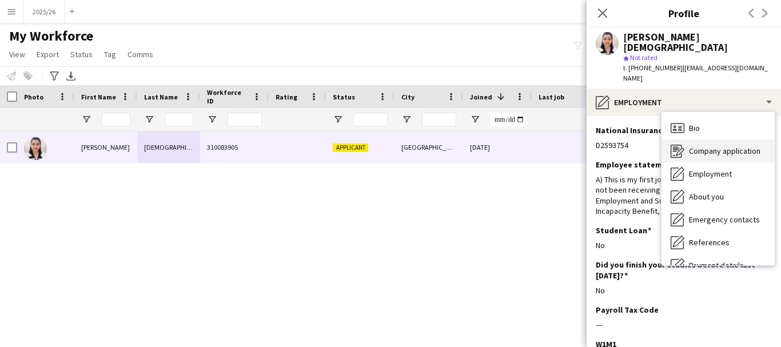
click at [732, 146] on span "Company application" at bounding box center [724, 151] width 71 height 10
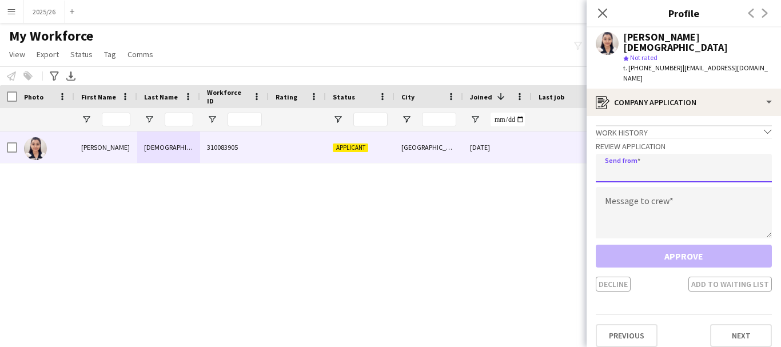
click at [658, 156] on input "email" at bounding box center [684, 168] width 176 height 29
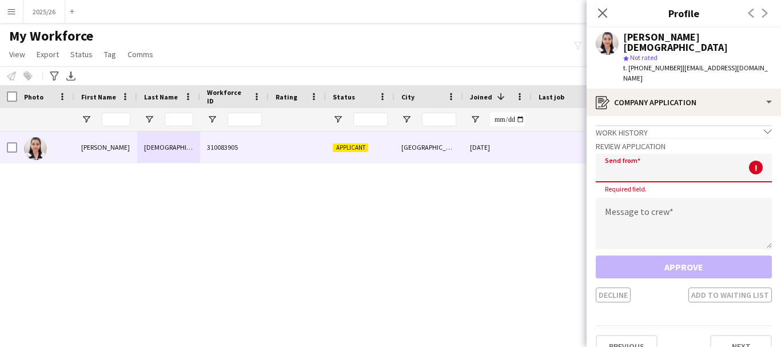
click at [690, 175] on div "Review Application Send from ! Required field. Message to crew Approve Decline …" at bounding box center [684, 220] width 176 height 165
click at [699, 198] on textarea at bounding box center [684, 223] width 176 height 51
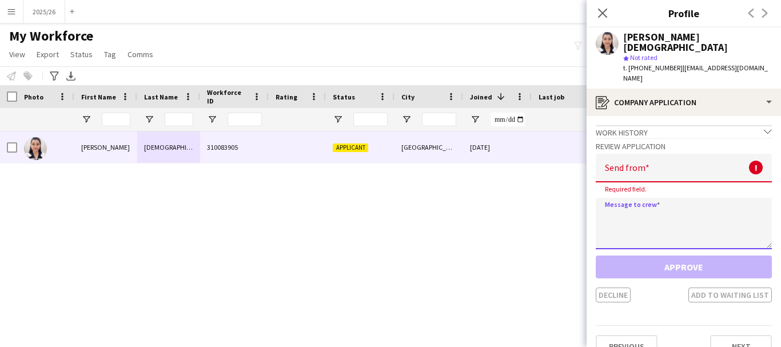
paste textarea "**********"
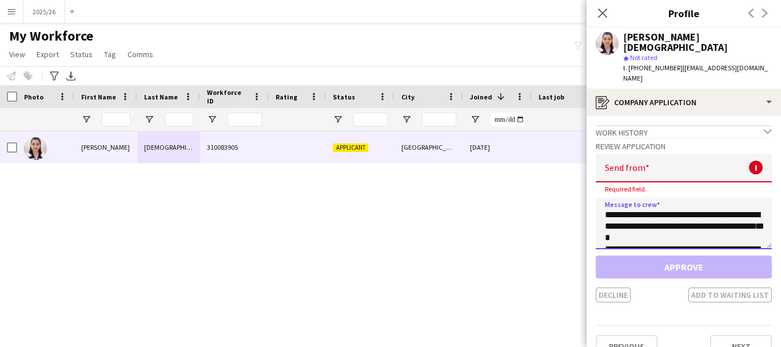
scroll to position [213, 0]
type textarea "**********"
click at [675, 159] on input "email" at bounding box center [684, 168] width 176 height 29
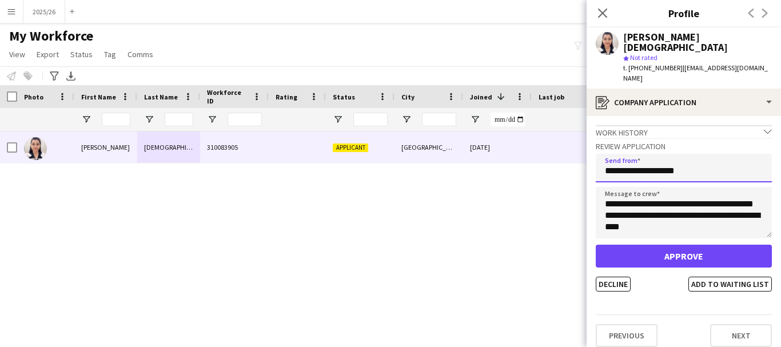
type input "**********"
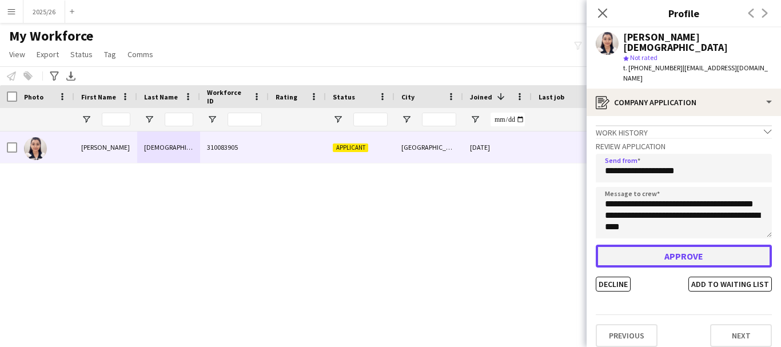
click at [654, 245] on button "Approve" at bounding box center [684, 256] width 176 height 23
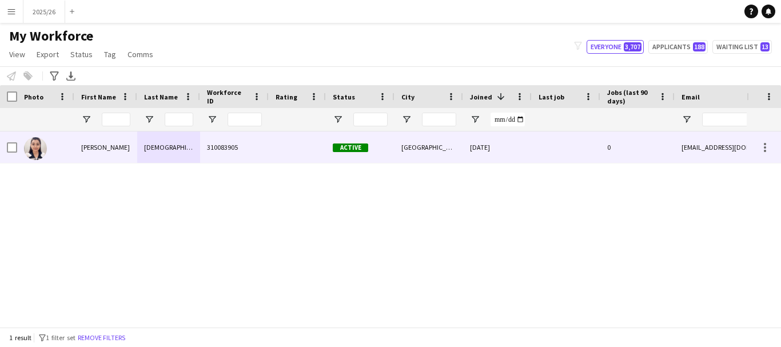
click at [221, 141] on div "310083905" at bounding box center [234, 147] width 69 height 31
